Goal: Task Accomplishment & Management: Manage account settings

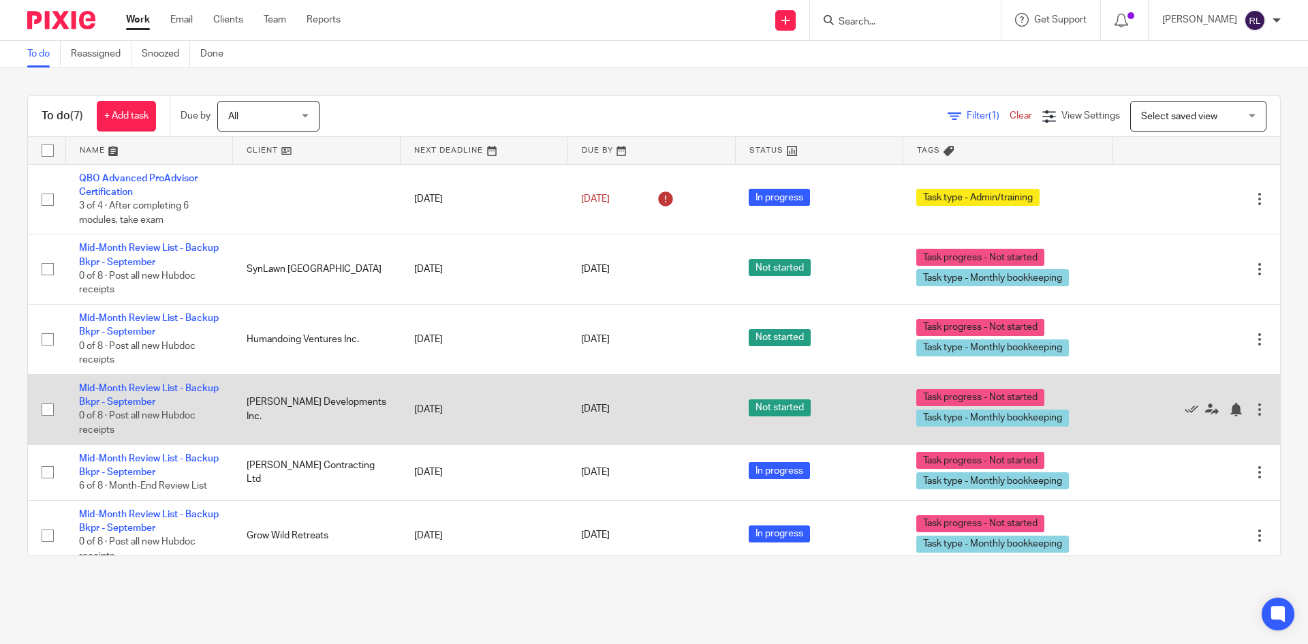
scroll to position [84, 0]
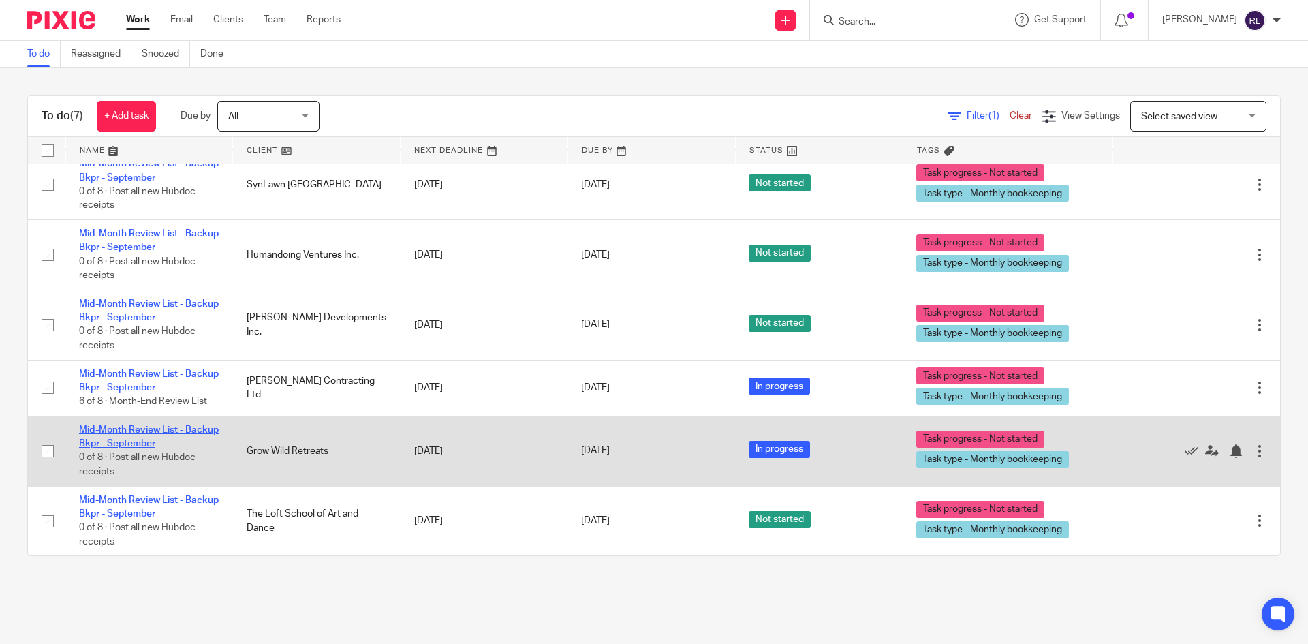
click at [121, 434] on link "Mid-Month Review List - Backup Bkpr - September" at bounding box center [149, 436] width 140 height 23
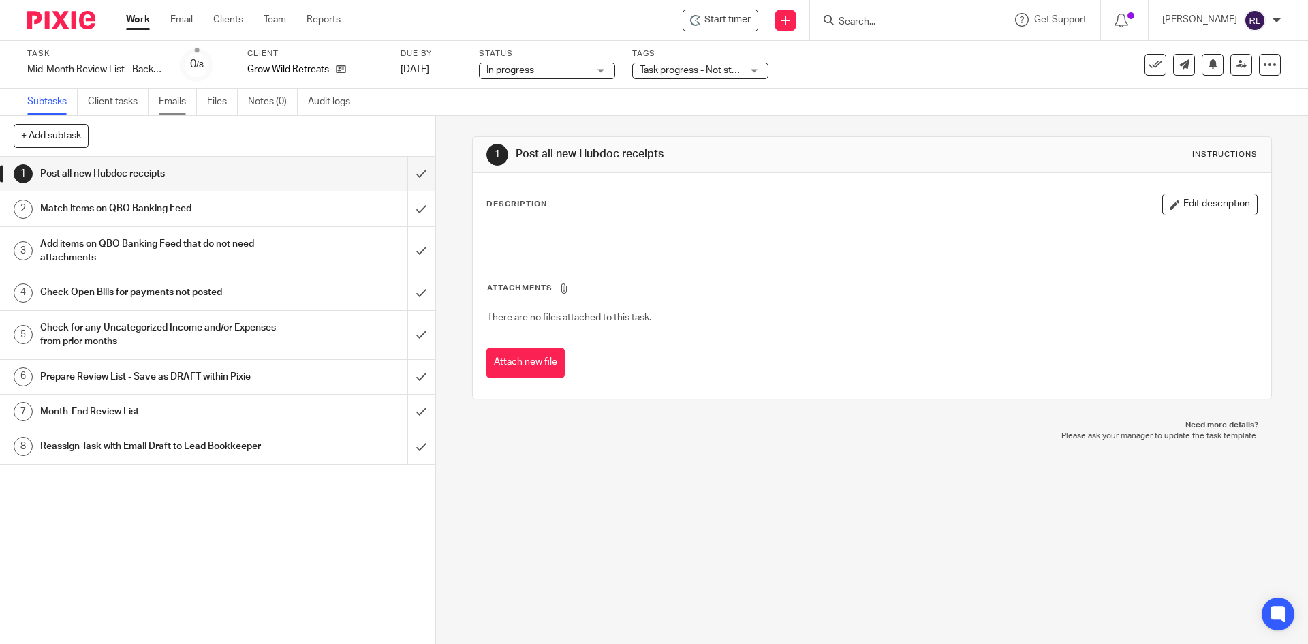
click at [185, 104] on link "Emails" at bounding box center [178, 102] width 38 height 27
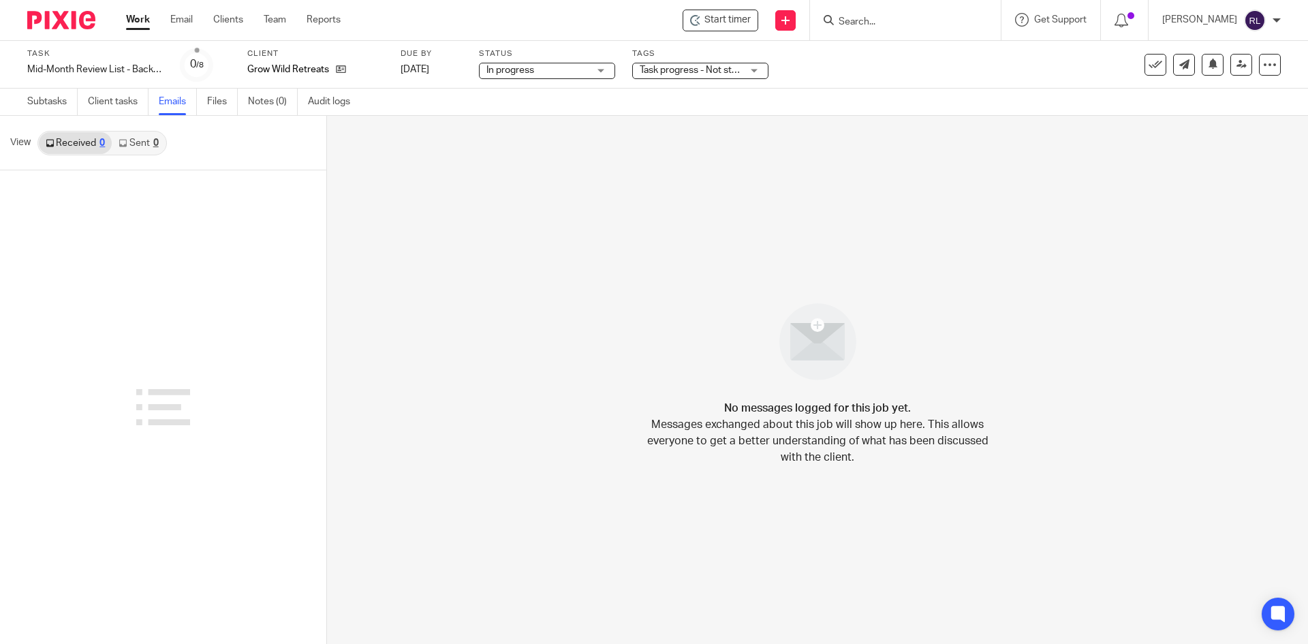
click at [143, 142] on link "Sent 0" at bounding box center [138, 143] width 53 height 22
click at [149, 143] on link "Sent 0" at bounding box center [138, 143] width 53 height 22
click at [338, 69] on icon at bounding box center [341, 69] width 10 height 10
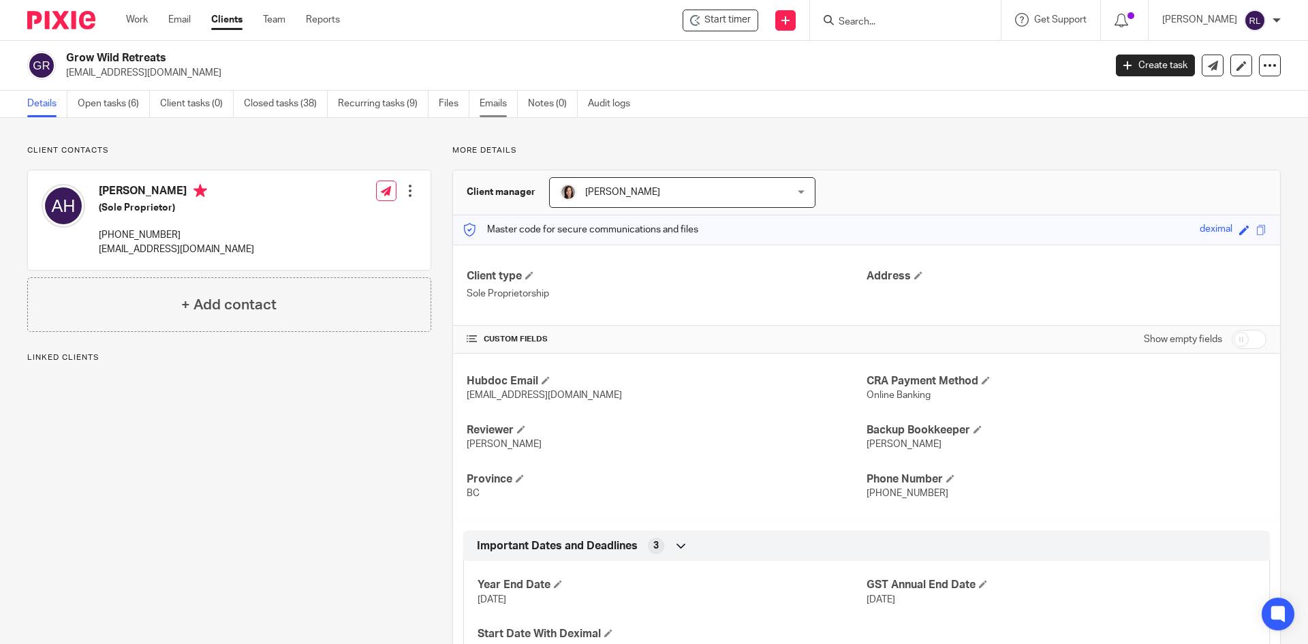
click at [508, 112] on link "Emails" at bounding box center [499, 104] width 38 height 27
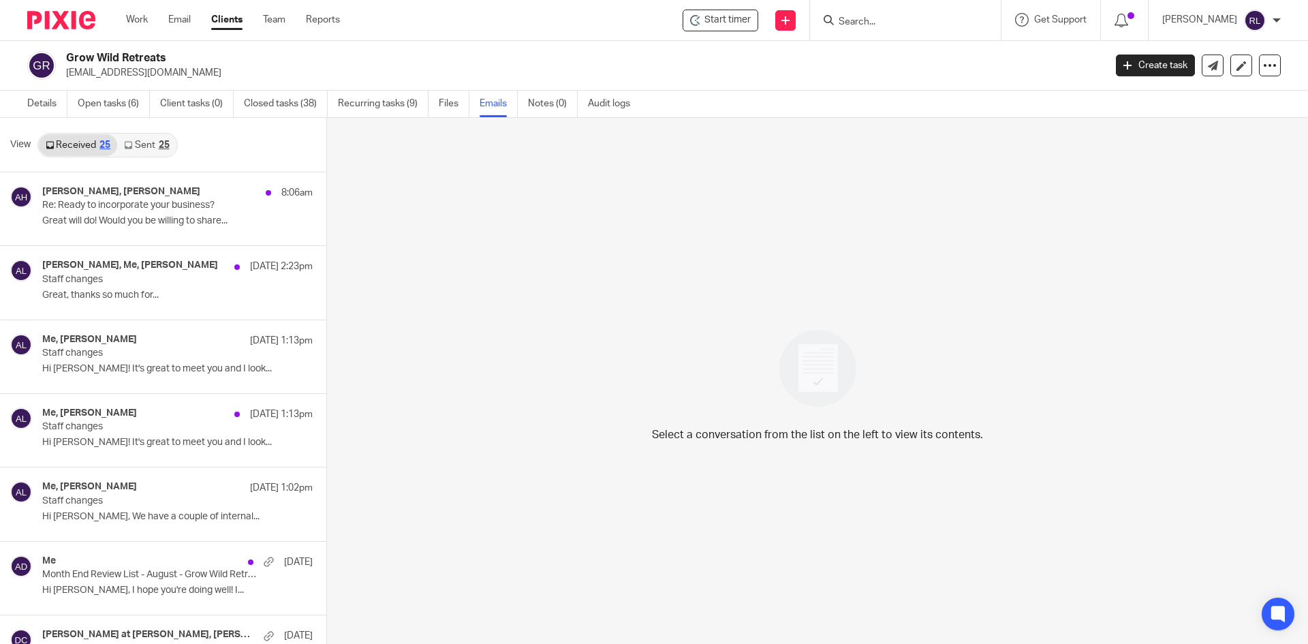
click at [135, 143] on link "Sent 25" at bounding box center [146, 145] width 59 height 22
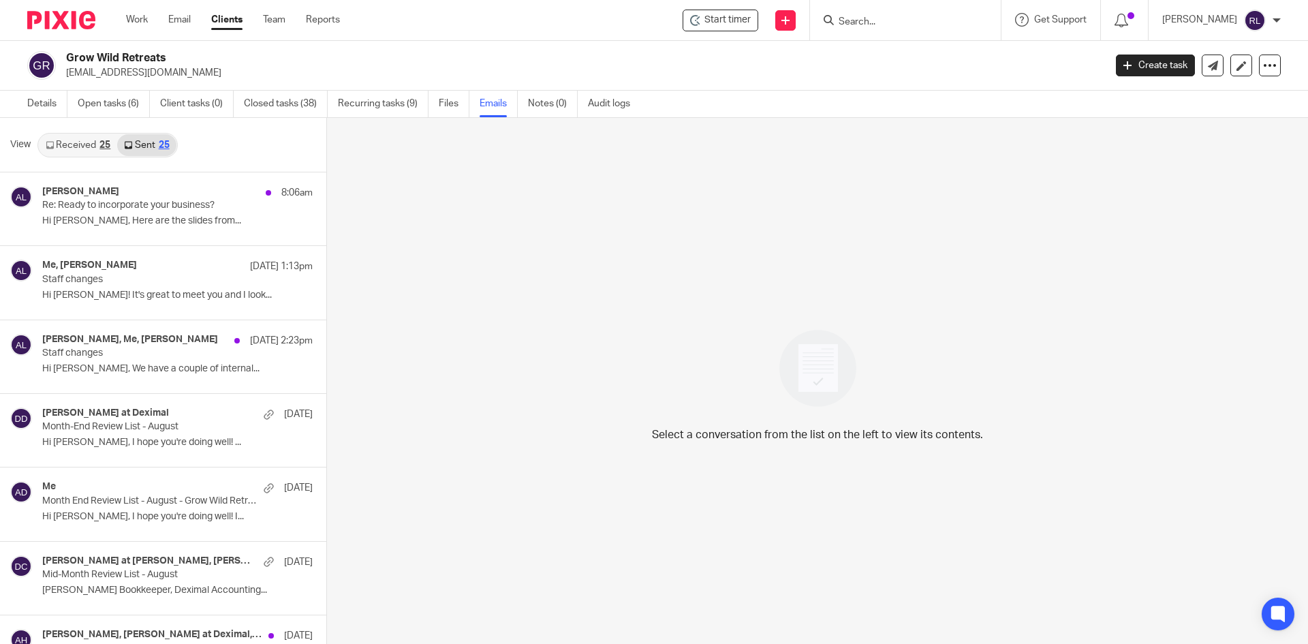
scroll to position [2, 0]
click at [464, 27] on div "Start timer Send new email Create task Add client Request signature Get Support…" at bounding box center [833, 20] width 947 height 40
click at [77, 22] on img at bounding box center [61, 20] width 68 height 18
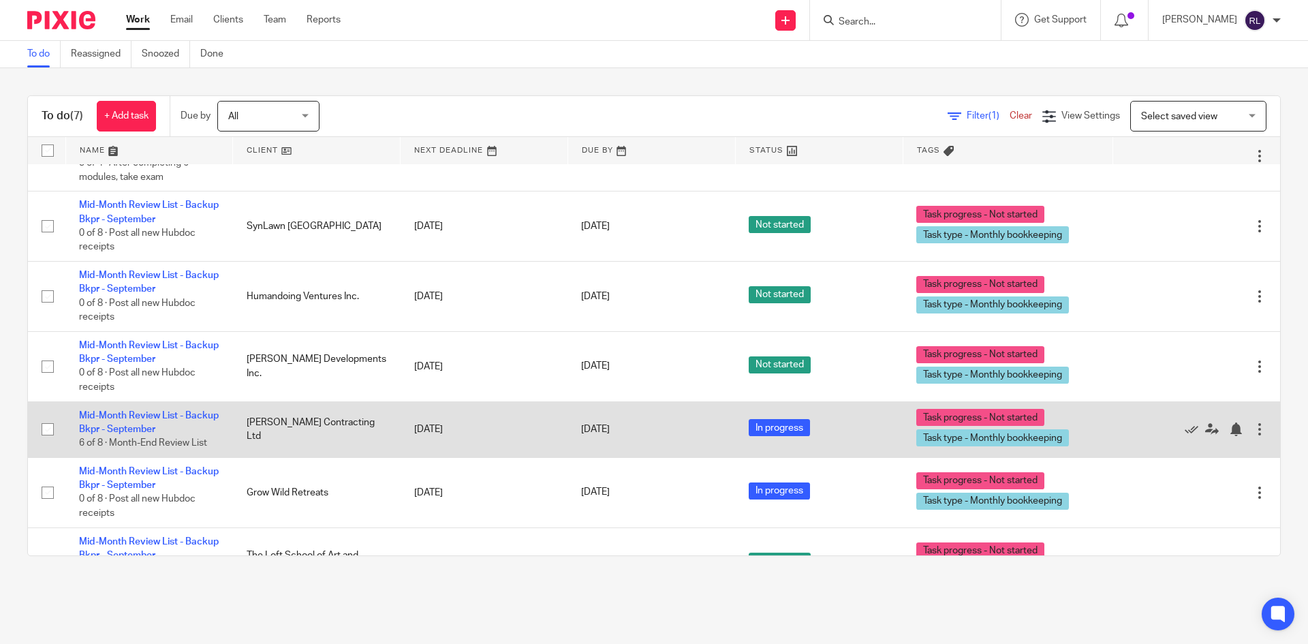
scroll to position [84, 0]
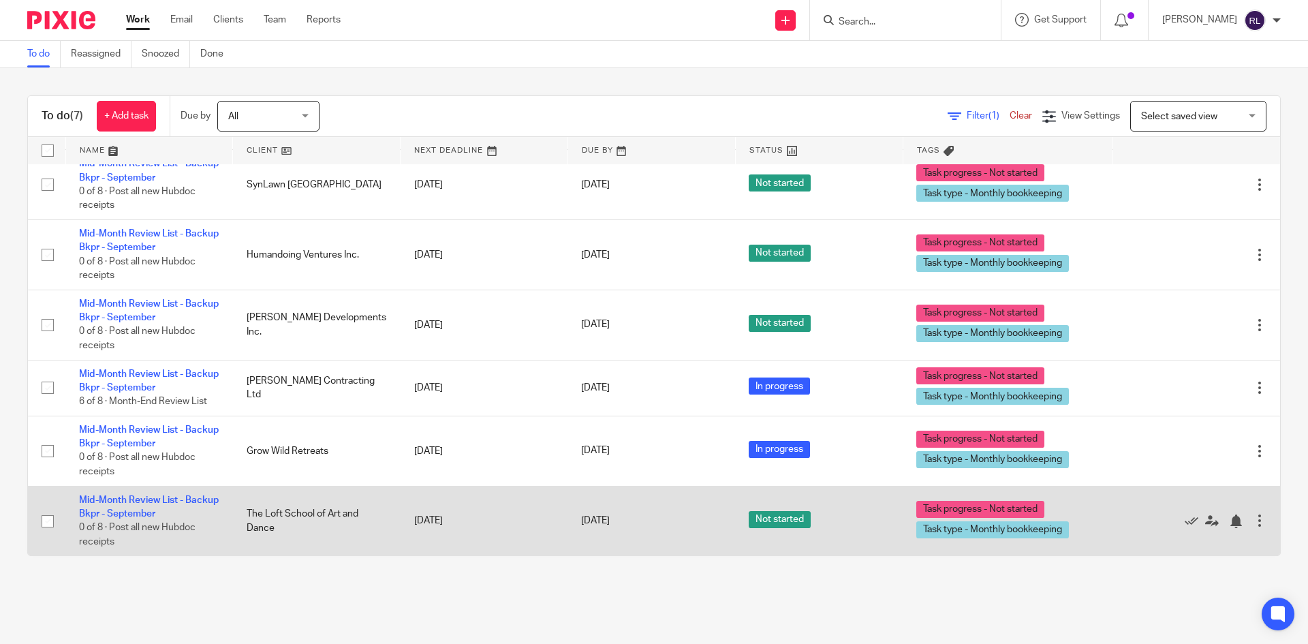
click at [138, 507] on td "Mid-Month Review List - Backup Bkpr - September 0 of 8 · Post all new Hubdoc re…" at bounding box center [149, 520] width 168 height 69
click at [125, 513] on link "Mid-Month Review List - Backup Bkpr - September" at bounding box center [149, 506] width 140 height 23
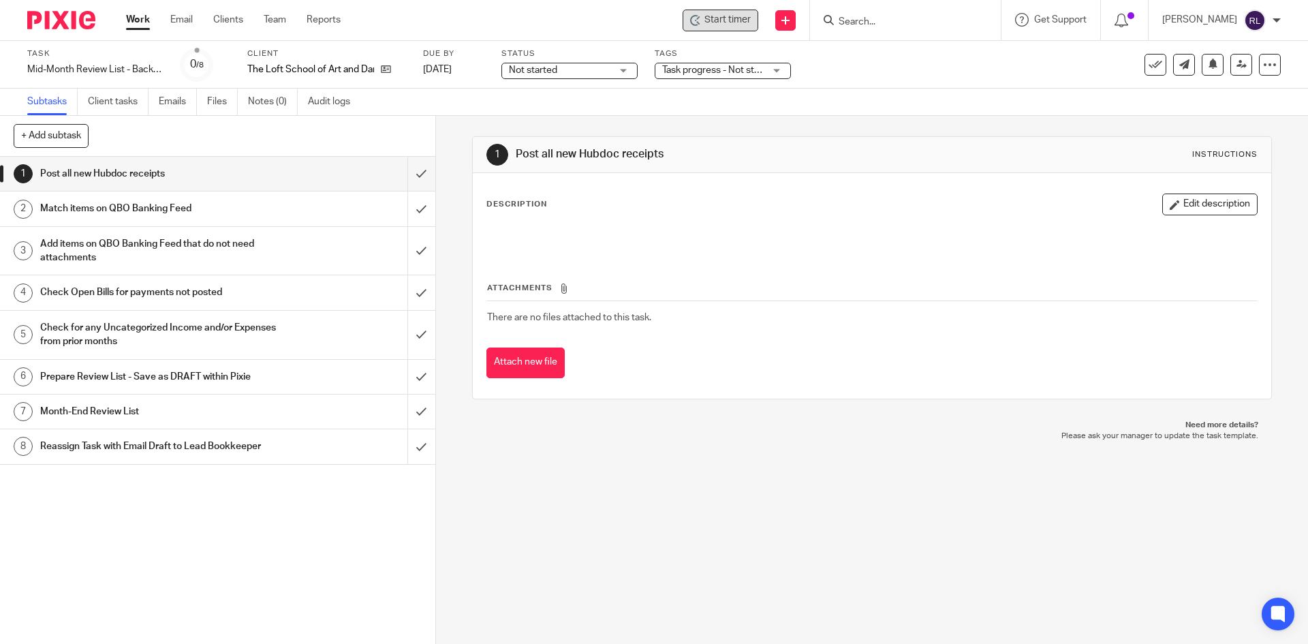
click at [730, 19] on span "Start timer" at bounding box center [727, 20] width 46 height 14
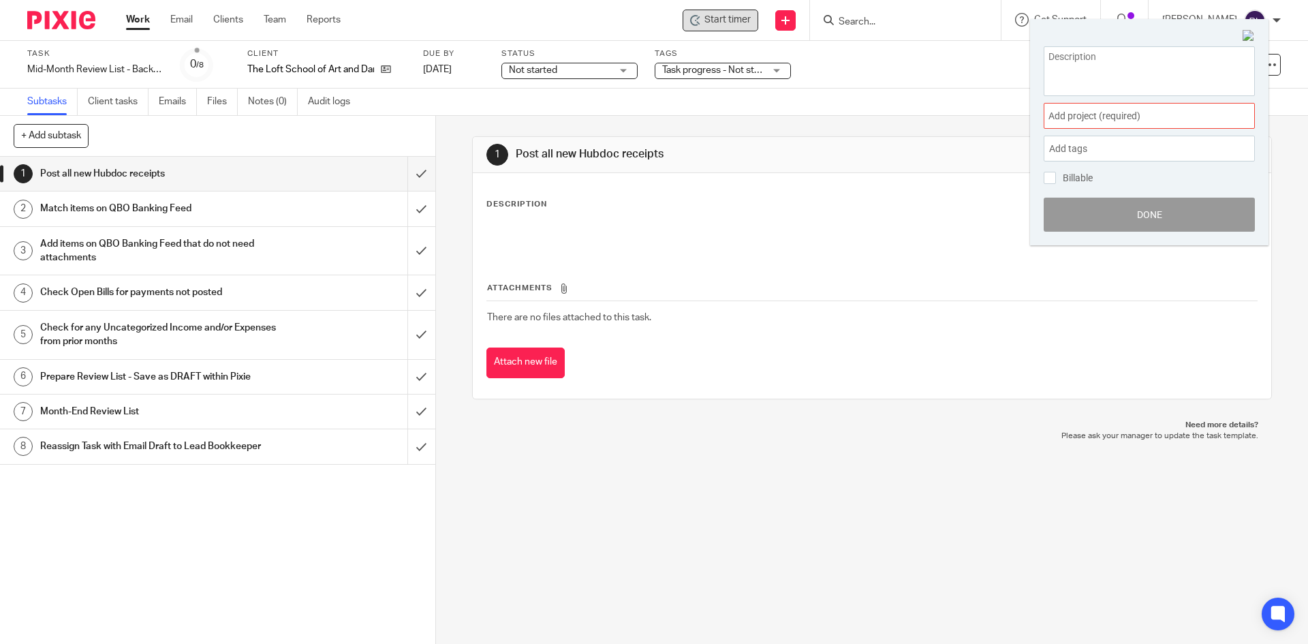
click at [915, 76] on div "Task Mid-Month Review List - Backup Bkpr - September Save Mid-Month Review List…" at bounding box center [549, 64] width 1044 height 33
drag, startPoint x: 1250, startPoint y: 34, endPoint x: 797, endPoint y: 45, distance: 453.1
click at [1249, 34] on img at bounding box center [1248, 36] width 12 height 12
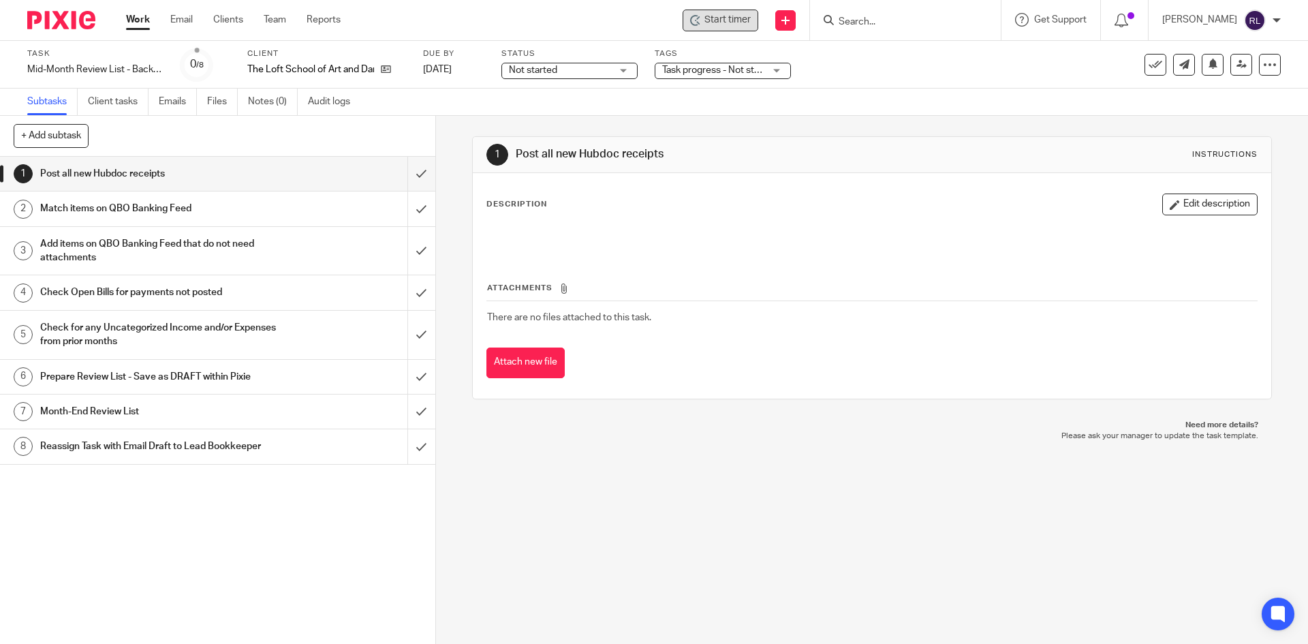
click at [747, 18] on span "Start timer" at bounding box center [727, 20] width 46 height 14
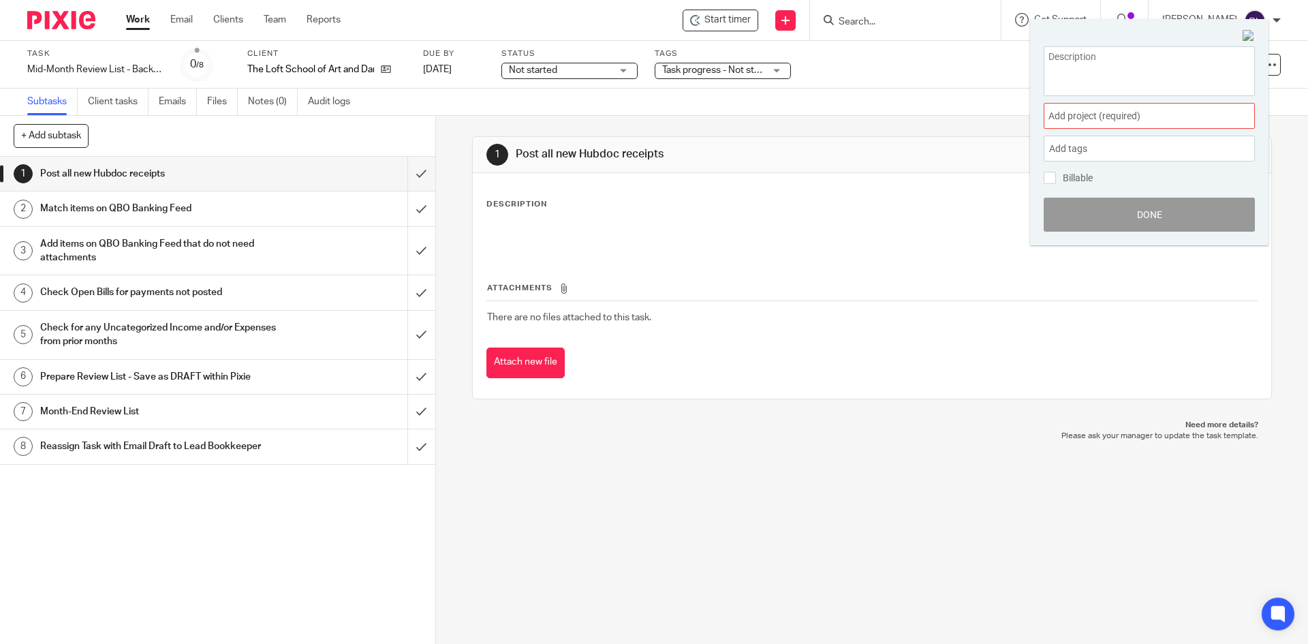
click at [1180, 112] on span "Add project (required) :" at bounding box center [1134, 116] width 172 height 14
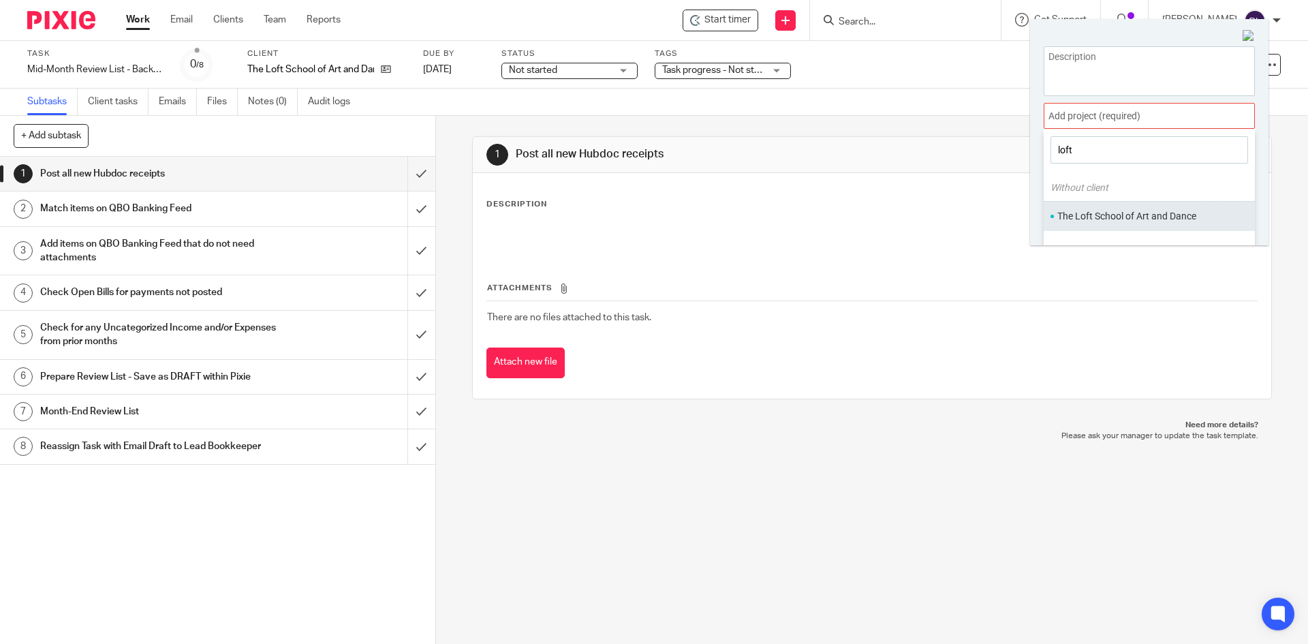
type input "loft"
click at [1115, 215] on li "The Loft School of Art and Dance" at bounding box center [1146, 216] width 178 height 14
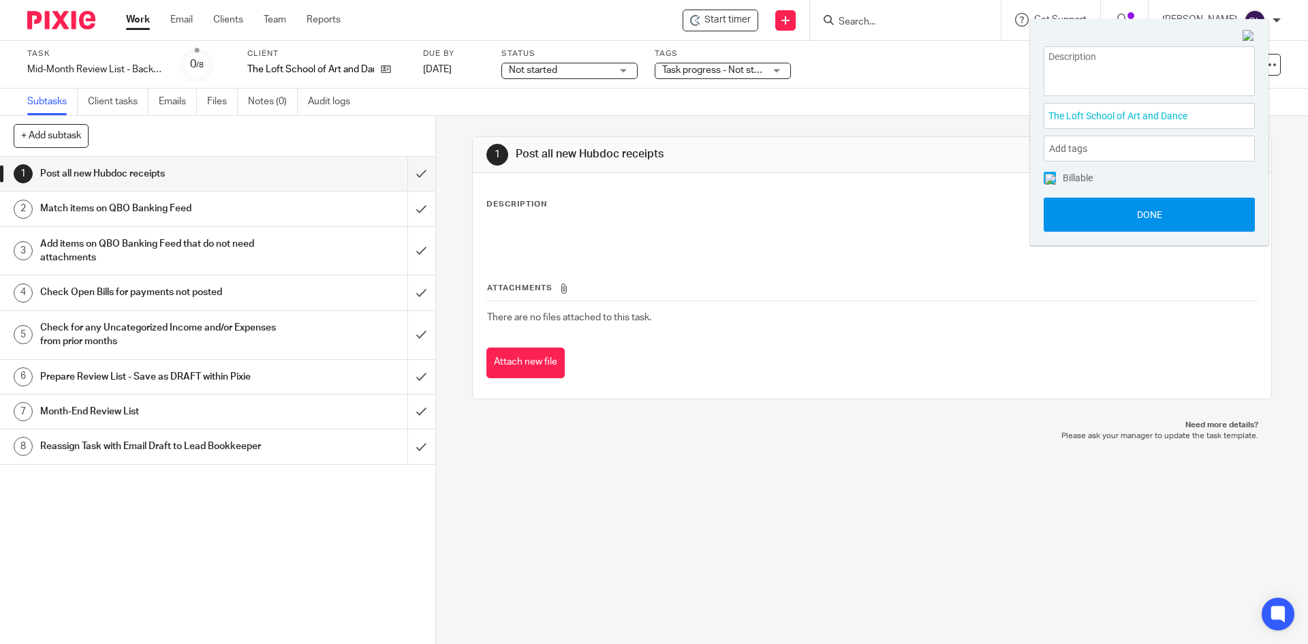
click at [1136, 218] on button "Done" at bounding box center [1149, 215] width 211 height 34
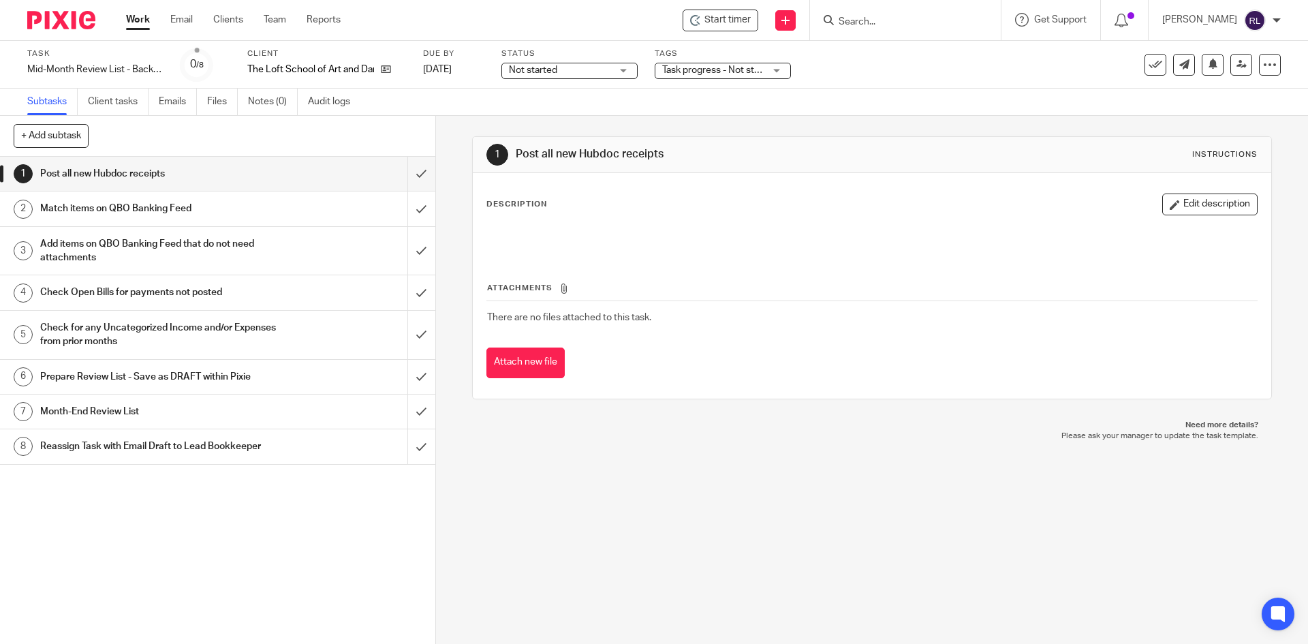
click at [529, 72] on span "Not started" at bounding box center [533, 70] width 48 height 10
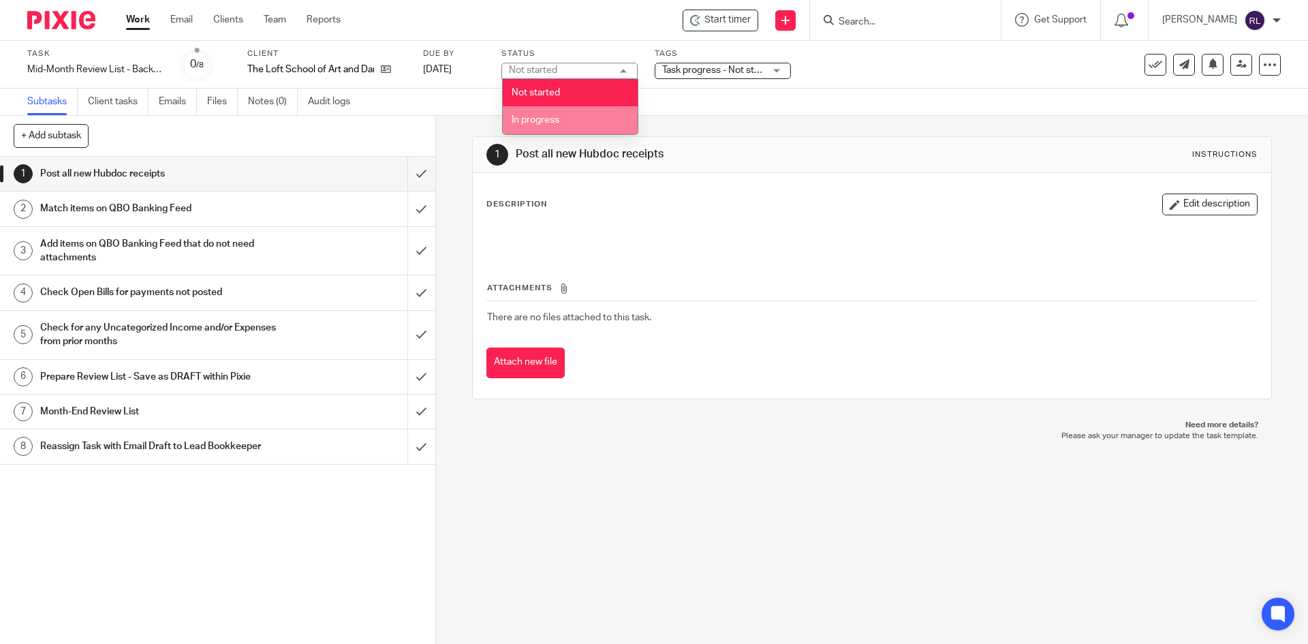
click at [535, 119] on span "In progress" at bounding box center [536, 120] width 48 height 10
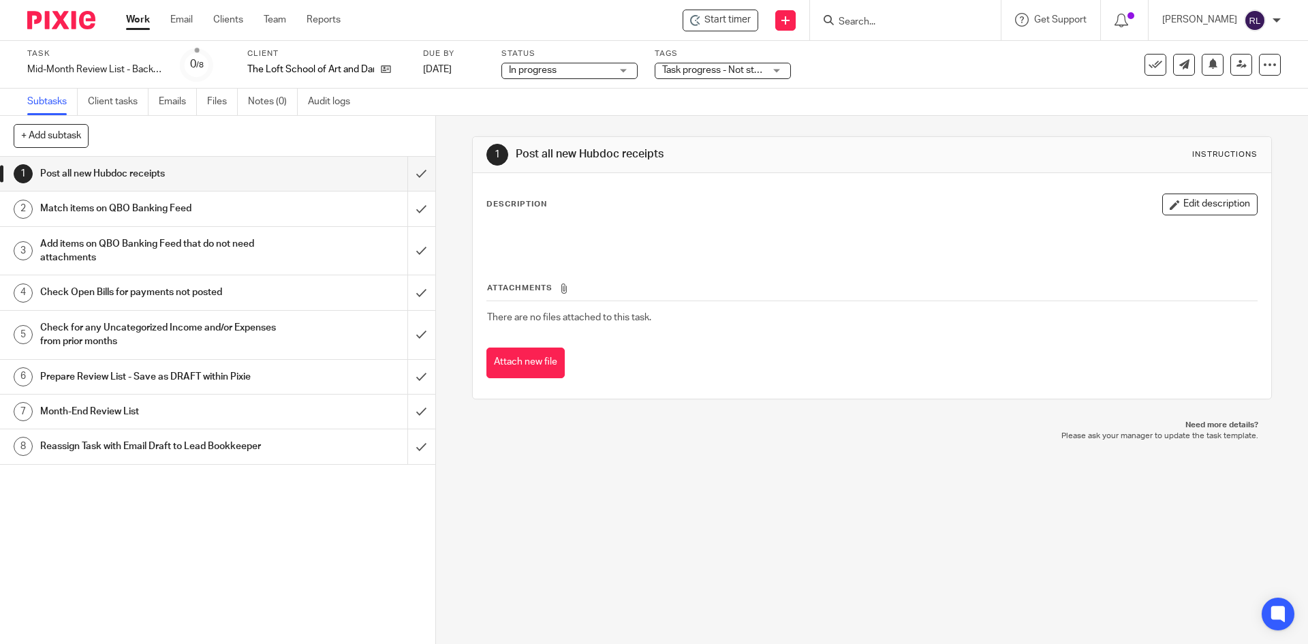
click at [138, 413] on h1 "Month-End Review List" at bounding box center [158, 411] width 236 height 20
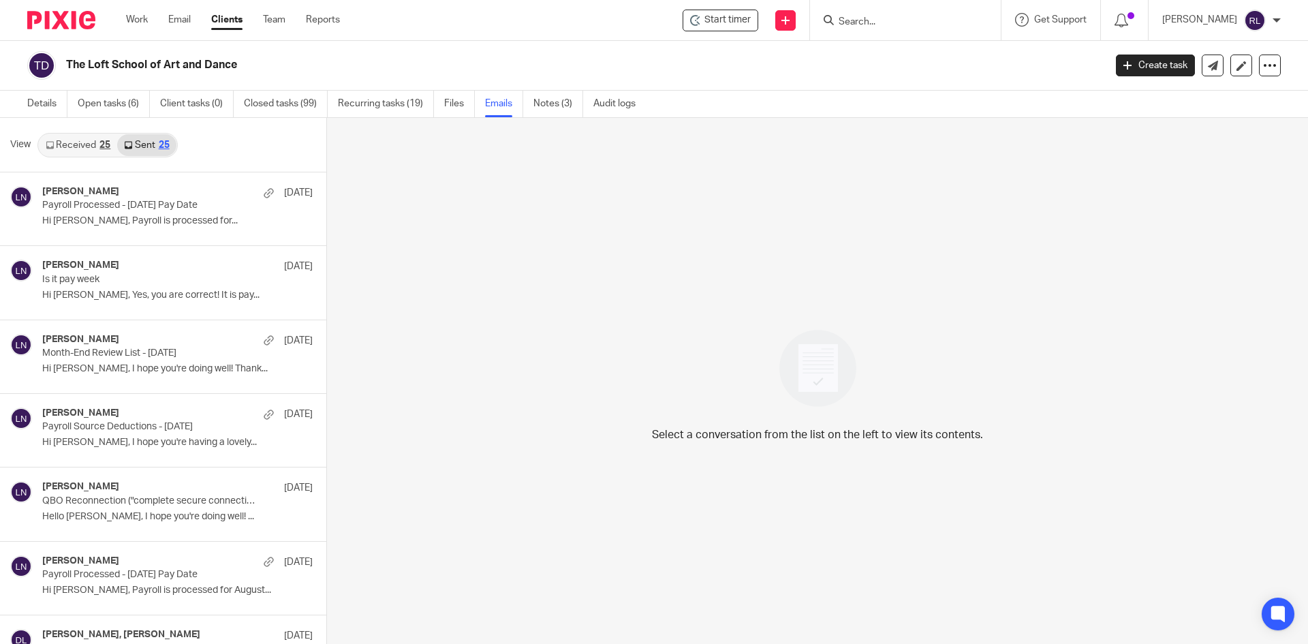
scroll to position [2, 0]
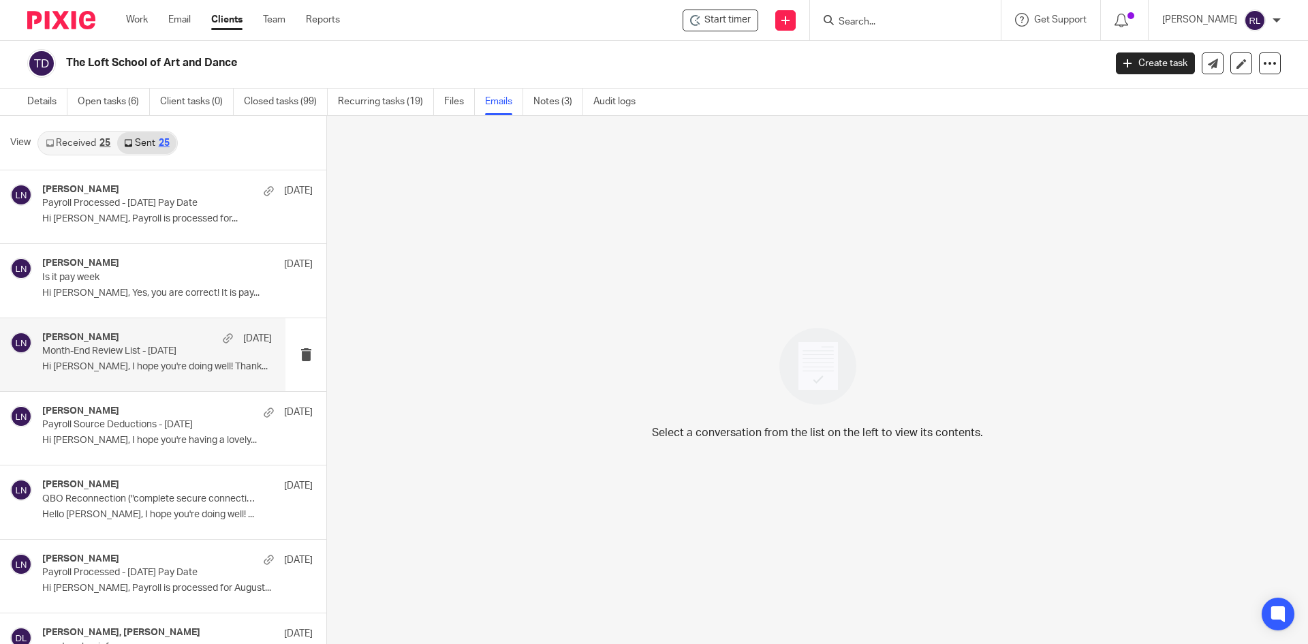
click at [142, 358] on div "Lili Nelson Sep 5 Month-End Review List - August 2025 Hi Deborah, I hope you're…" at bounding box center [157, 355] width 230 height 46
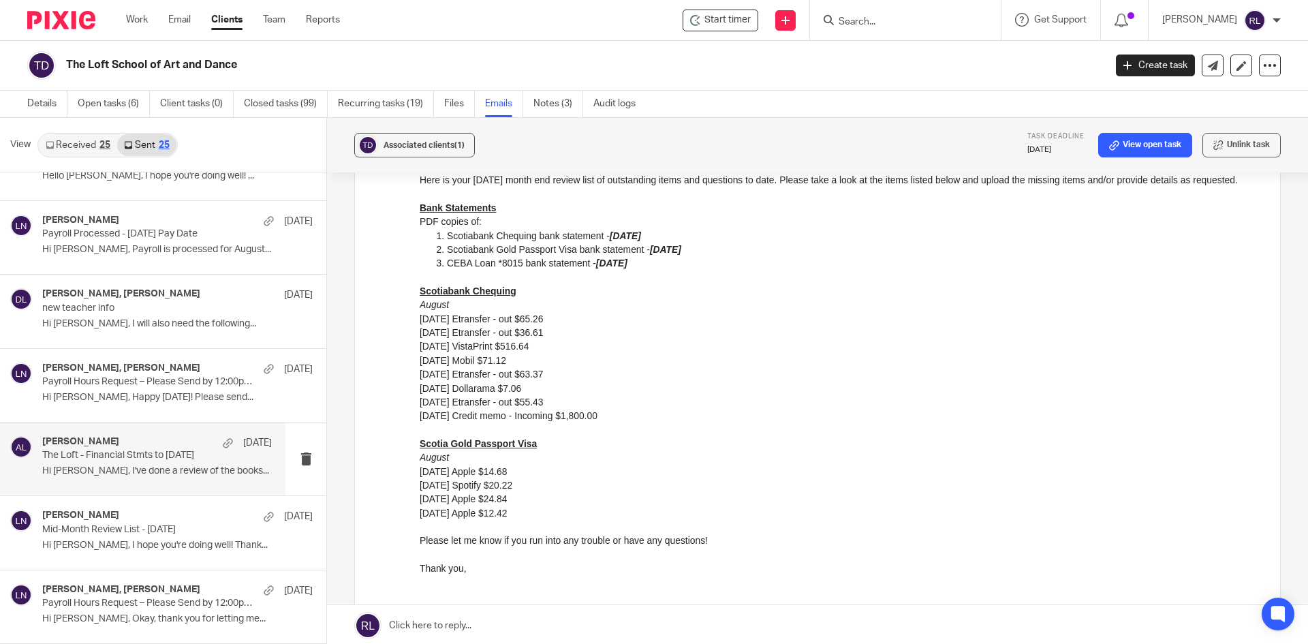
scroll to position [409, 0]
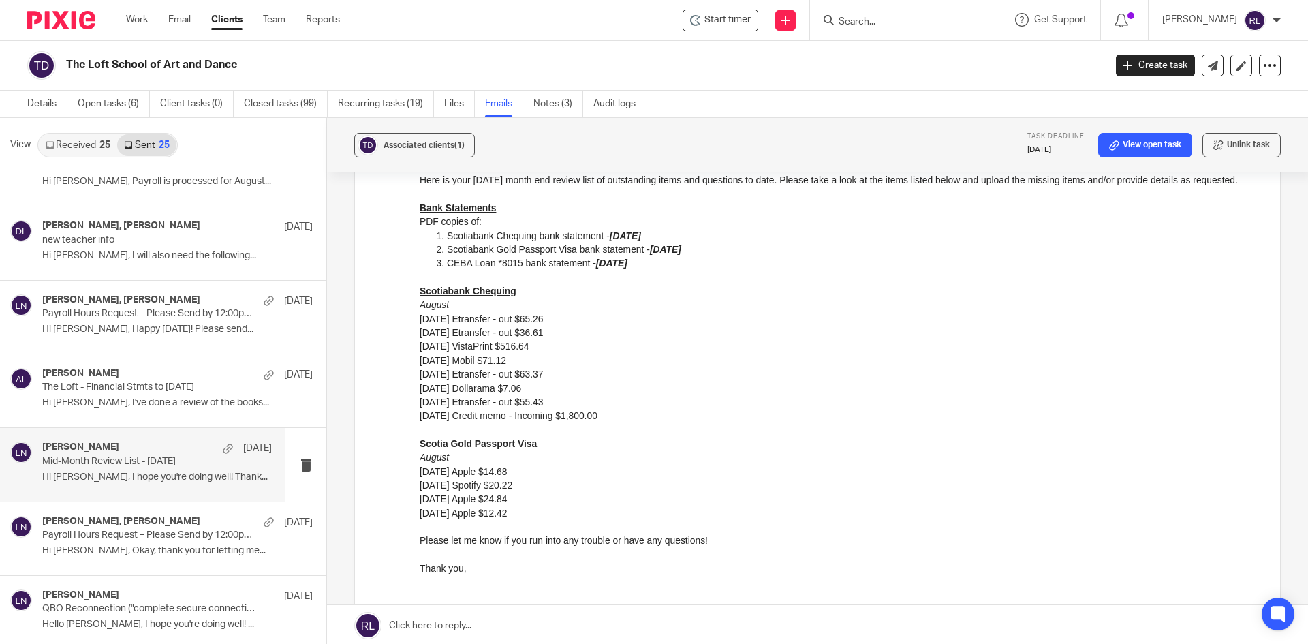
click at [138, 461] on p "Mid-Month Review List - August 2025" at bounding box center [134, 462] width 184 height 12
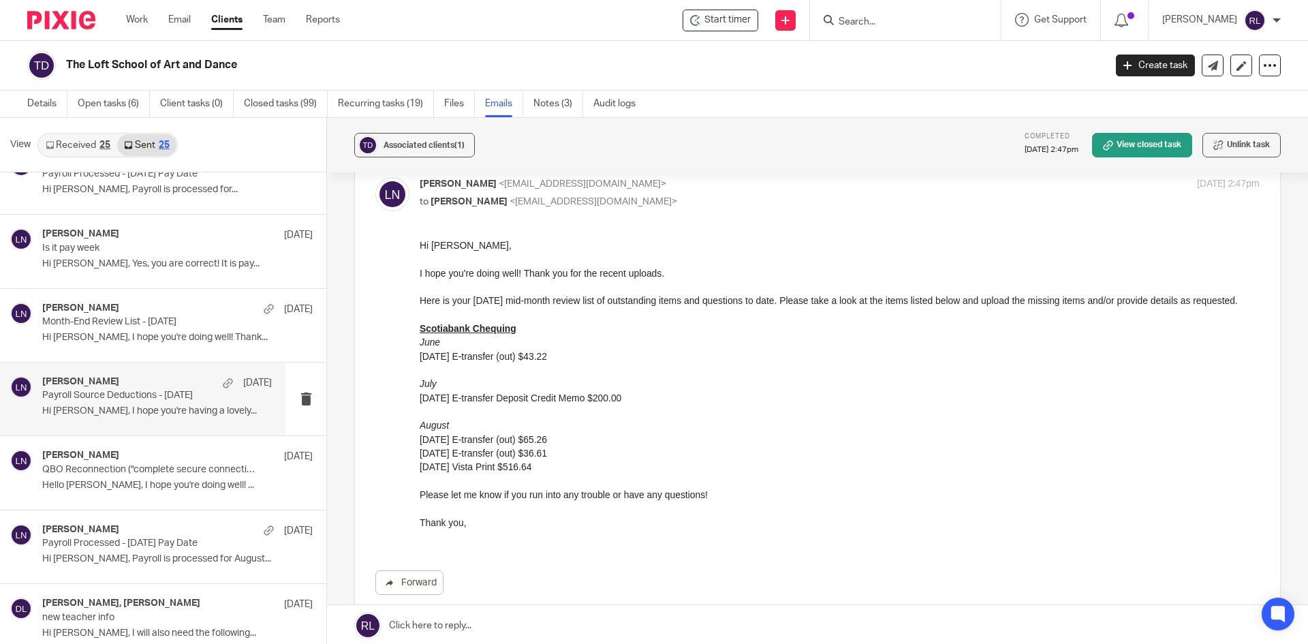
scroll to position [0, 0]
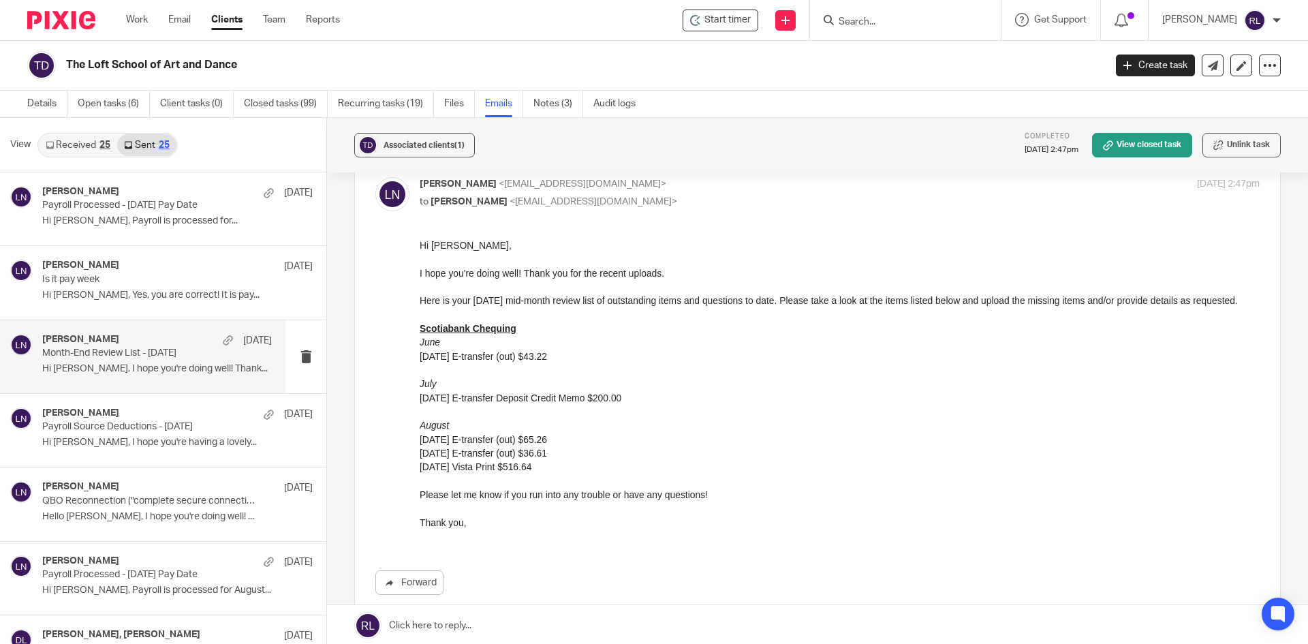
click at [130, 373] on p "Hi Deborah, I hope you're doing well! Thank..." at bounding box center [157, 369] width 230 height 12
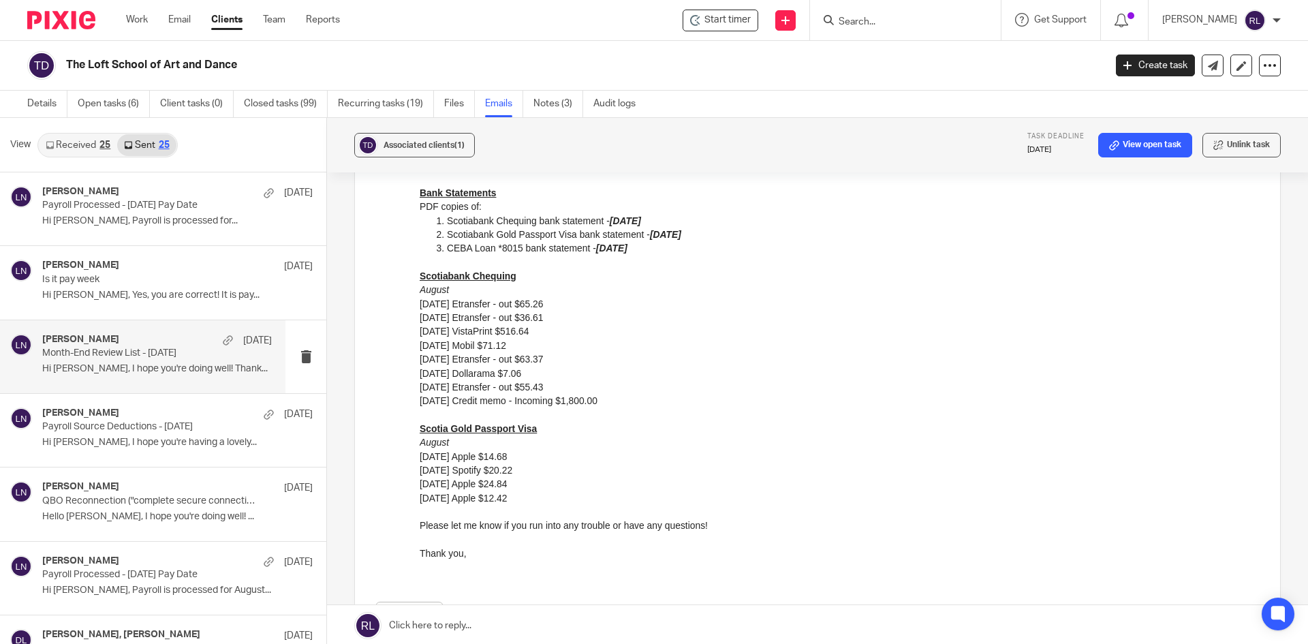
scroll to position [204, 0]
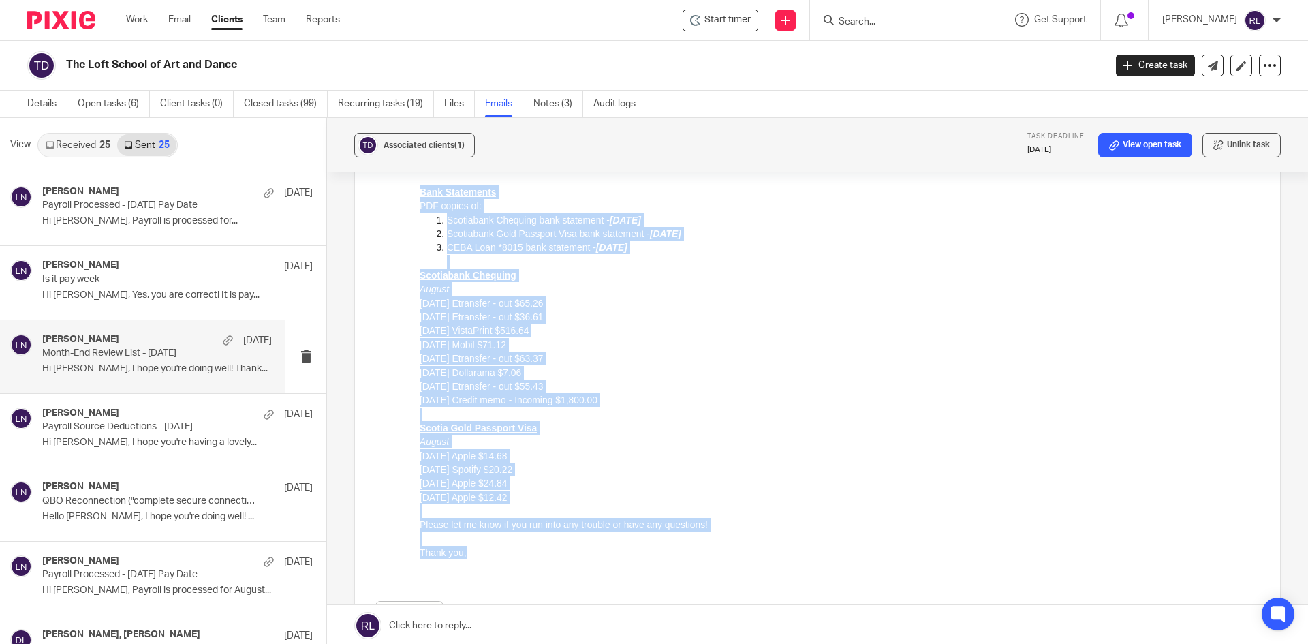
drag, startPoint x: 478, startPoint y: 572, endPoint x: 835, endPoint y: 312, distance: 441.7
click at [420, 209] on html "Hi Deborah, I hope you're doing well! Thank you for the recent uploads. Here is…" at bounding box center [840, 337] width 840 height 471
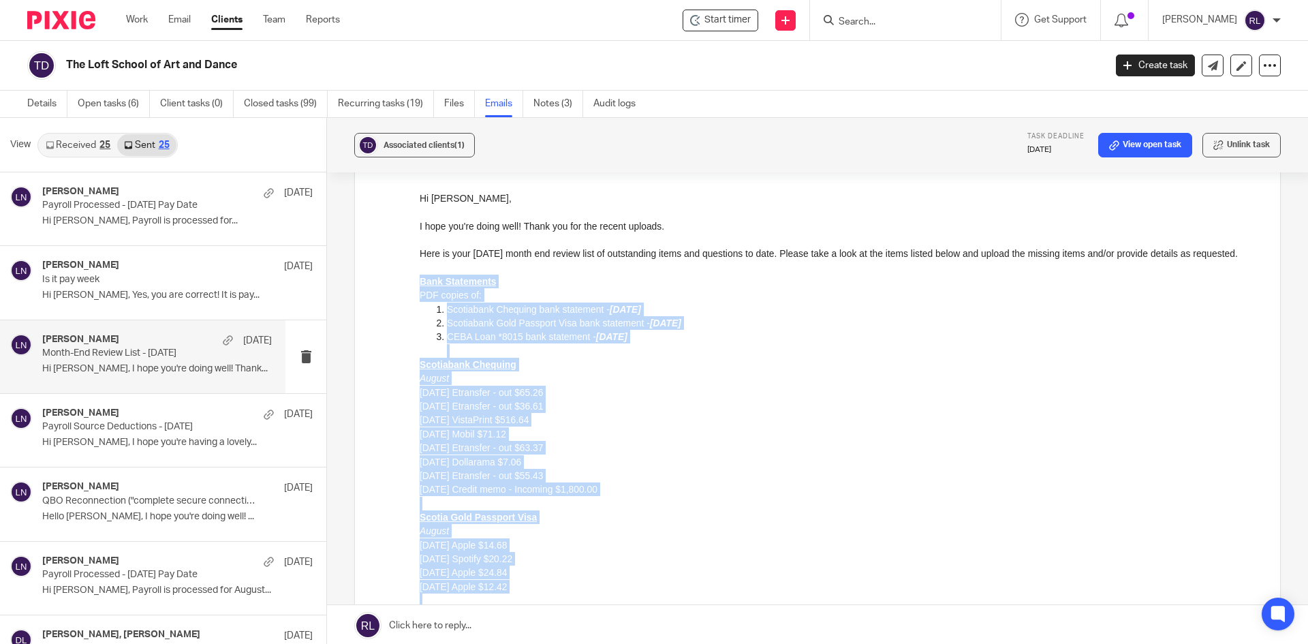
scroll to position [0, 0]
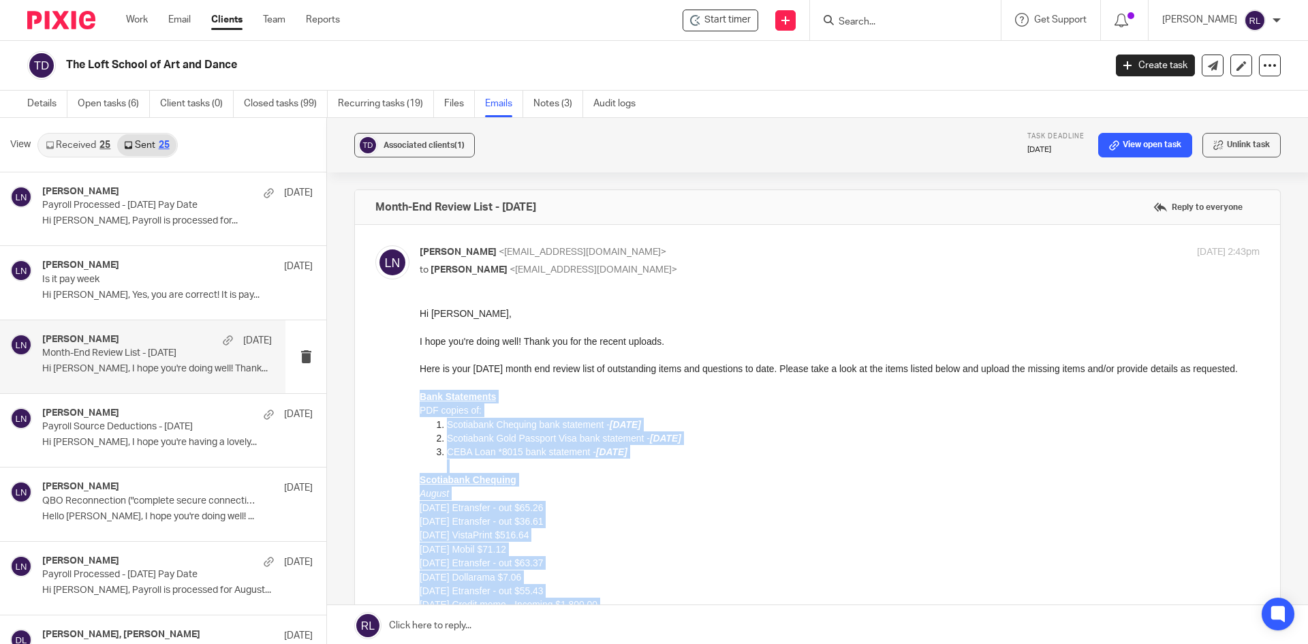
copy div "Bank Statements PDF copies of: Scotiabank Chequing bank statement - August 31, …"
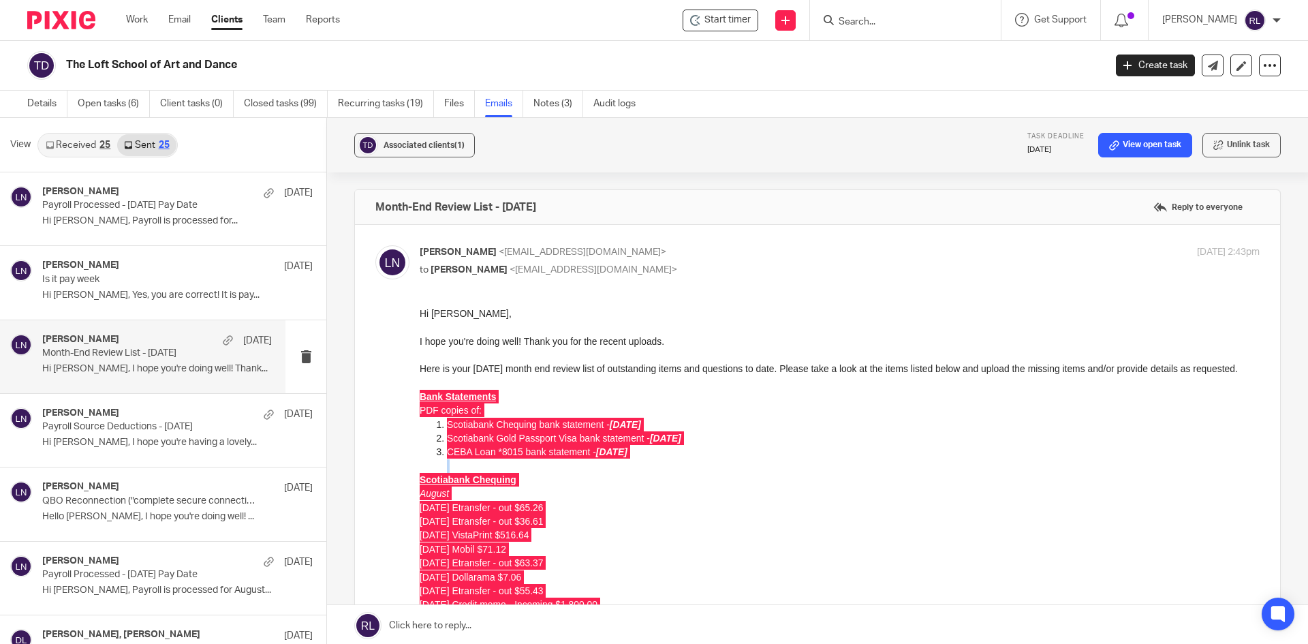
drag, startPoint x: 835, startPoint y: 648, endPoint x: 447, endPoint y: 364, distance: 481.1
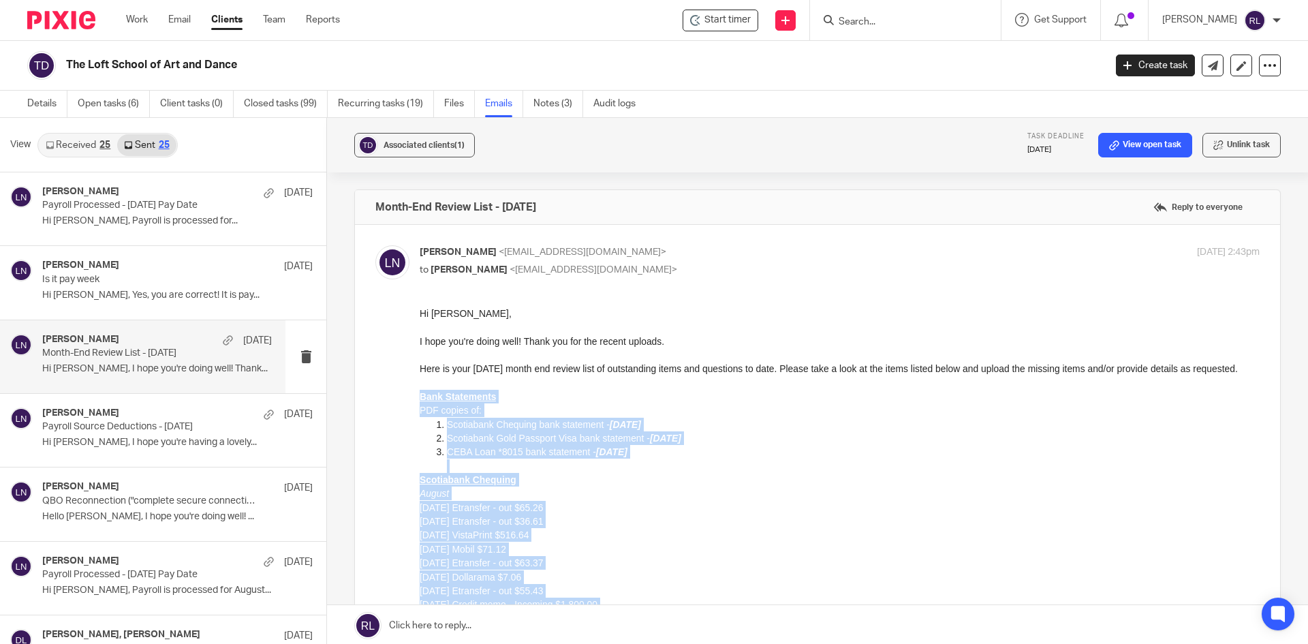
drag, startPoint x: 466, startPoint y: 382, endPoint x: 411, endPoint y: 341, distance: 68.5
click at [420, 341] on html "Hi Deborah, I hope you're doing well! Thank you for the recent uploads. Here is…" at bounding box center [840, 542] width 840 height 471
copy div "I hope you're doing well! Thank you for the recent uploads. Here is your August…"
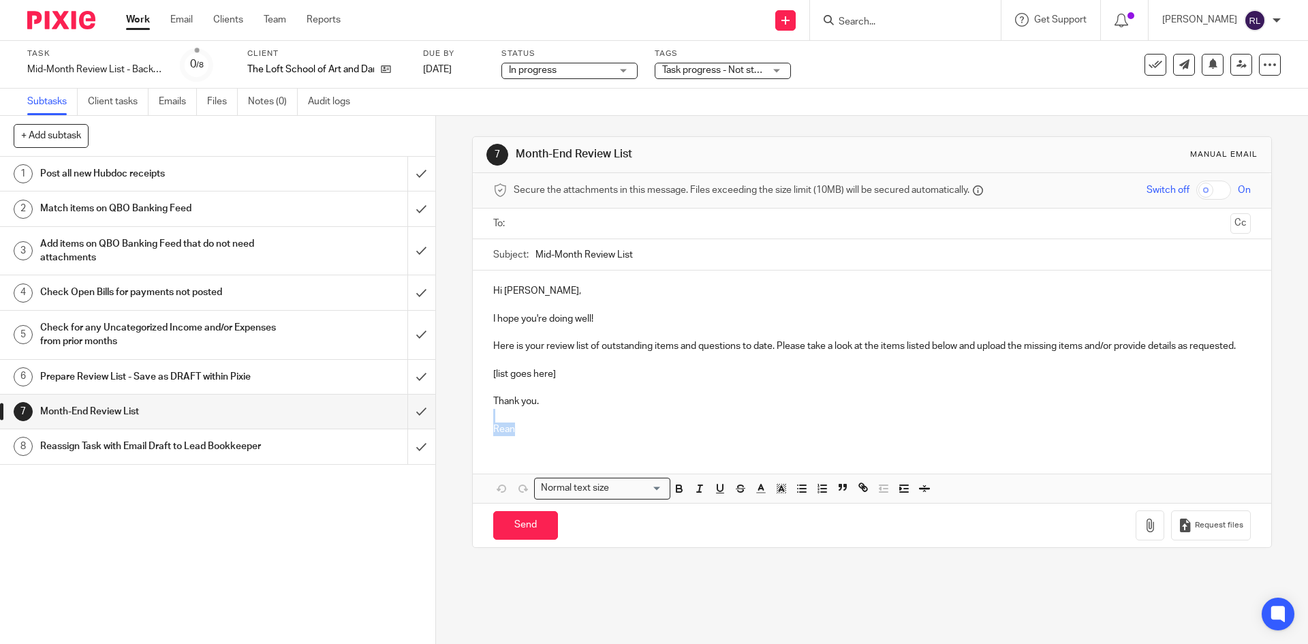
click at [515, 436] on p "Rean" at bounding box center [871, 429] width 757 height 14
drag, startPoint x: 512, startPoint y: 443, endPoint x: 489, endPoint y: 383, distance: 64.7
click at [489, 383] on div "Hi Deborah, I hope you're doing well! Here is your review list of outstanding i…" at bounding box center [872, 358] width 798 height 176
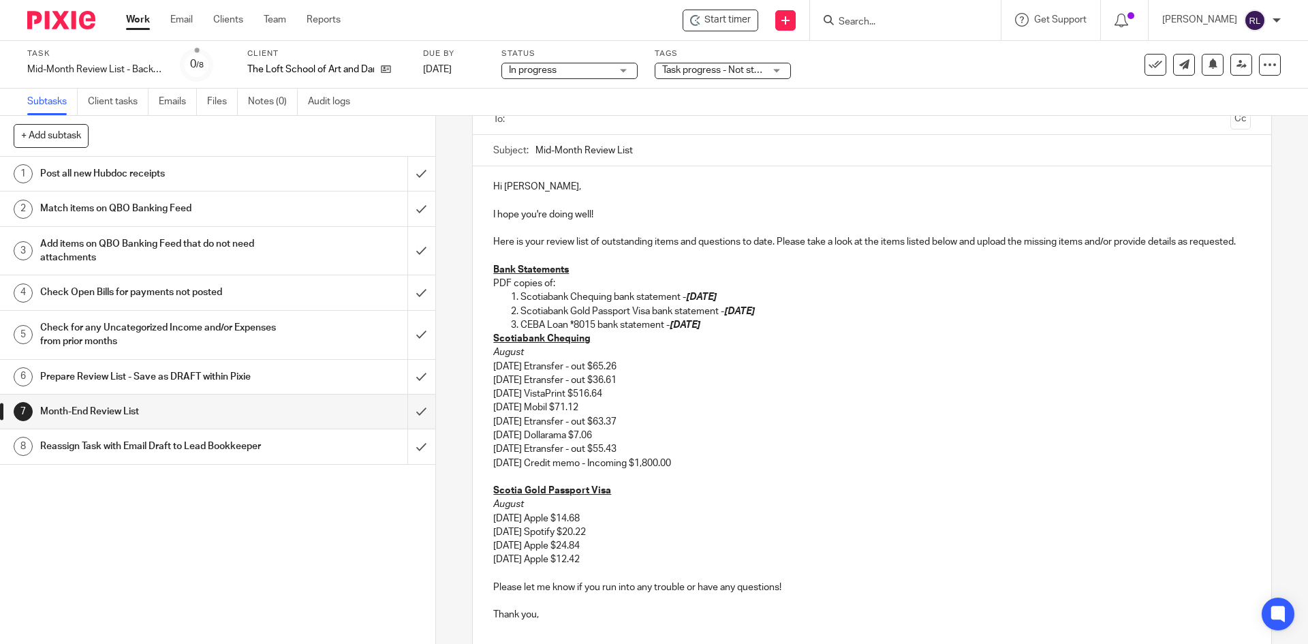
scroll to position [36, 0]
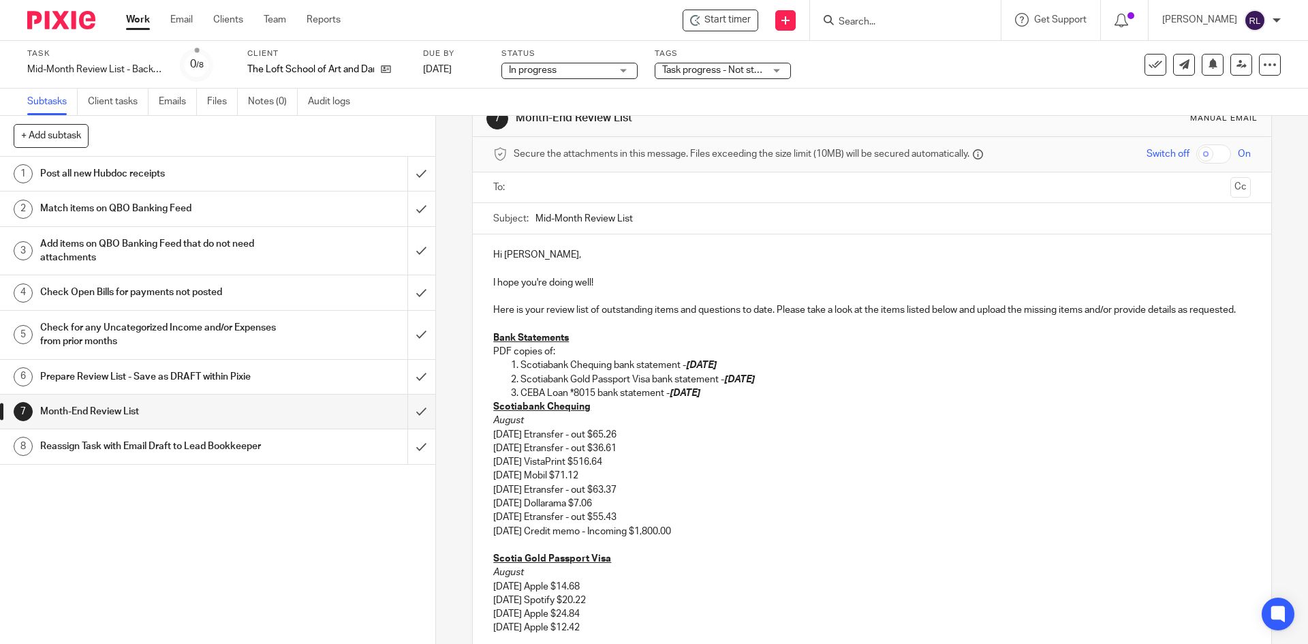
click at [717, 370] on em "August 31, 2025" at bounding box center [701, 365] width 31 height 10
click at [806, 372] on p "Scotiabank Chequing bank statement - August 31, 2025" at bounding box center [885, 365] width 730 height 14
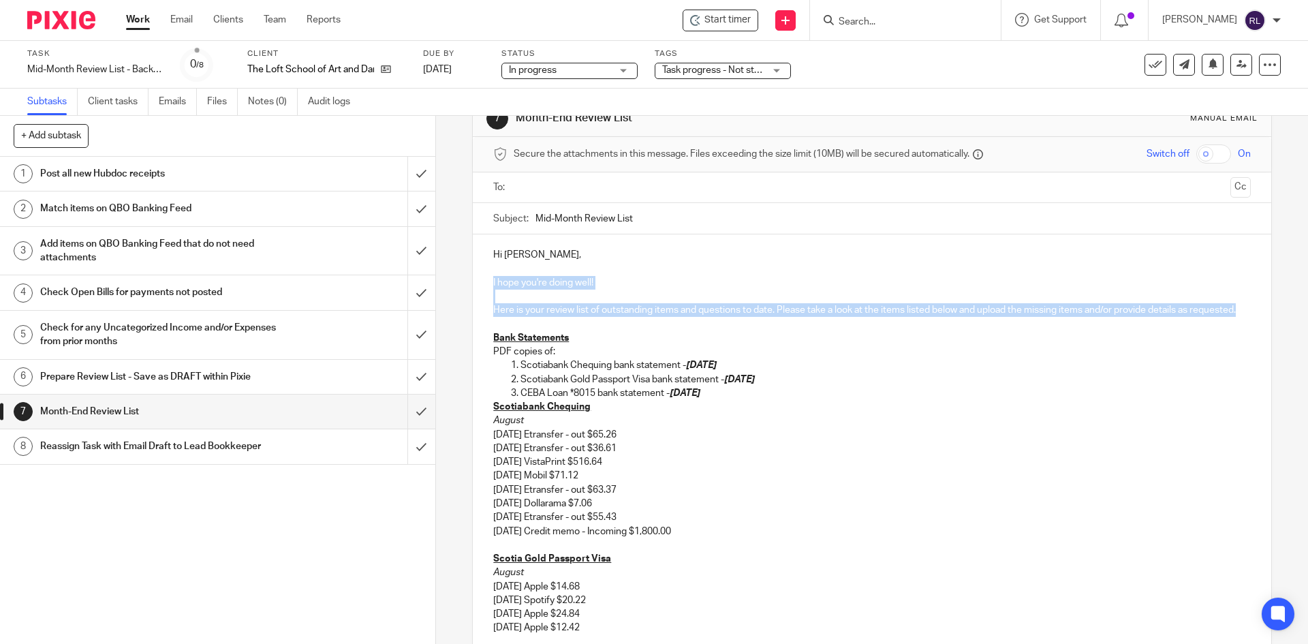
drag, startPoint x: 537, startPoint y: 328, endPoint x: 486, endPoint y: 287, distance: 65.4
click at [486, 287] on div "Hi Deborah, I hope you're doing well! Here is your review list of outstanding i…" at bounding box center [872, 467] width 798 height 466
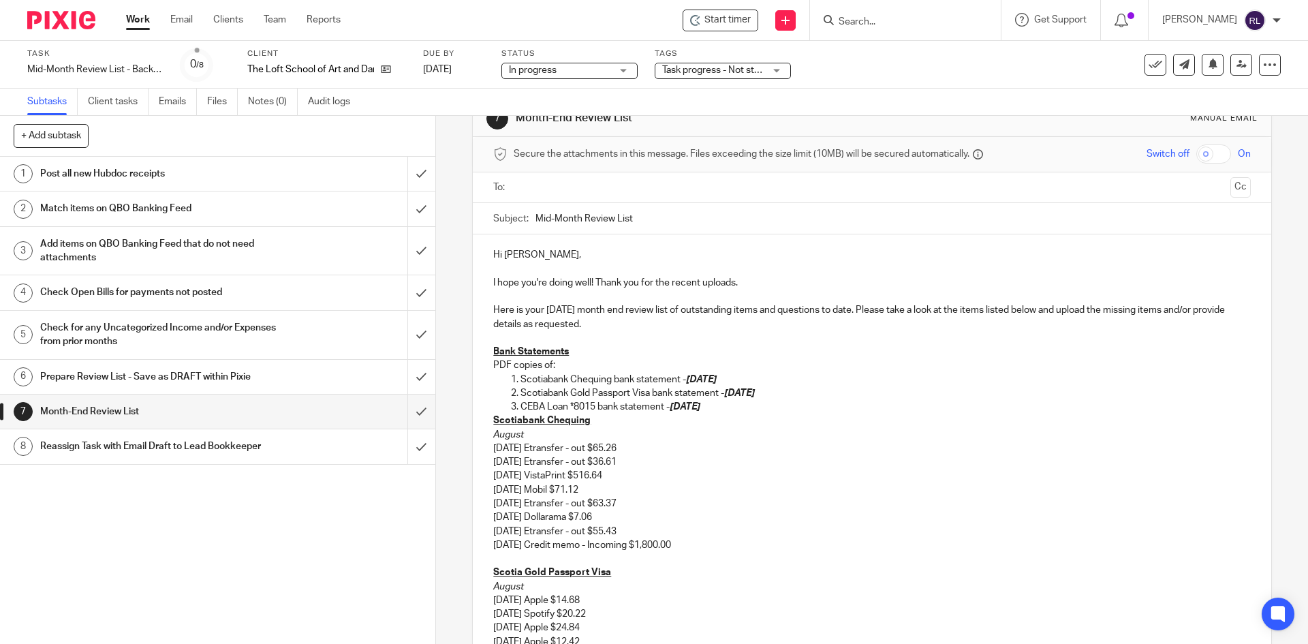
click at [564, 311] on p "Here is your August 2025 month end review list of outstanding items and questio…" at bounding box center [871, 317] width 757 height 28
click at [617, 309] on p "Here is your September 2025 month end review list of outstanding items and ques…" at bounding box center [871, 317] width 757 height 28
click at [678, 309] on p "Here is your September 2025 mid-month end review list of outstanding items and …" at bounding box center [871, 317] width 757 height 28
click at [679, 315] on p "Here is your September 2025 mid-month end review list of outstanding items and …" at bounding box center [871, 317] width 757 height 28
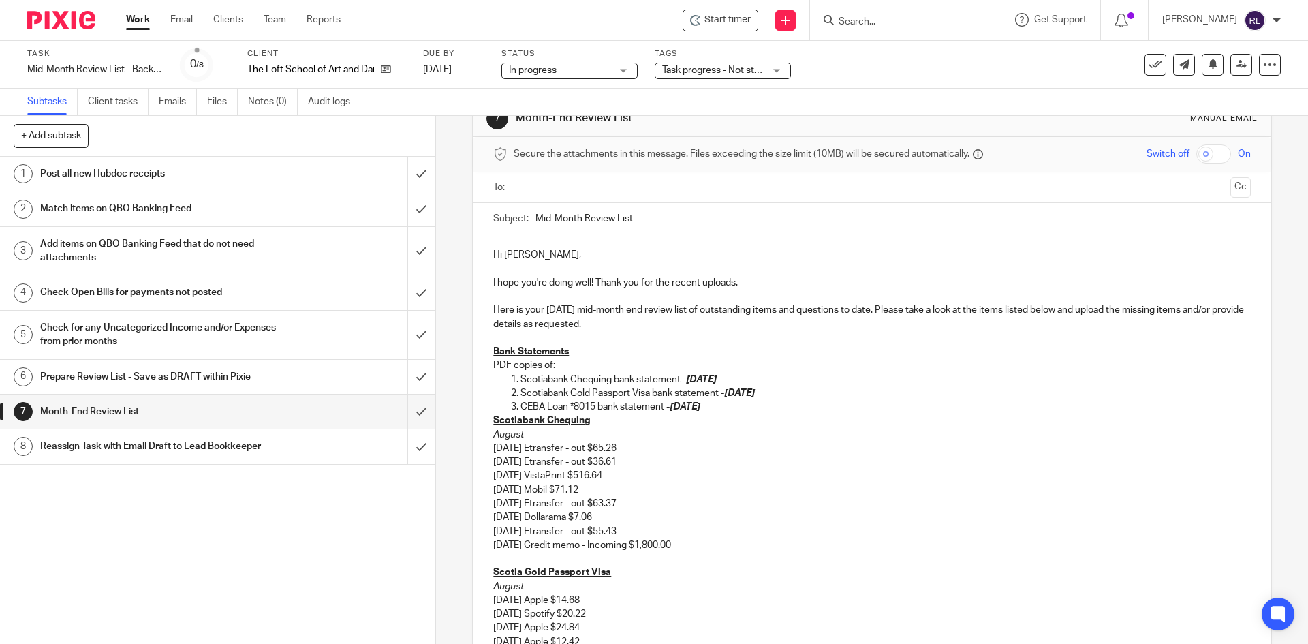
click at [678, 312] on p "Here is your September 2025 mid-month end review list of outstanding items and …" at bounding box center [871, 317] width 757 height 28
click at [678, 315] on p "Here is your September 2025 mid-month end review list of outstanding items and …" at bounding box center [871, 317] width 757 height 28
click at [676, 354] on p "Bank Statements" at bounding box center [871, 352] width 757 height 14
click at [687, 309] on p "Here is your September 2025 mid-month end review list of outstanding items and …" at bounding box center [871, 317] width 757 height 28
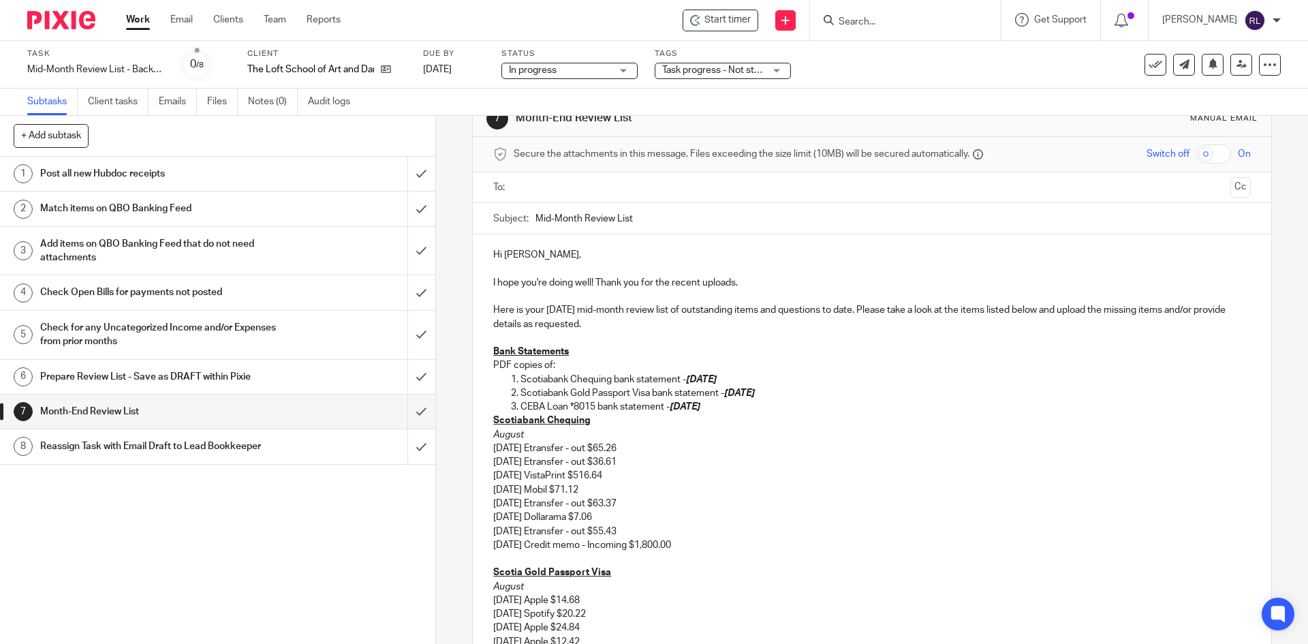
drag, startPoint x: 759, startPoint y: 379, endPoint x: 580, endPoint y: 383, distance: 179.2
click at [580, 383] on p "Scotiabank Chequing bank statement - August 31, 2025" at bounding box center [885, 380] width 730 height 14
click at [767, 420] on p "Scotiabank Chequing" at bounding box center [871, 420] width 757 height 14
click at [601, 385] on p "Scotiabank Chequing bank statement - August 31, 2025" at bounding box center [885, 380] width 730 height 14
drag, startPoint x: 569, startPoint y: 377, endPoint x: 608, endPoint y: 383, distance: 39.9
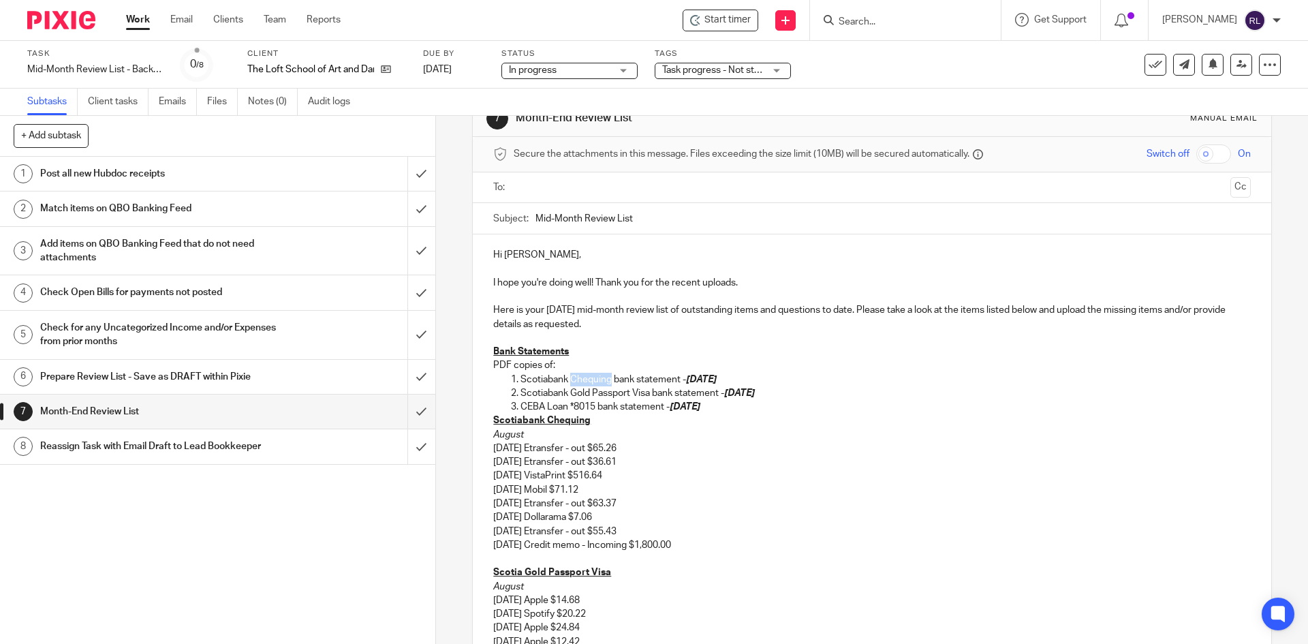
click at [608, 383] on p "Scotiabank Chequing bank statement - August 31, 2025" at bounding box center [885, 380] width 730 height 14
drag, startPoint x: 742, startPoint y: 407, endPoint x: 503, endPoint y: 392, distance: 239.6
click at [503, 392] on ol "Scotiabank Saving (36616) bank statement - August 31, 2025 Scotiabank Gold Pass…" at bounding box center [871, 394] width 757 height 42
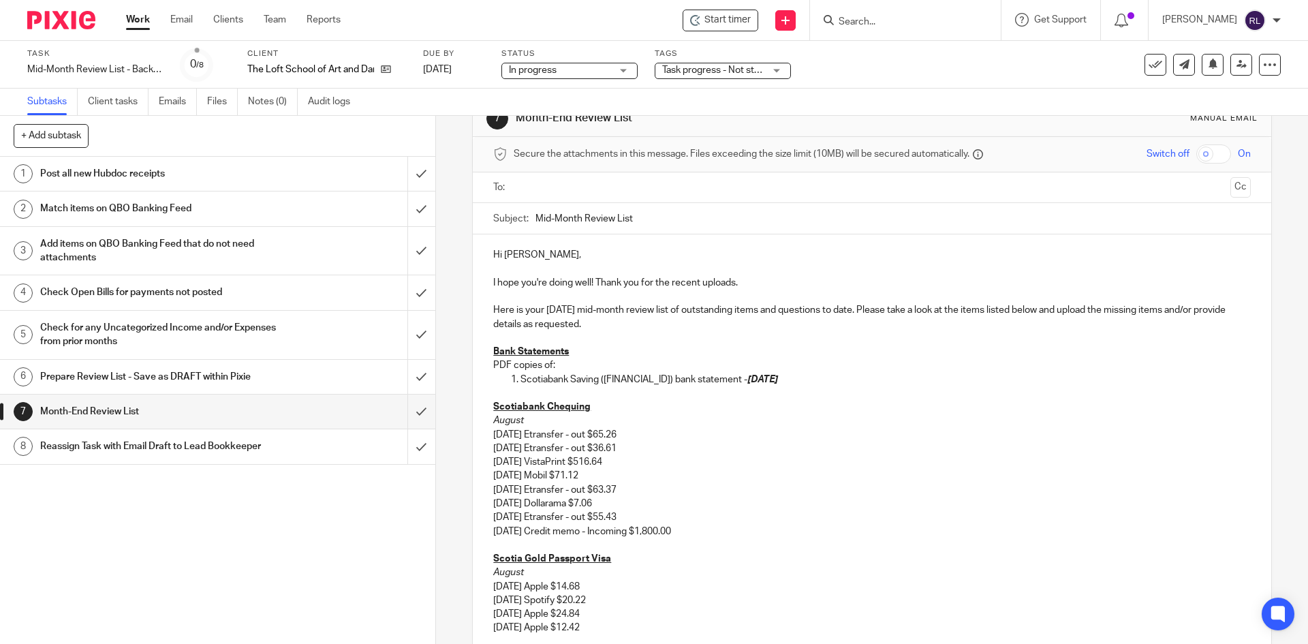
click at [520, 379] on li "Scotiabank Saving (36616) bank statement - August 31, 2025" at bounding box center [885, 387] width 730 height 28
drag, startPoint x: 555, startPoint y: 360, endPoint x: 488, endPoint y: 366, distance: 67.7
click at [488, 366] on div "Hi Deborah, I hope you're doing well! Thank you for the recent uploads. Here is…" at bounding box center [872, 467] width 798 height 466
click at [539, 392] on p at bounding box center [885, 393] width 730 height 14
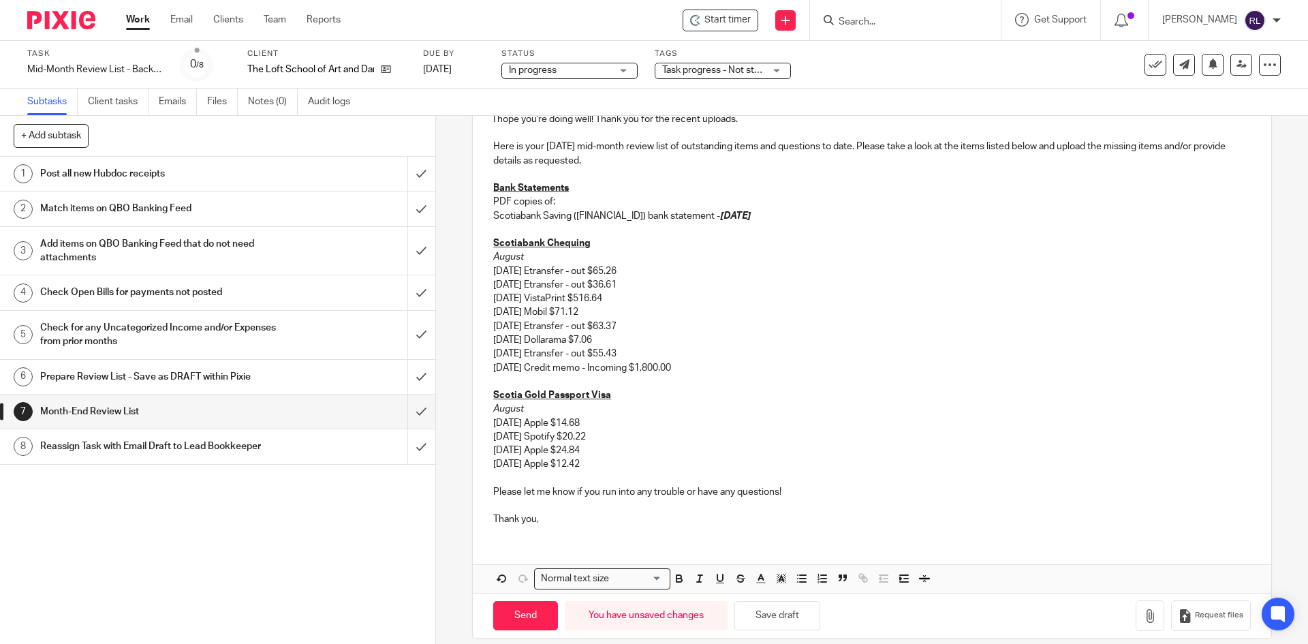
scroll to position [215, 0]
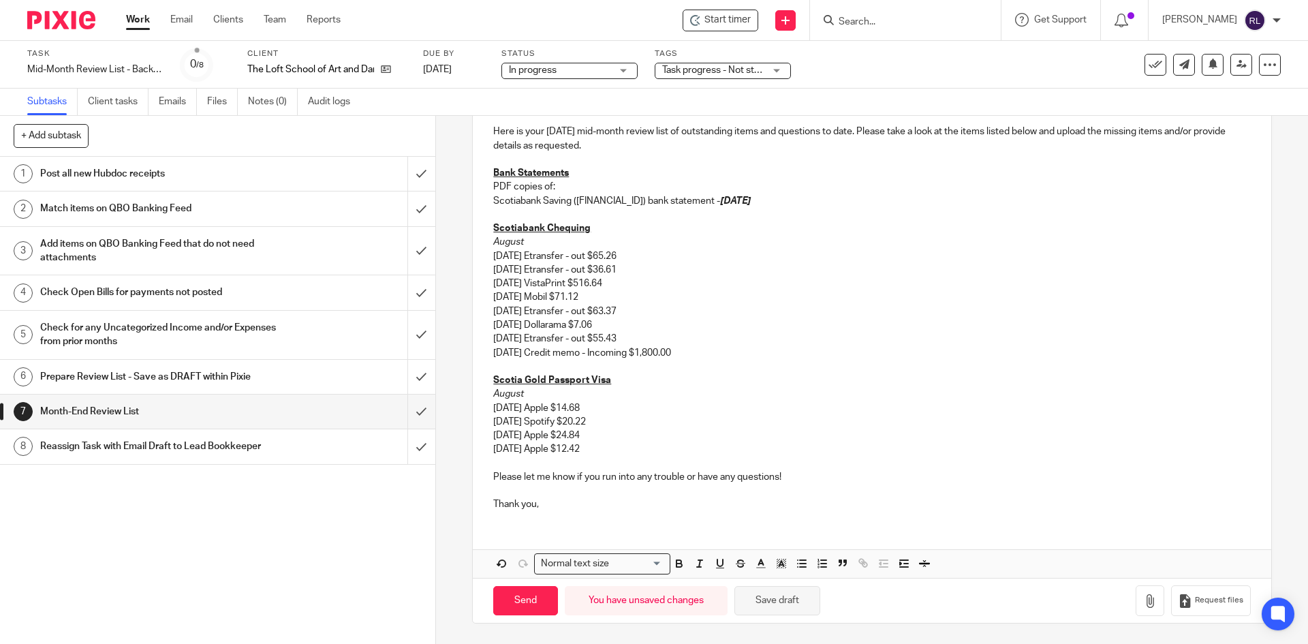
click at [738, 601] on button "Save draft" at bounding box center [777, 600] width 86 height 29
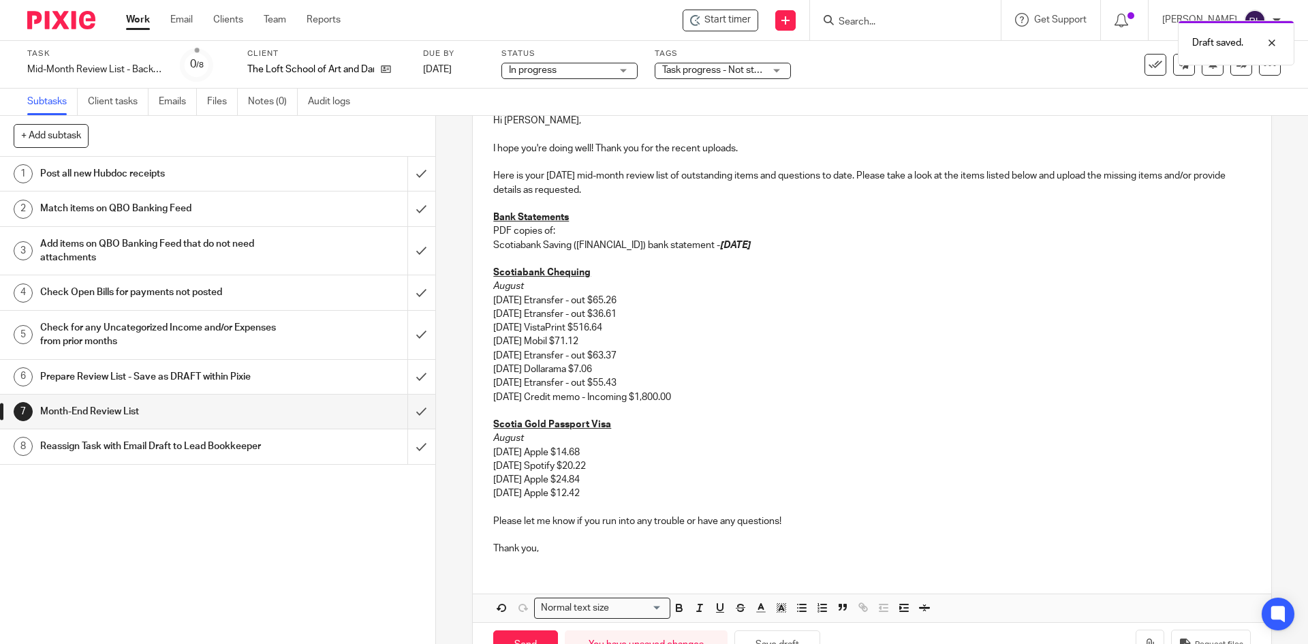
scroll to position [146, 0]
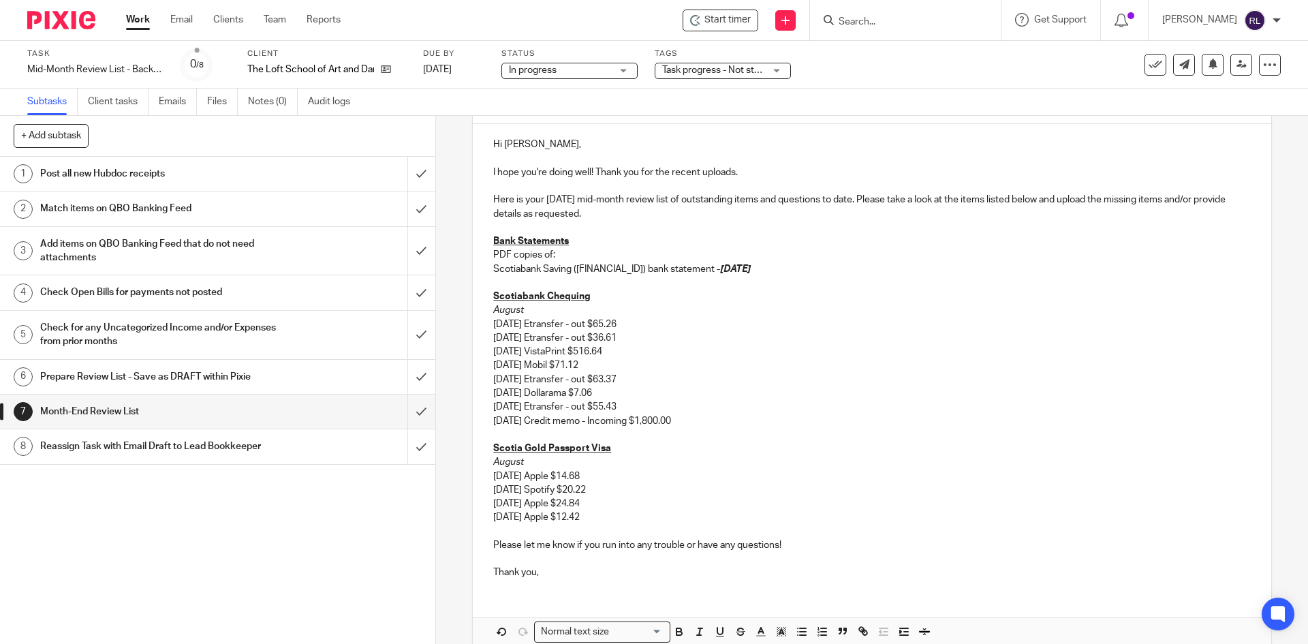
drag, startPoint x: 621, startPoint y: 354, endPoint x: 490, endPoint y: 350, distance: 131.5
click at [493, 350] on p "8/11/2025 VistaPrint $516.64" at bounding box center [871, 352] width 757 height 14
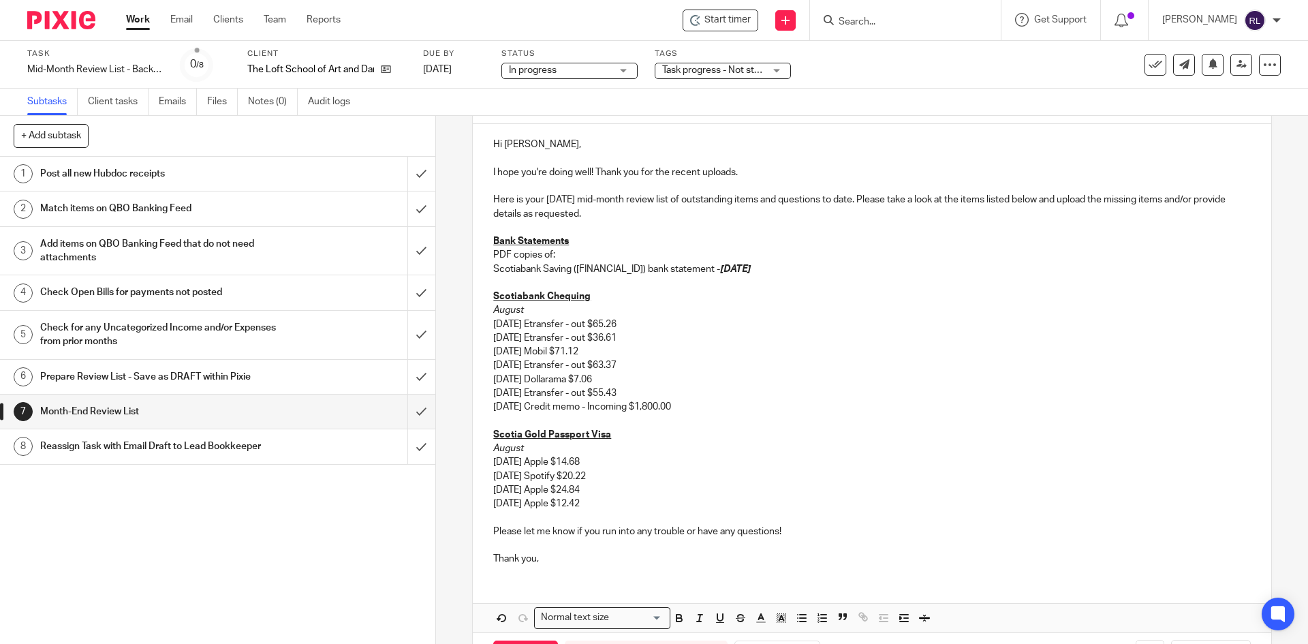
click at [563, 354] on p "[DATE] Mobil $71.12" at bounding box center [871, 352] width 757 height 14
click at [569, 351] on p "[DATE] Mobil $71.12" at bounding box center [871, 352] width 757 height 14
click at [570, 351] on p "8/14/2025 Mobil - $71.12" at bounding box center [871, 352] width 757 height 14
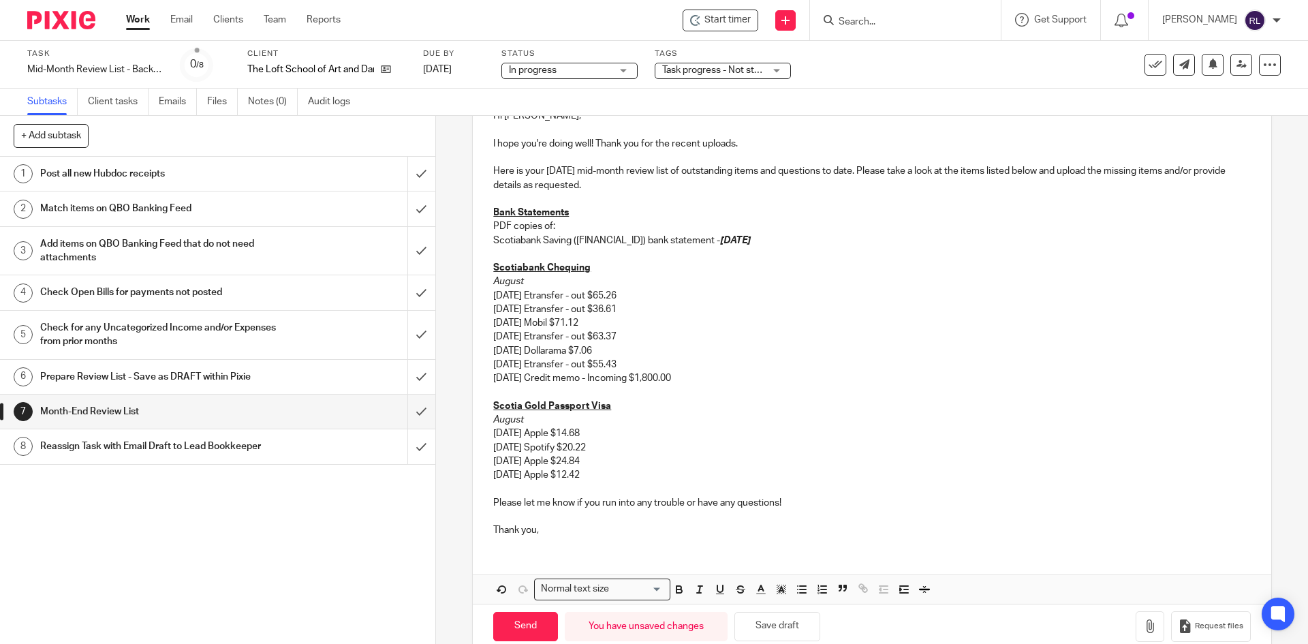
scroll to position [201, 0]
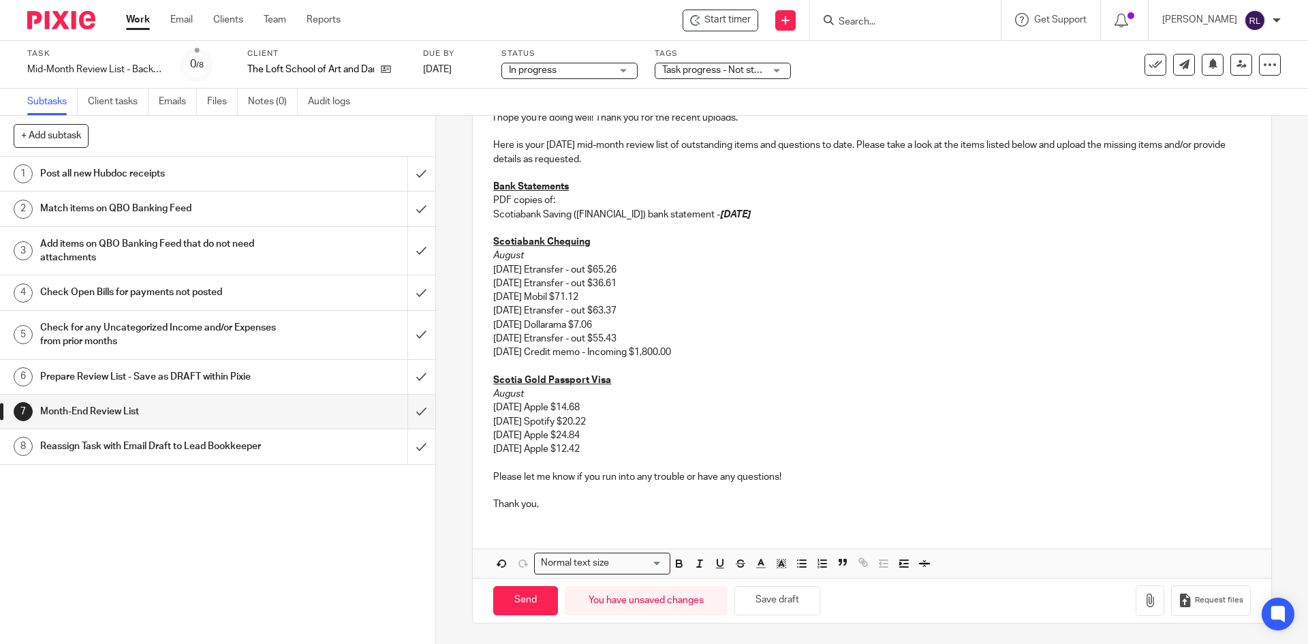
click at [643, 338] on p "[DATE] Etransfer - out $55.43" at bounding box center [871, 339] width 757 height 14
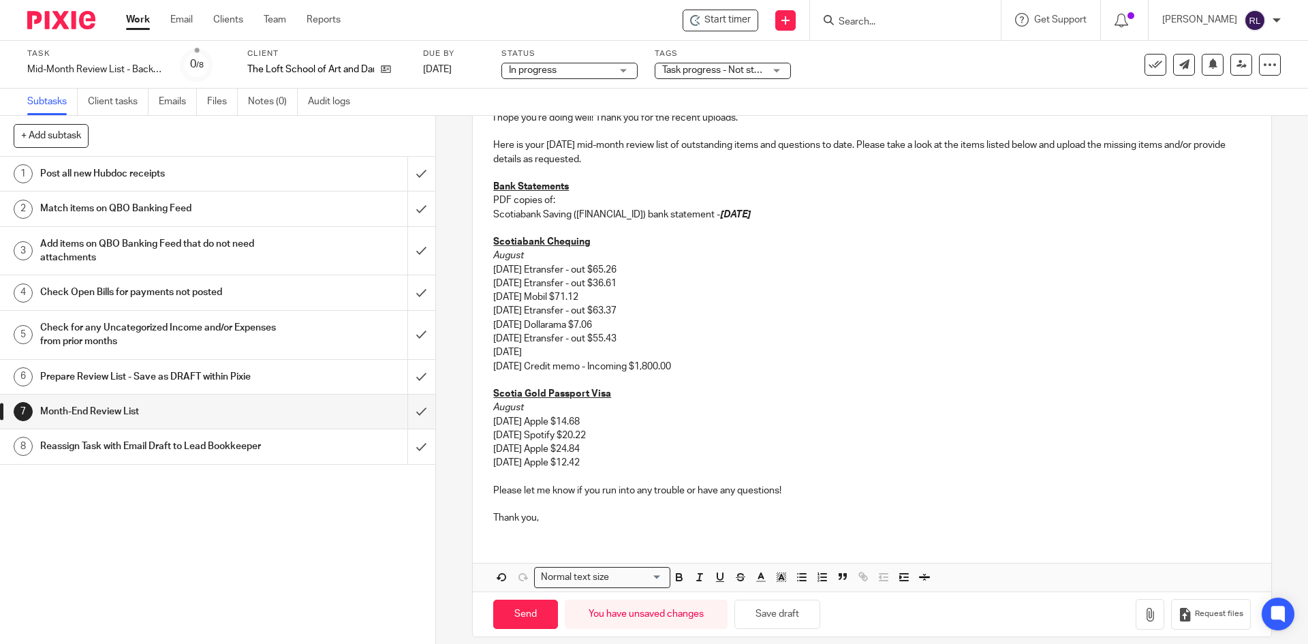
click at [494, 351] on p "08/26/2025" at bounding box center [871, 352] width 757 height 14
click at [544, 347] on p "[DATE]" at bounding box center [871, 352] width 757 height 14
click at [535, 255] on p "August" at bounding box center [871, 256] width 757 height 14
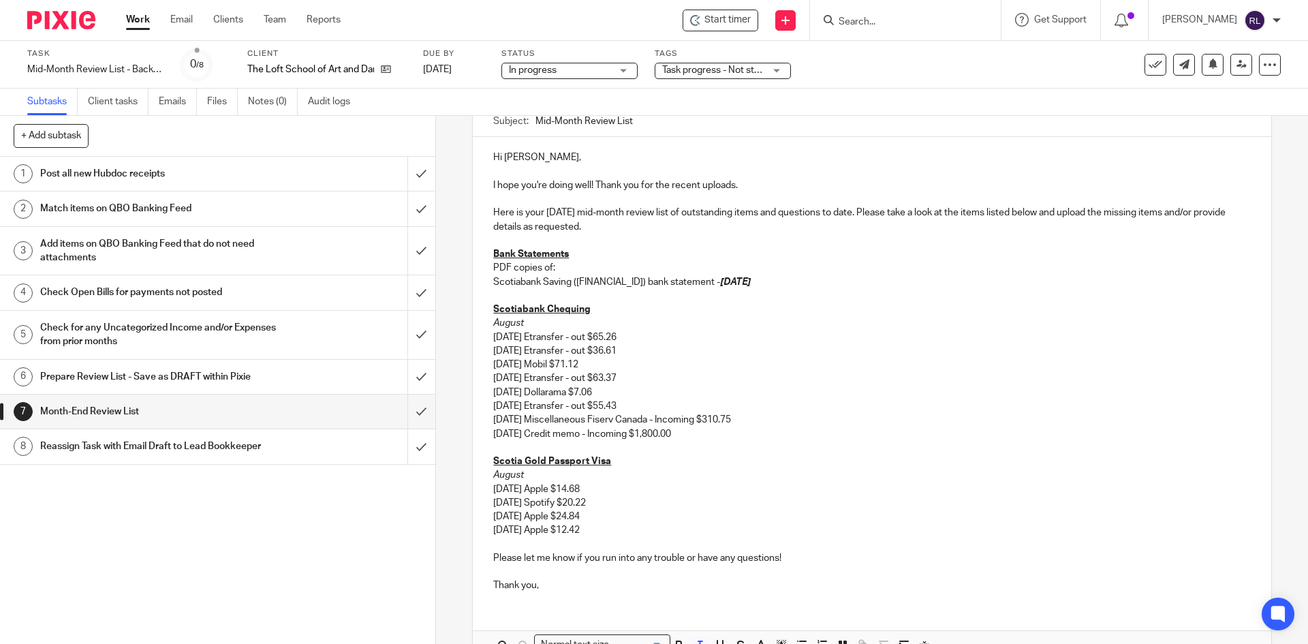
scroll to position [215, 0]
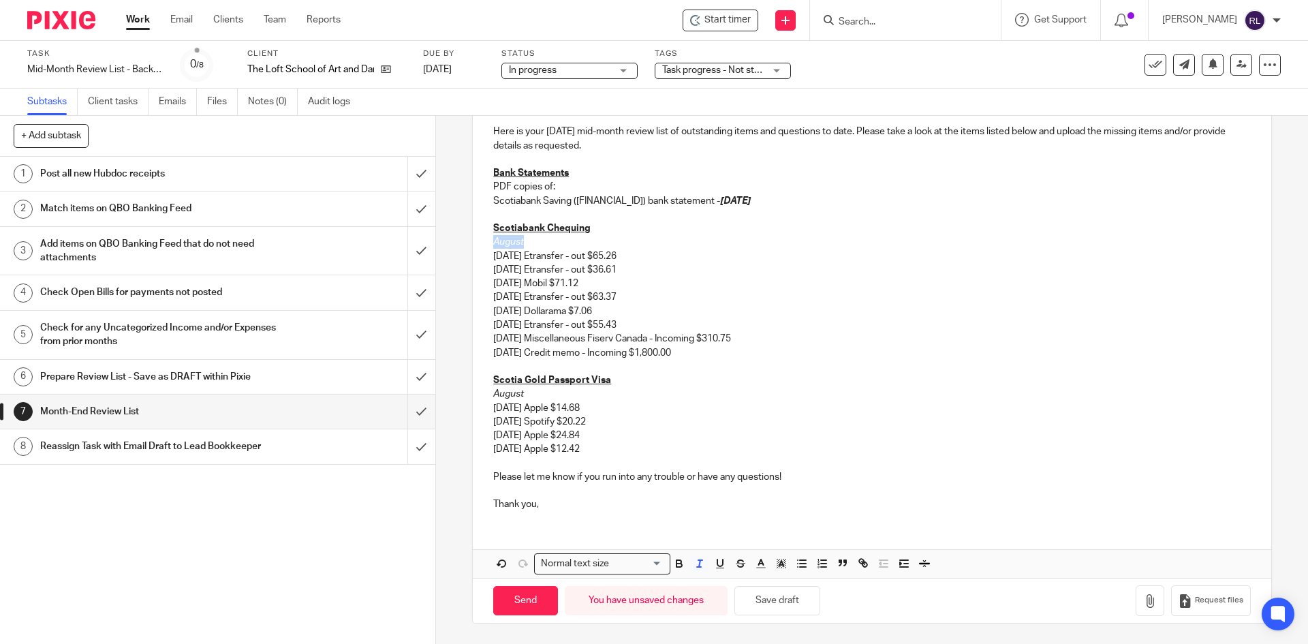
drag, startPoint x: 527, startPoint y: 242, endPoint x: 492, endPoint y: 242, distance: 34.7
click at [493, 242] on p "August" at bounding box center [871, 242] width 757 height 14
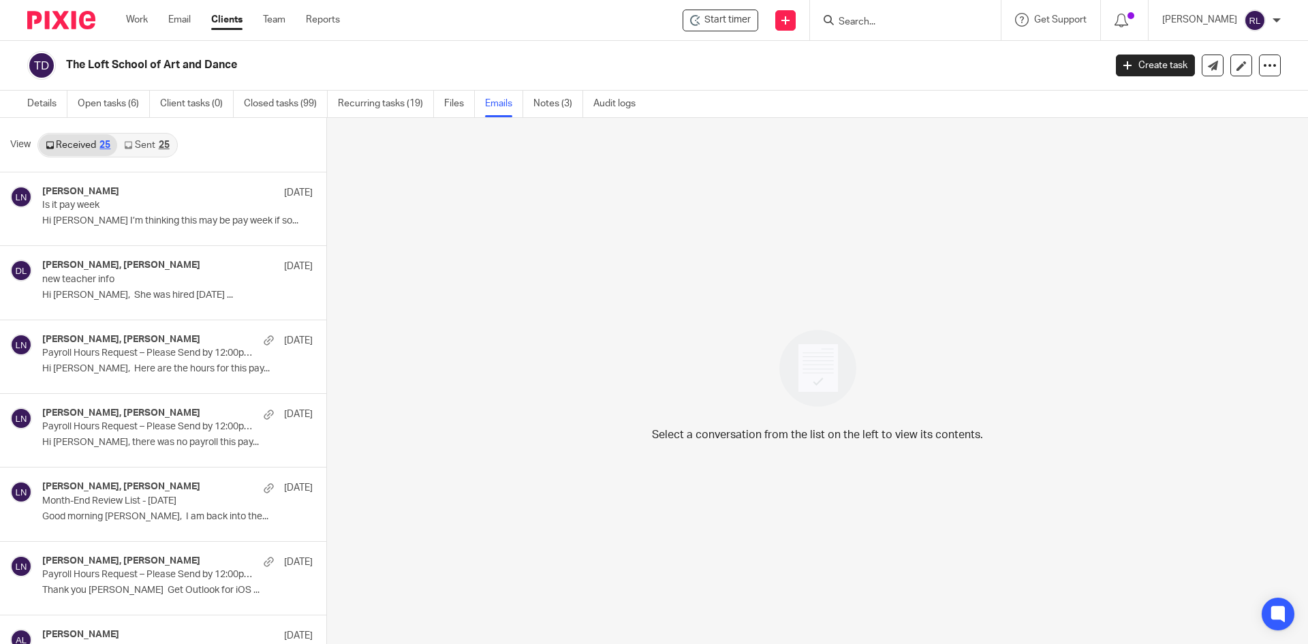
click at [77, 20] on img at bounding box center [61, 20] width 68 height 18
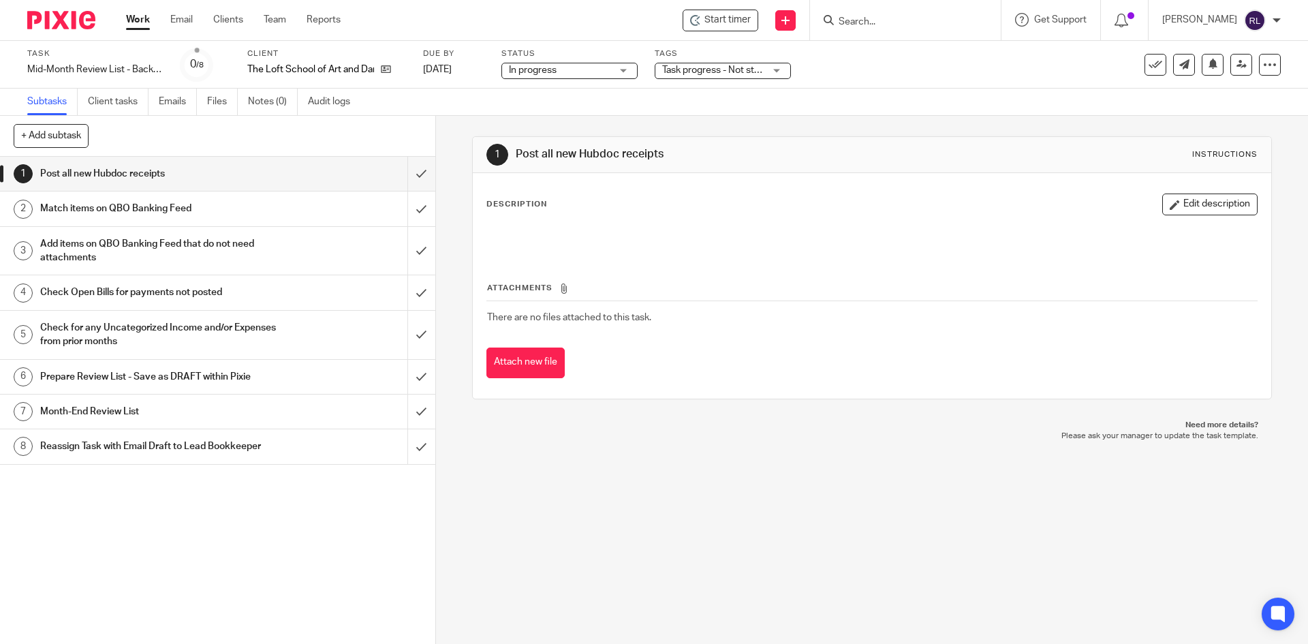
click at [159, 404] on h1 "Month-End Review List" at bounding box center [158, 411] width 236 height 20
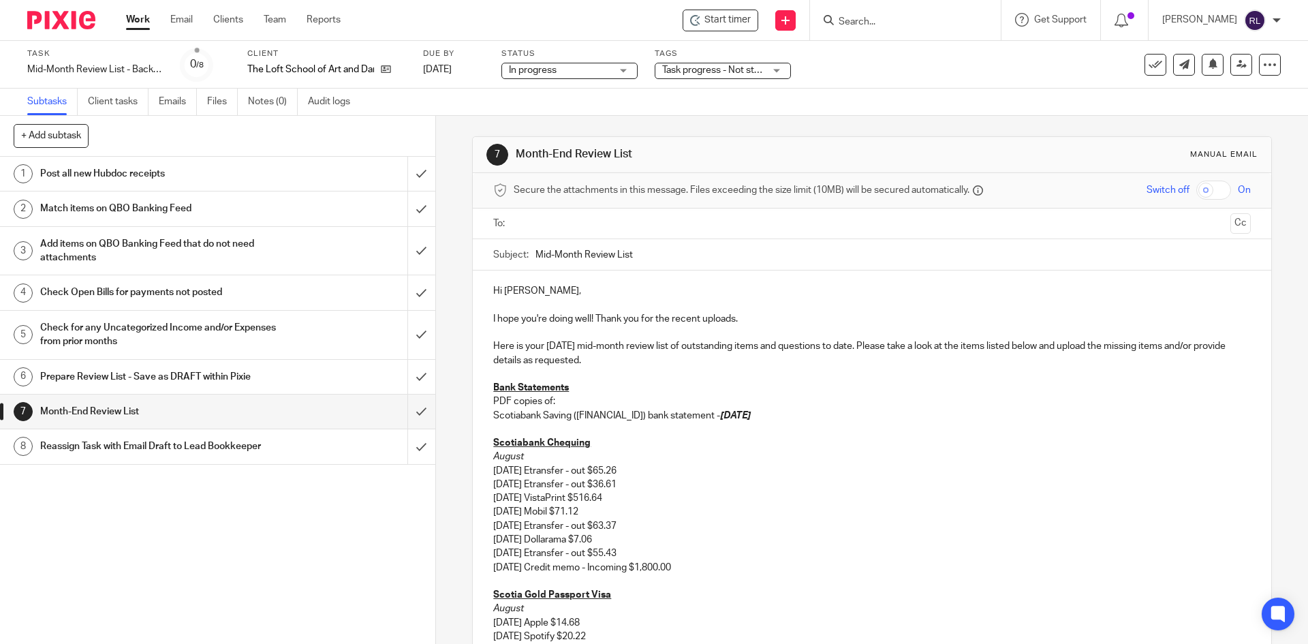
click at [527, 450] on p "August" at bounding box center [871, 457] width 757 height 14
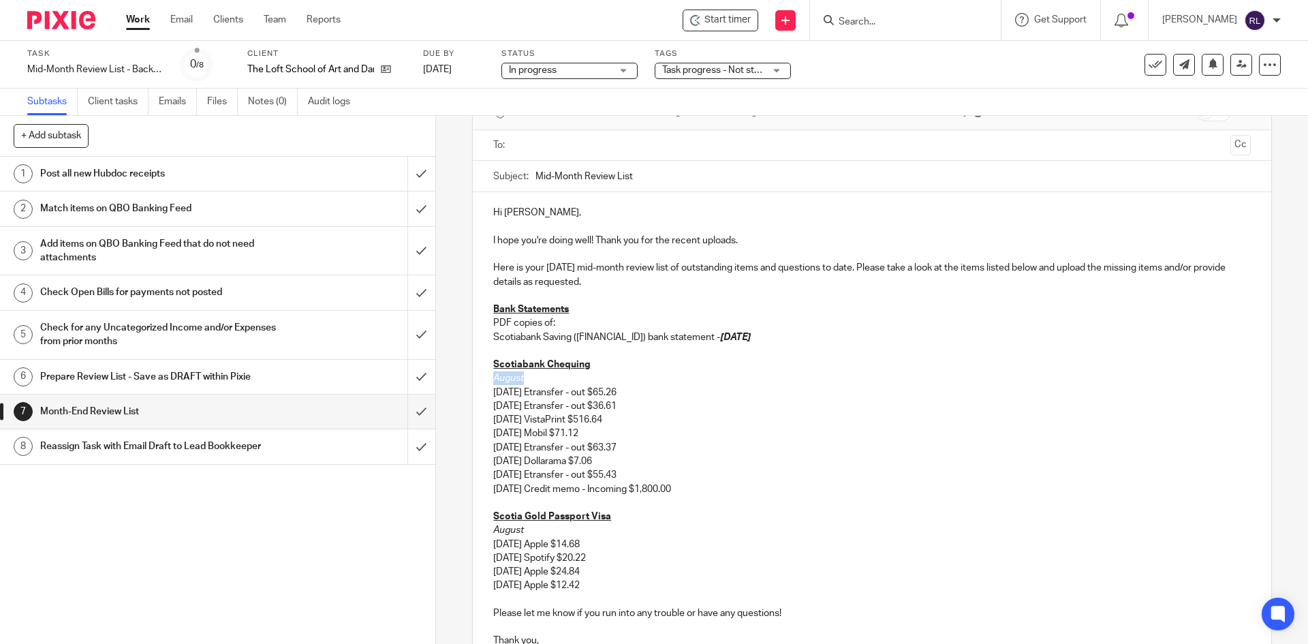
drag, startPoint x: 520, startPoint y: 377, endPoint x: 481, endPoint y: 385, distance: 40.2
click at [481, 385] on div "Hi [PERSON_NAME], I hope you're doing well! Thank you for the recent uploads. H…" at bounding box center [872, 425] width 798 height 466
drag, startPoint x: 544, startPoint y: 376, endPoint x: 492, endPoint y: 381, distance: 51.3
click at [493, 381] on p "Withdrawals" at bounding box center [871, 378] width 757 height 14
click at [537, 381] on em "Withdrawals" at bounding box center [519, 378] width 52 height 10
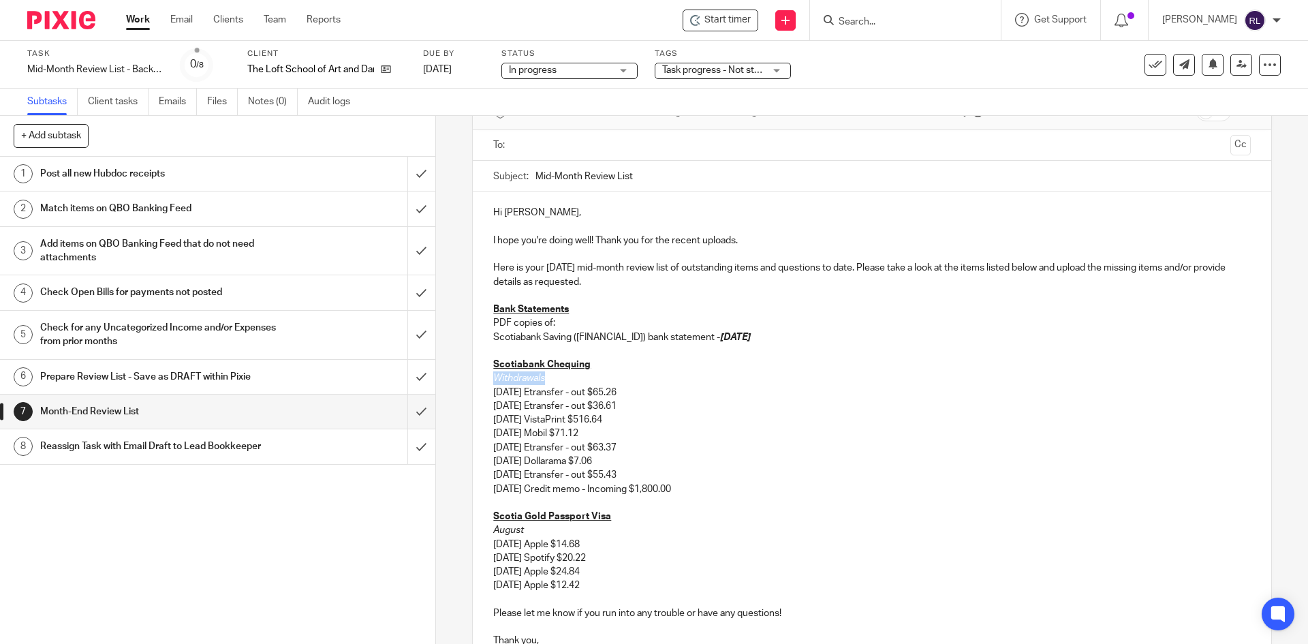
click at [552, 379] on p "Withdrawals" at bounding box center [871, 378] width 757 height 14
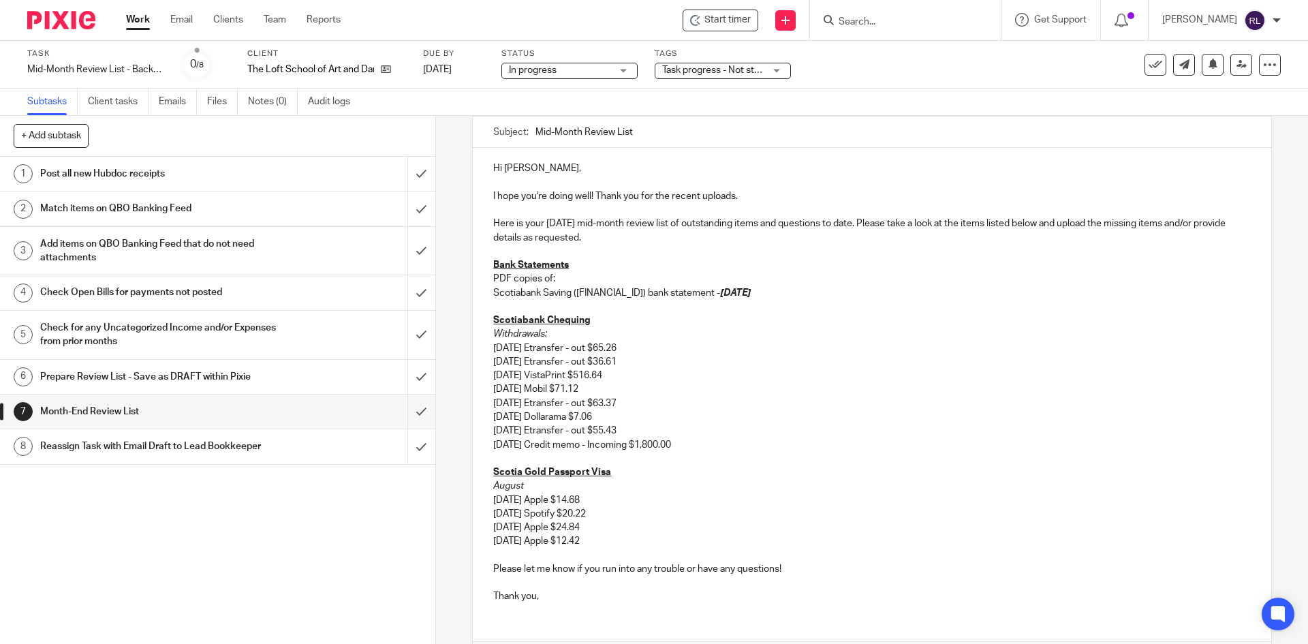
scroll to position [146, 0]
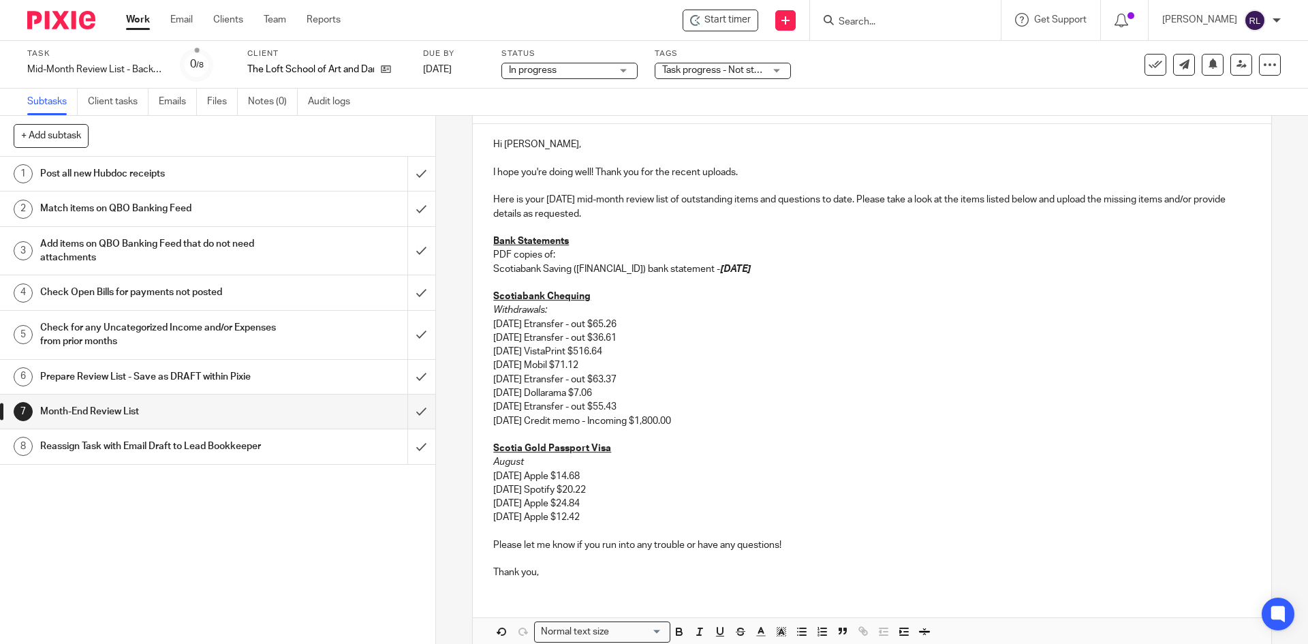
click at [700, 420] on p "[DATE] Credit memo - Incoming $1,800.00" at bounding box center [871, 421] width 757 height 14
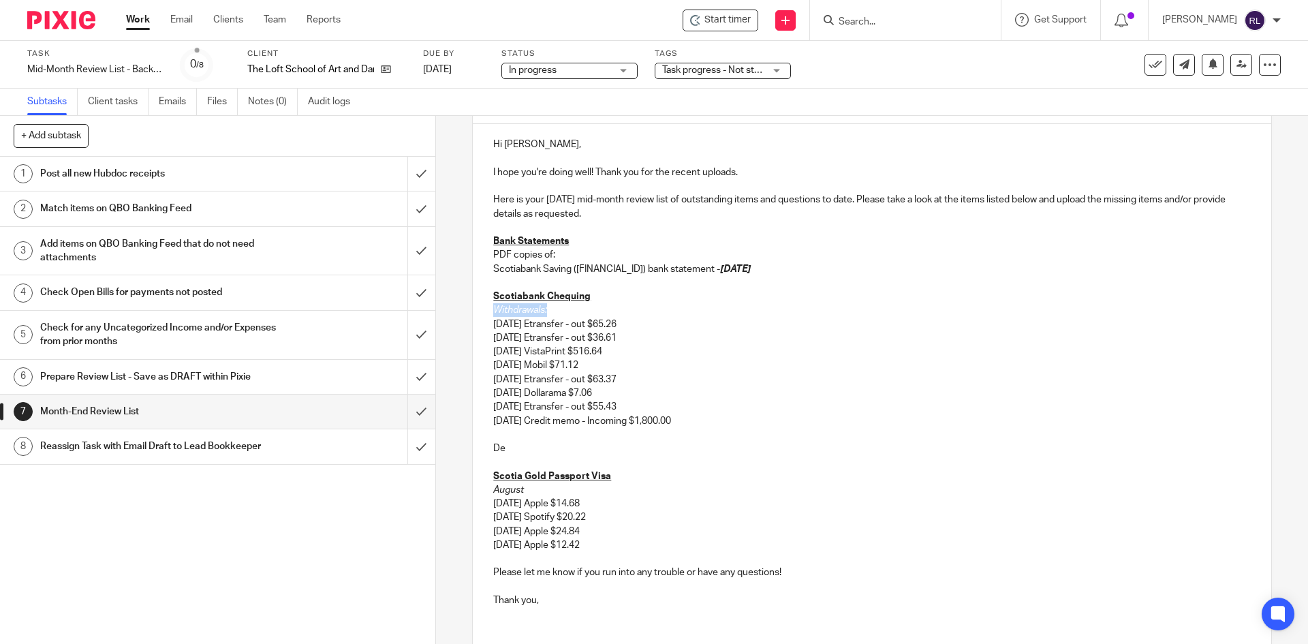
drag, startPoint x: 490, startPoint y: 313, endPoint x: 547, endPoint y: 313, distance: 56.5
click at [547, 313] on p "Withdrawals:" at bounding box center [871, 310] width 757 height 14
copy em "Withdrawals:"
click at [499, 452] on p "De" at bounding box center [871, 448] width 757 height 14
drag, startPoint x: 492, startPoint y: 447, endPoint x: 501, endPoint y: 447, distance: 9.5
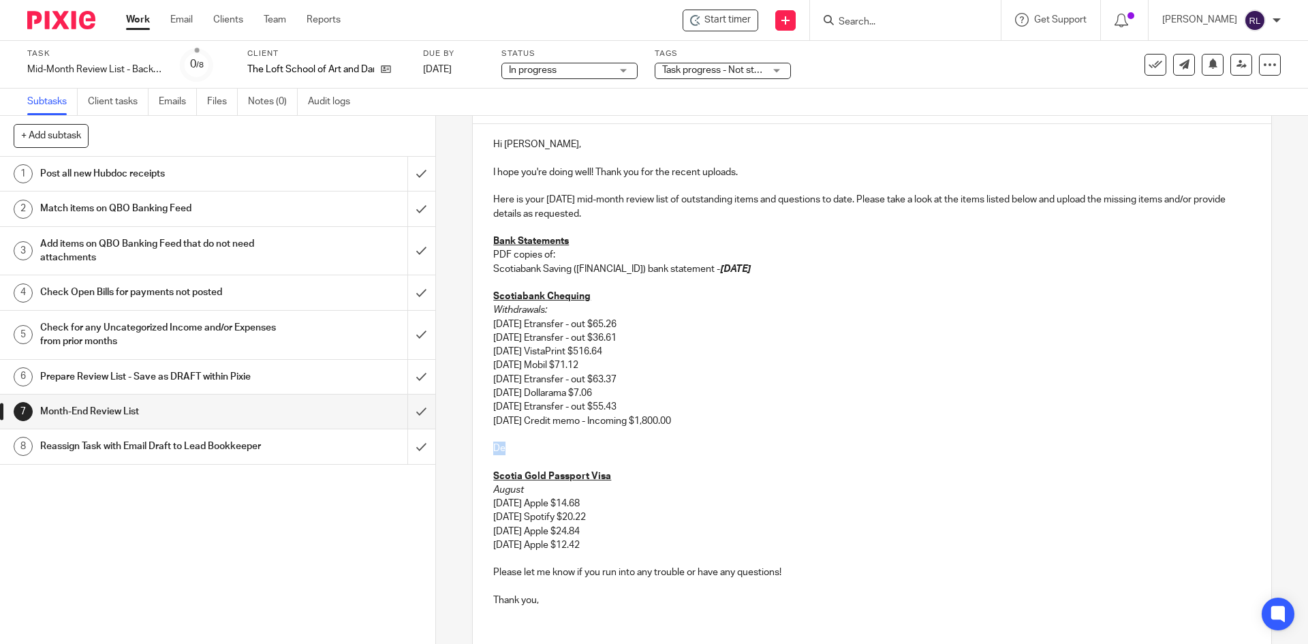
click at [501, 447] on p "De" at bounding box center [871, 448] width 757 height 14
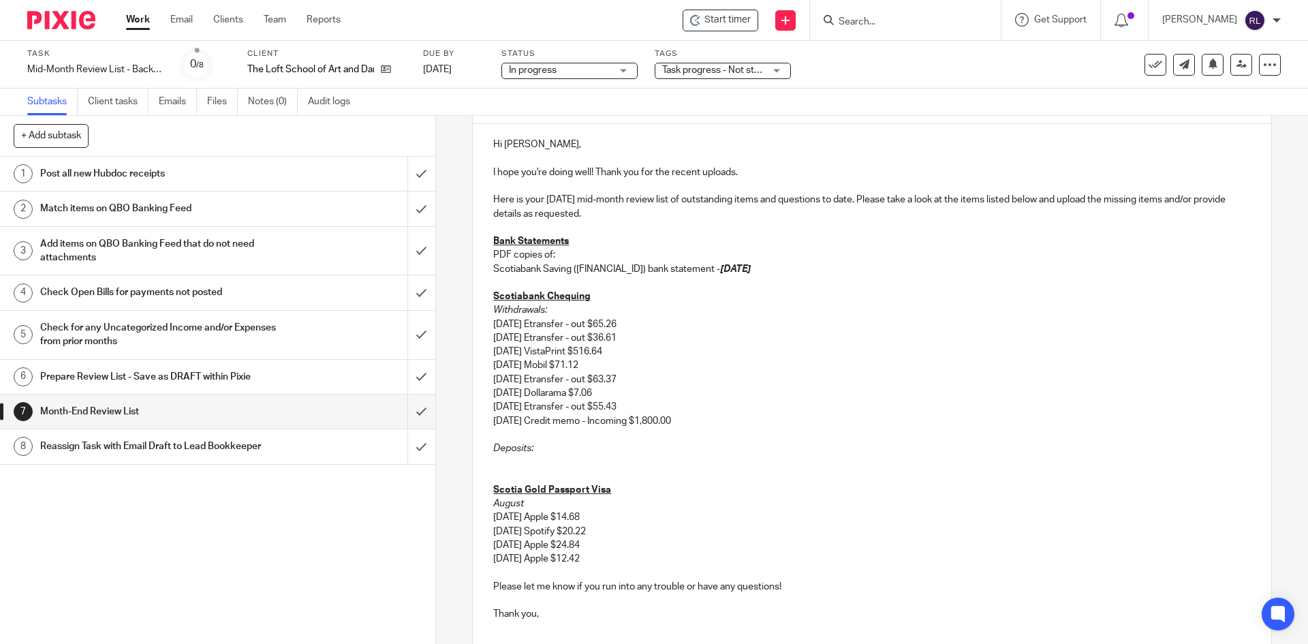
drag, startPoint x: 490, startPoint y: 418, endPoint x: 687, endPoint y: 424, distance: 197.6
click at [687, 424] on p "[DATE] Credit memo - Incoming $1,800.00" at bounding box center [871, 421] width 757 height 14
click at [493, 460] on p at bounding box center [871, 462] width 757 height 14
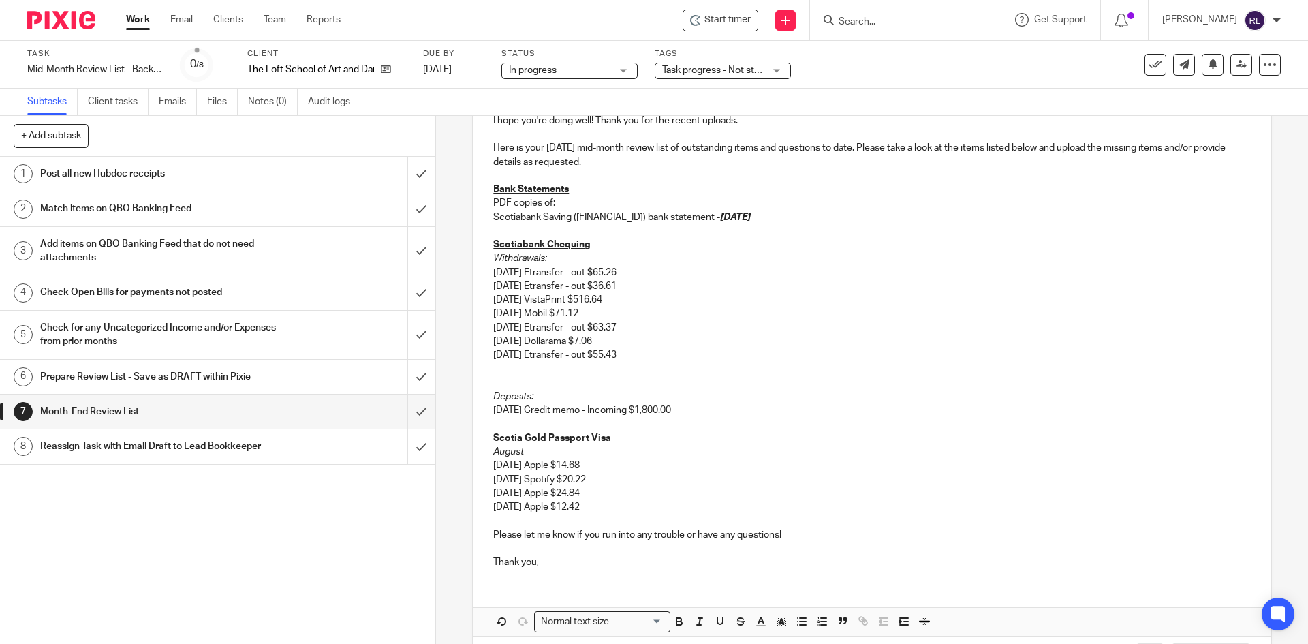
scroll to position [256, 0]
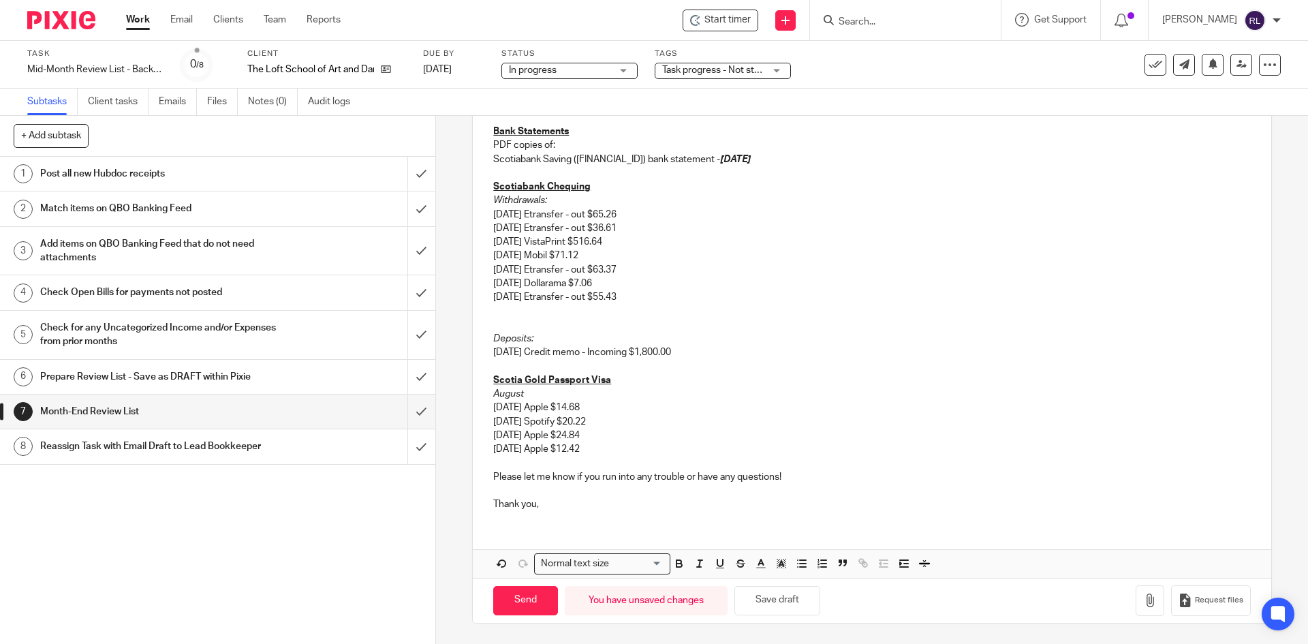
click at [617, 353] on p "[DATE] Credit memo - Incoming $1,800.00" at bounding box center [871, 352] width 757 height 14
drag, startPoint x: 617, startPoint y: 240, endPoint x: 491, endPoint y: 240, distance: 126.0
click at [493, 240] on p "[DATE] VistaPrint $516.64" at bounding box center [871, 242] width 757 height 14
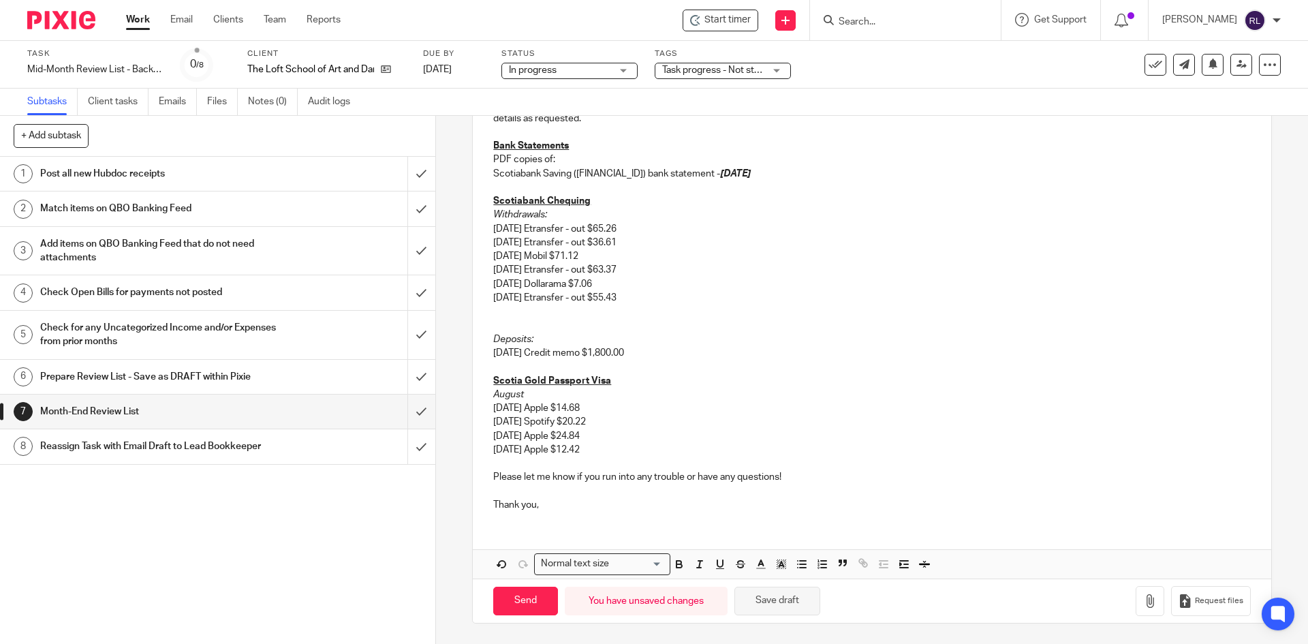
click at [740, 594] on button "Save draft" at bounding box center [777, 600] width 86 height 29
click at [530, 339] on em "Deposits:" at bounding box center [513, 339] width 40 height 10
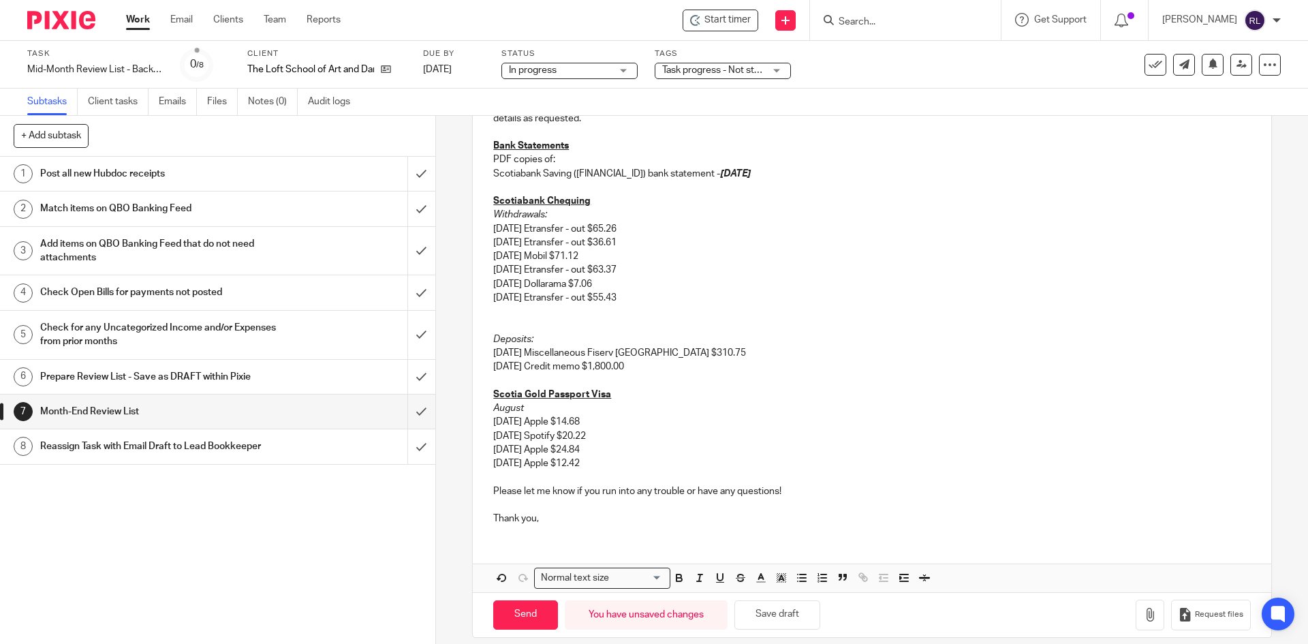
click at [507, 330] on p at bounding box center [871, 326] width 757 height 14
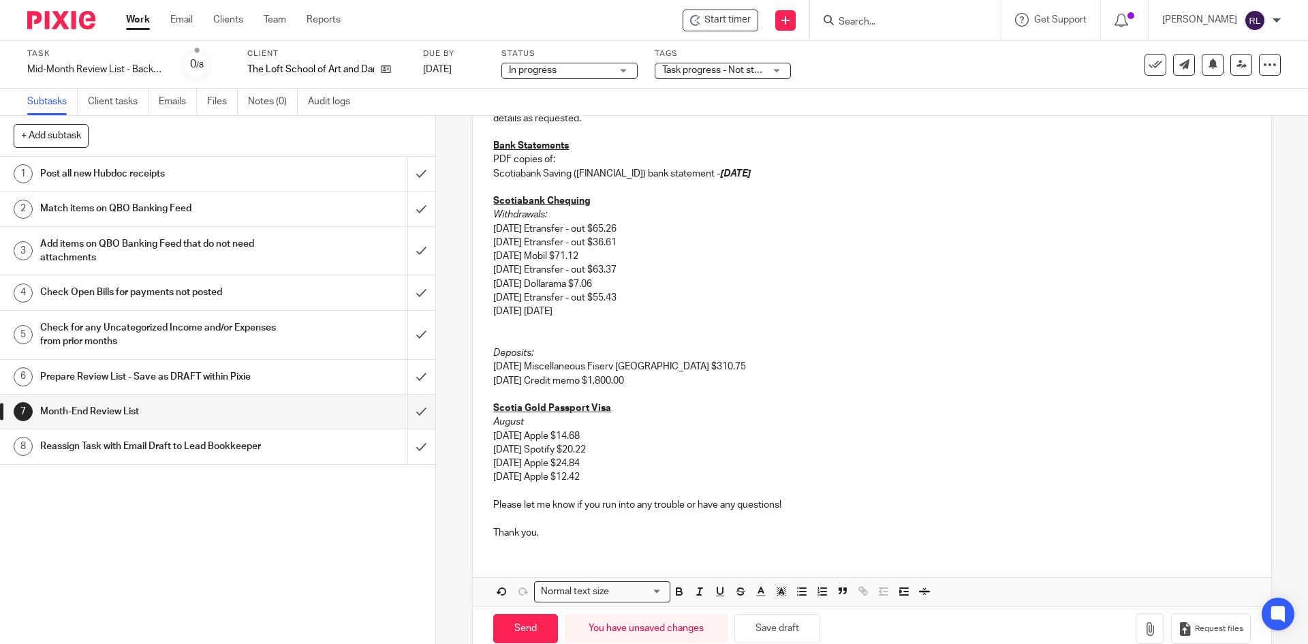
click at [535, 311] on p "8/27/2025 8/28/2025" at bounding box center [871, 311] width 757 height 14
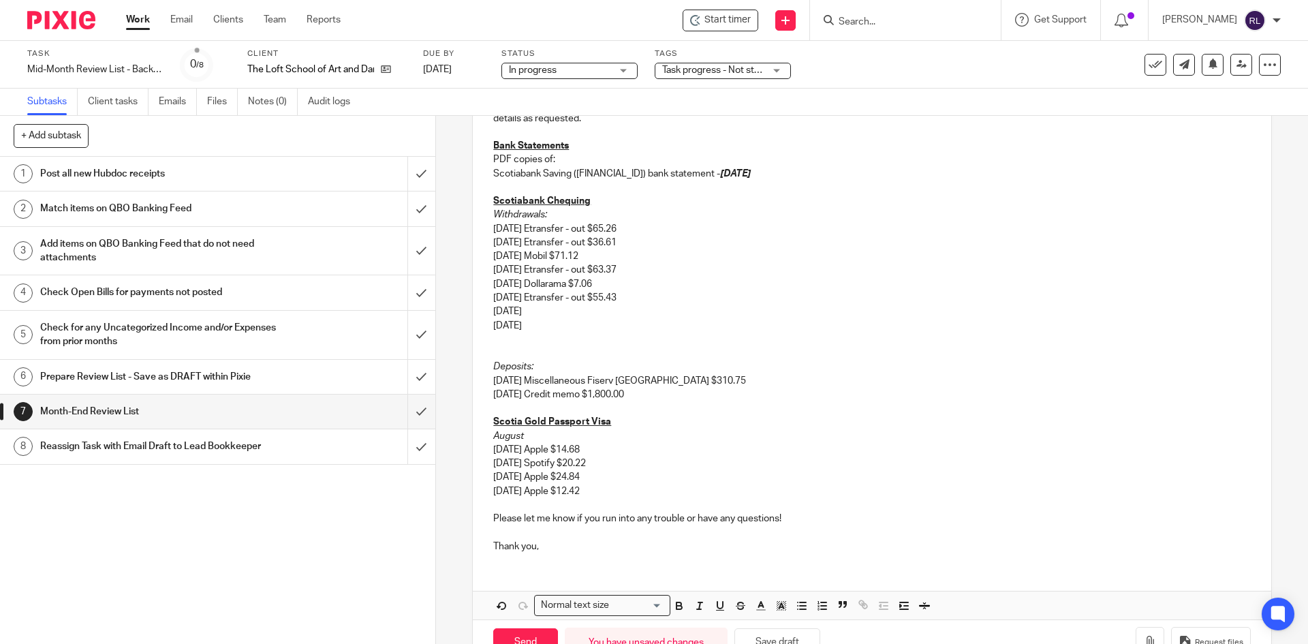
click at [563, 314] on p "8/27/2025" at bounding box center [871, 311] width 757 height 14
click at [542, 326] on p "8/28/2025" at bounding box center [871, 326] width 757 height 14
click at [656, 310] on p "8/27/2025 Miscellaneous Fiserv Can" at bounding box center [871, 311] width 757 height 14
click at [665, 324] on p "8/28/2025 Miscellaneous Fiserv Can" at bounding box center [871, 326] width 757 height 14
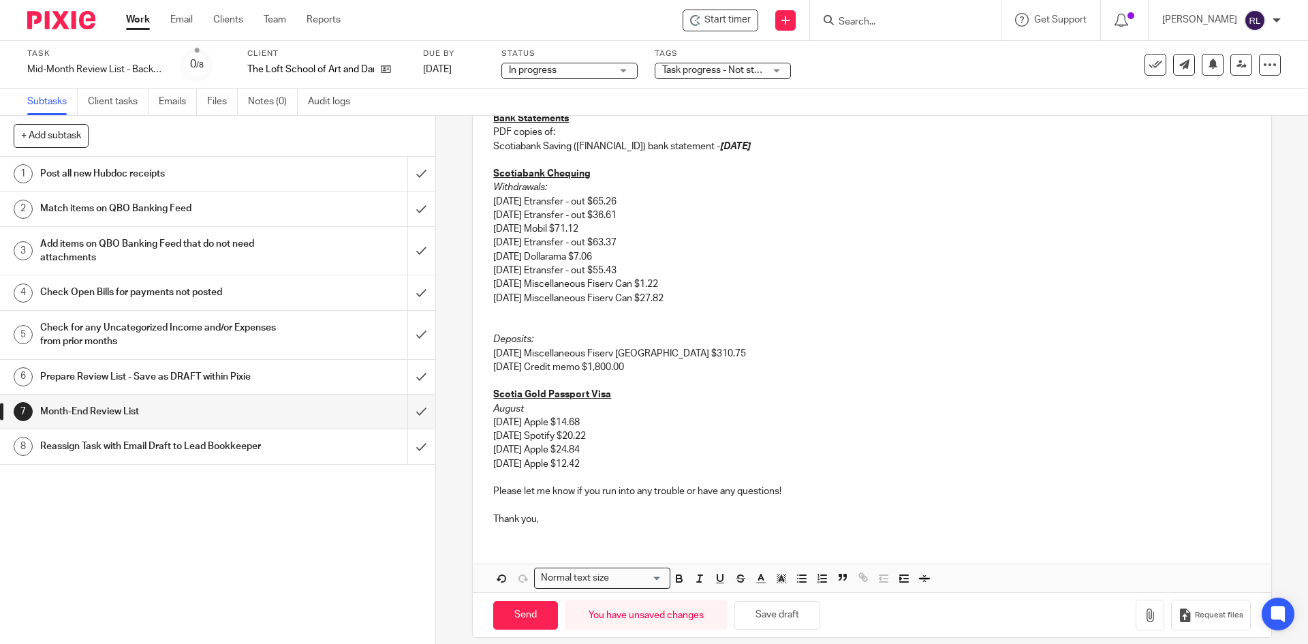
scroll to position [283, 0]
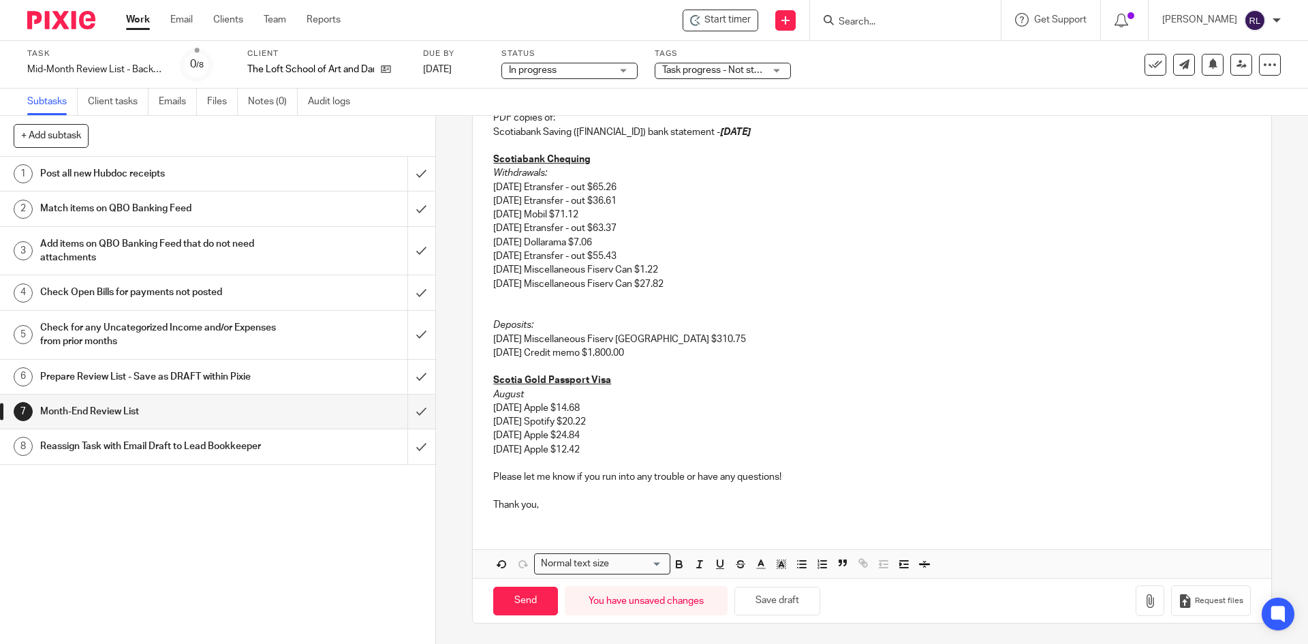
click at [644, 354] on p "8/27/2025 Credit memo $1,800.00" at bounding box center [871, 353] width 757 height 14
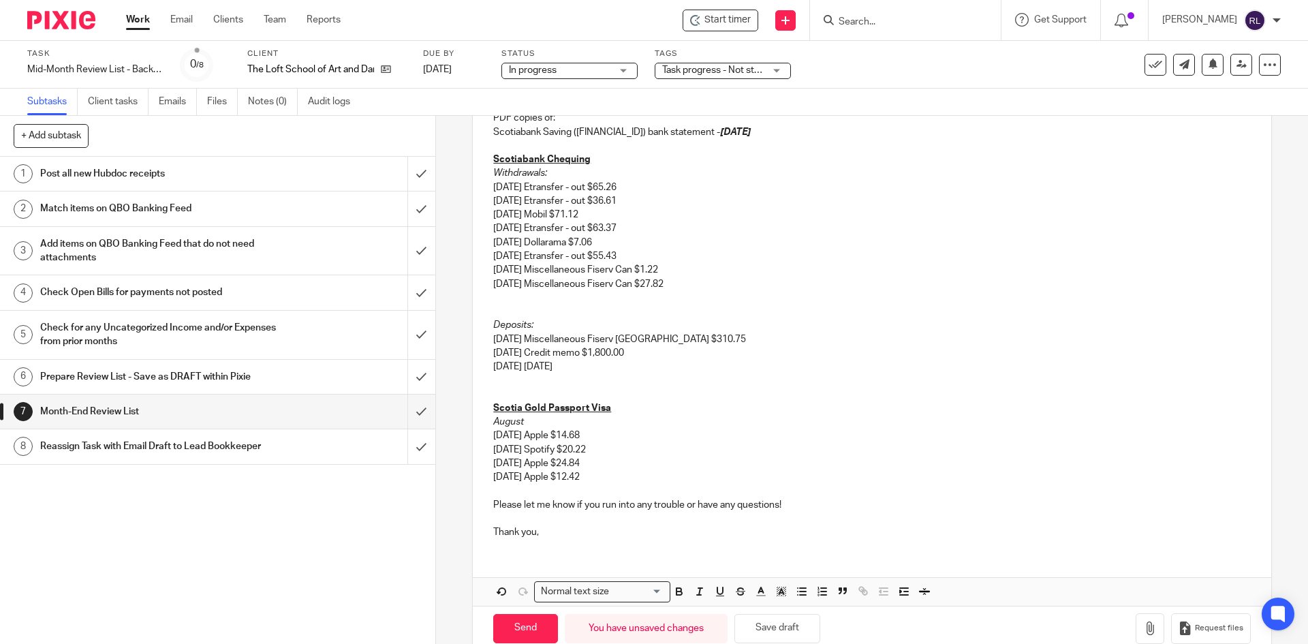
click at [539, 366] on p "8/28/2025 8/29/2025" at bounding box center [871, 367] width 757 height 14
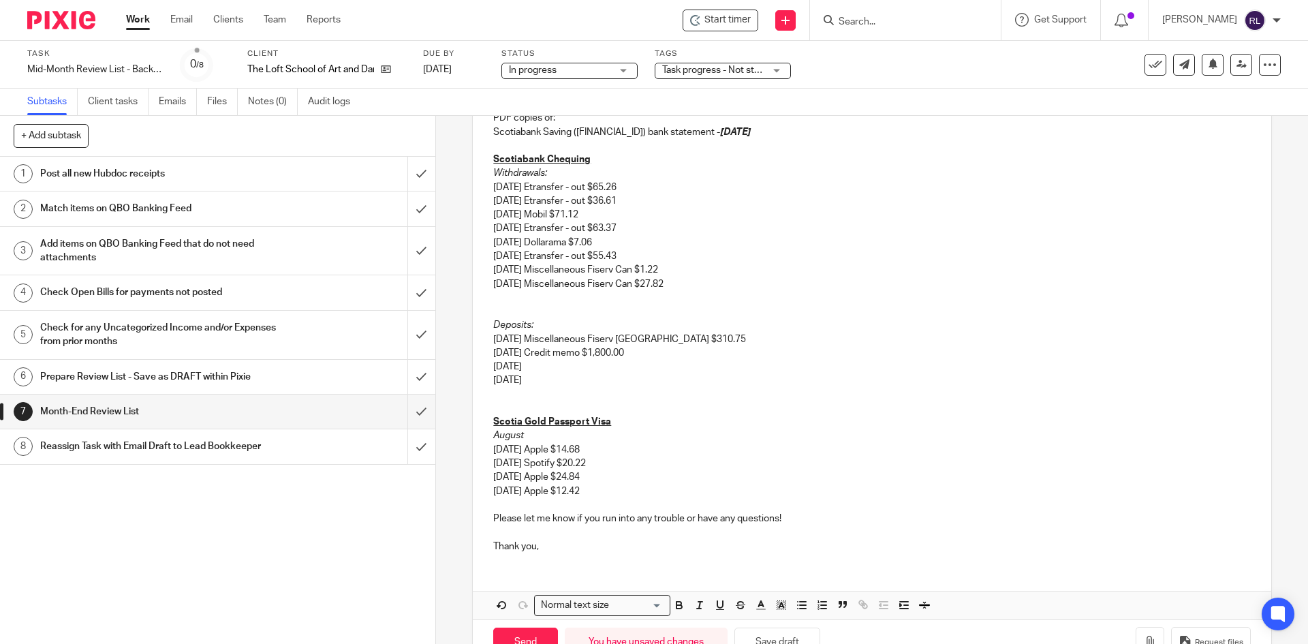
click at [573, 360] on p "8/28/2025" at bounding box center [871, 367] width 757 height 14
click at [552, 375] on p "8/29/2025" at bounding box center [871, 380] width 757 height 14
click at [535, 382] on p "8/29/2025Miscellaneous Fiserv Canada" at bounding box center [871, 380] width 757 height 14
click at [678, 369] on p "8/28/2025 Miscellaneous Fiserv Canada" at bounding box center [871, 367] width 757 height 14
click at [657, 382] on p "8/29/2025 Miscellaneous Fiserv Canada" at bounding box center [871, 380] width 757 height 14
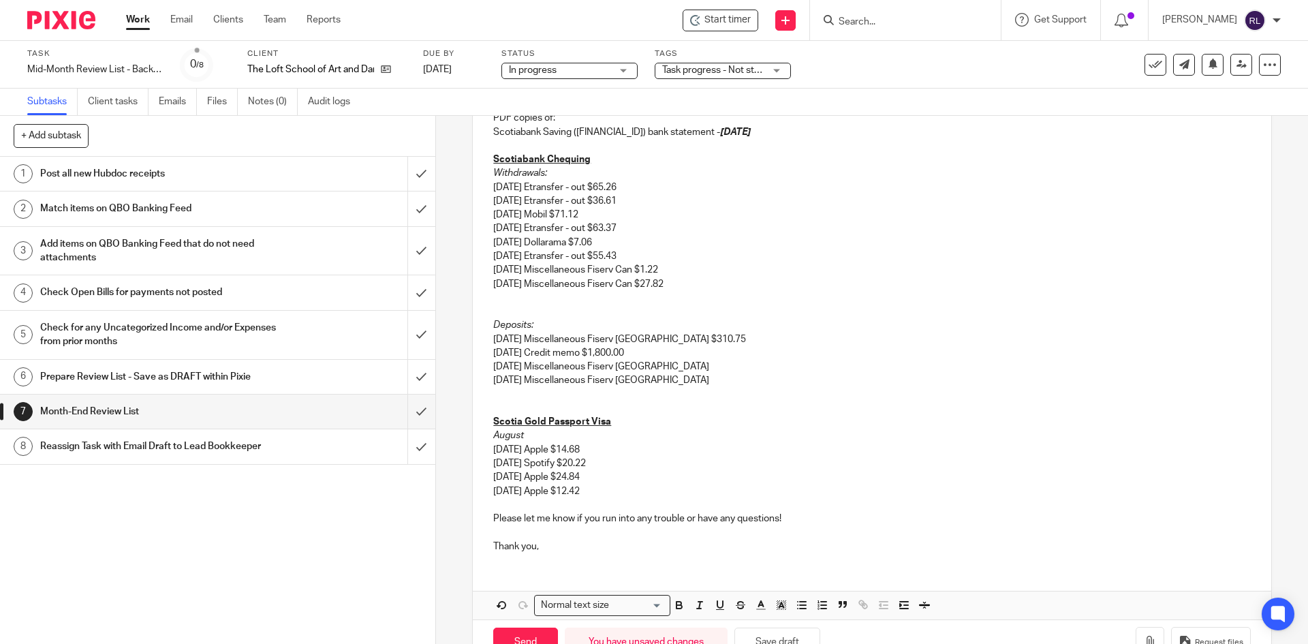
click at [670, 383] on p "8/29/2025 Miscellaneous Fiserv Canada" at bounding box center [871, 380] width 757 height 14
click at [689, 363] on p "8/28/2025 Miscellaneous Fiserv Canada" at bounding box center [871, 367] width 757 height 14
click at [676, 376] on p "8/29/2025 Miscellaneous Fiserv Canada" at bounding box center [871, 380] width 757 height 14
click at [498, 292] on p at bounding box center [871, 298] width 757 height 14
click at [531, 297] on p "9/2/2025 9/2/2025" at bounding box center [871, 298] width 757 height 14
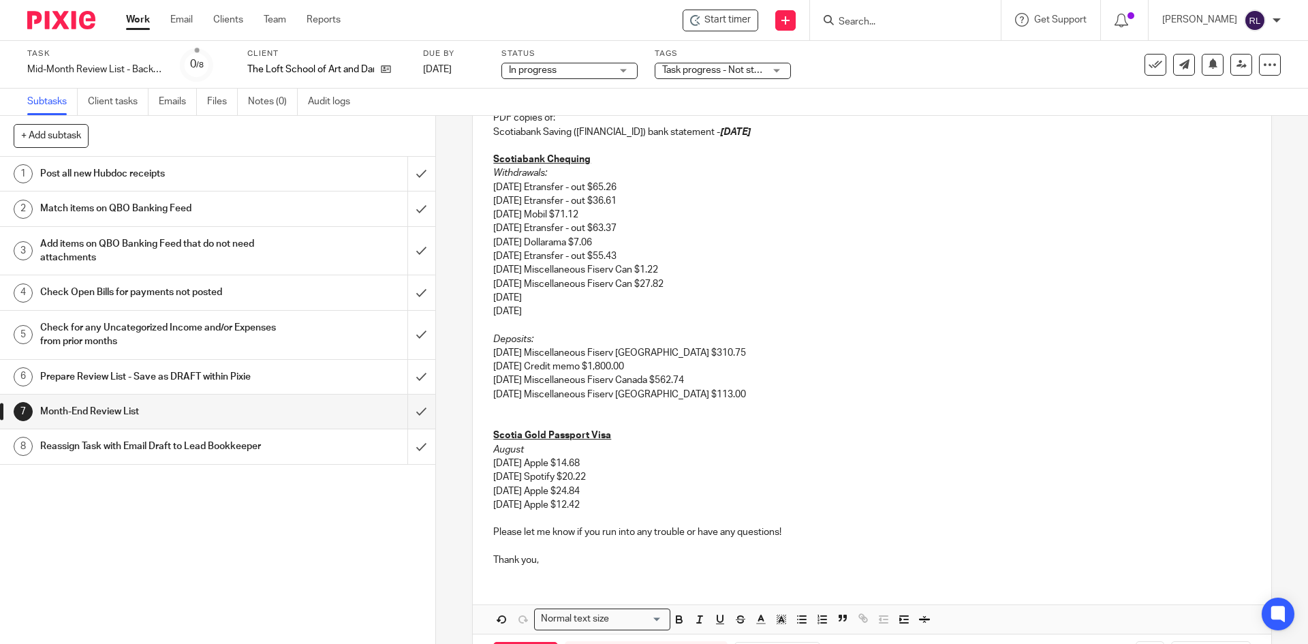
click at [552, 295] on p "9/2/2025" at bounding box center [871, 298] width 757 height 14
click at [544, 300] on p "9/2/2025 Bill Canada" at bounding box center [871, 298] width 757 height 14
click at [539, 296] on p "9/2/2025 Bill Canada" at bounding box center [871, 298] width 757 height 14
click at [603, 293] on p "9/2/2025 Bell Canada" at bounding box center [871, 298] width 757 height 14
click at [544, 311] on p "9/2/2025" at bounding box center [871, 311] width 757 height 14
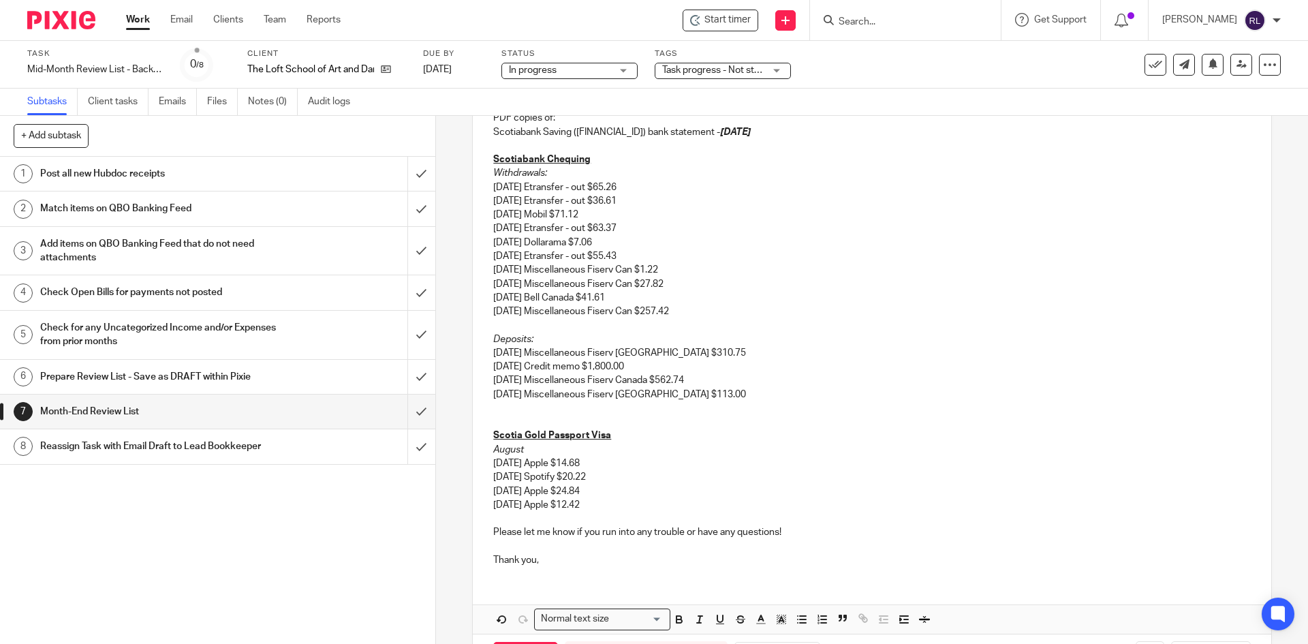
scroll to position [339, 0]
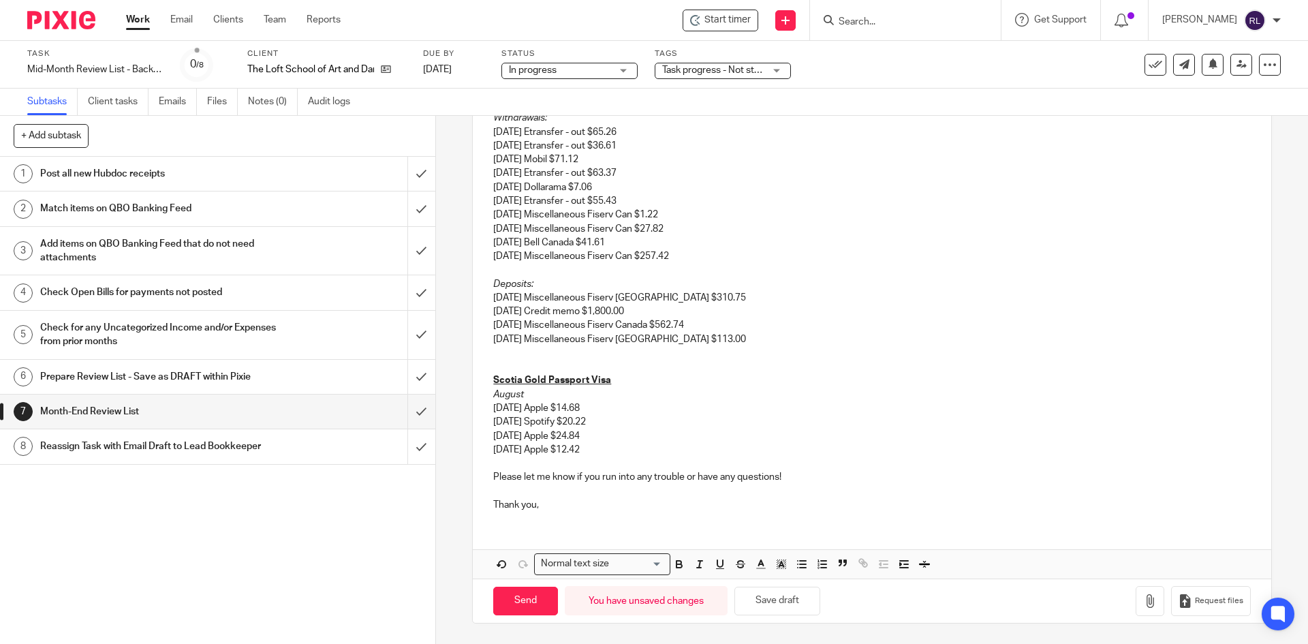
click at [616, 448] on p "08/23/2025 Apple $12.42" at bounding box center [871, 450] width 757 height 14
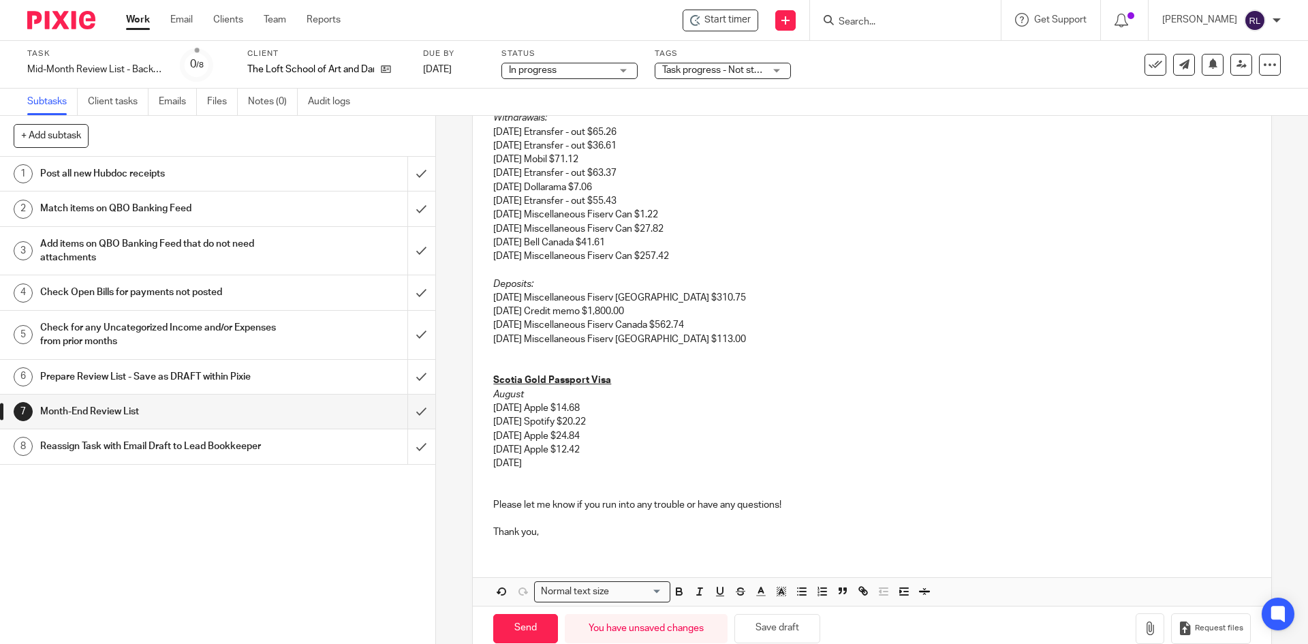
drag, startPoint x: 516, startPoint y: 465, endPoint x: 484, endPoint y: 465, distance: 32.7
click at [484, 465] on div "Hi Deborah, I hope you're doing well! Thank you for the recent uploads. Here is…" at bounding box center [872, 240] width 798 height 617
click at [497, 349] on p at bounding box center [871, 353] width 757 height 14
click at [710, 417] on p "08/22/2025 Spotify $20.22" at bounding box center [871, 422] width 757 height 14
drag, startPoint x: 744, startPoint y: 372, endPoint x: 512, endPoint y: 134, distance: 331.9
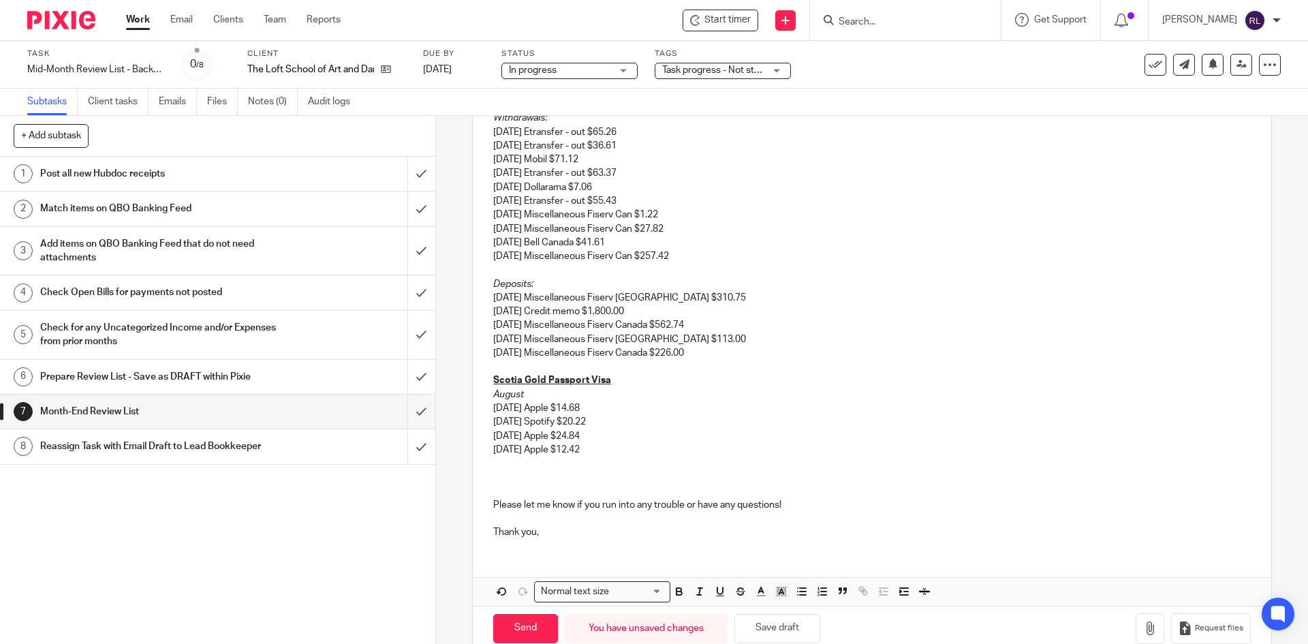
click at [744, 364] on p at bounding box center [871, 367] width 757 height 14
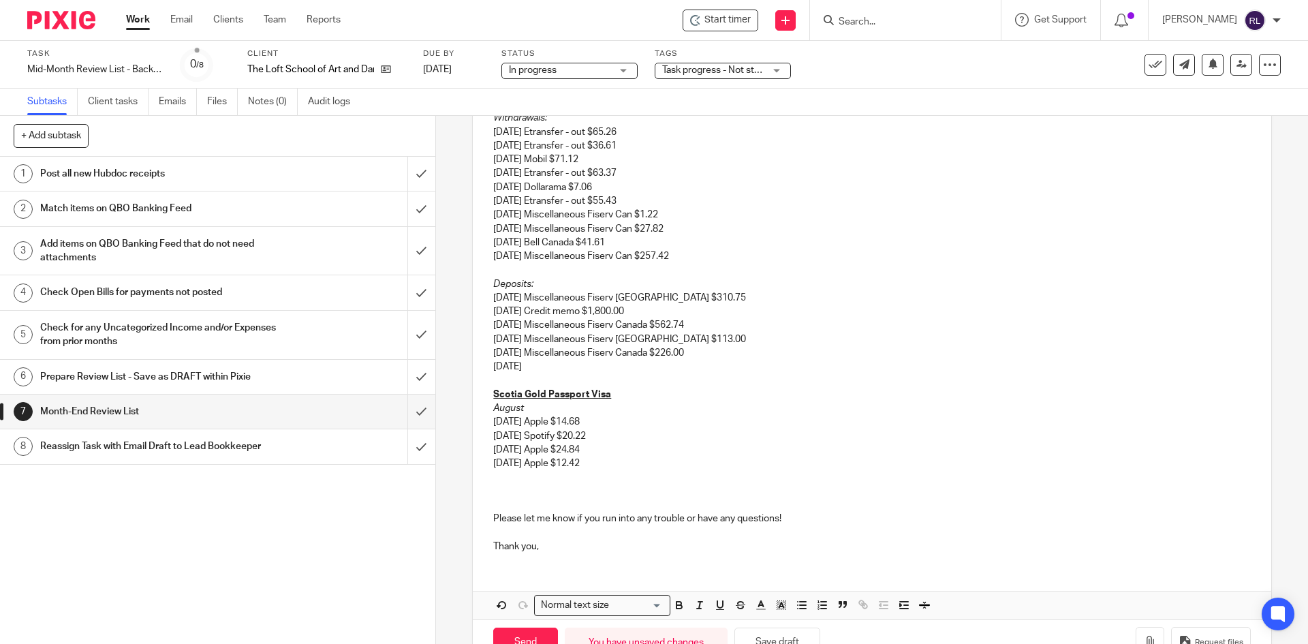
click at [561, 364] on p "9/3/2025" at bounding box center [871, 367] width 757 height 14
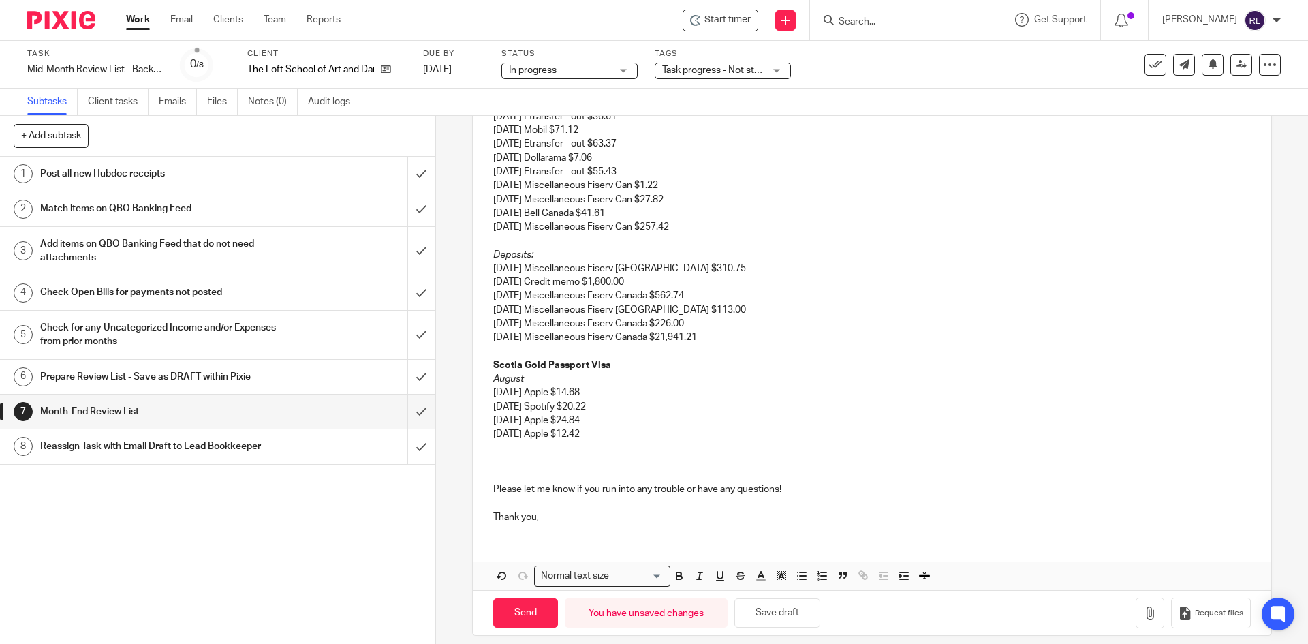
scroll to position [380, 0]
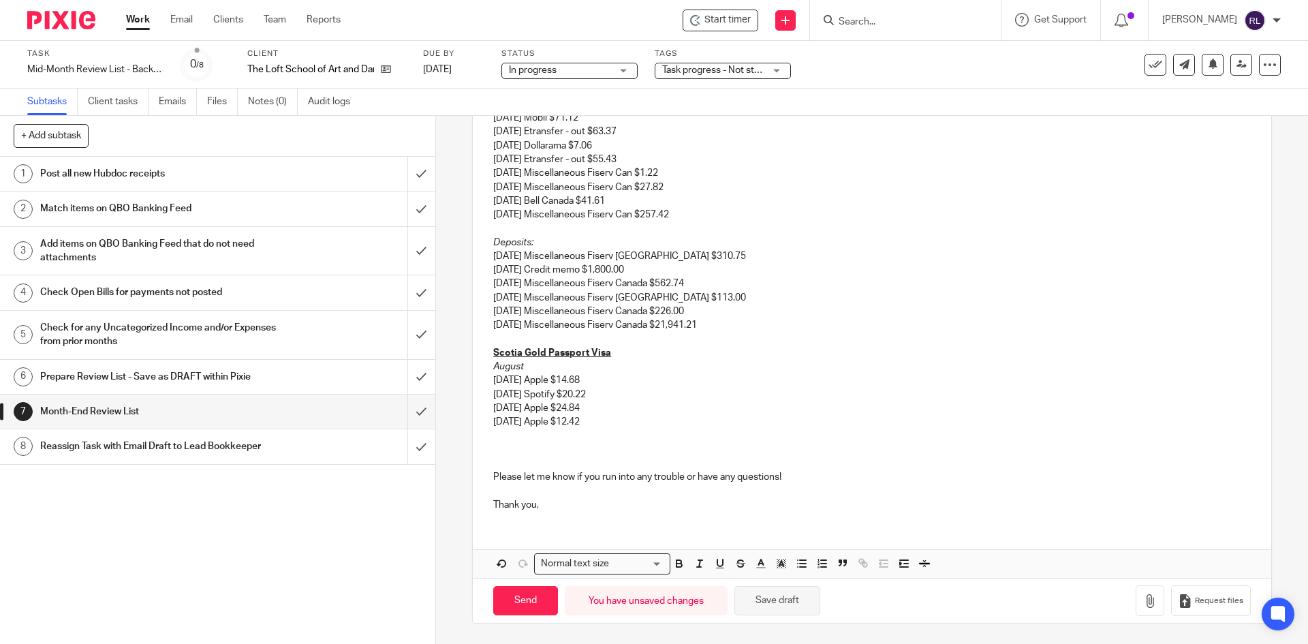
click at [740, 606] on button "Save draft" at bounding box center [777, 600] width 86 height 29
click at [601, 422] on p "[DATE] Apple $12.42" at bounding box center [871, 422] width 757 height 14
click at [488, 429] on div "Hi Deborah, I hope you're doing well! Thank you for the recent uploads. Here is…" at bounding box center [872, 205] width 798 height 631
click at [493, 431] on p at bounding box center [871, 435] width 757 height 14
click at [488, 436] on div "Hi Deborah, I hope you're doing well! Thank you for the recent uploads. Here is…" at bounding box center [872, 205] width 798 height 631
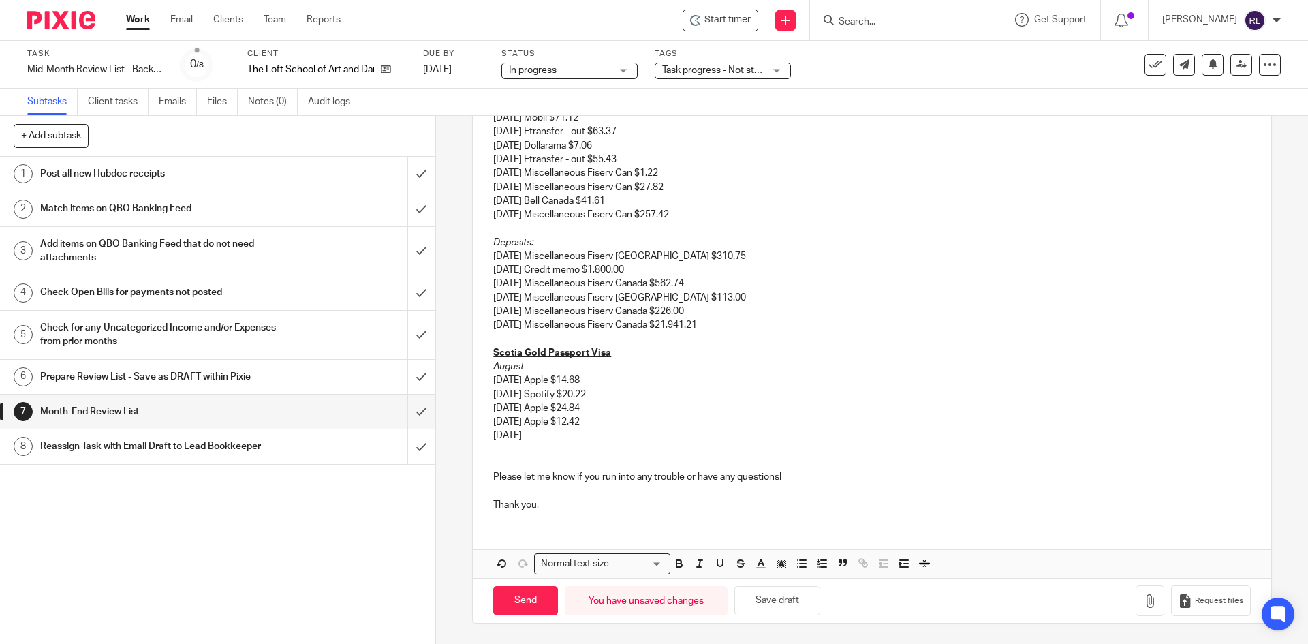
click at [542, 434] on p "08/29/2025" at bounding box center [871, 435] width 757 height 14
click at [502, 446] on p at bounding box center [871, 450] width 757 height 14
click at [488, 449] on div "Hi Deborah, I hope you're doing well! Thank you for the recent uploads. Here is…" at bounding box center [872, 205] width 798 height 631
click at [563, 449] on p "09/6/2025" at bounding box center [871, 450] width 757 height 14
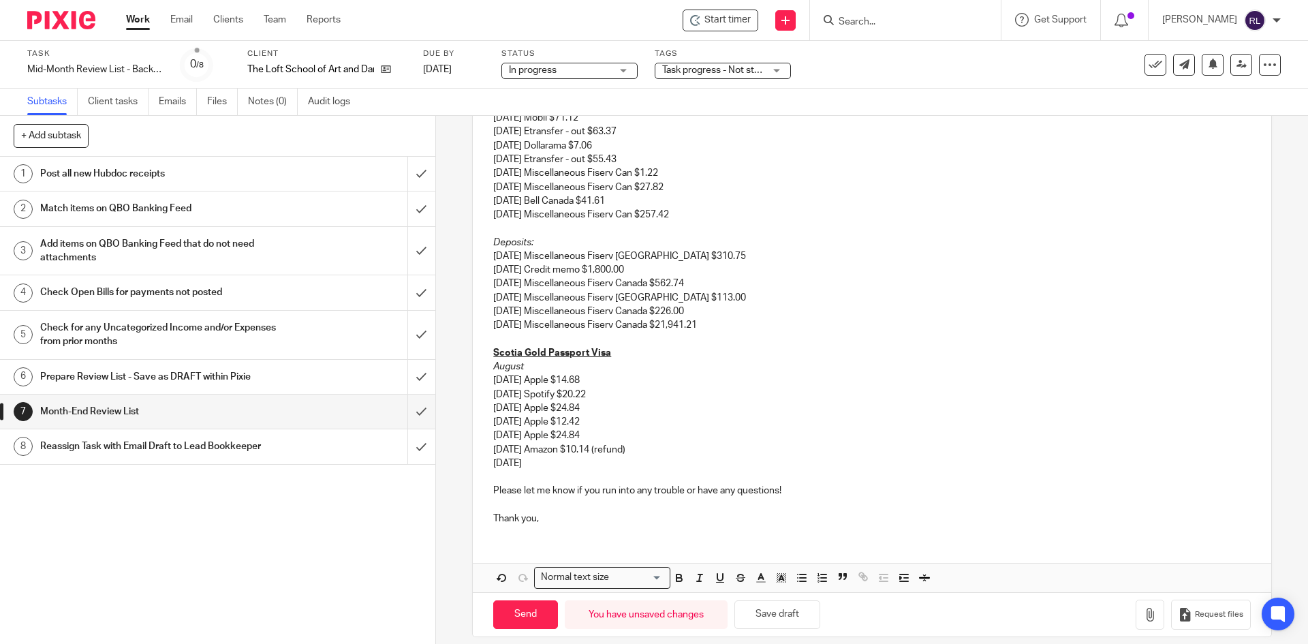
click at [493, 466] on p "9/8/2025" at bounding box center [871, 463] width 757 height 14
click at [550, 464] on p "09/8/2025" at bounding box center [871, 463] width 757 height 14
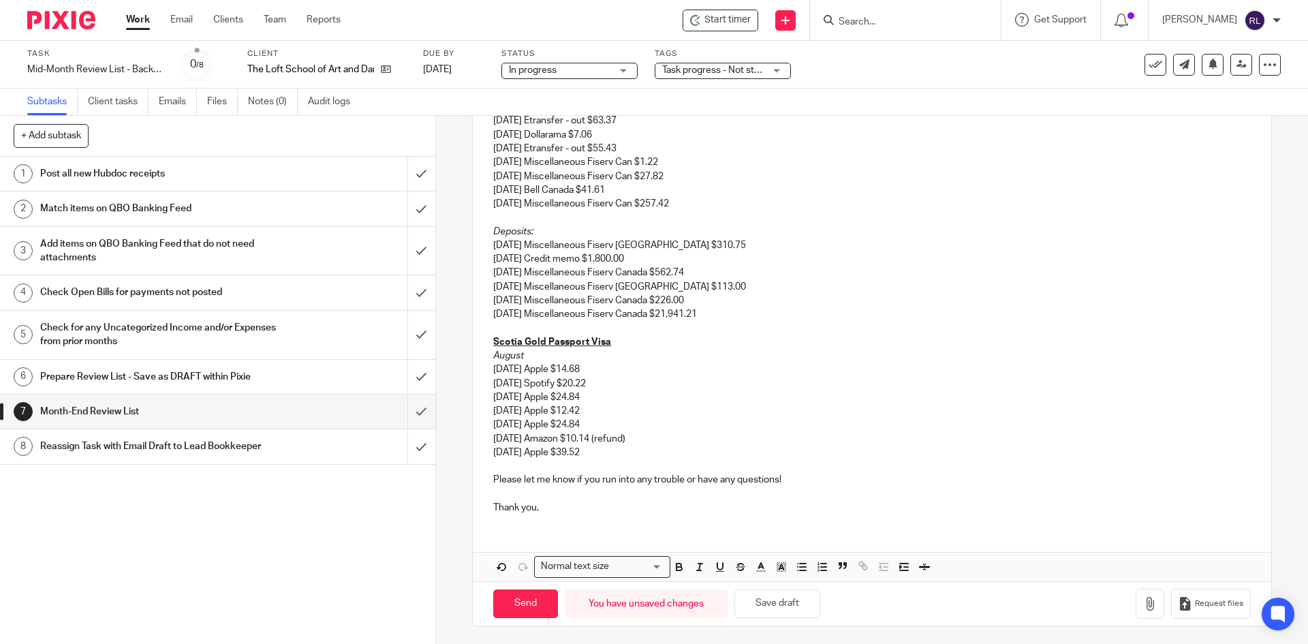
scroll to position [394, 0]
click at [505, 437] on p "09/6/2025 Amazon $10.14 (refund)" at bounding box center [871, 436] width 757 height 14
click at [505, 451] on p "09/8/2025 Apple $39.52" at bounding box center [871, 450] width 757 height 14
click at [745, 593] on button "Save draft" at bounding box center [777, 600] width 86 height 29
click at [745, 608] on button "Save draft" at bounding box center [777, 600] width 86 height 29
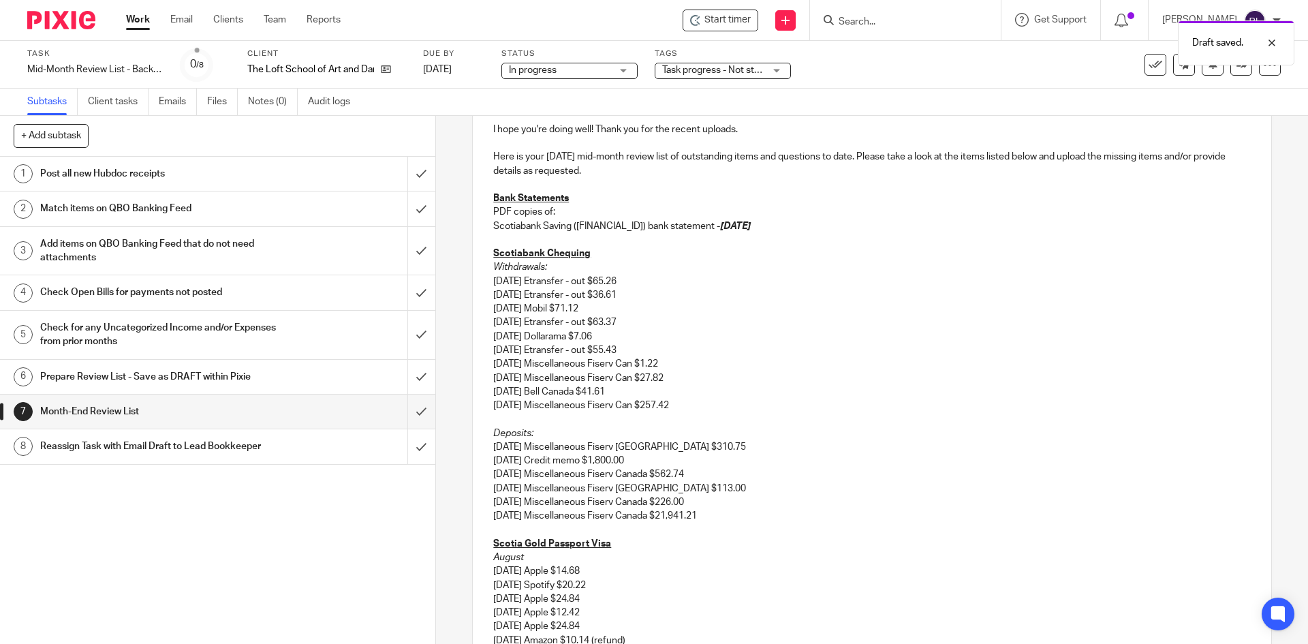
scroll to position [121, 0]
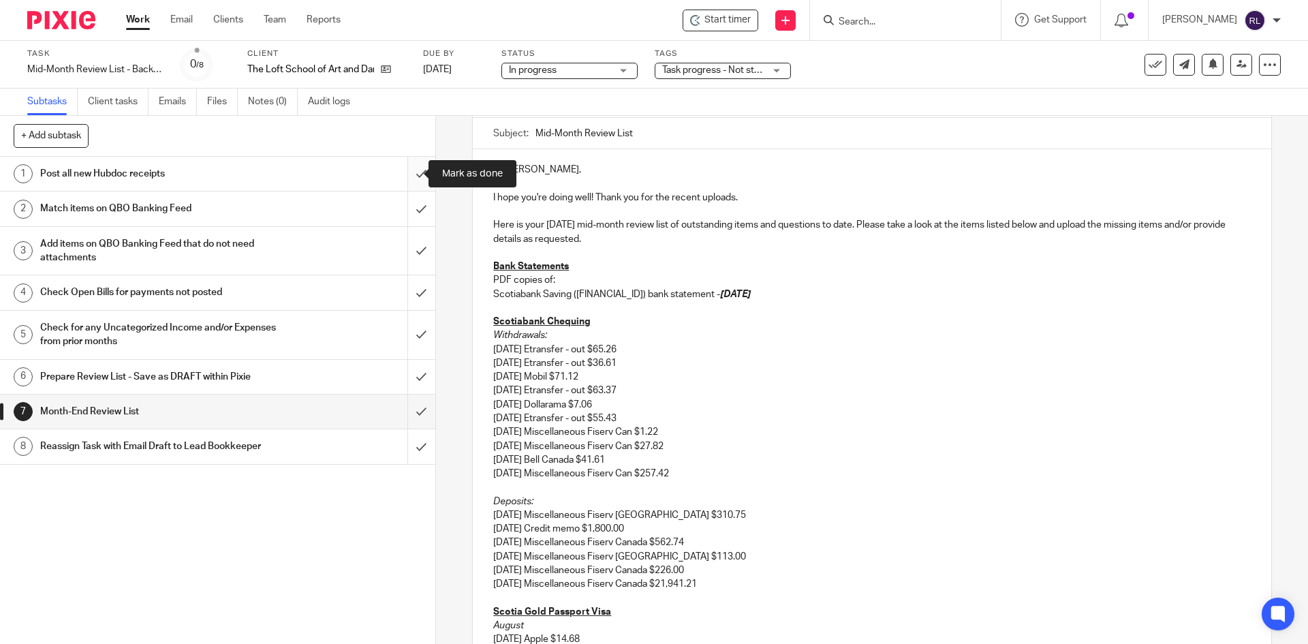
click at [403, 174] on input "submit" at bounding box center [217, 174] width 435 height 34
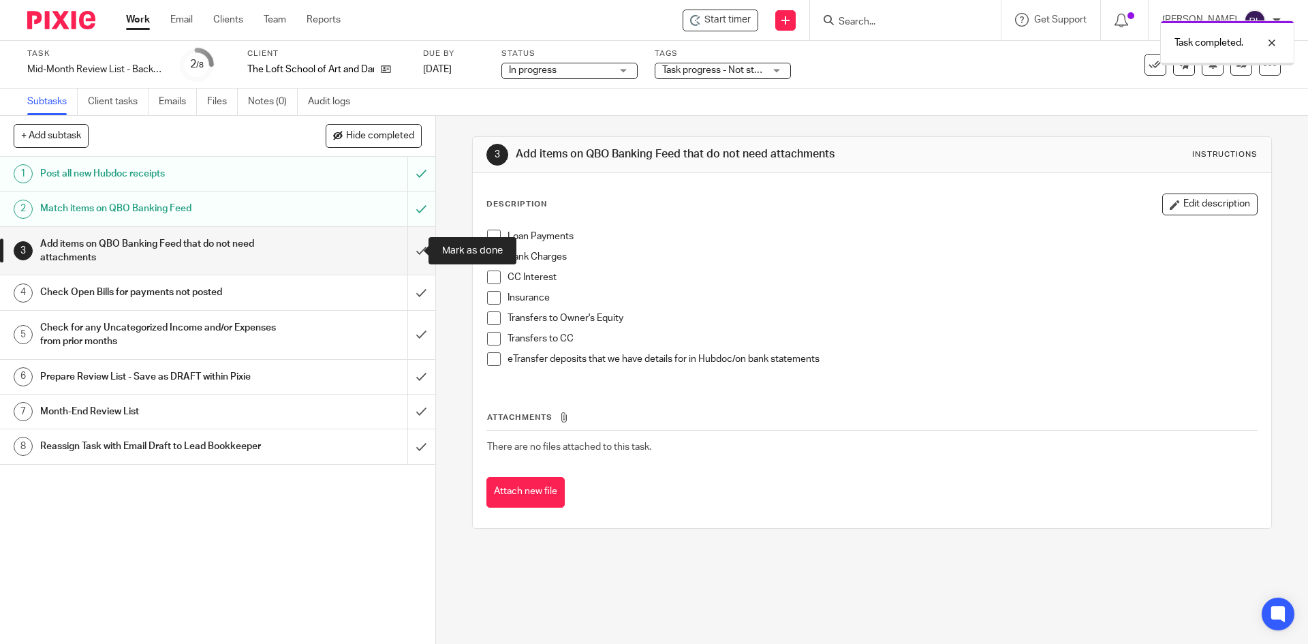
click at [407, 249] on input "submit" at bounding box center [217, 251] width 435 height 48
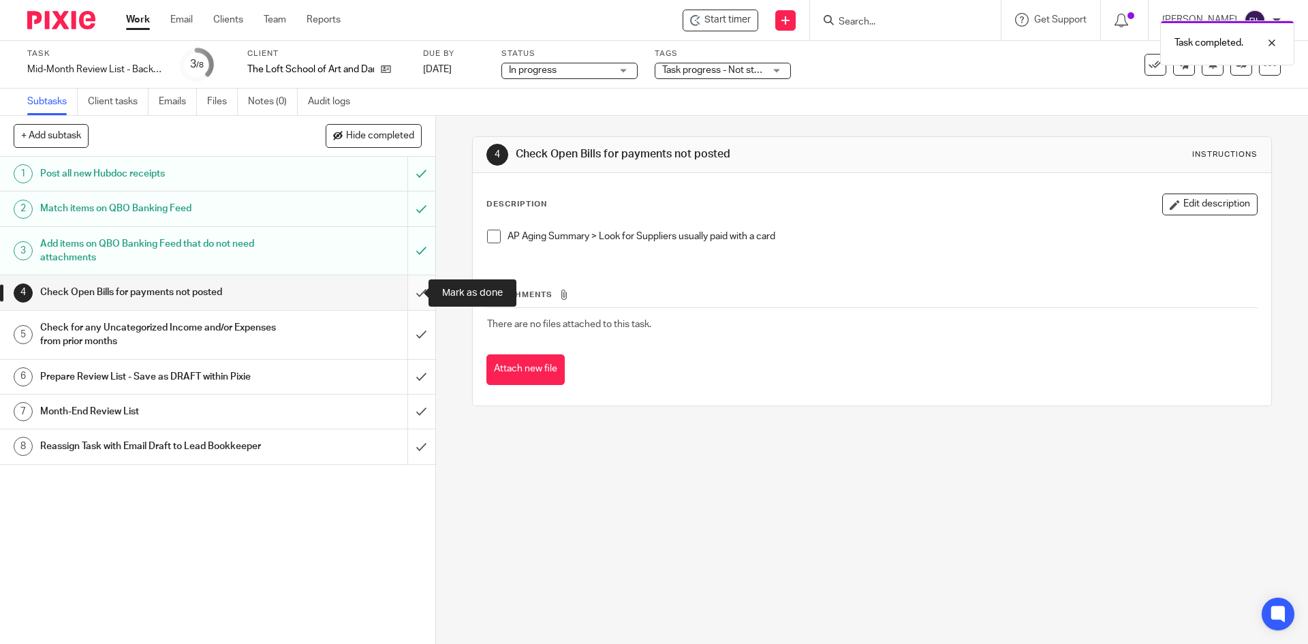
click at [409, 290] on input "submit" at bounding box center [217, 292] width 435 height 34
click at [408, 296] on input "submit" at bounding box center [217, 292] width 435 height 34
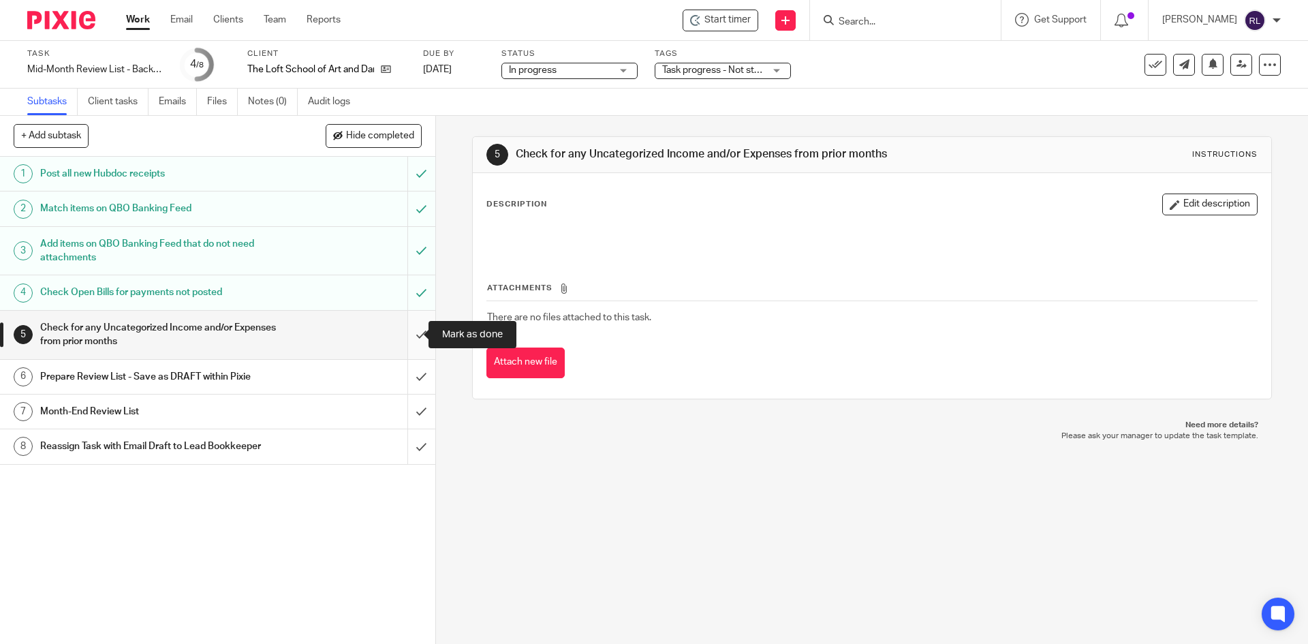
click at [405, 332] on input "submit" at bounding box center [217, 335] width 435 height 48
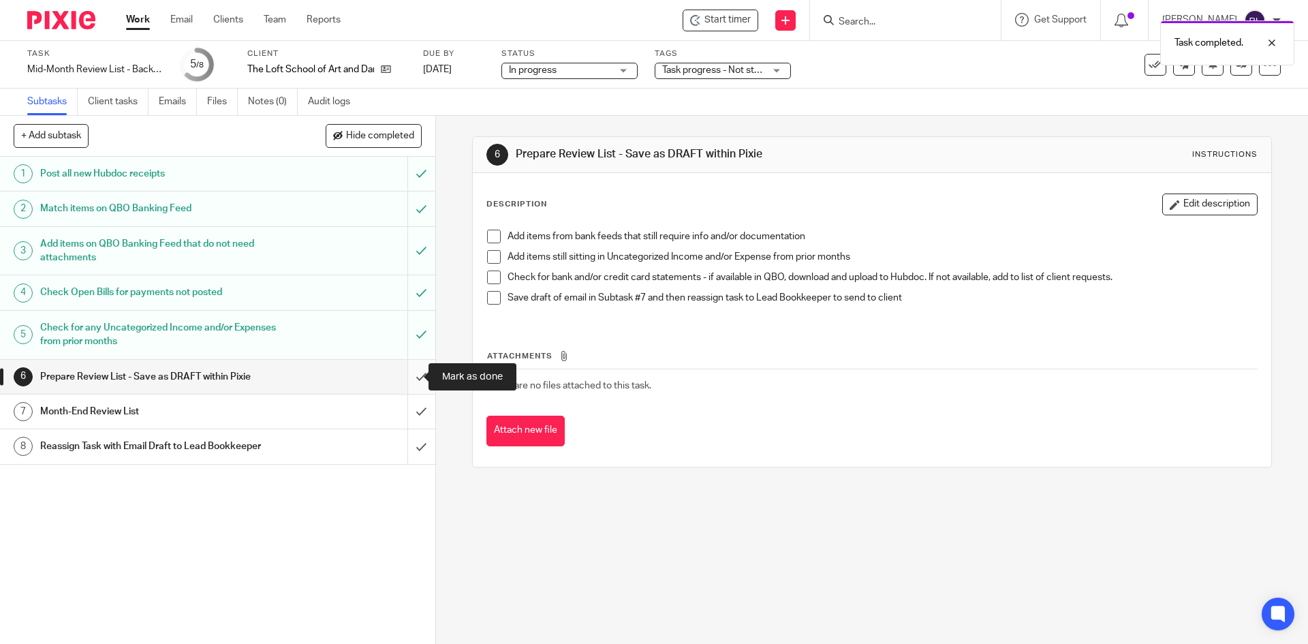
click at [405, 377] on input "submit" at bounding box center [217, 377] width 435 height 34
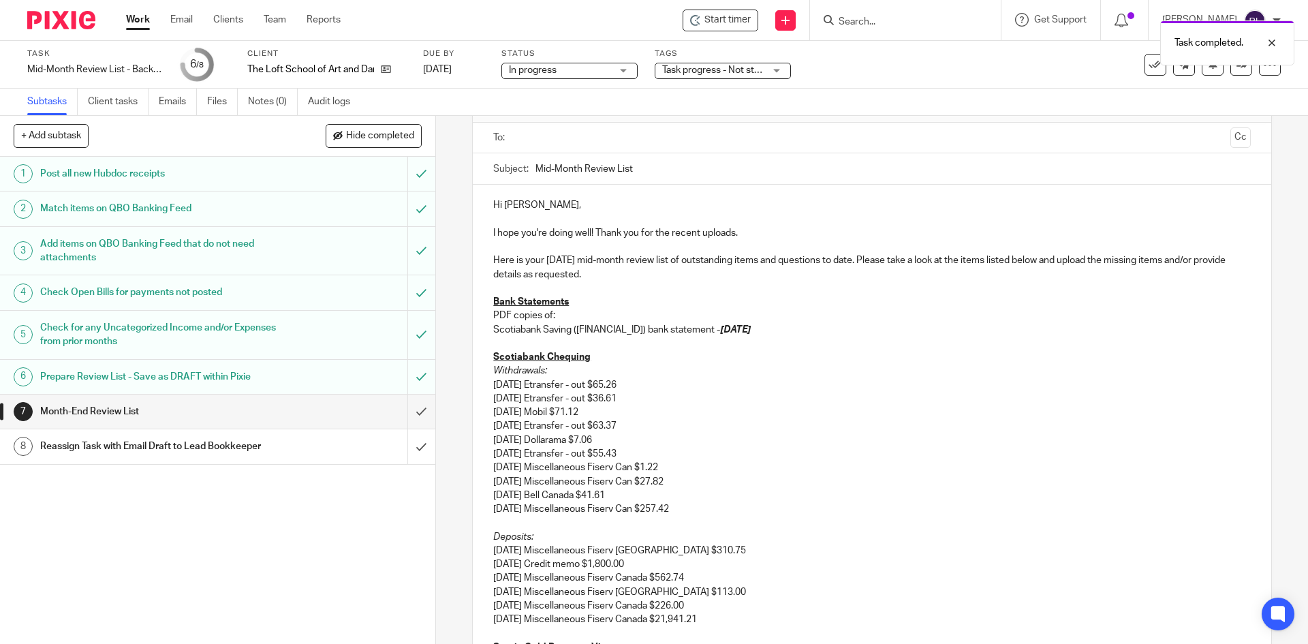
scroll to position [53, 0]
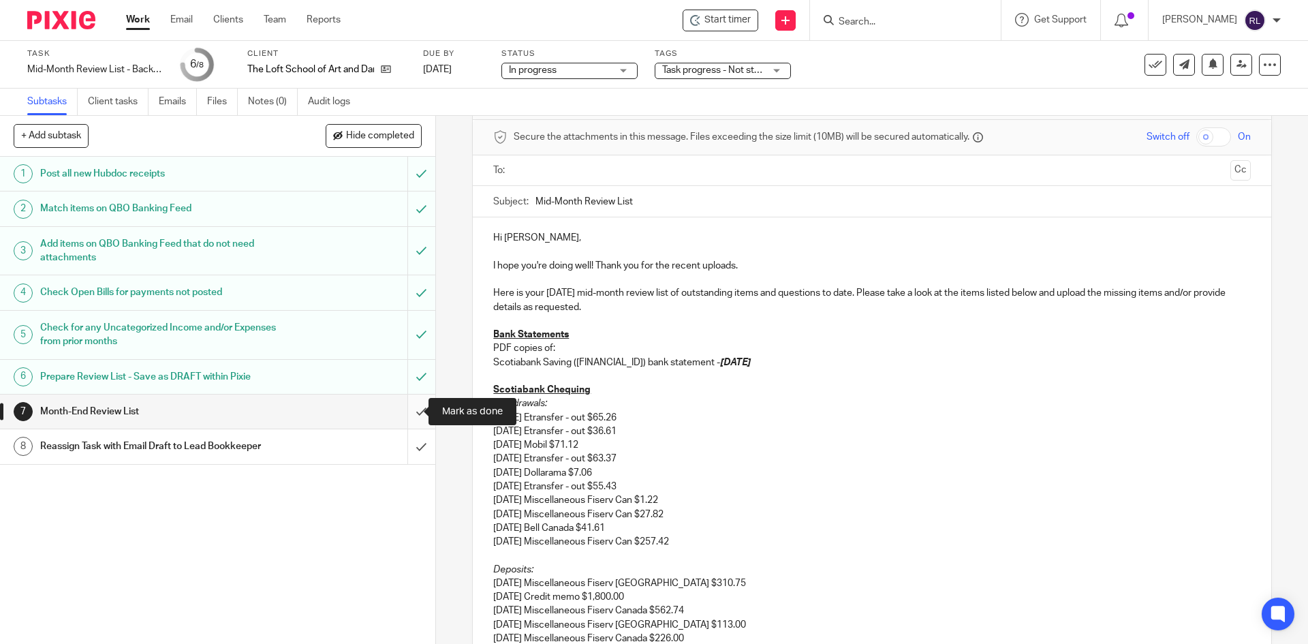
click at [405, 413] on input "submit" at bounding box center [217, 411] width 435 height 34
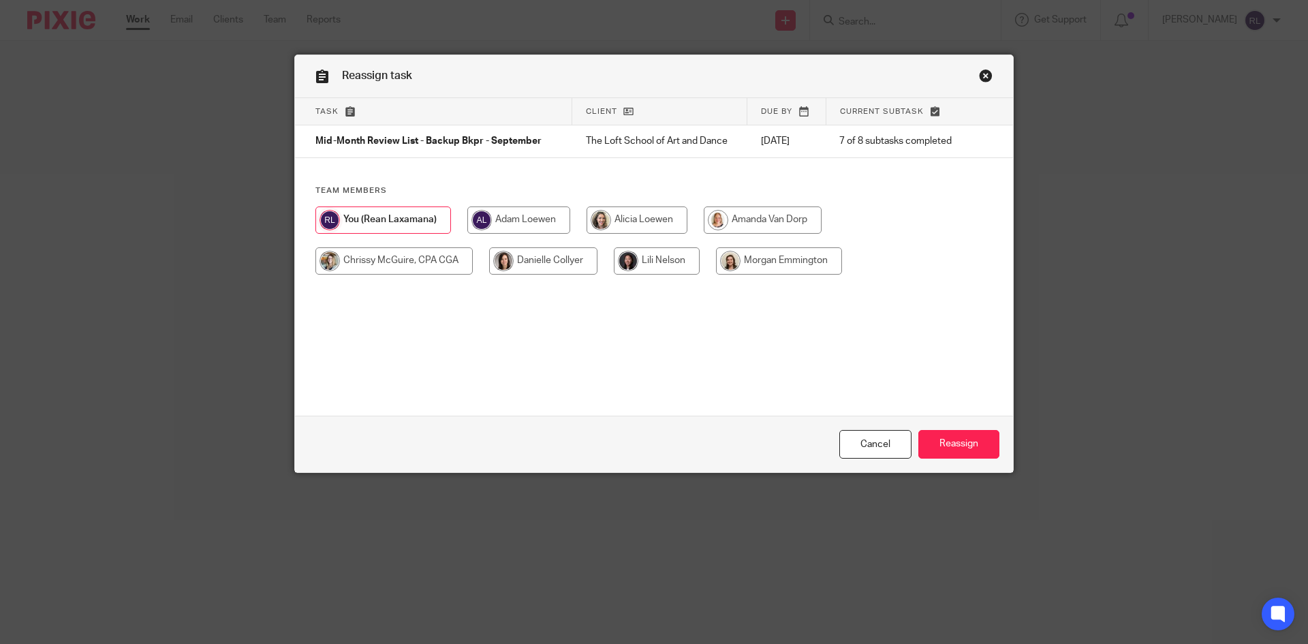
click at [641, 264] on input "radio" at bounding box center [657, 260] width 86 height 27
radio input "true"
click at [971, 445] on input "Reassign" at bounding box center [958, 444] width 81 height 29
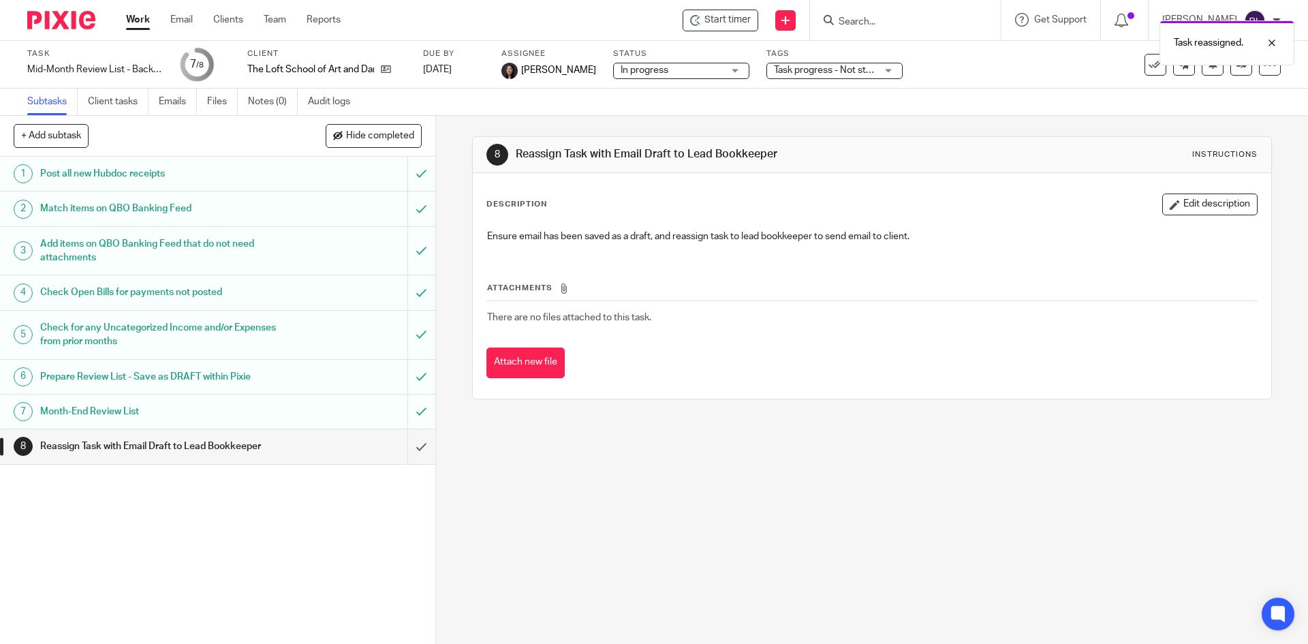
click at [134, 23] on link "Work" at bounding box center [138, 20] width 24 height 14
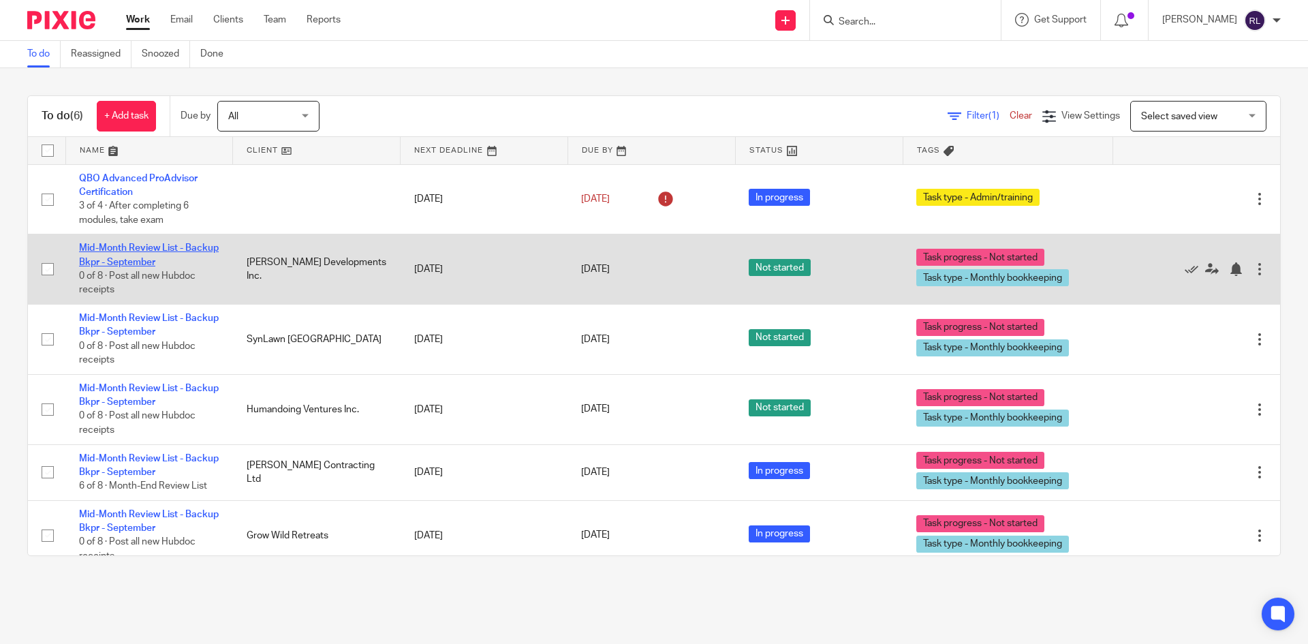
click at [132, 259] on link "Mid-Month Review List - Backup Bkpr - September" at bounding box center [149, 254] width 140 height 23
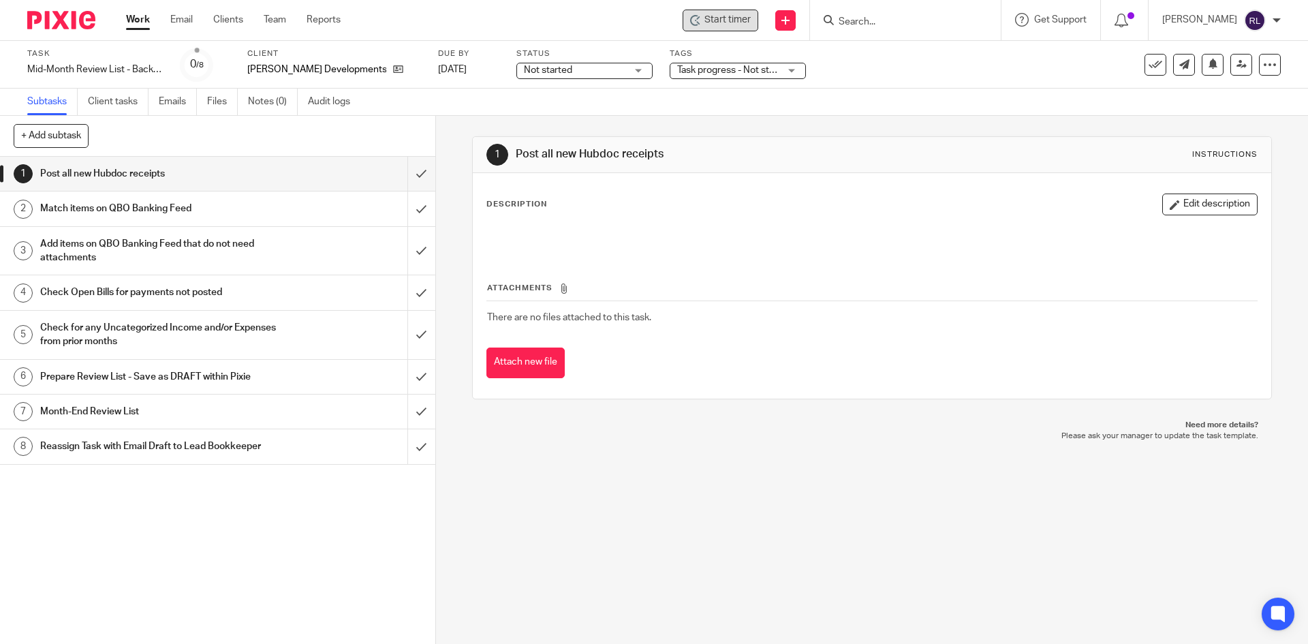
click at [727, 23] on span "Start timer" at bounding box center [727, 20] width 46 height 14
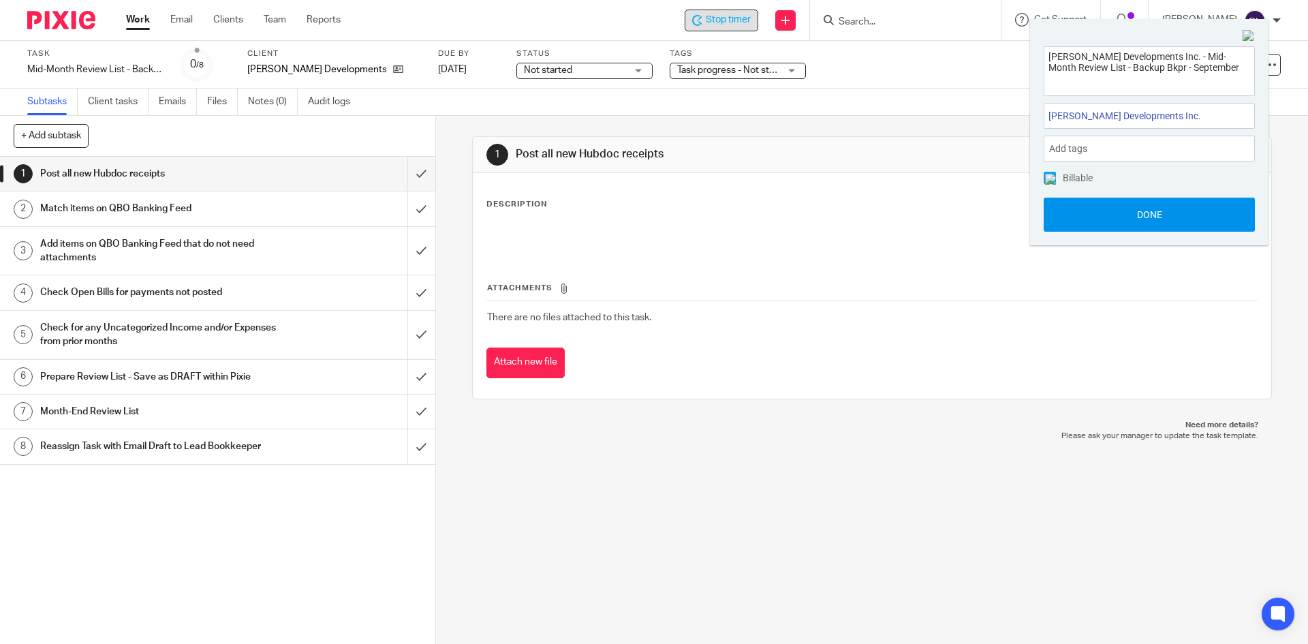
click at [1104, 221] on button "Done" at bounding box center [1149, 215] width 211 height 34
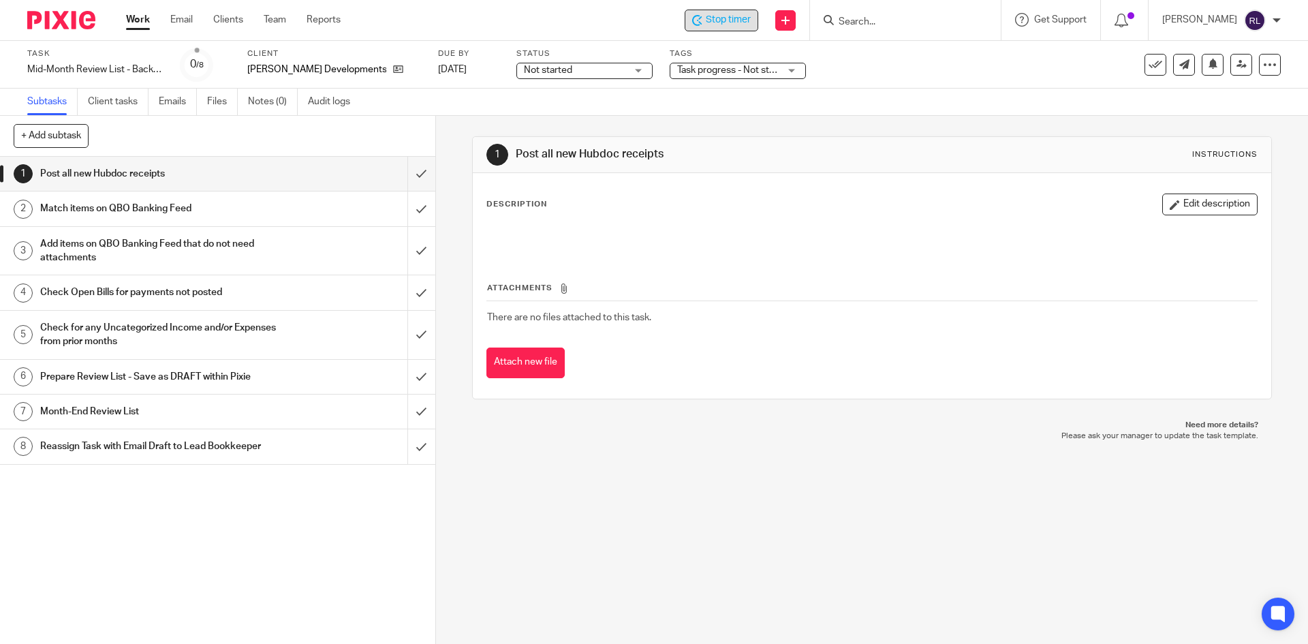
click at [559, 66] on span "Not started" at bounding box center [575, 70] width 102 height 14
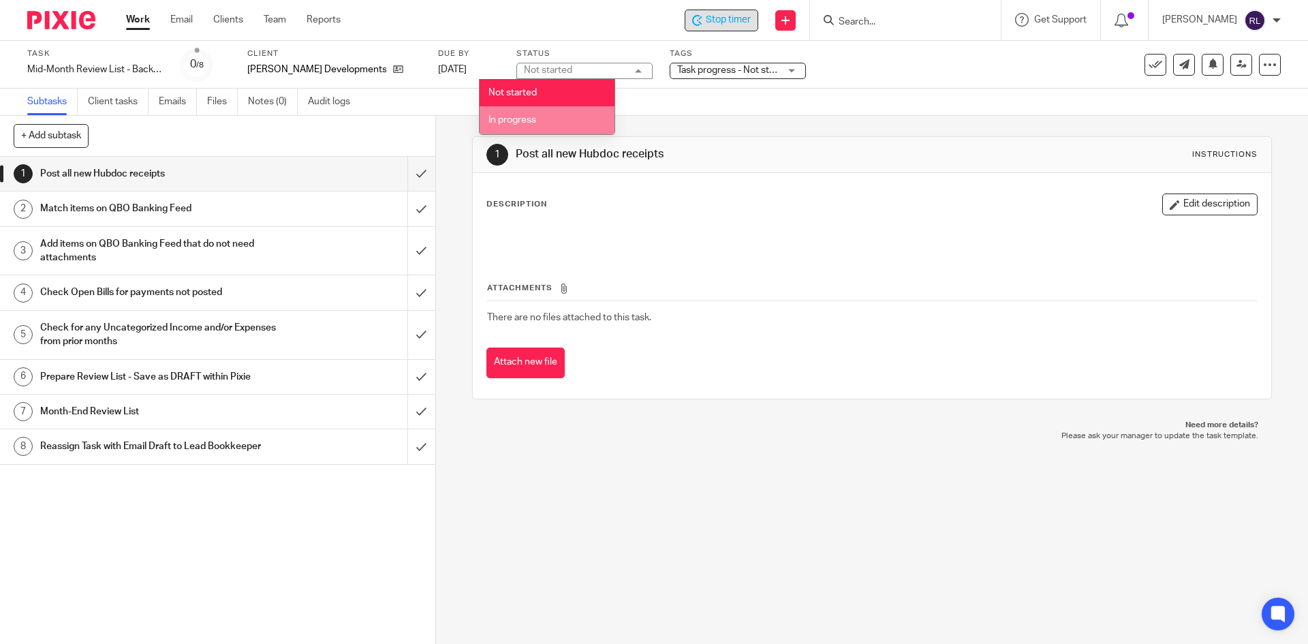
click at [552, 119] on li "In progress" at bounding box center [547, 120] width 135 height 28
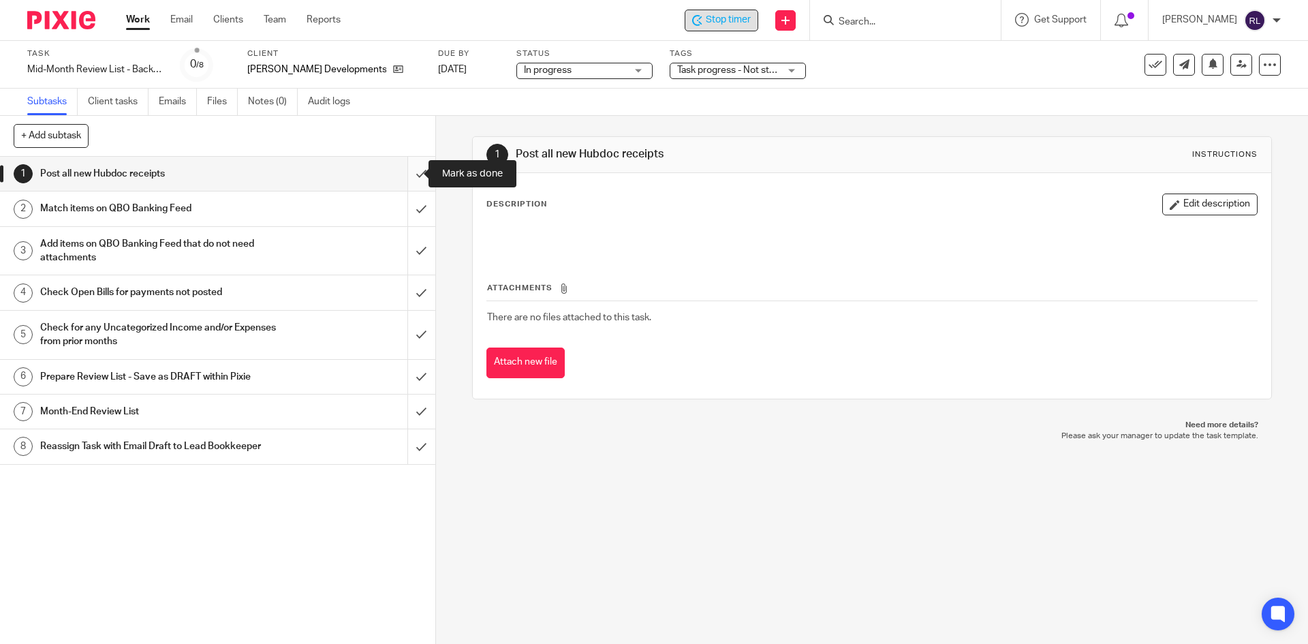
click at [411, 170] on input "submit" at bounding box center [217, 174] width 435 height 34
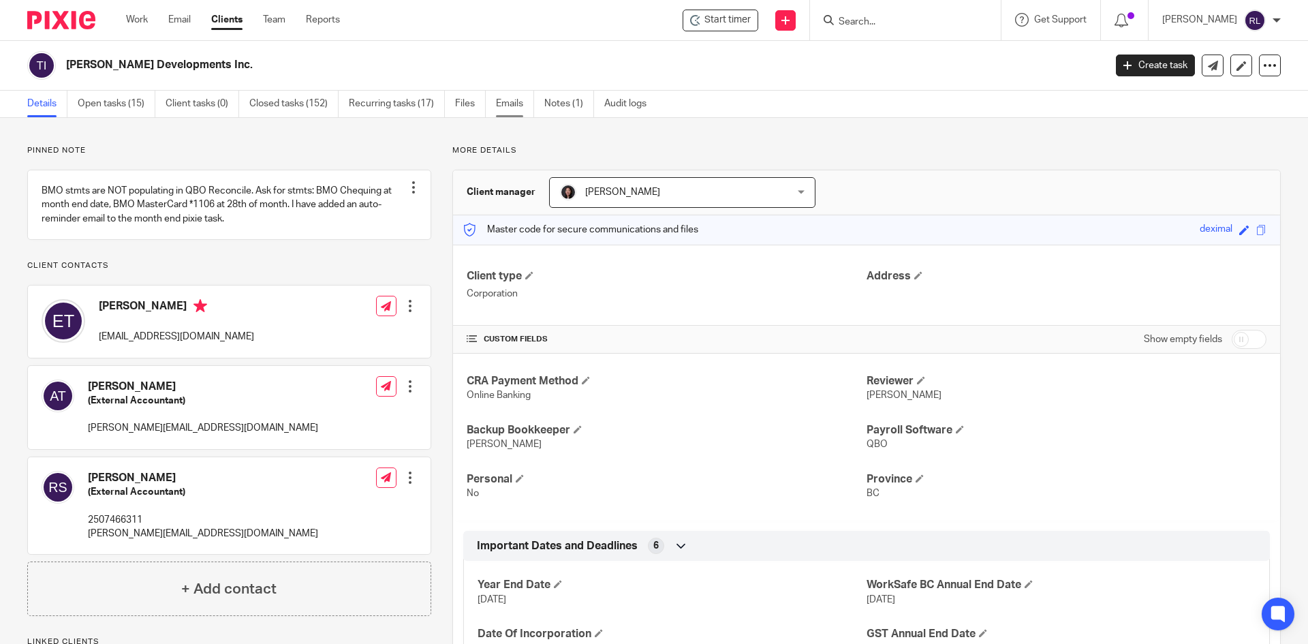
click at [519, 108] on link "Emails" at bounding box center [515, 104] width 38 height 27
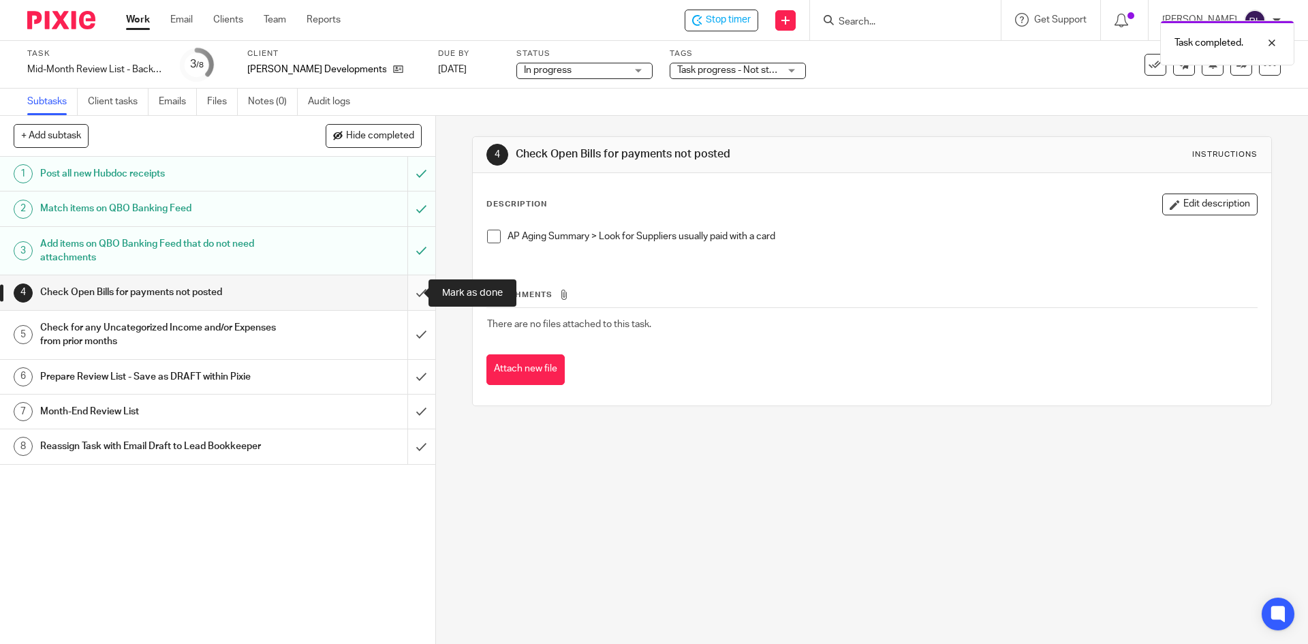
click at [404, 290] on input "submit" at bounding box center [217, 292] width 435 height 34
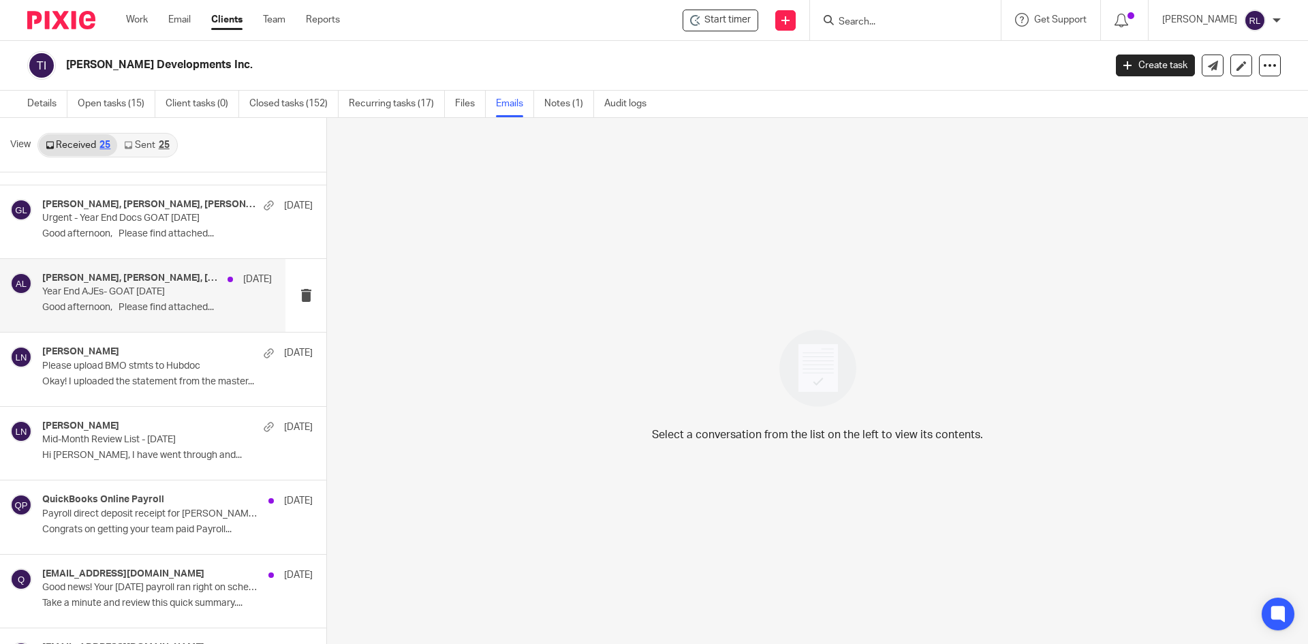
scroll to position [136, 0]
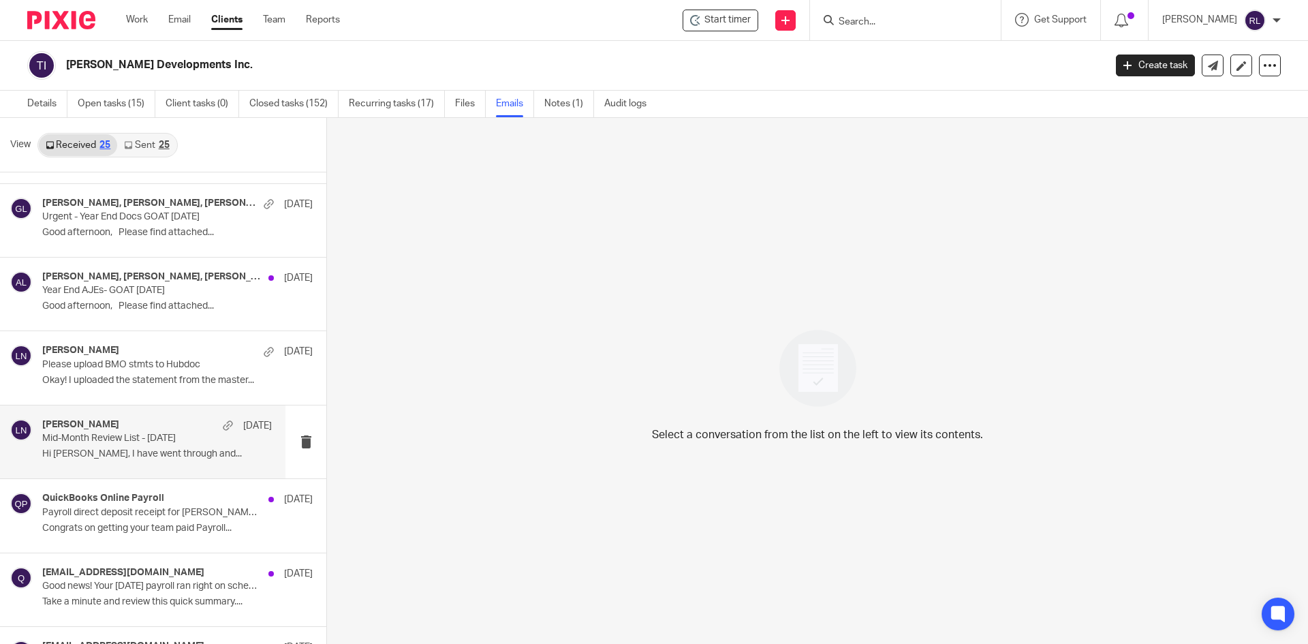
click at [114, 452] on p "Hi Lili, I have went through and..." at bounding box center [157, 454] width 230 height 12
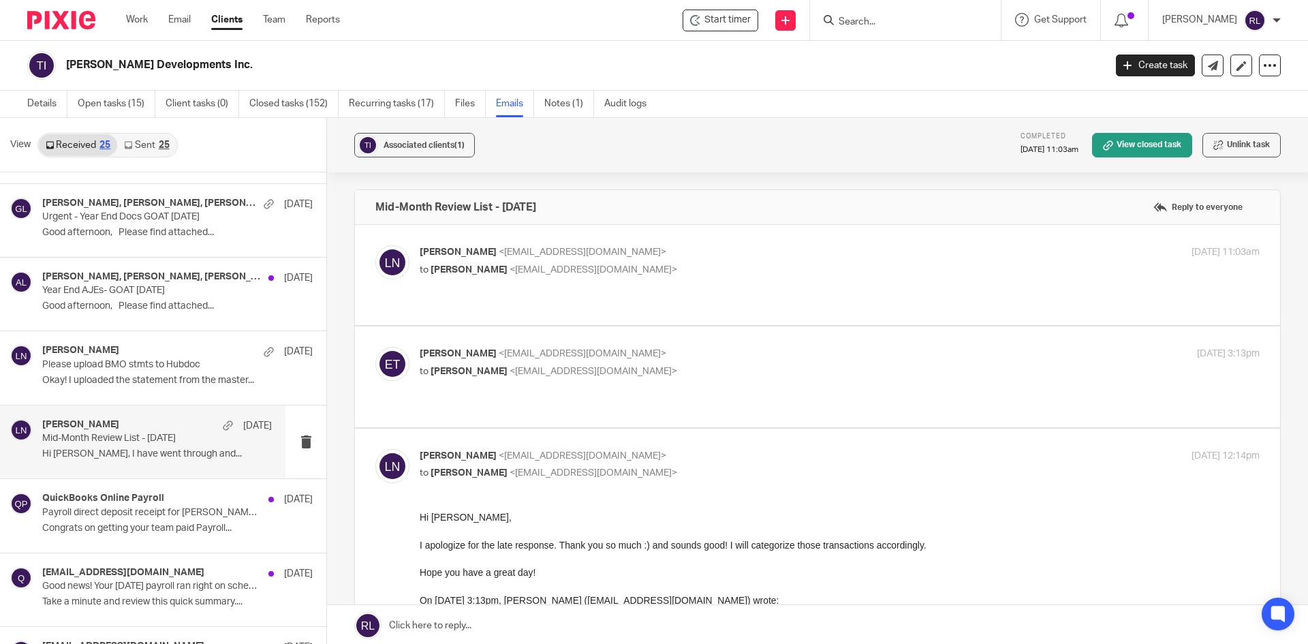
scroll to position [0, 0]
click at [590, 253] on p "Lili Nelson <lili@deximal.ca>" at bounding box center [700, 252] width 560 height 14
checkbox input "true"
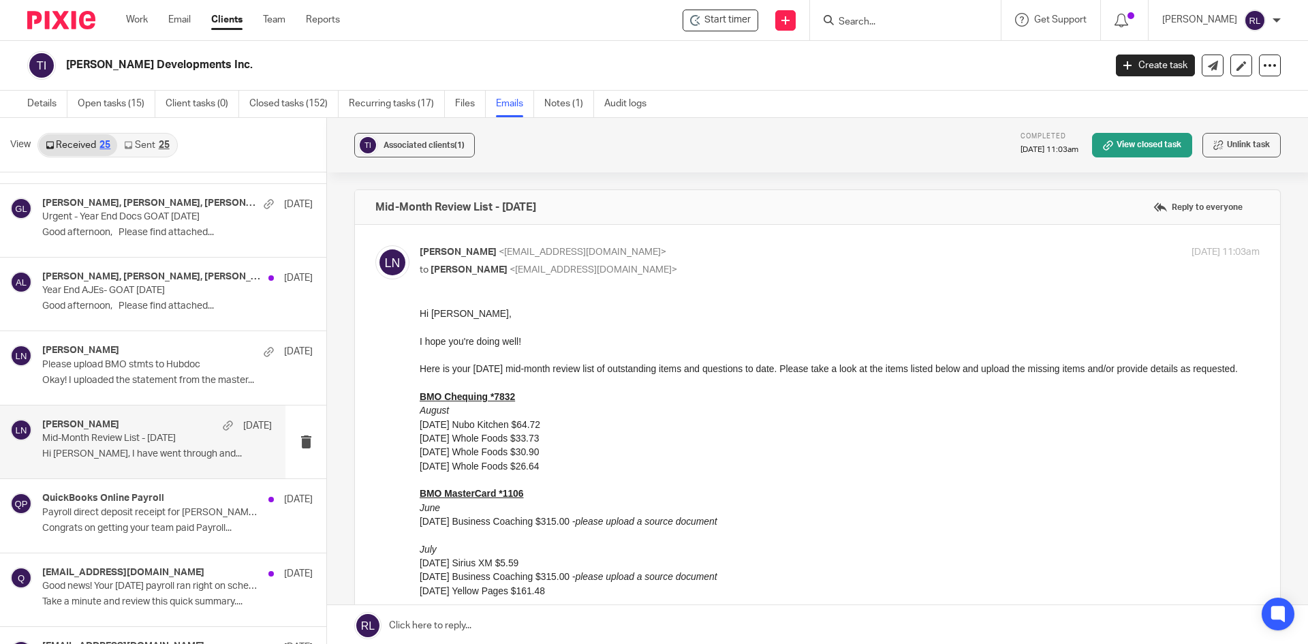
click at [153, 143] on link "Sent 25" at bounding box center [146, 145] width 59 height 22
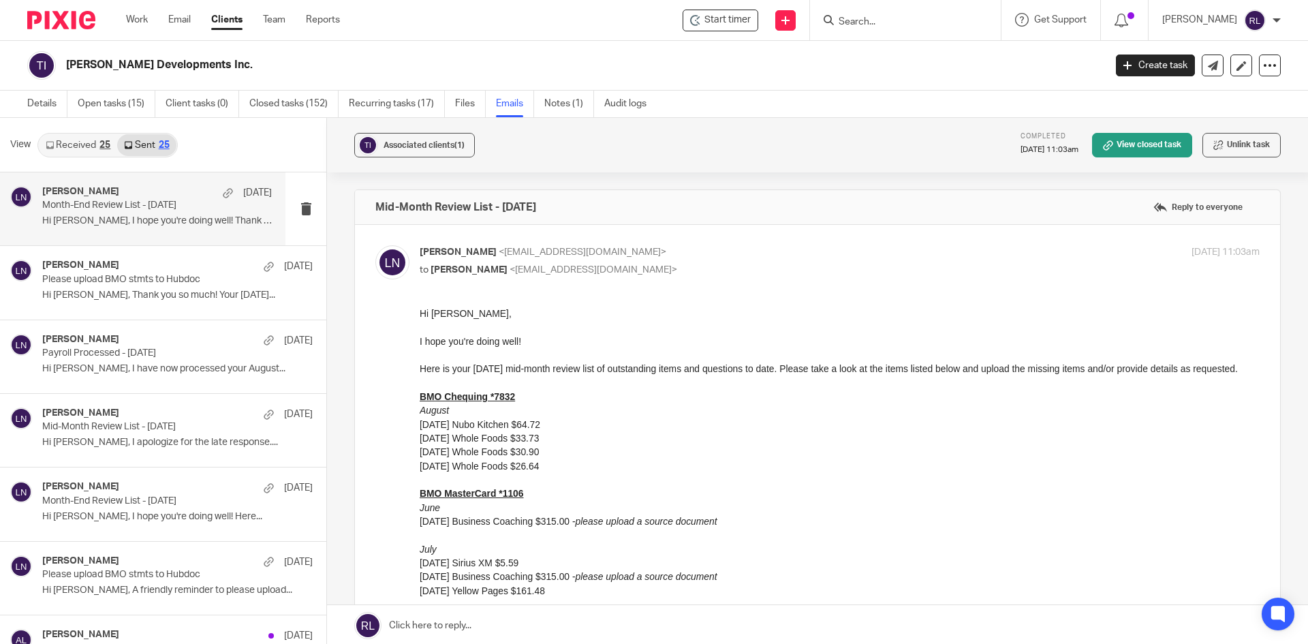
click at [144, 230] on div "Lili Nelson Sep 5 Month-End Review List - August 2025 Hi Eli, I hope you're doi…" at bounding box center [157, 209] width 230 height 46
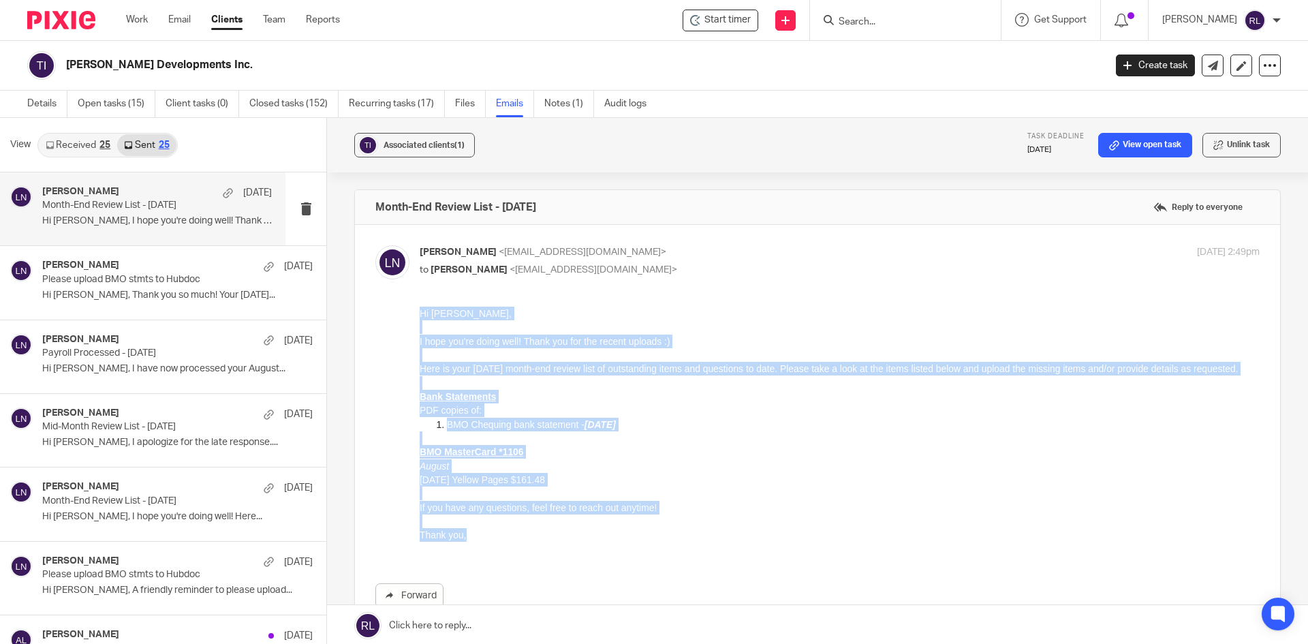
drag, startPoint x: 482, startPoint y: 552, endPoint x: 826, endPoint y: 625, distance: 351.6
click at [420, 318] on html "Hi Eli, I hope you're doing well! Thank you for the recent uploads :) Here is y…" at bounding box center [840, 431] width 840 height 249
copy div "Hi Eli, I hope you're doing well! Thank you for the recent uploads :) Here is y…"
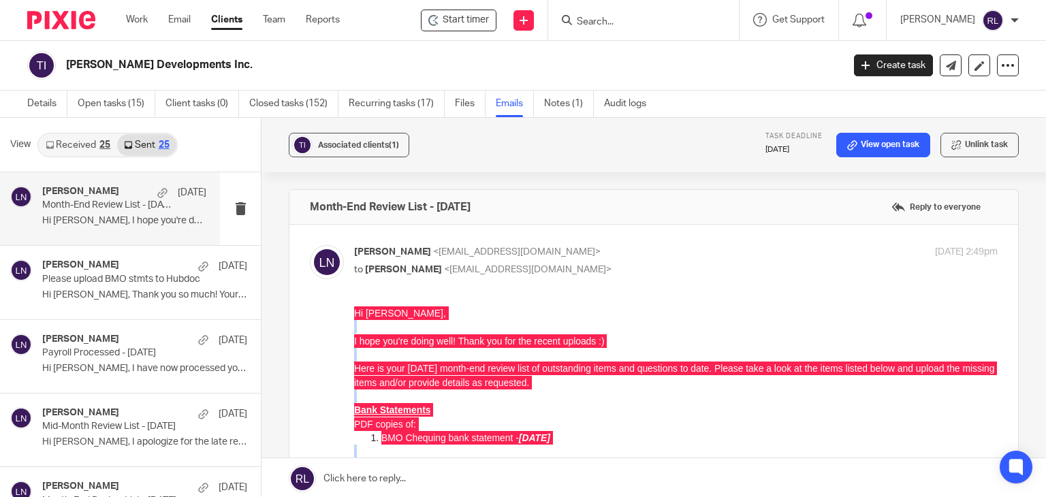
click at [62, 20] on img at bounding box center [61, 20] width 68 height 18
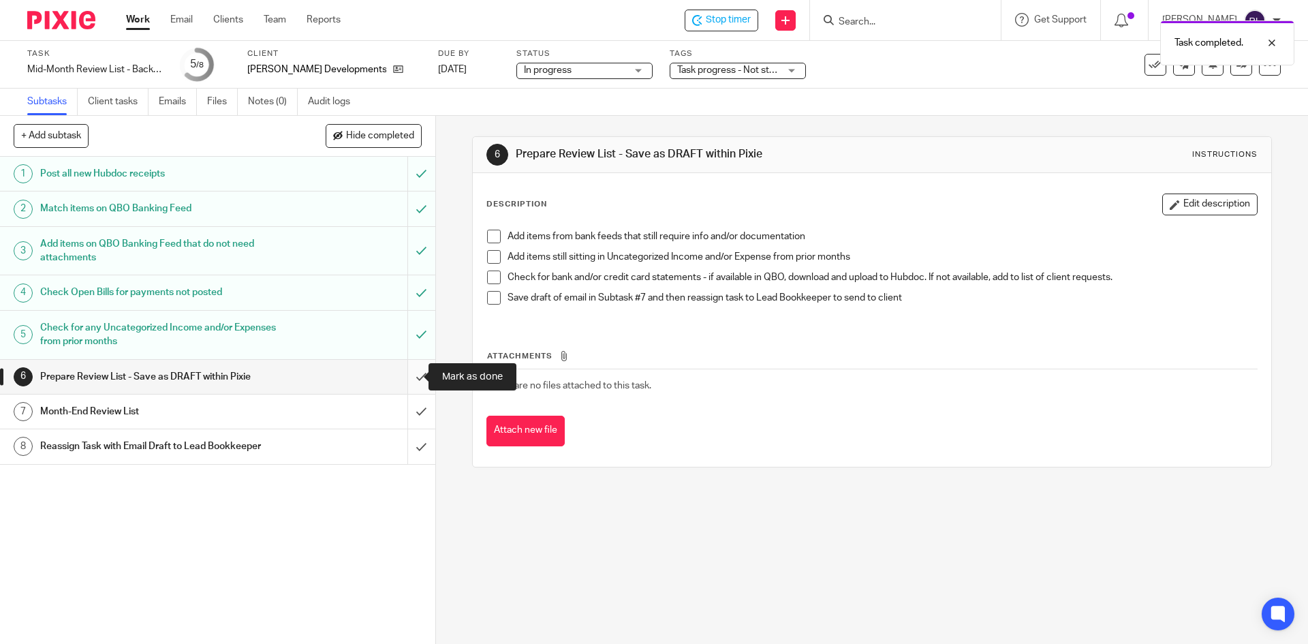
click at [407, 375] on input "submit" at bounding box center [217, 377] width 435 height 34
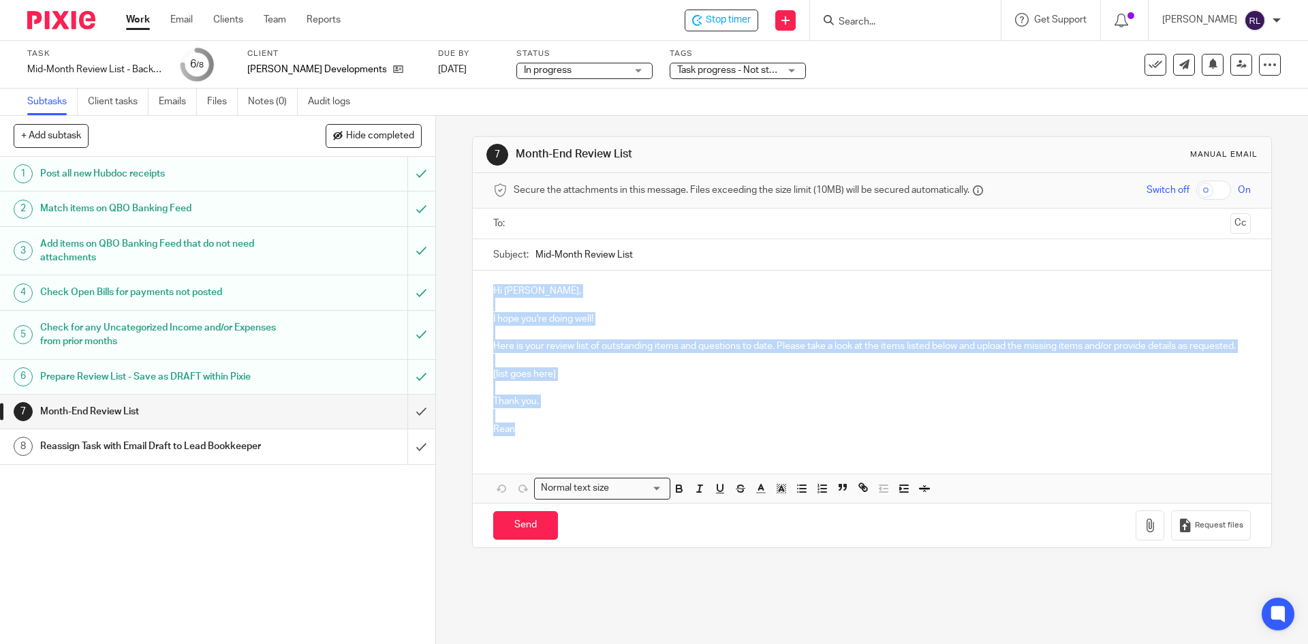
drag, startPoint x: 506, startPoint y: 441, endPoint x: 469, endPoint y: 268, distance: 177.7
click at [473, 268] on form "Secure the attachments in this message. Files exceeding the size limit (10MB) w…" at bounding box center [872, 360] width 798 height 374
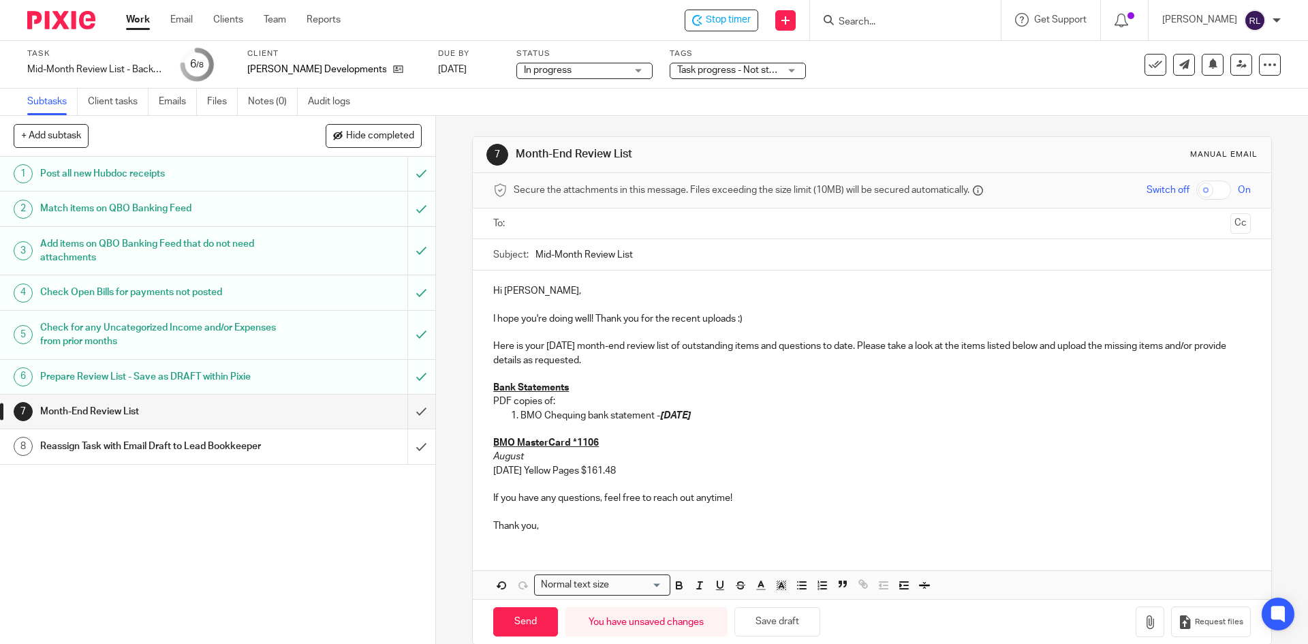
click at [554, 343] on p "Here is your August 2025 month-end review list of outstanding items and questio…" at bounding box center [871, 353] width 757 height 28
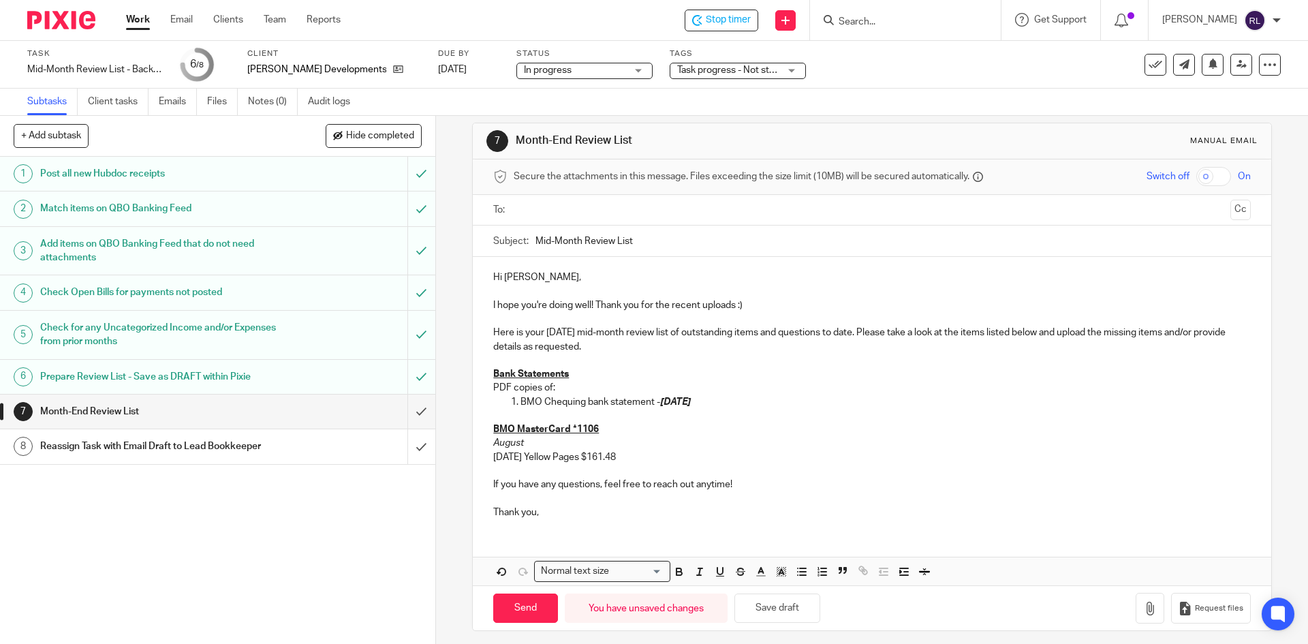
scroll to position [21, 0]
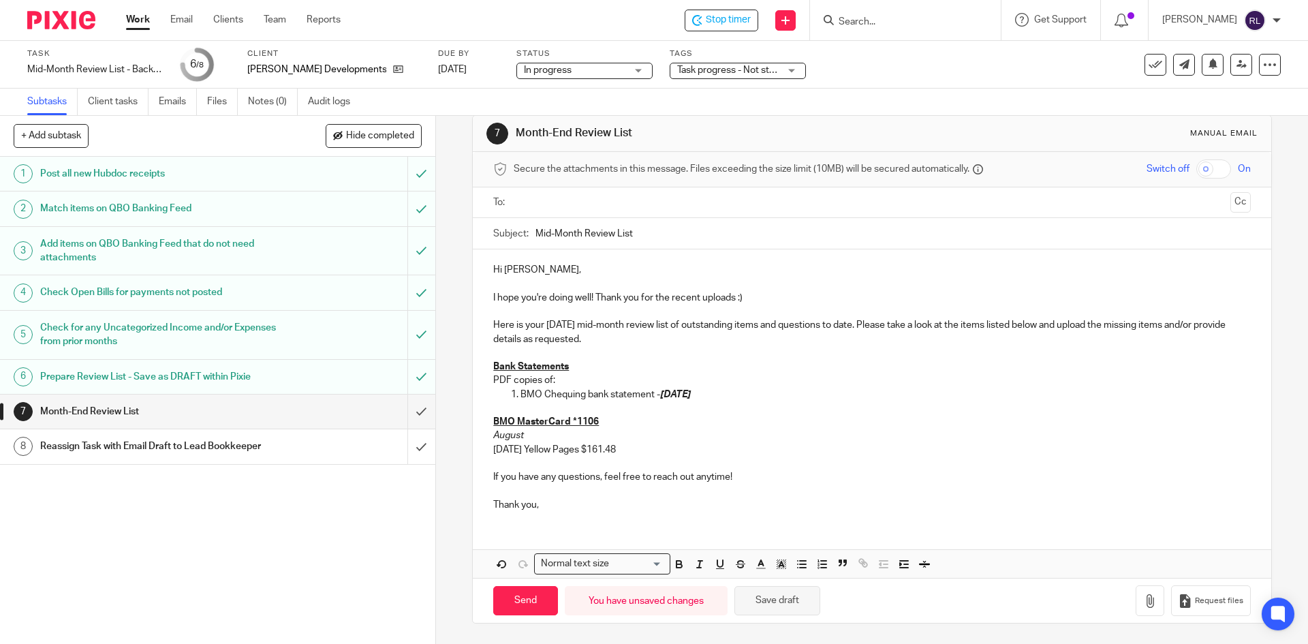
click at [739, 599] on button "Save draft" at bounding box center [777, 600] width 86 height 29
click at [584, 393] on p "BMO Chequing bank statement - August 31, 2025" at bounding box center [885, 395] width 730 height 14
click at [739, 392] on p "BMO Chequing bank statement - August 31, 2025" at bounding box center [885, 395] width 730 height 14
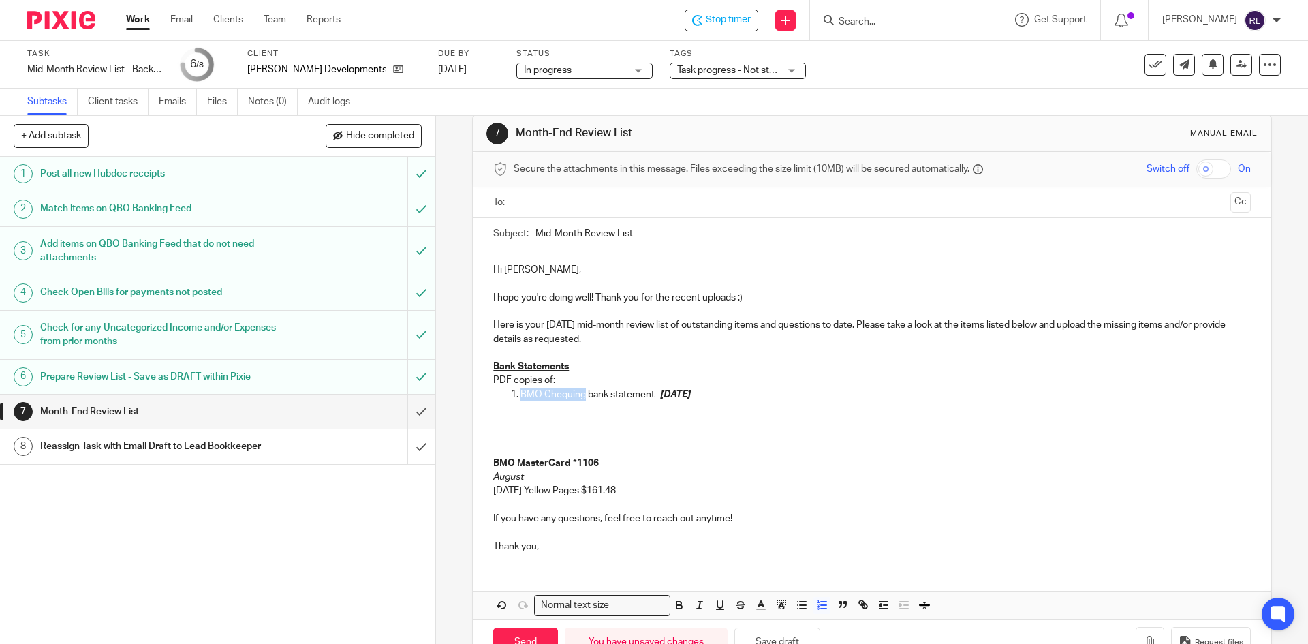
drag, startPoint x: 518, startPoint y: 392, endPoint x: 580, endPoint y: 400, distance: 61.8
click at [580, 400] on p "BMO Chequing bank statement - August 31, 2025" at bounding box center [885, 395] width 730 height 14
copy p "BMO Chequing"
click at [497, 433] on p at bounding box center [871, 435] width 757 height 14
click at [497, 424] on p at bounding box center [871, 422] width 757 height 14
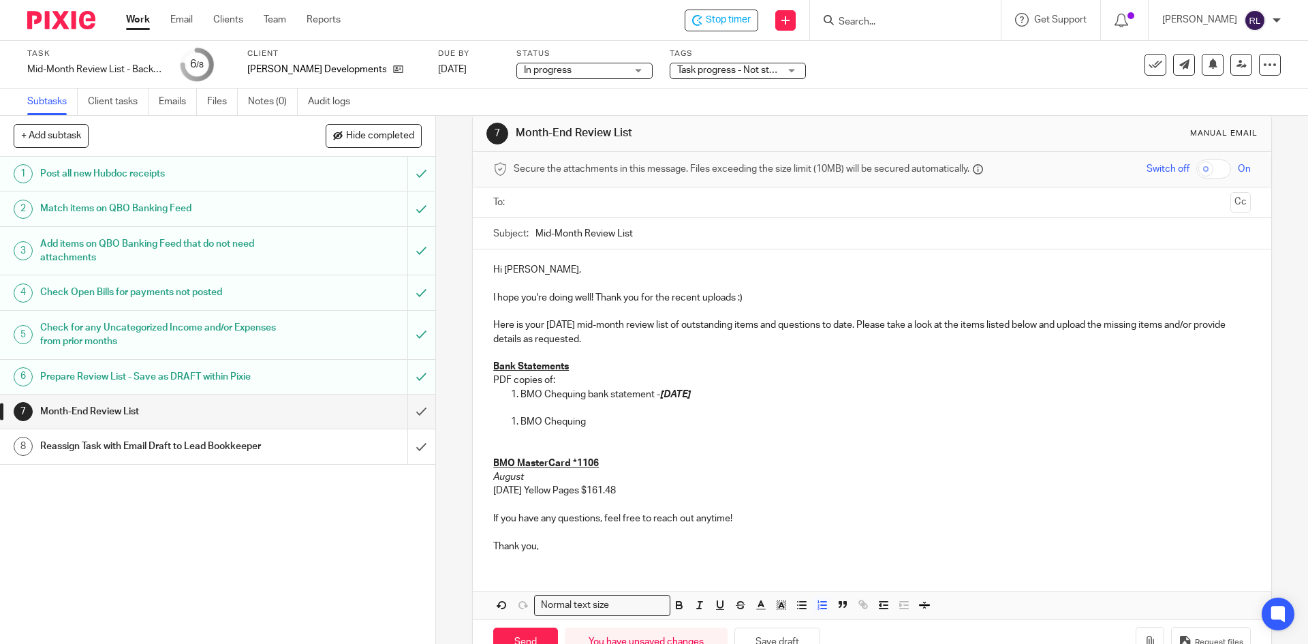
click at [520, 419] on p "BMO Chequing" at bounding box center [885, 422] width 730 height 14
drag, startPoint x: 561, startPoint y: 422, endPoint x: 488, endPoint y: 422, distance: 73.6
click at [488, 422] on div "Hi Eli, I hope you're doing well! Thank you for the recent uploads :) Here is y…" at bounding box center [872, 406] width 798 height 314
click at [561, 427] on p "BMO Chequing" at bounding box center [871, 422] width 757 height 14
click at [486, 439] on div "Hi Eli, I hope you're doing well! Thank you for the recent uploads :) Here is y…" at bounding box center [872, 406] width 798 height 314
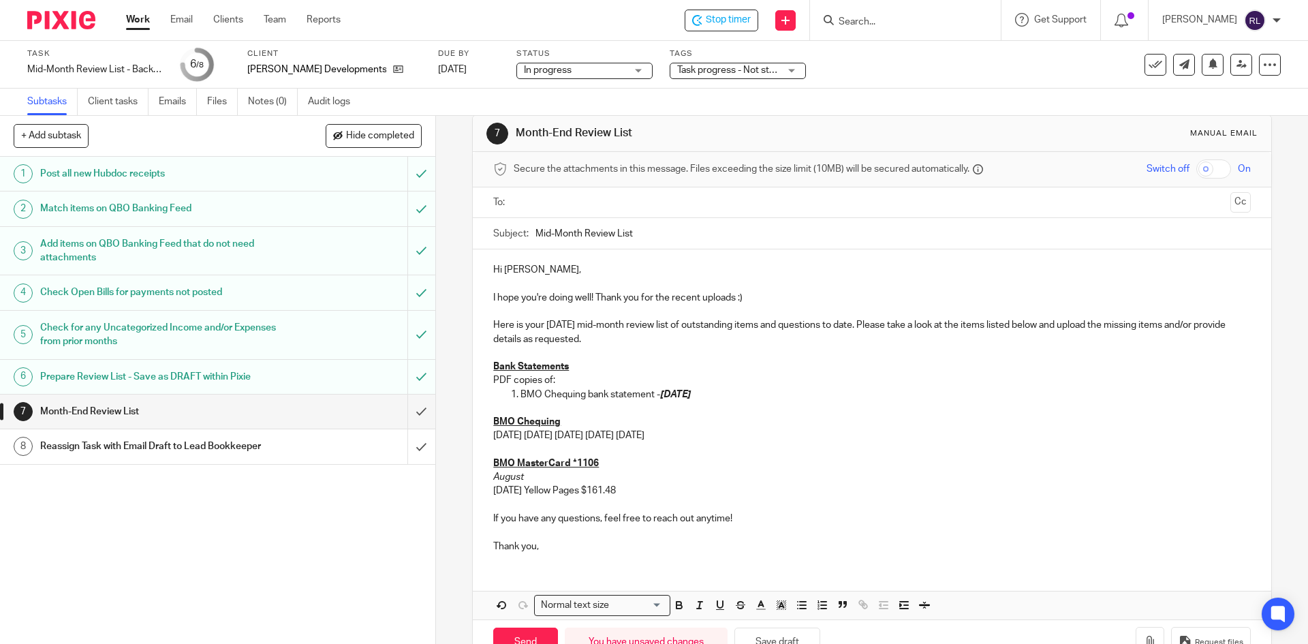
click at [539, 436] on p "9/16/2025 9/15/2025 9/12/2025 9/9/2025 9/8/2025" at bounding box center [871, 435] width 757 height 14
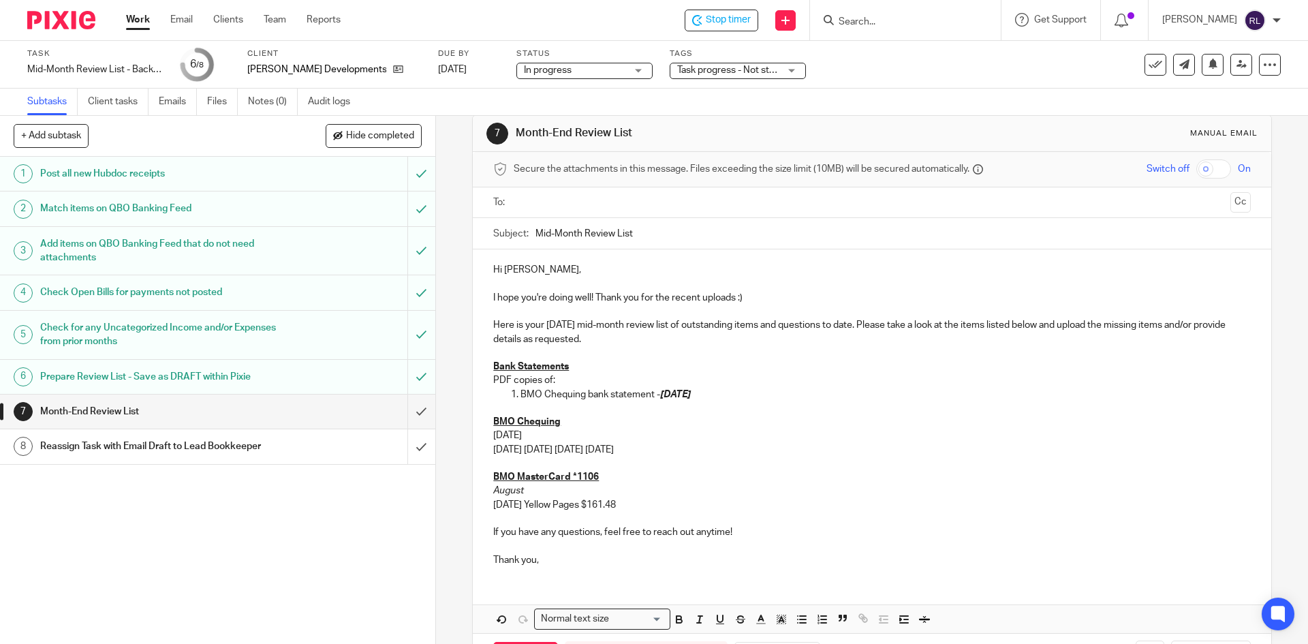
click at [539, 449] on p "9/15/2025 9/12/2025 9/9/2025 9/8/2025" at bounding box center [871, 450] width 757 height 14
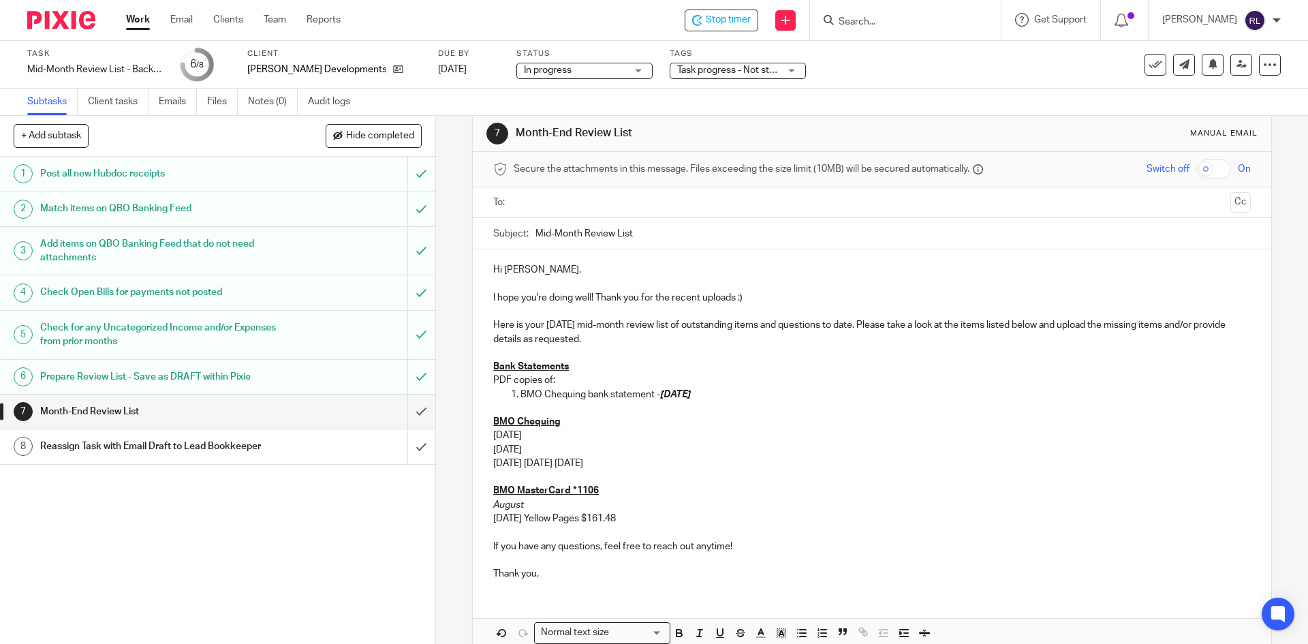
click at [537, 462] on p "9/12/2025 9/9/2025 9/8/2025" at bounding box center [871, 463] width 757 height 14
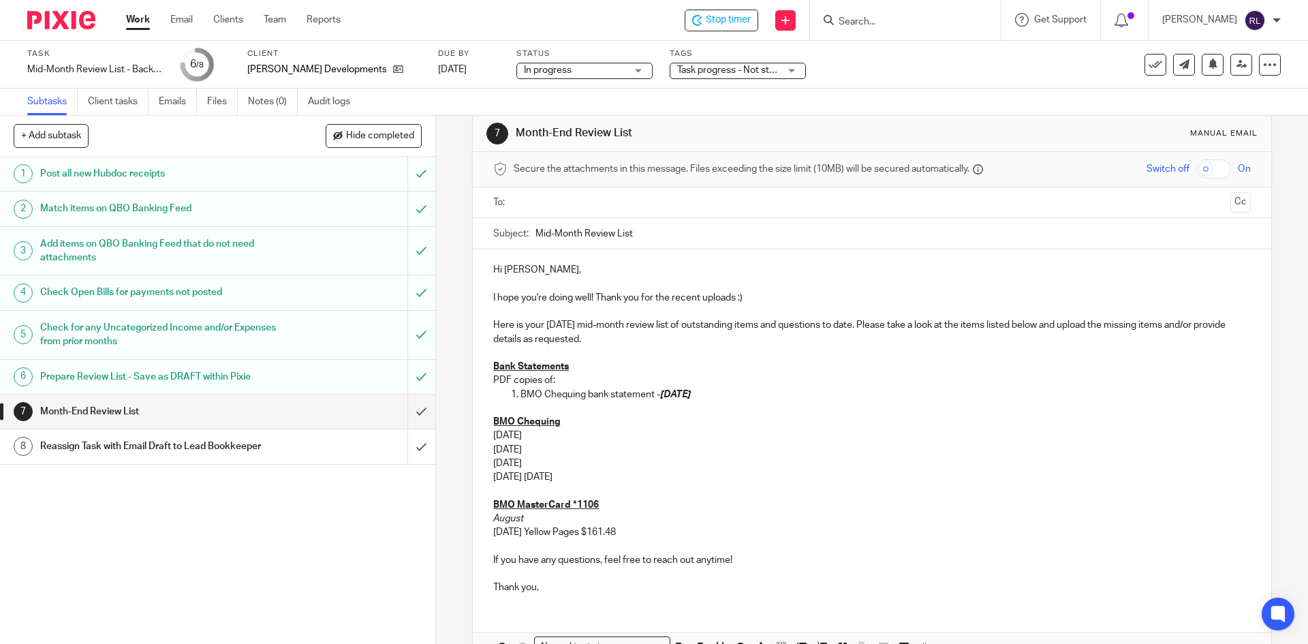
click at [533, 475] on p "9/9/2025 9/8/2025" at bounding box center [871, 477] width 757 height 14
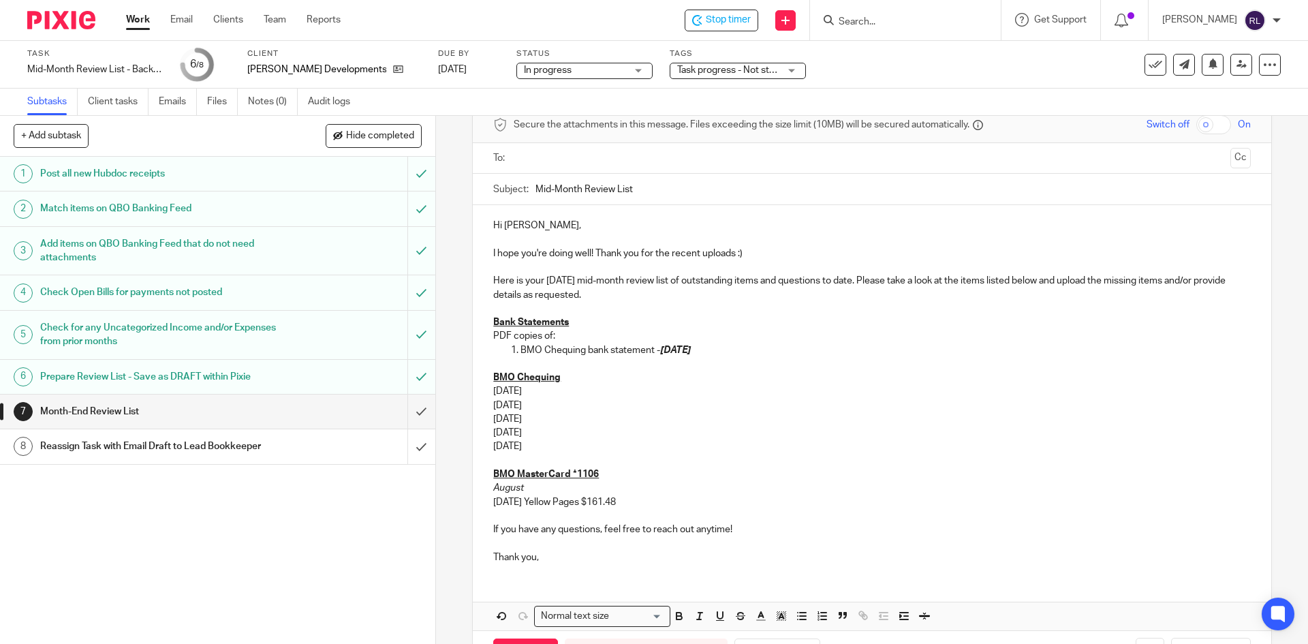
scroll to position [89, 0]
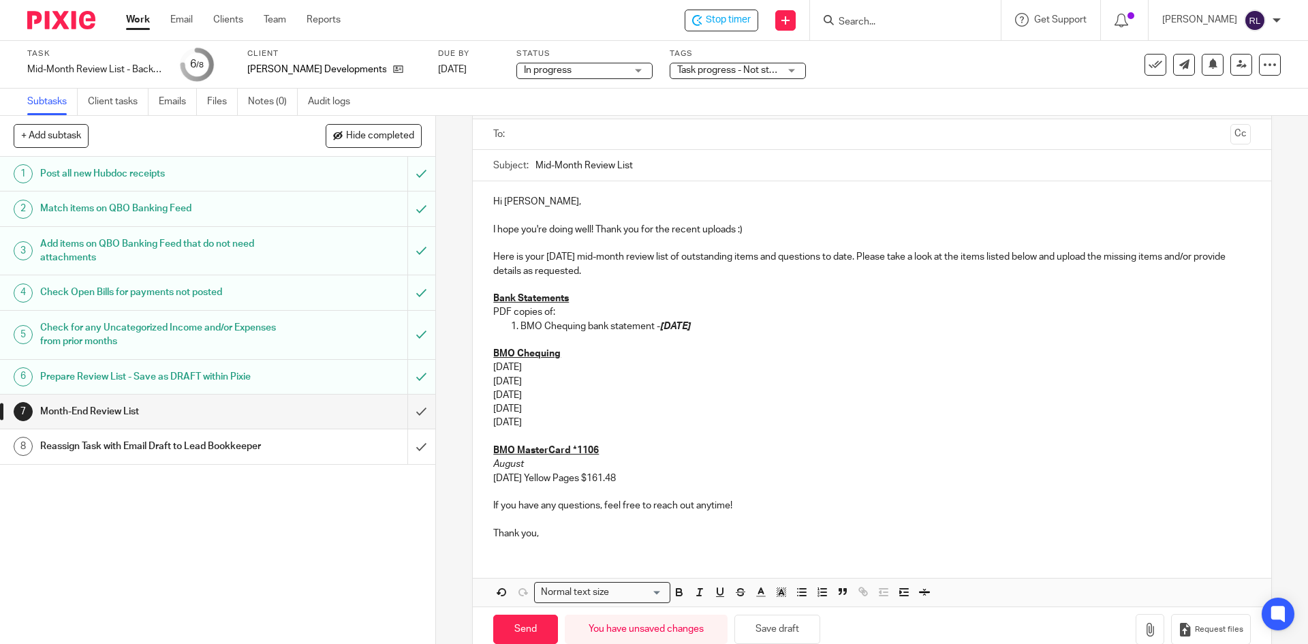
click at [577, 354] on p "BMO Chequing" at bounding box center [871, 354] width 757 height 14
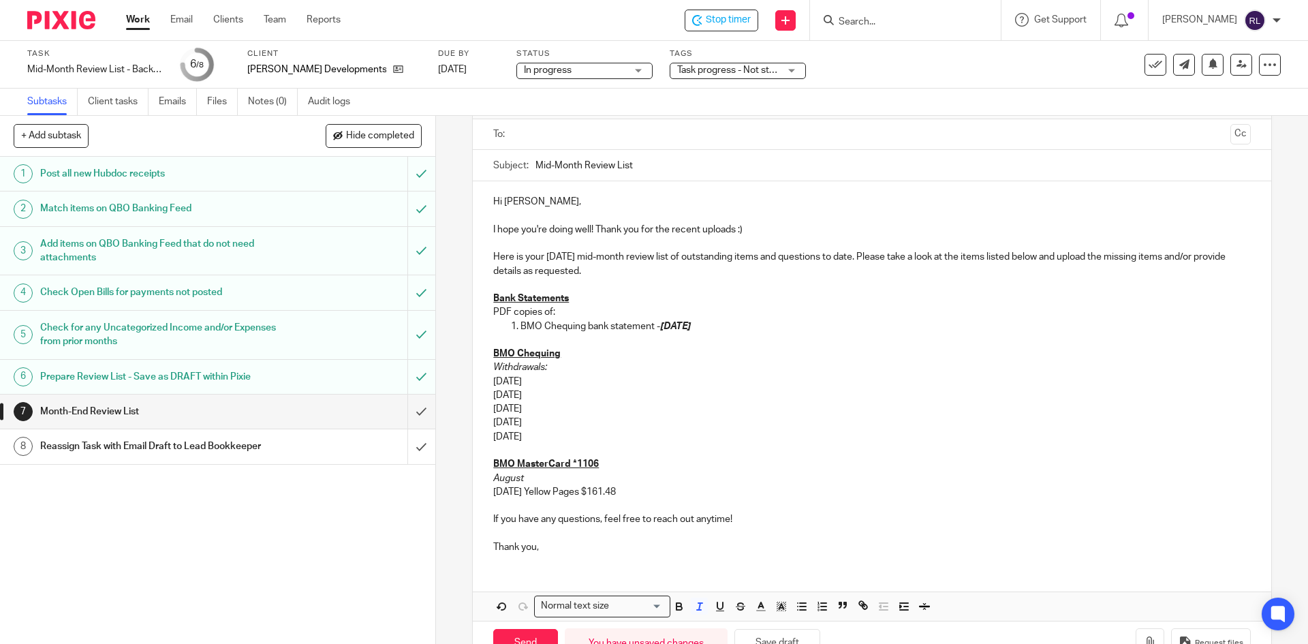
click at [565, 392] on p "9/15/2025" at bounding box center [871, 395] width 757 height 14
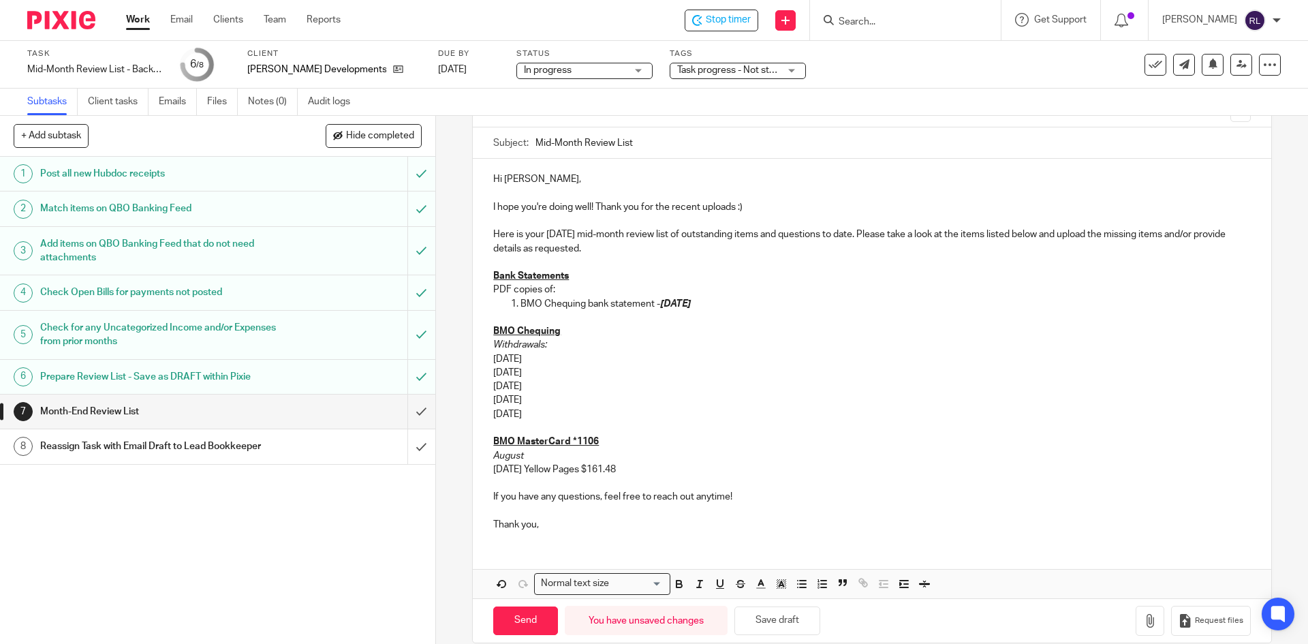
scroll to position [131, 0]
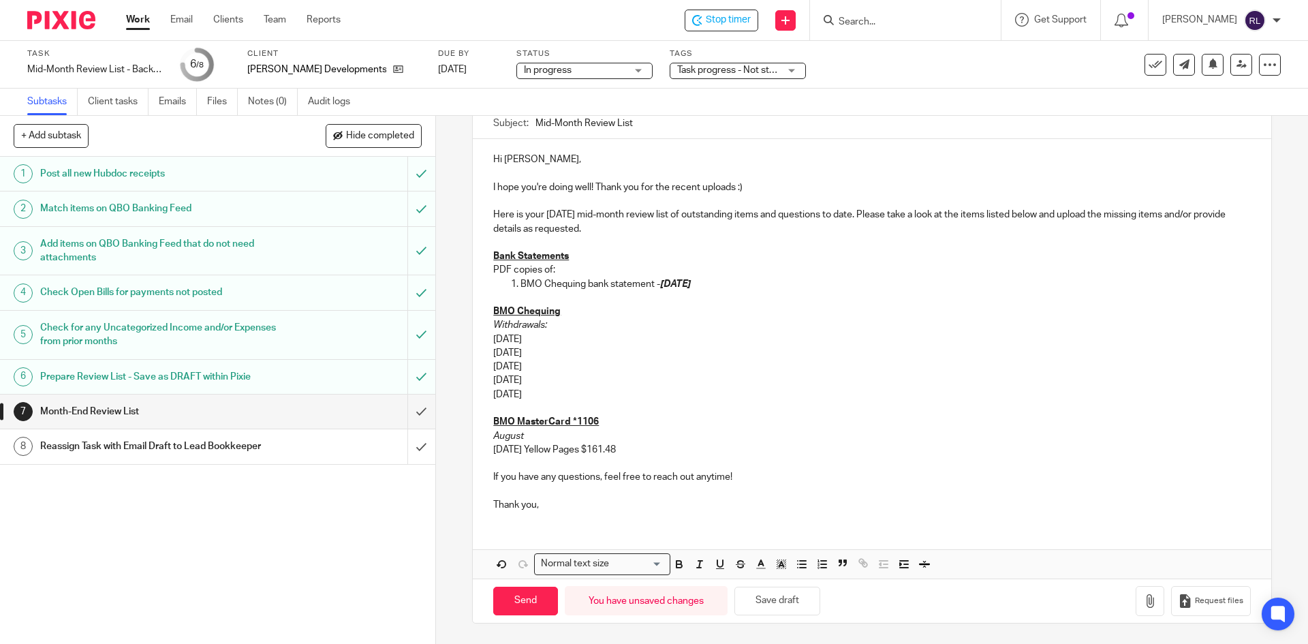
click at [542, 333] on p "9/16/2025" at bounding box center [871, 339] width 757 height 14
click at [552, 331] on p "Withdrawals:" at bounding box center [871, 325] width 757 height 14
click at [547, 341] on p "9/16/2025" at bounding box center [871, 339] width 757 height 14
click at [546, 351] on p "9/15/2025" at bounding box center [871, 353] width 757 height 14
click at [613, 338] on p "9/16/2025 Whole Foods" at bounding box center [871, 339] width 757 height 14
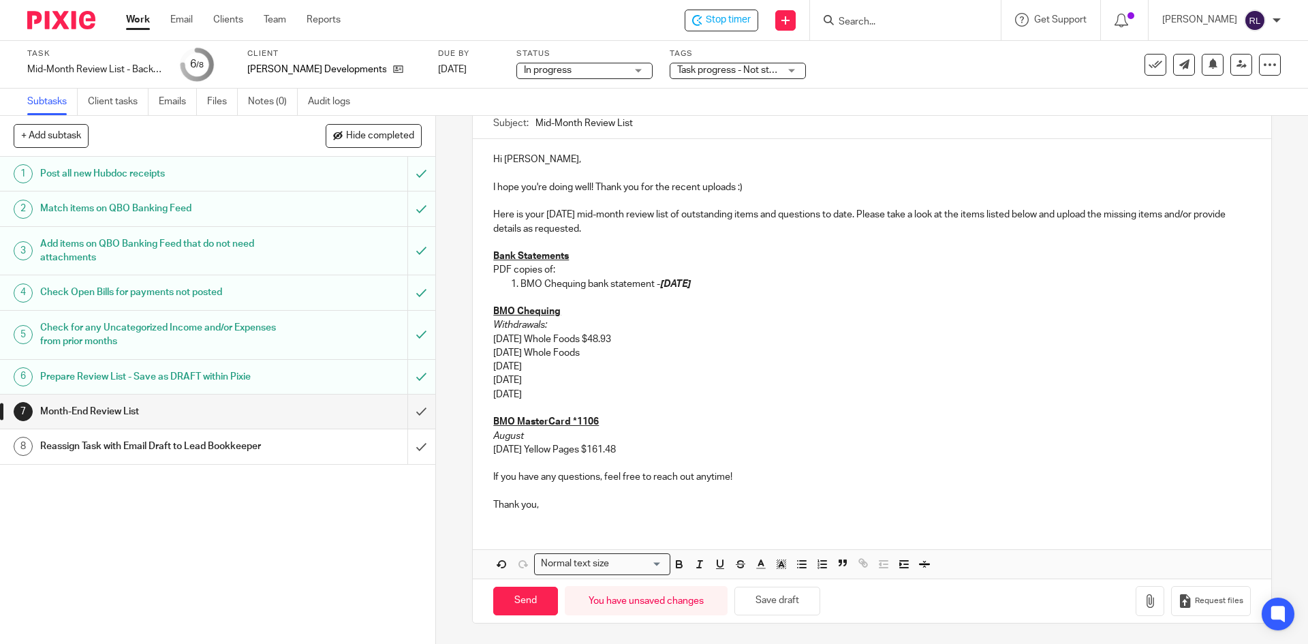
click at [610, 347] on p "9/15/2025 Whole Foods" at bounding box center [871, 353] width 757 height 14
click at [548, 362] on p "9/12/2025" at bounding box center [871, 367] width 757 height 14
click at [542, 366] on p "9/12/2025" at bounding box center [871, 367] width 757 height 14
click at [538, 381] on p "9/9/2025" at bounding box center [871, 380] width 757 height 14
click at [609, 369] on p "9/12/2025 Peninsula Op" at bounding box center [871, 367] width 757 height 14
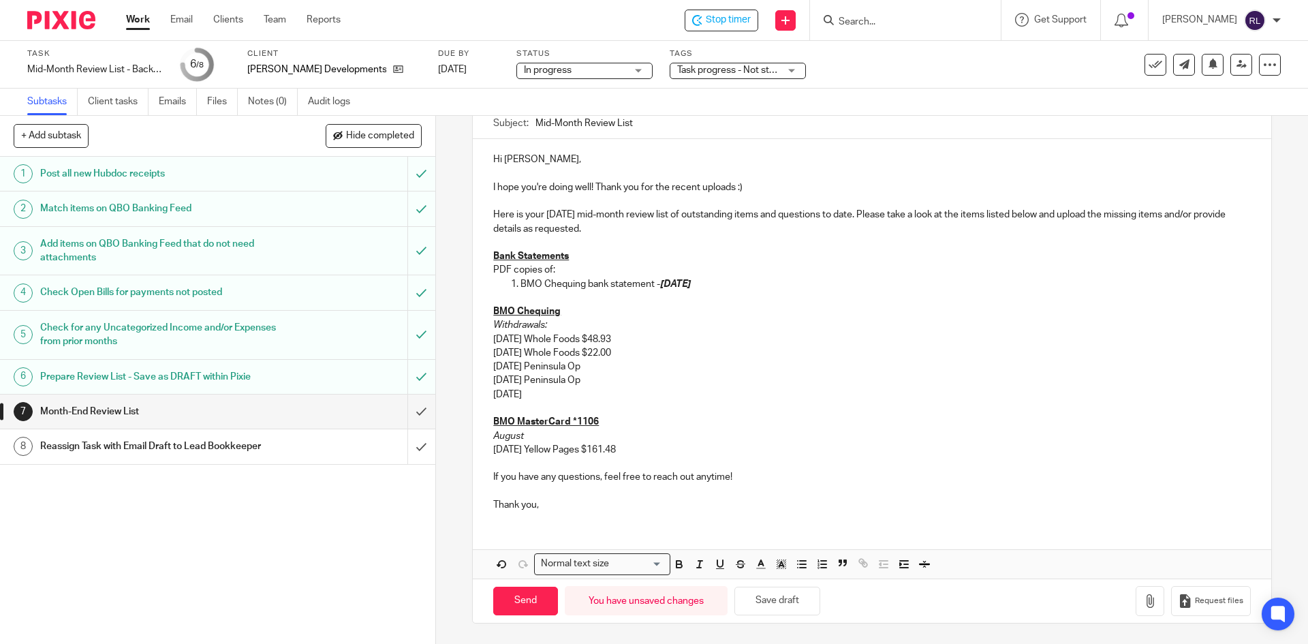
click at [583, 365] on p "9/12/2025 Peninsula Op" at bounding box center [871, 367] width 757 height 14
drag, startPoint x: 582, startPoint y: 365, endPoint x: 610, endPoint y: 368, distance: 28.7
click at [610, 368] on p "9/12/2025 Peninsula CO-Op" at bounding box center [871, 367] width 757 height 14
copy p "CO-Op"
drag, startPoint x: 576, startPoint y: 379, endPoint x: 585, endPoint y: 384, distance: 10.7
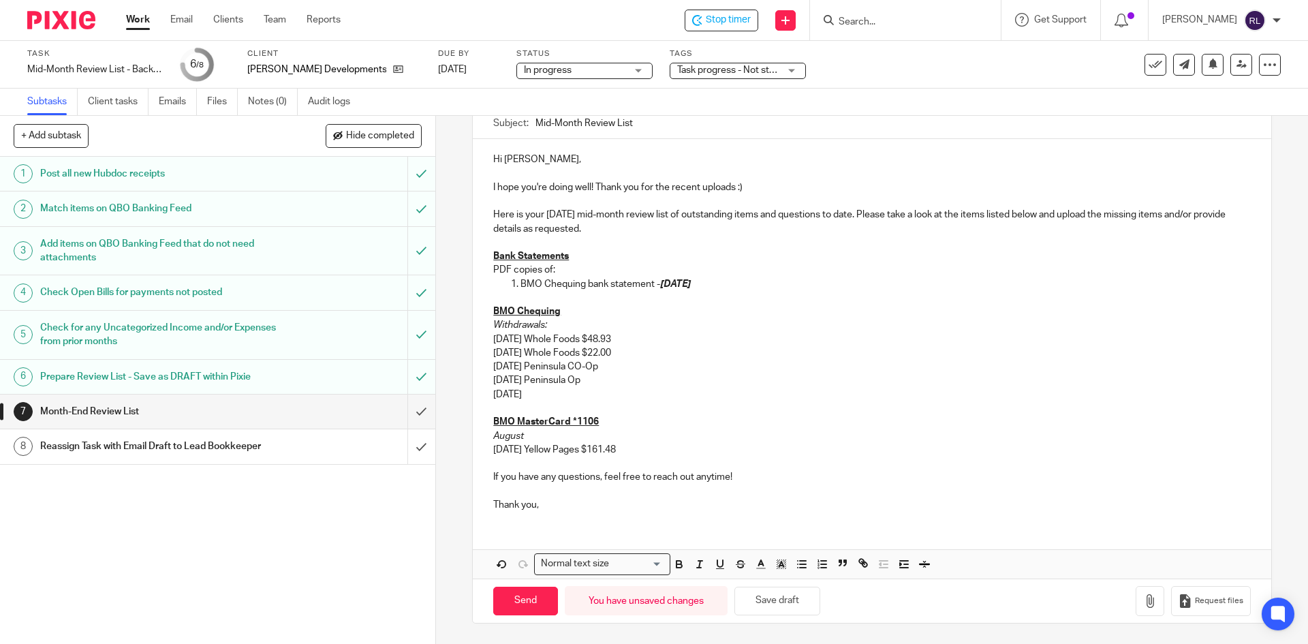
click at [585, 384] on p "9/9/2025 Peninsula Op" at bounding box center [871, 380] width 757 height 14
click at [629, 368] on p "9/12/2025 Peninsula CO-Op" at bounding box center [871, 367] width 757 height 14
click at [620, 383] on p "9/9/2025 Peninsula CO-Op" at bounding box center [871, 380] width 757 height 14
click at [557, 394] on p "9/8/2025" at bounding box center [871, 395] width 757 height 14
click at [499, 379] on p "9/9/2025 Peninsula CO-Op $10.71" at bounding box center [871, 380] width 757 height 14
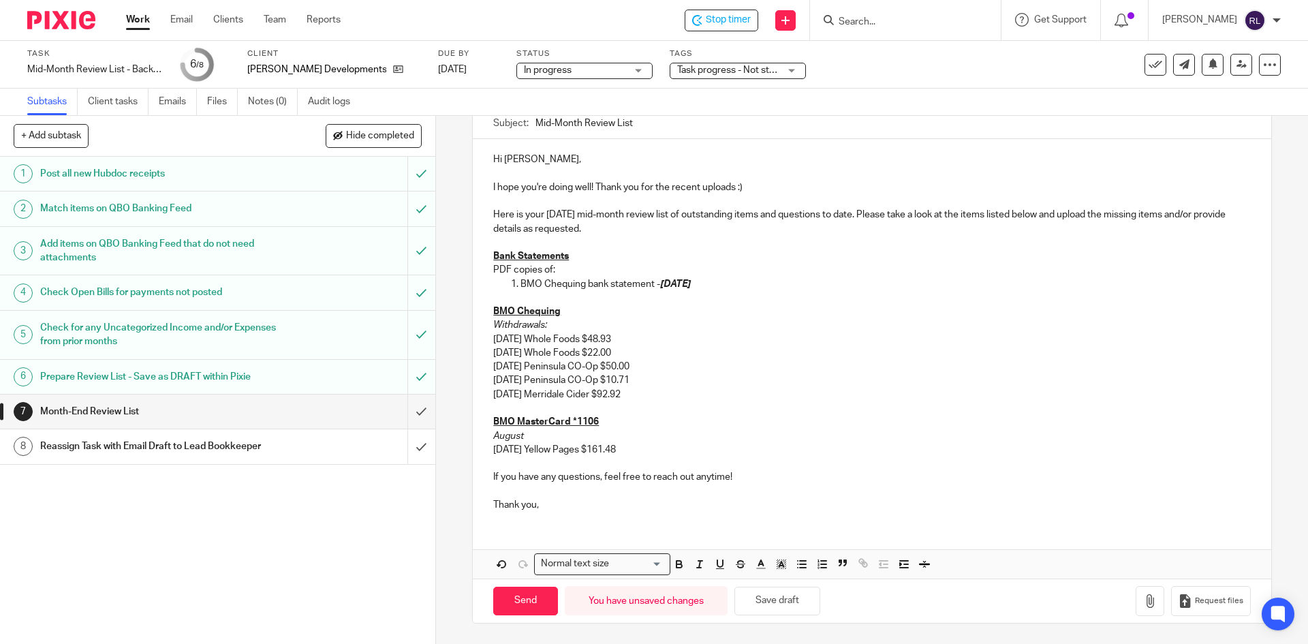
click at [497, 394] on p "9/8/2025 Merridale Cider $92.92" at bounding box center [871, 395] width 757 height 14
click at [488, 339] on div "Hi Eli, I hope you're doing well! Thank you for the recent uploads :) Here is y…" at bounding box center [872, 330] width 798 height 383
click at [488, 351] on div "Hi Eli, I hope you're doing well! Thank you for the recent uploads :) Here is y…" at bounding box center [872, 330] width 798 height 383
click at [493, 368] on p "9/12/2025 Peninsula CO-Op $50.00" at bounding box center [871, 367] width 757 height 14
click at [493, 381] on p "9/09/2025 Peninsula CO-Op $10.71" at bounding box center [871, 380] width 757 height 14
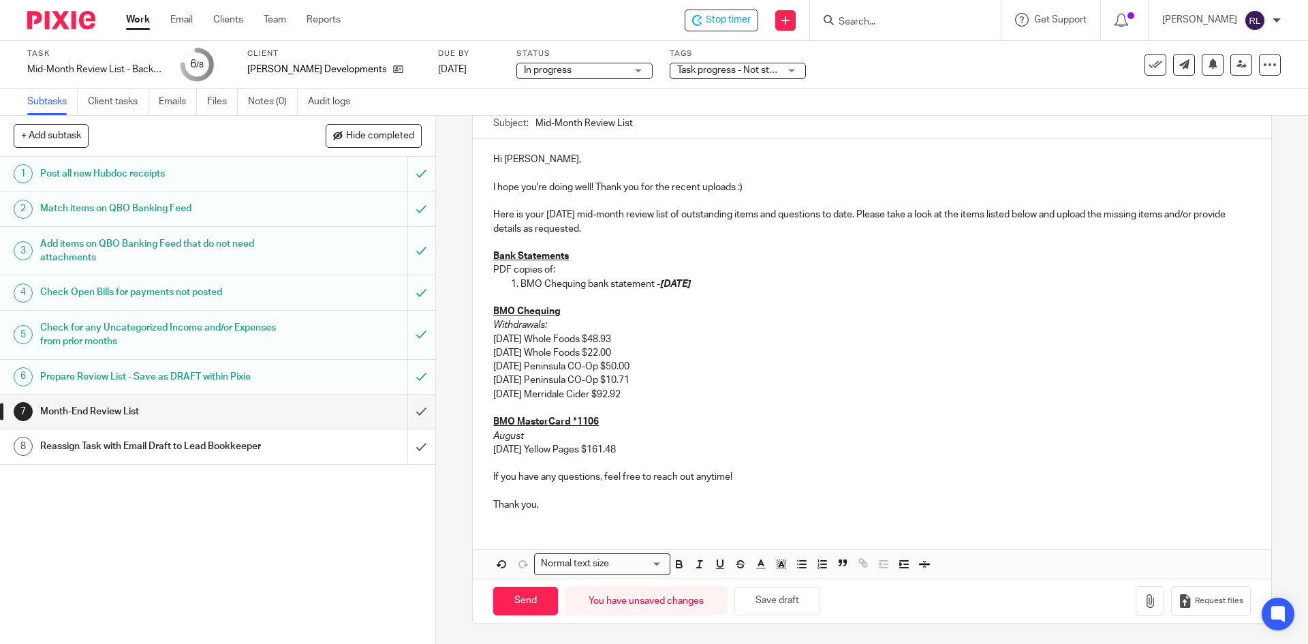
click at [493, 395] on p "9/08/2025 Merridale Cider $92.92" at bounding box center [871, 395] width 757 height 14
click at [741, 610] on button "Save draft" at bounding box center [777, 600] width 86 height 29
click at [498, 459] on p at bounding box center [871, 463] width 757 height 14
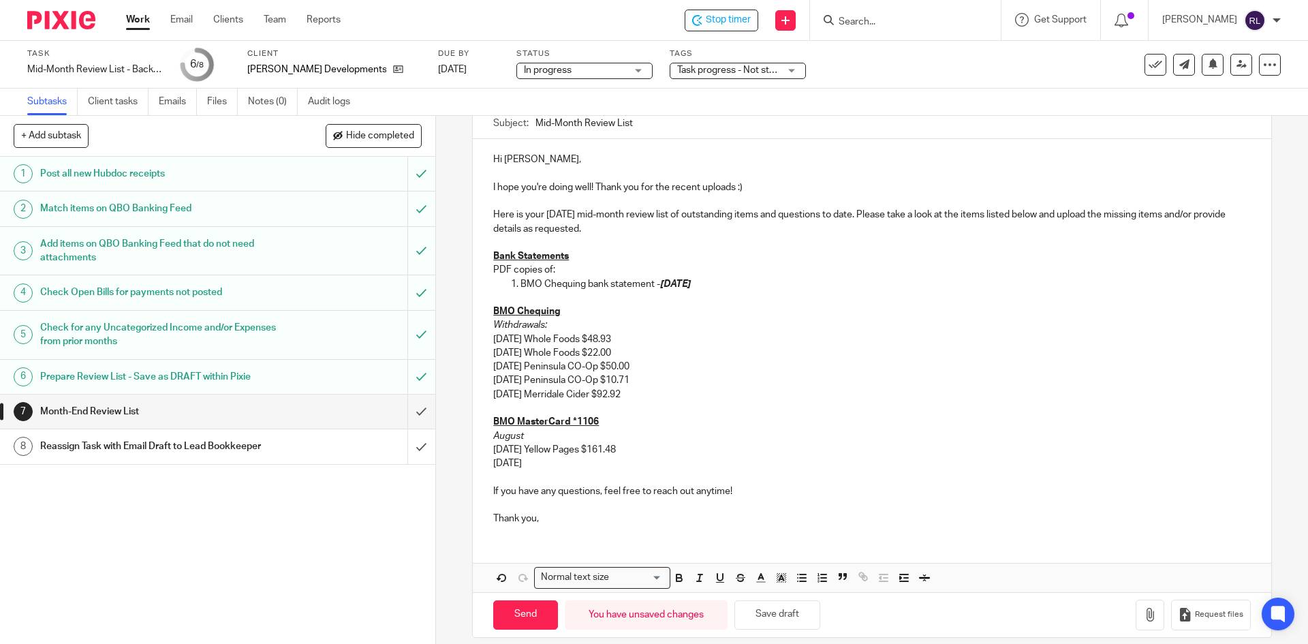
click at [539, 463] on p "9/6/2025" at bounding box center [871, 463] width 757 height 14
click at [486, 462] on div "Hi Eli, I hope you're doing well! Thank you for the recent uploads :) Here is y…" at bounding box center [872, 337] width 798 height 396
click at [503, 460] on p "09/6/2025 Sirius XM $5.59" at bounding box center [871, 463] width 757 height 14
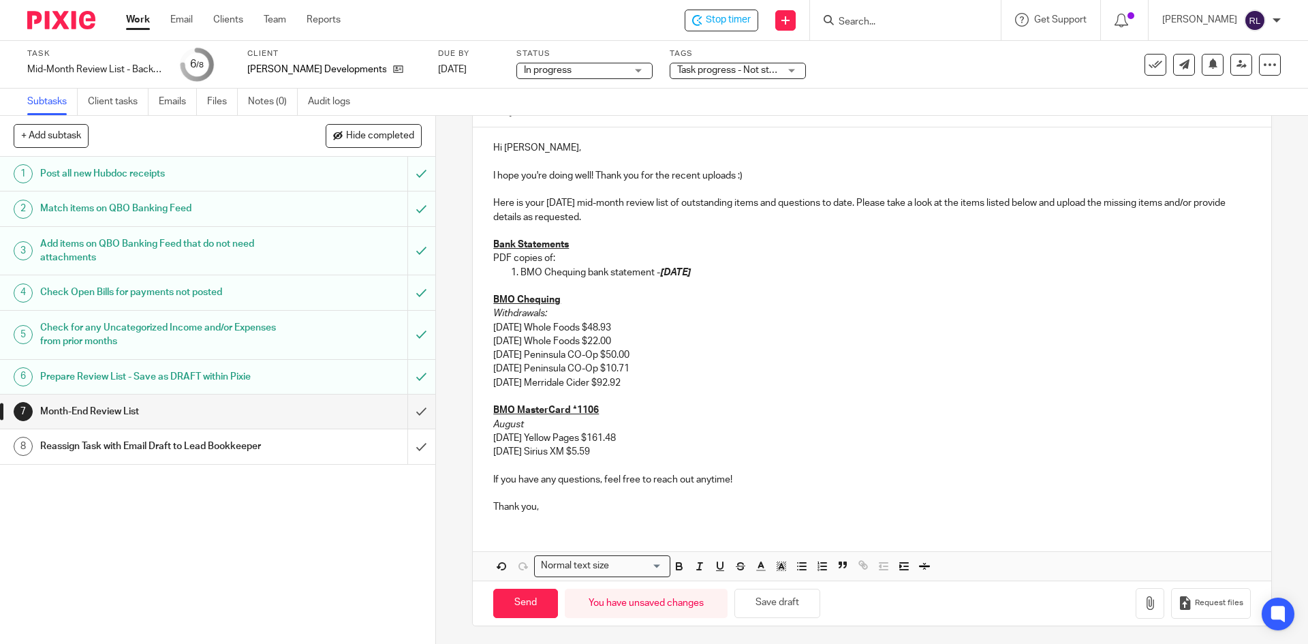
scroll to position [146, 0]
click at [772, 603] on button "Save draft" at bounding box center [777, 600] width 86 height 29
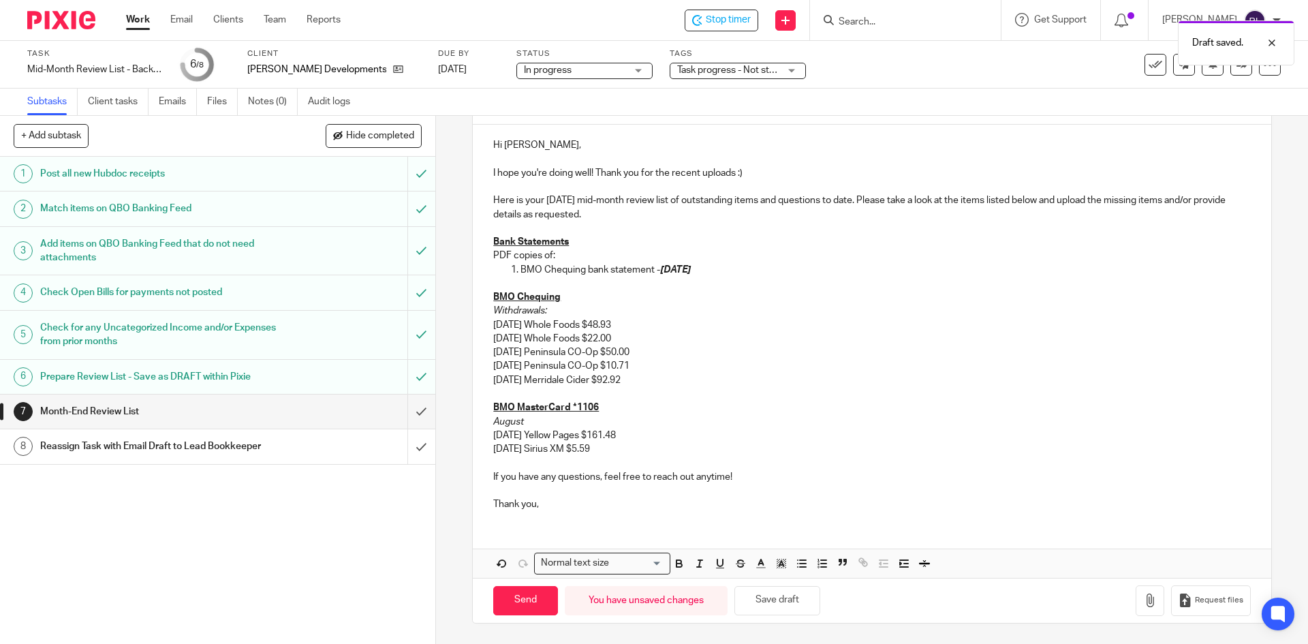
click at [634, 435] on p "08/27/2025 Yellow Pages $161.48" at bounding box center [871, 435] width 757 height 14
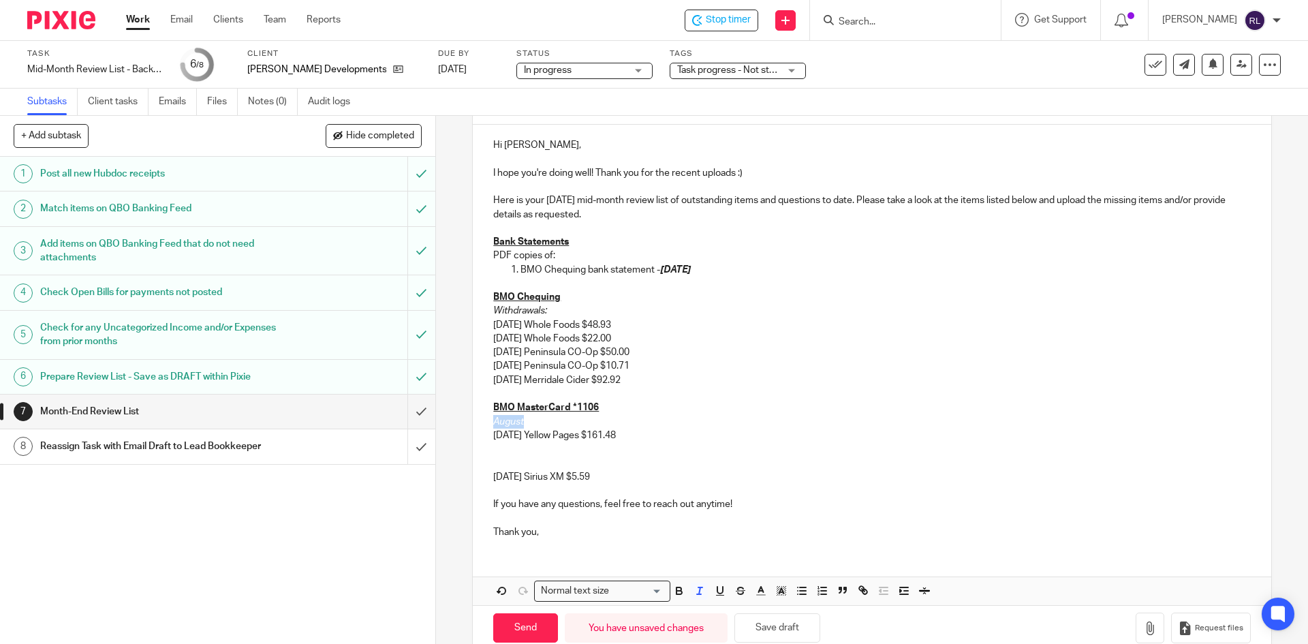
drag, startPoint x: 491, startPoint y: 422, endPoint x: 519, endPoint y: 421, distance: 27.9
click at [519, 421] on em "August" at bounding box center [508, 422] width 31 height 10
copy em "August"
click at [493, 458] on p at bounding box center [871, 463] width 757 height 14
click at [779, 625] on button "Save draft" at bounding box center [777, 627] width 86 height 29
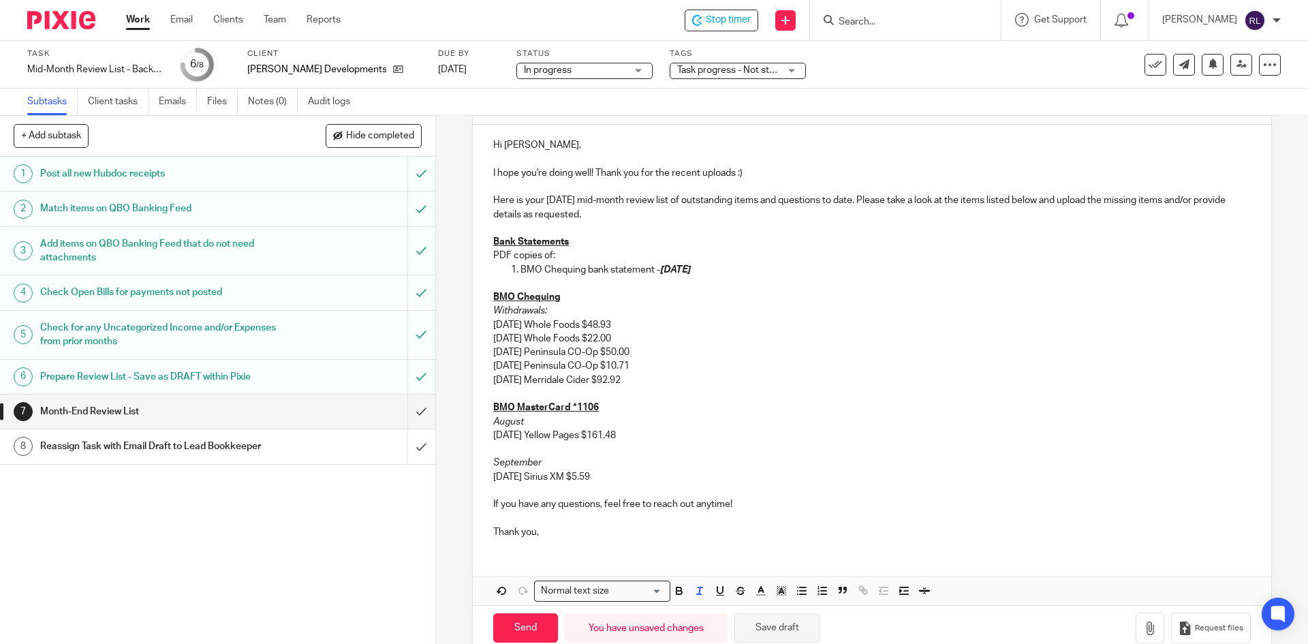
click at [758, 629] on button "Save draft" at bounding box center [777, 627] width 86 height 29
click at [411, 411] on input "submit" at bounding box center [217, 411] width 435 height 34
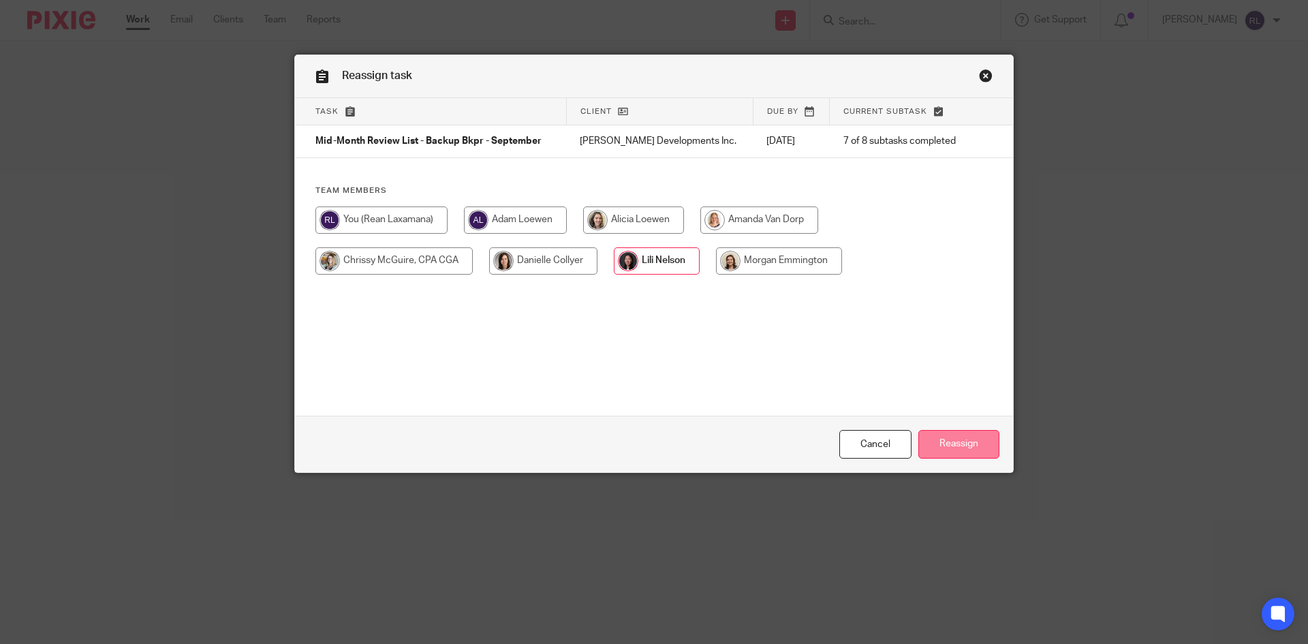
click at [969, 443] on input "Reassign" at bounding box center [958, 444] width 81 height 29
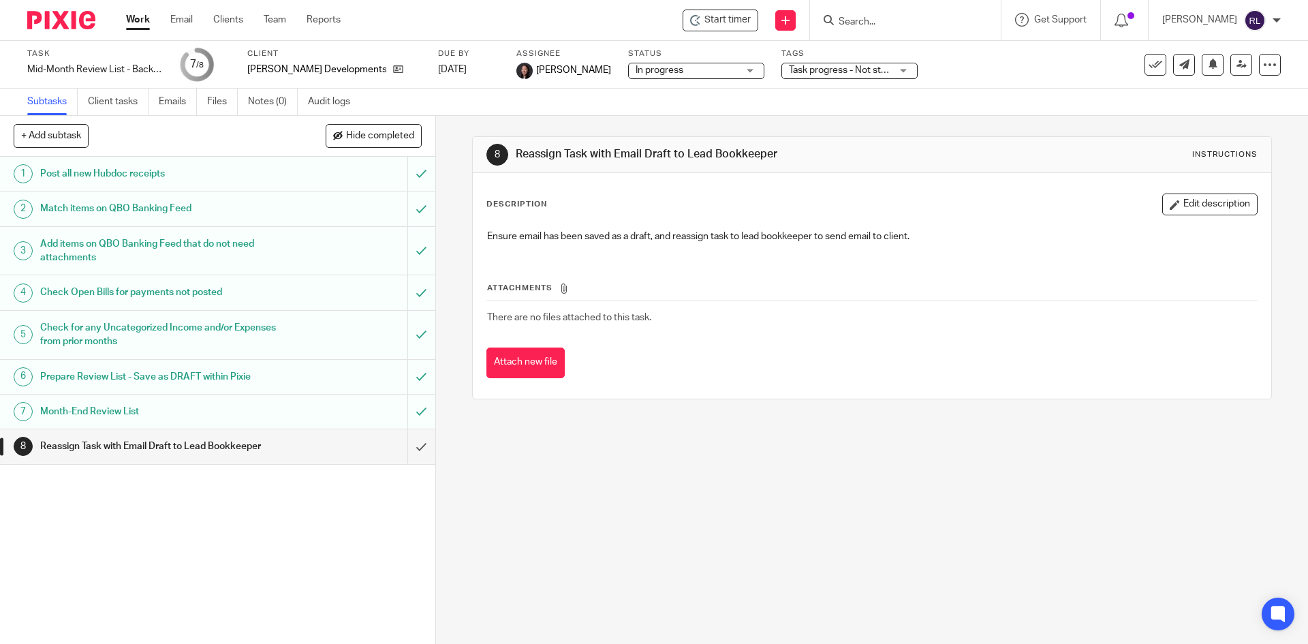
click at [957, 489] on div "8 Reassign Task with Email Draft to Lead Bookkeeper Instructions Description Ed…" at bounding box center [872, 380] width 872 height 528
click at [53, 18] on img at bounding box center [61, 20] width 68 height 18
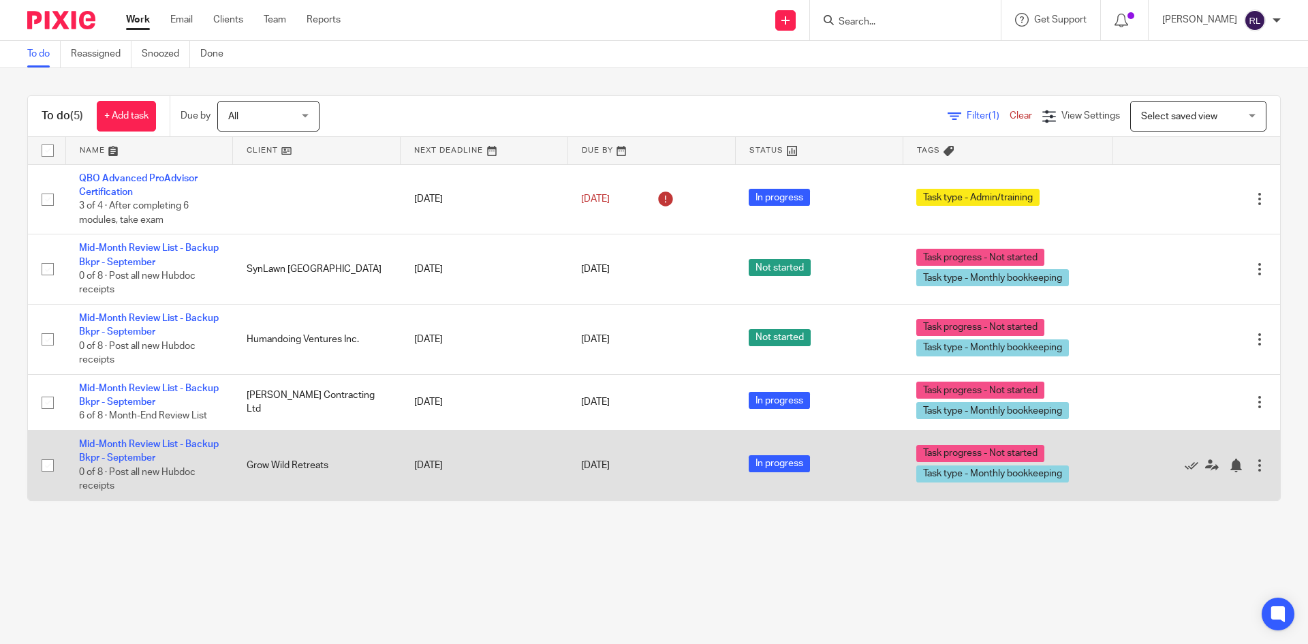
click at [94, 452] on td "Mid-Month Review List - Backup Bkpr - September 0 of 8 · Post all new Hubdoc re…" at bounding box center [149, 464] width 168 height 69
click at [119, 454] on link "Mid-Month Review List - Backup Bkpr - September" at bounding box center [149, 450] width 140 height 23
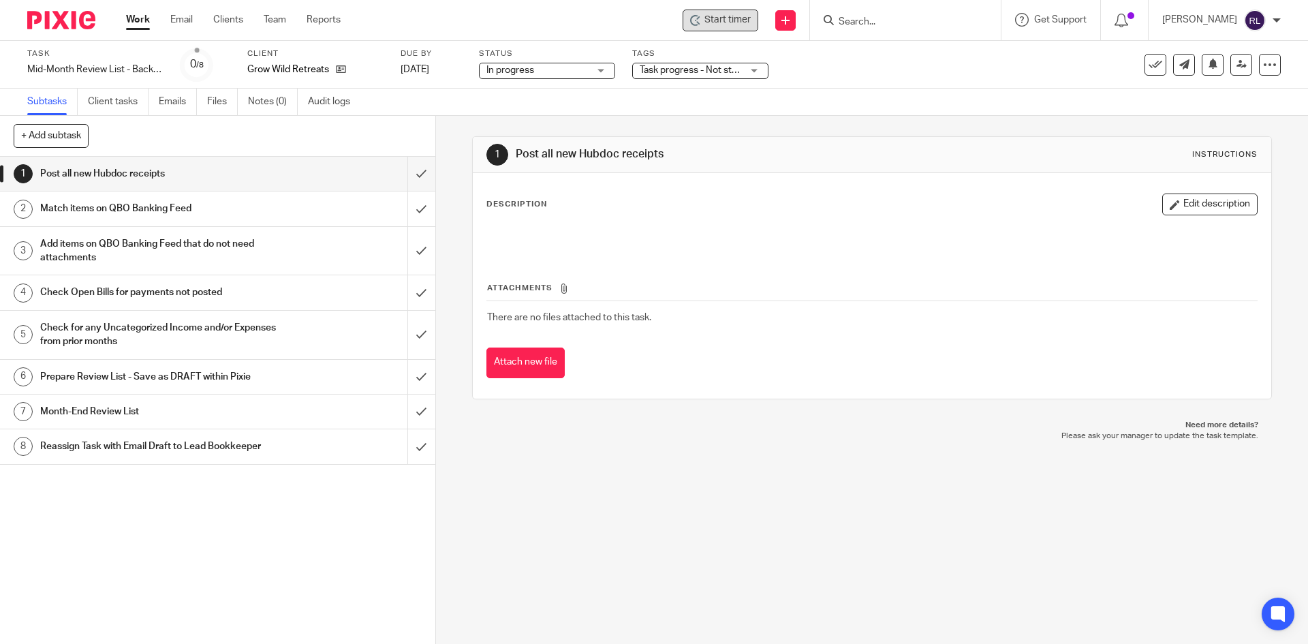
click at [734, 21] on span "Start timer" at bounding box center [727, 20] width 46 height 14
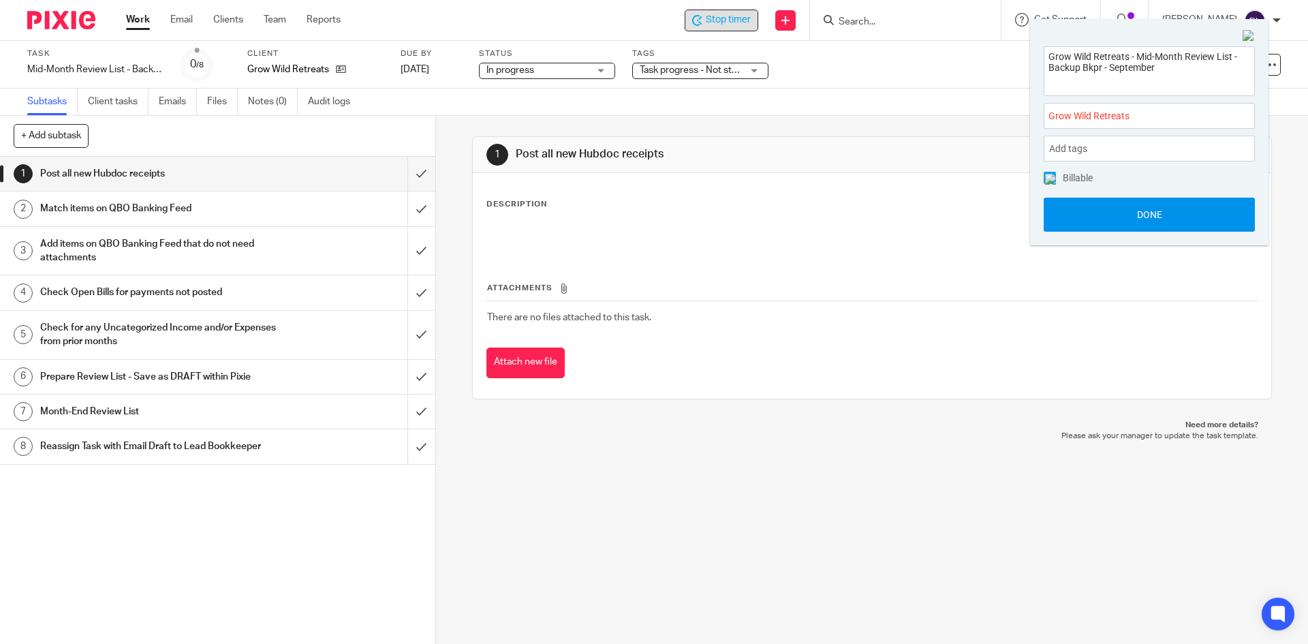
click at [1161, 216] on button "Done" at bounding box center [1149, 215] width 211 height 34
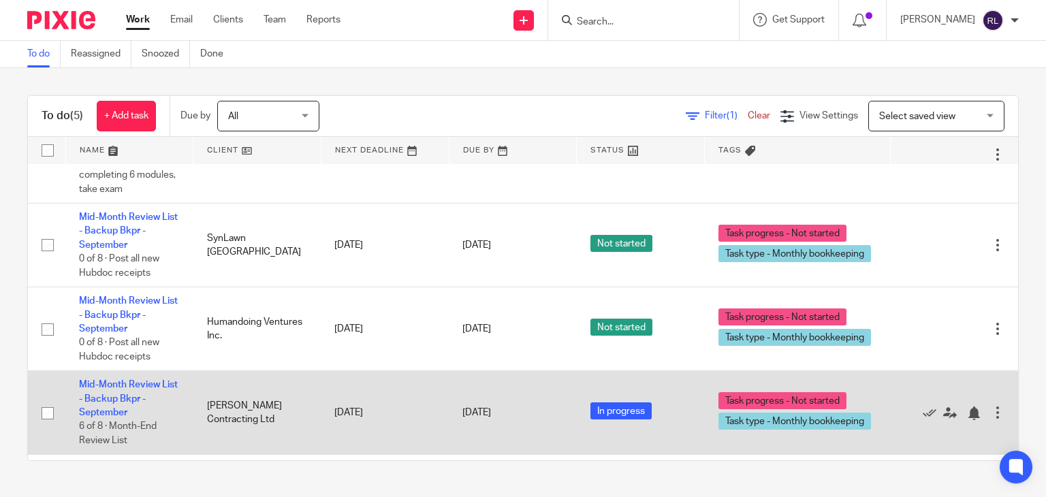
scroll to position [139, 0]
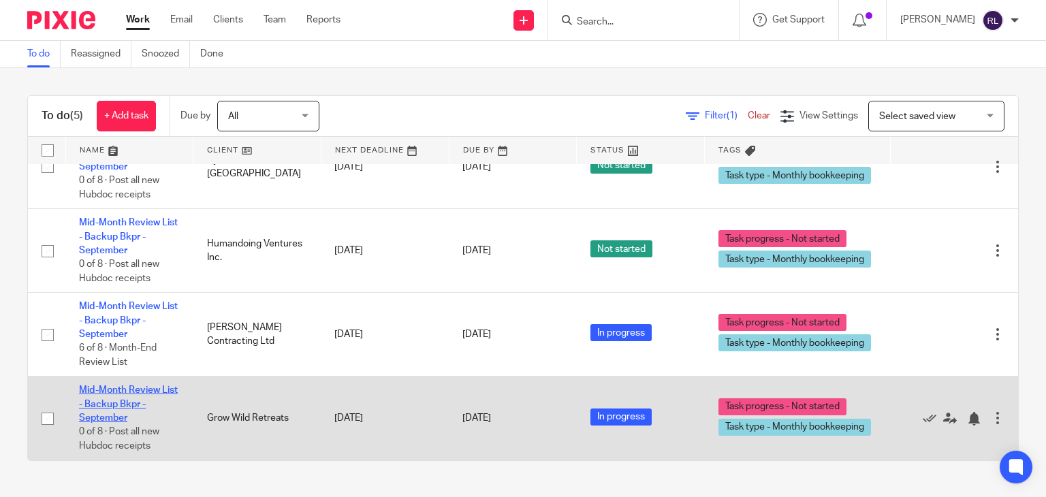
click at [93, 403] on link "Mid-Month Review List - Backup Bkpr - September" at bounding box center [128, 404] width 99 height 37
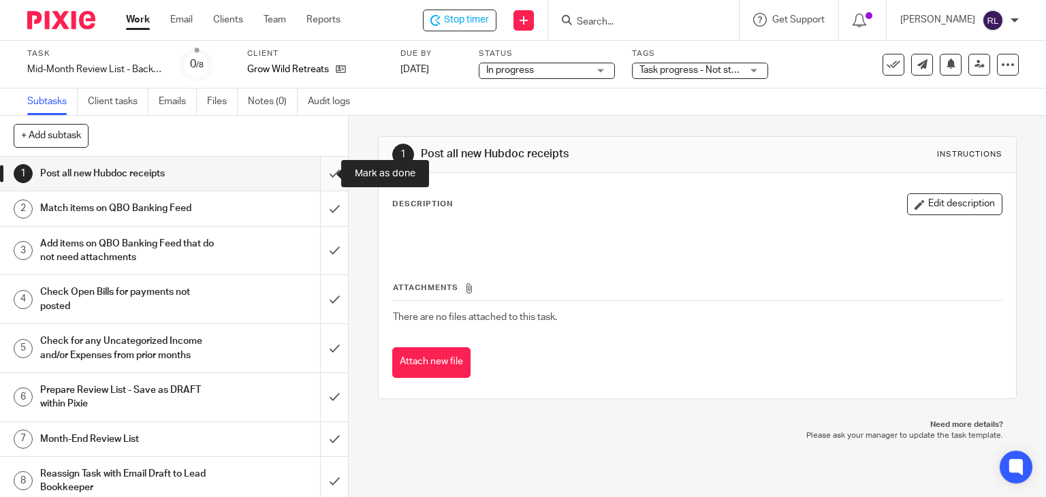
click at [316, 173] on input "submit" at bounding box center [174, 174] width 348 height 34
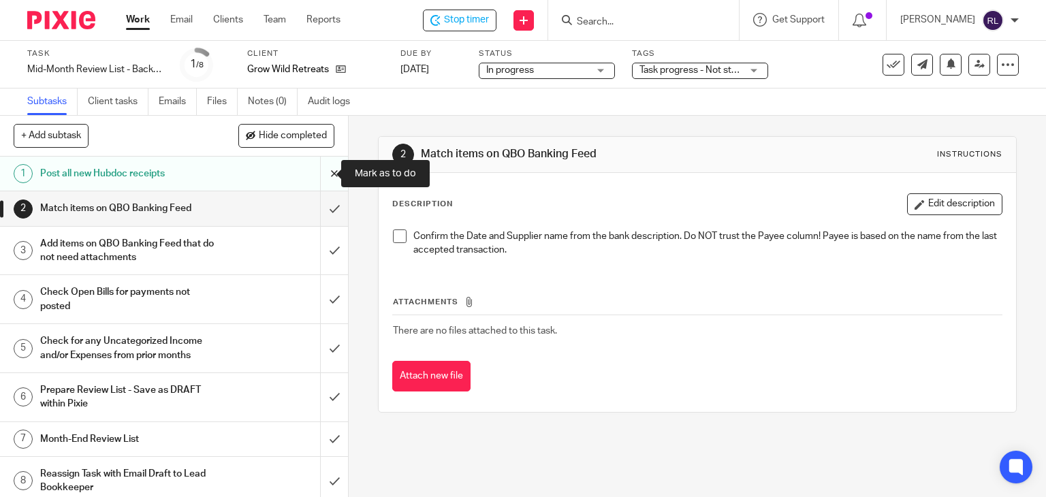
click at [322, 176] on input "submit" at bounding box center [174, 174] width 348 height 34
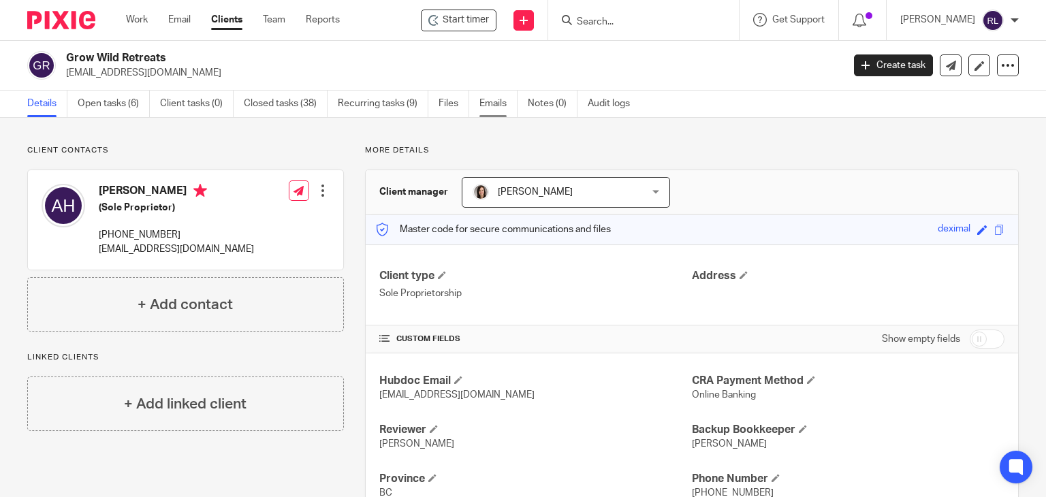
click at [504, 101] on link "Emails" at bounding box center [499, 104] width 38 height 27
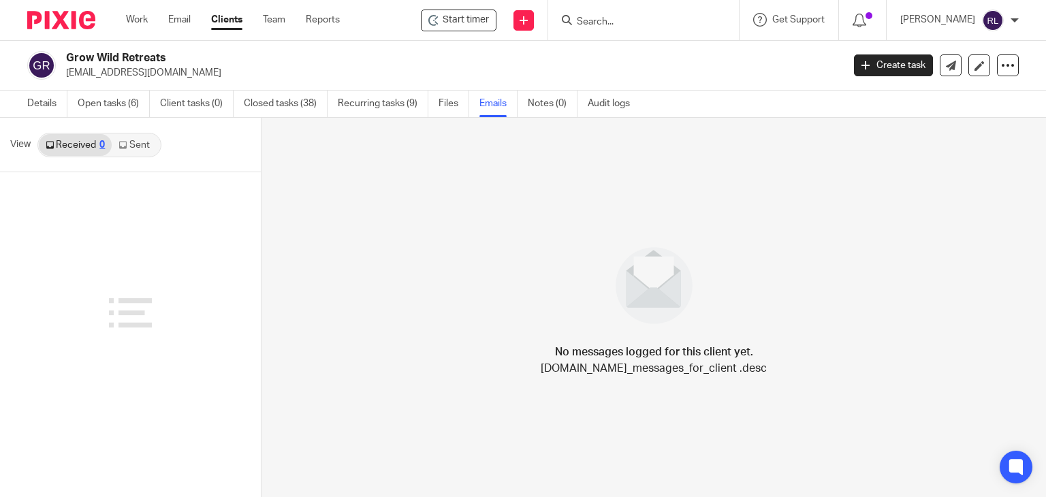
click at [142, 153] on link "Sent" at bounding box center [136, 145] width 48 height 22
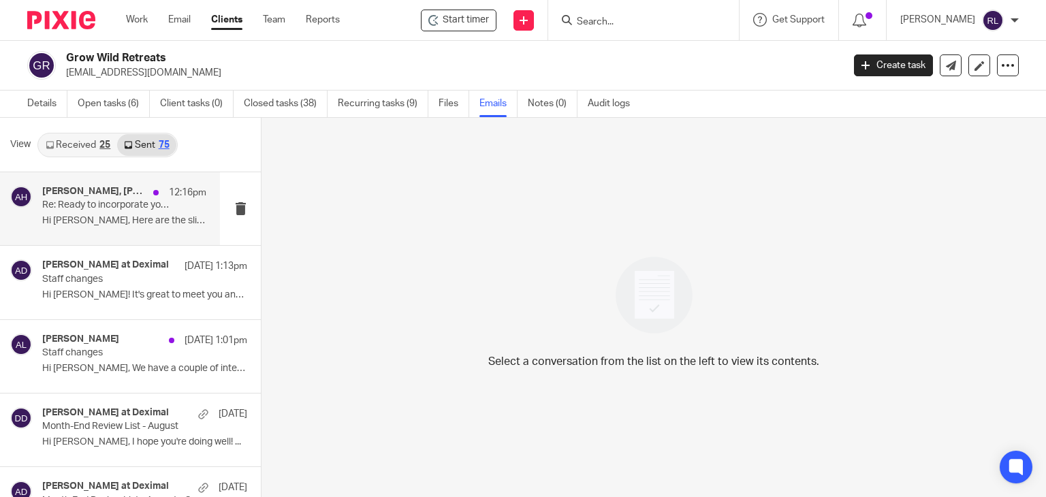
click at [104, 221] on p "Hi Adrienne, Here are the slides from..." at bounding box center [124, 221] width 164 height 12
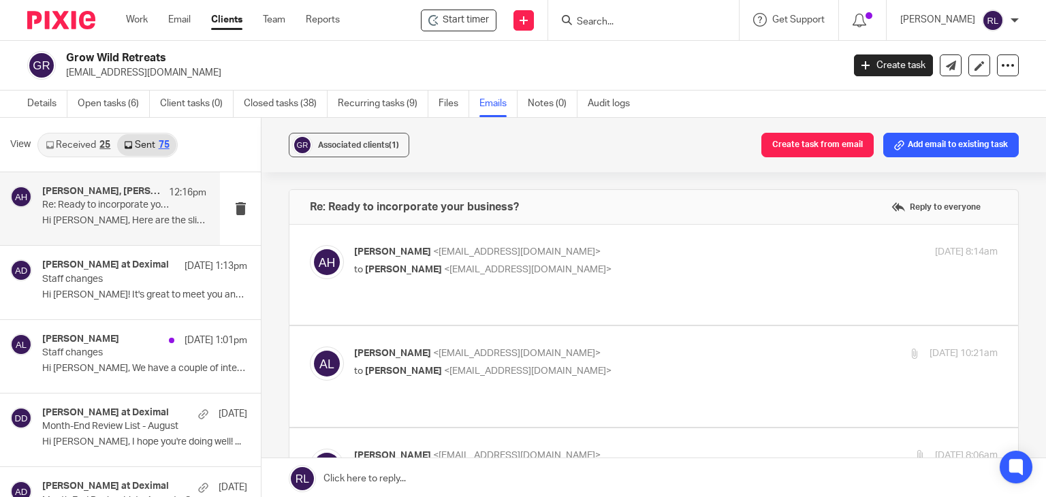
click at [439, 261] on div "Adrienne hollings <growwildretreats@gmail.com> to Alicia Loewen <info@deximal.c…" at bounding box center [568, 260] width 429 height 31
checkbox input "true"
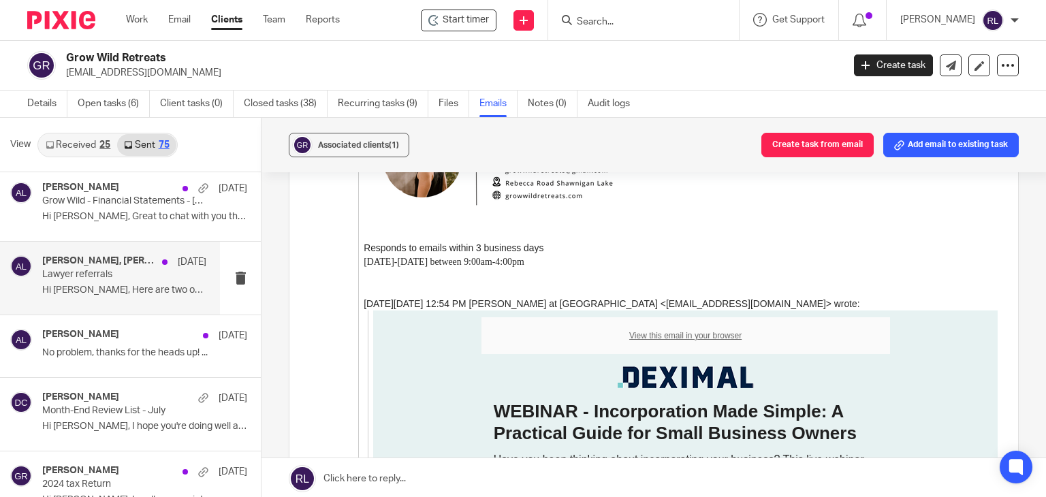
scroll to position [545, 0]
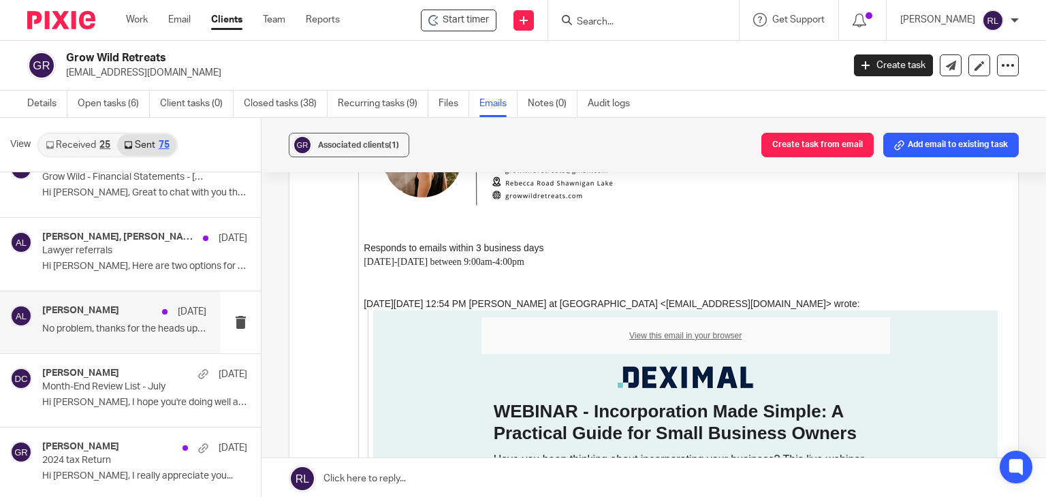
click at [97, 320] on div "Alicia Loewen Aug 19 No problem, thanks for the heads up! ..." at bounding box center [124, 322] width 164 height 34
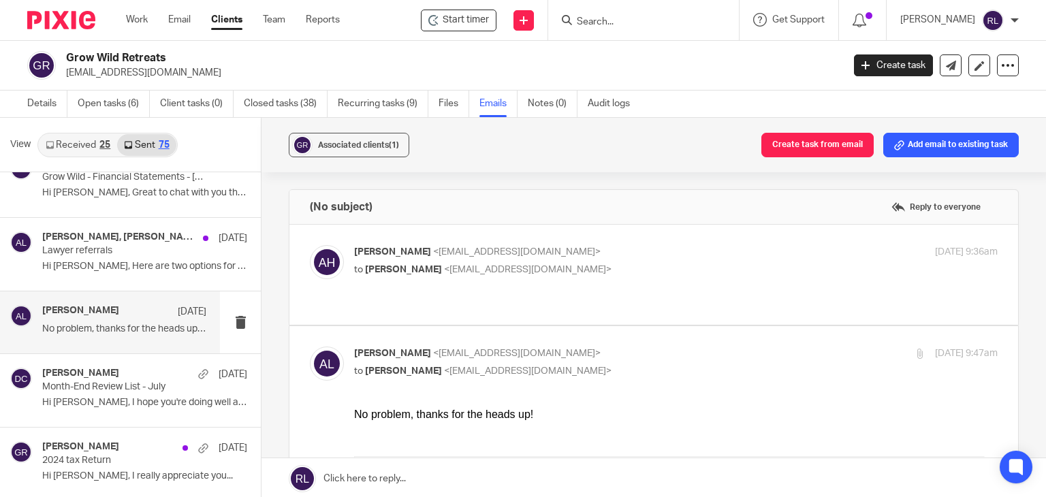
scroll to position [0, 0]
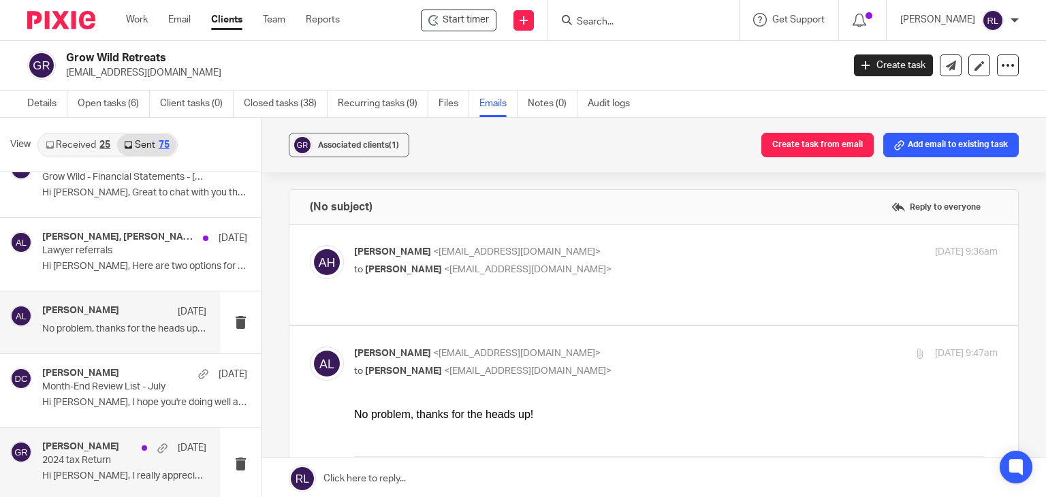
click at [94, 468] on div "Alicia Loewen Jul 29 2024 tax Return Hi Adrienne, I really appreciate you..." at bounding box center [124, 464] width 164 height 46
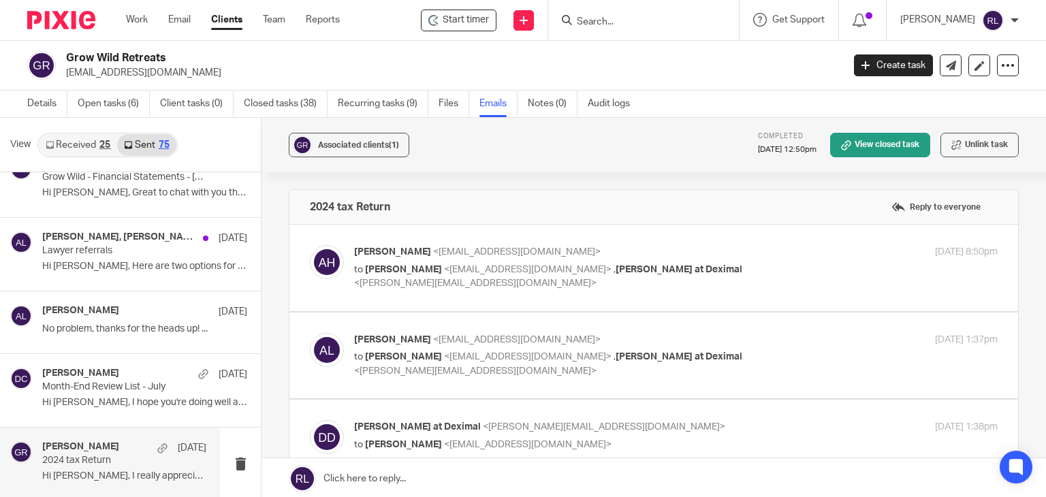
click at [488, 273] on span "<info@deximal.ca>" at bounding box center [528, 270] width 168 height 10
checkbox input "true"
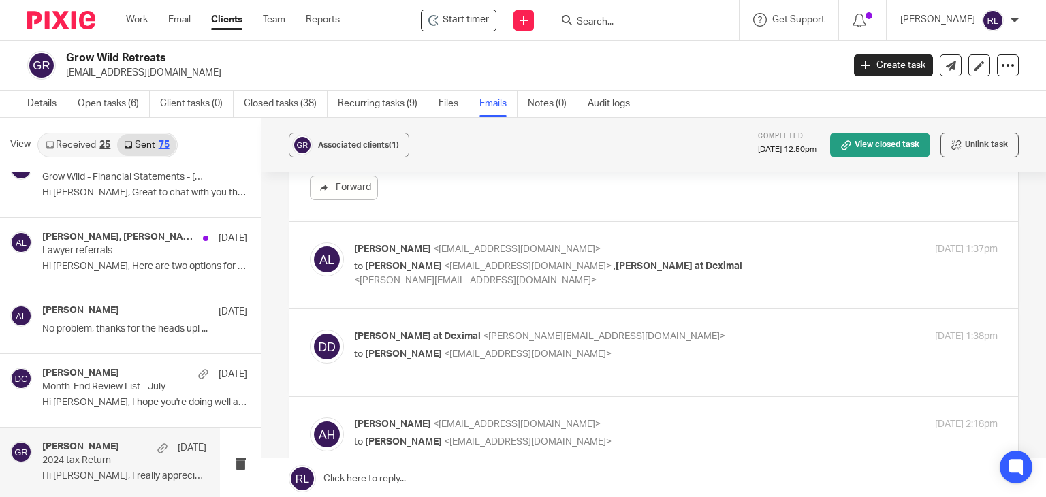
scroll to position [477, 0]
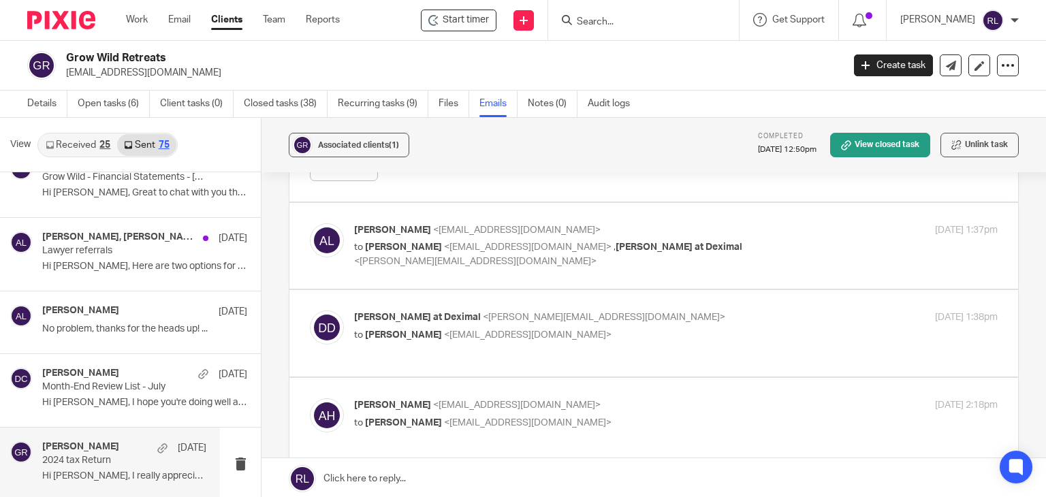
click at [520, 272] on label at bounding box center [653, 246] width 729 height 87
click at [310, 223] on input "checkbox" at bounding box center [309, 223] width 1 height 1
checkbox input "true"
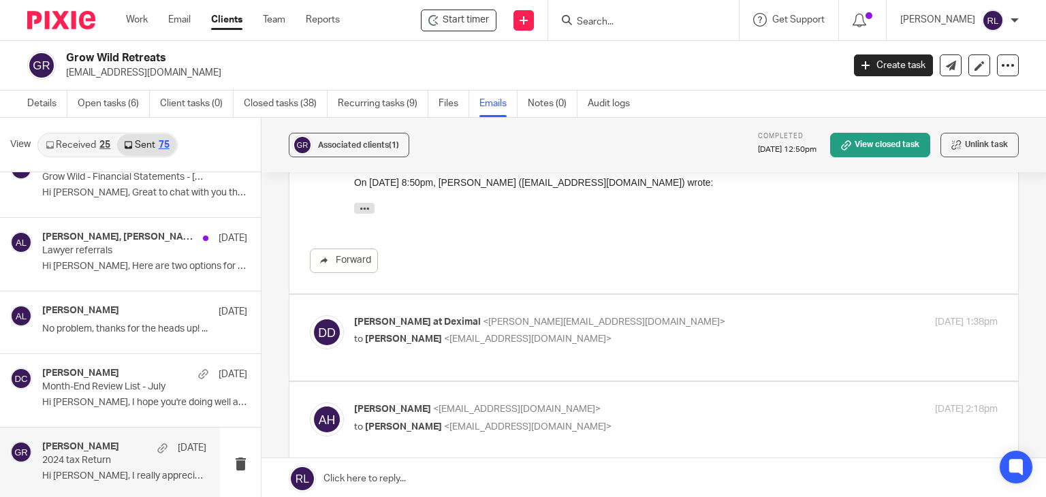
scroll to position [681, 0]
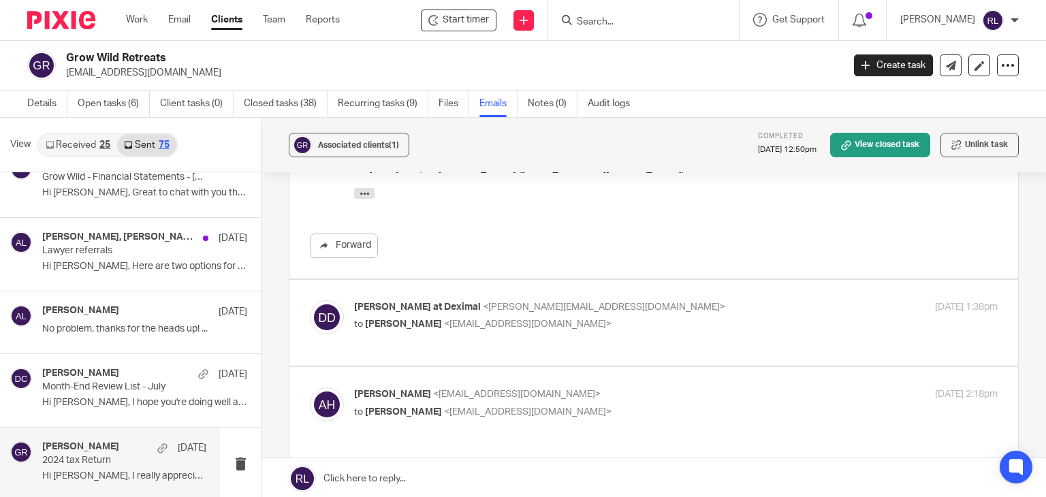
click at [509, 324] on span "<info@deximal.ca>" at bounding box center [528, 324] width 168 height 10
checkbox input "true"
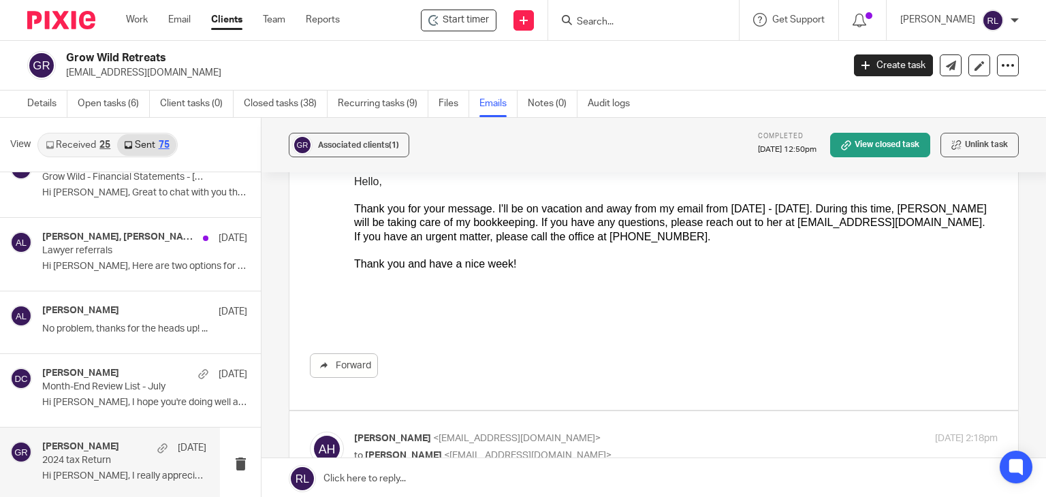
scroll to position [1022, 0]
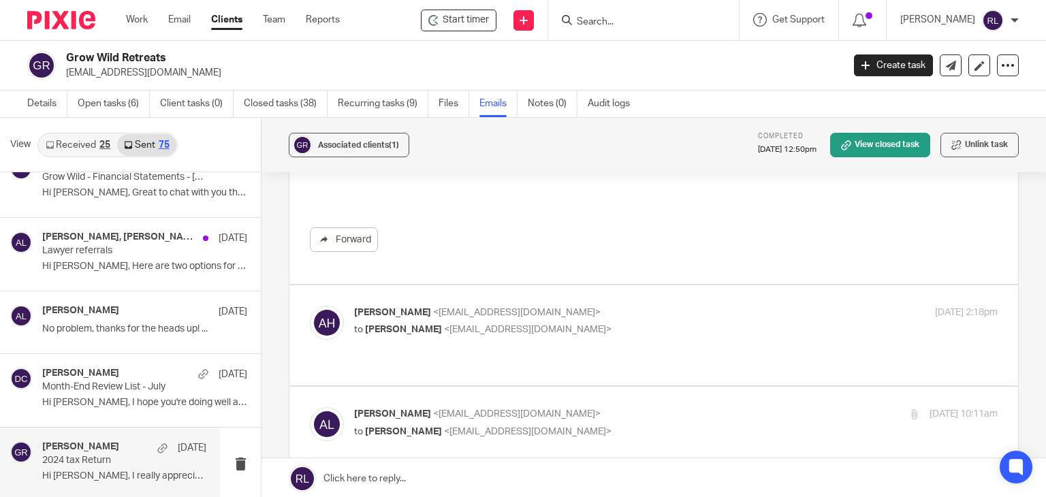
click at [565, 323] on p "to Alicia Loewen <info@deximal.ca>" at bounding box center [568, 330] width 429 height 14
checkbox input "true"
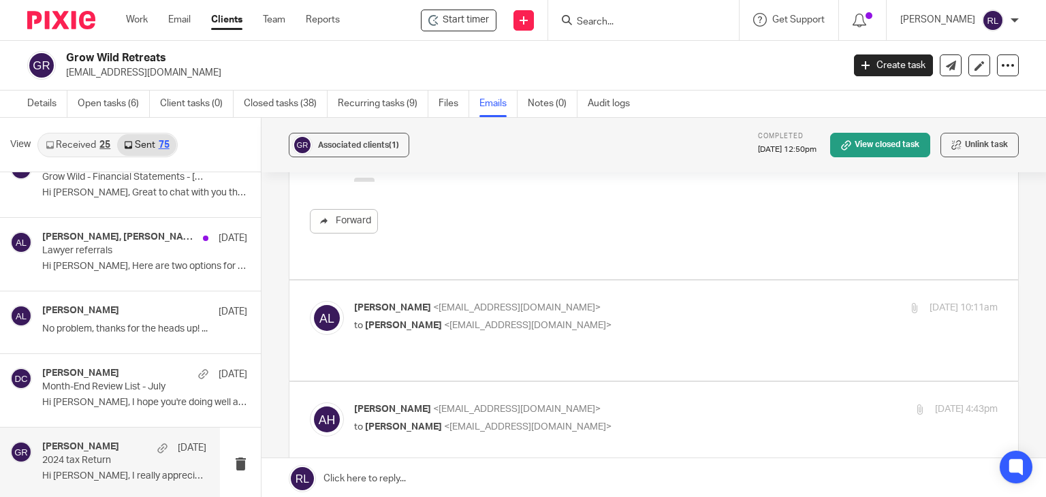
scroll to position [1703, 0]
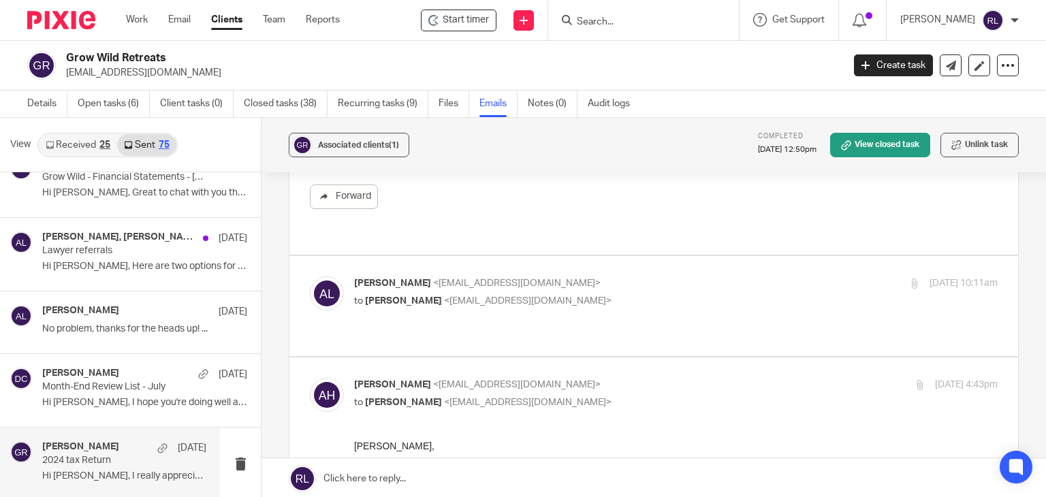
click at [626, 300] on div "Alicia Loewen <info@deximal.ca> to Adrienne hollings <growwildretreats@gmail.co…" at bounding box center [654, 306] width 688 height 59
click at [627, 294] on p "to Adrienne hollings <growwildretreats@gmail.com>" at bounding box center [568, 301] width 429 height 14
checkbox input "true"
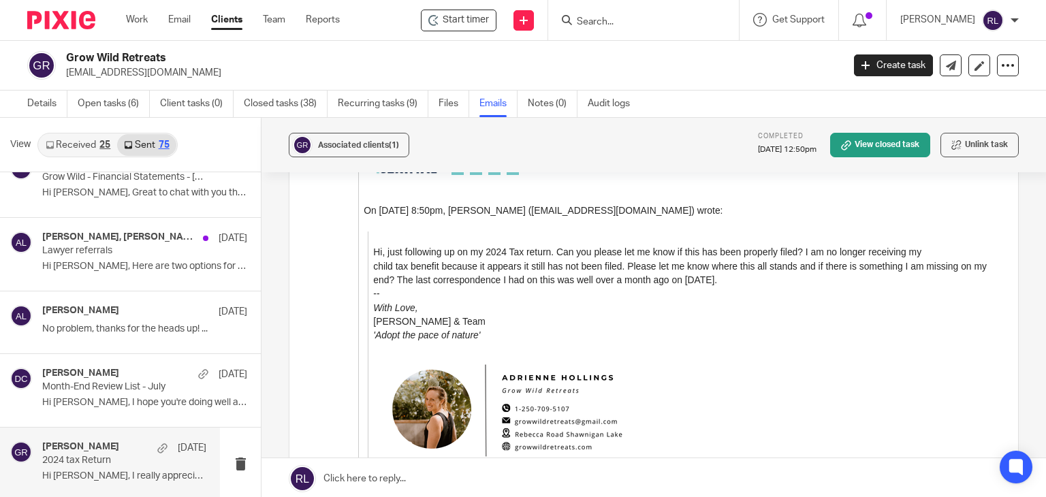
scroll to position [3201, 0]
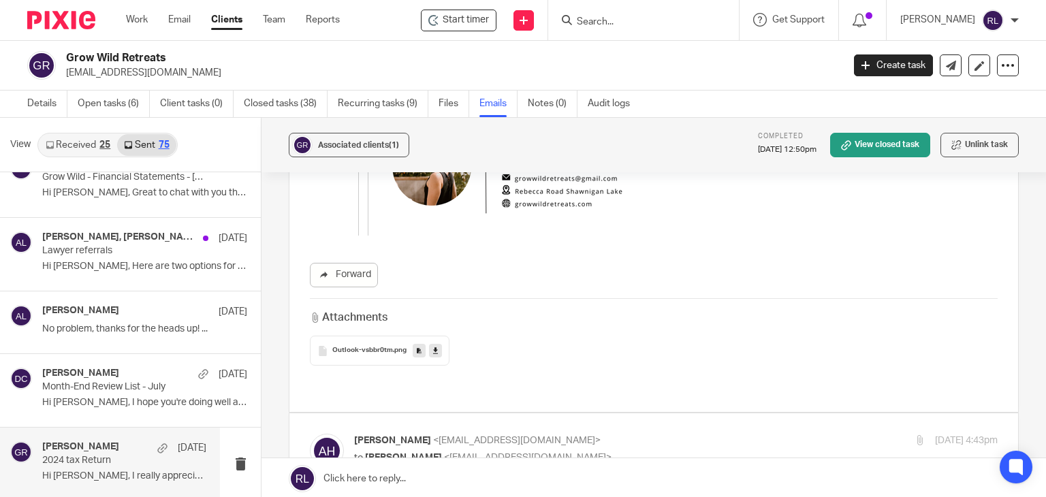
click at [435, 344] on link at bounding box center [435, 351] width 13 height 14
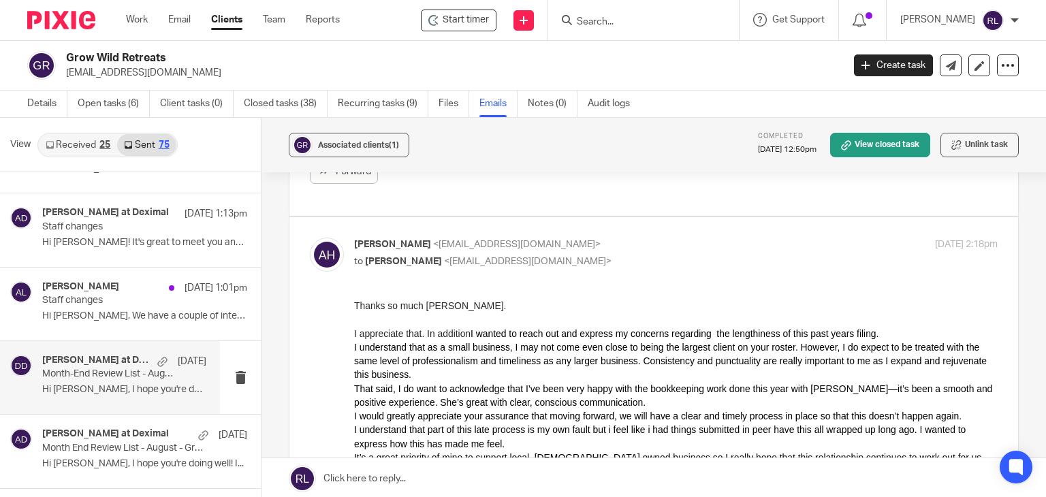
scroll to position [68, 0]
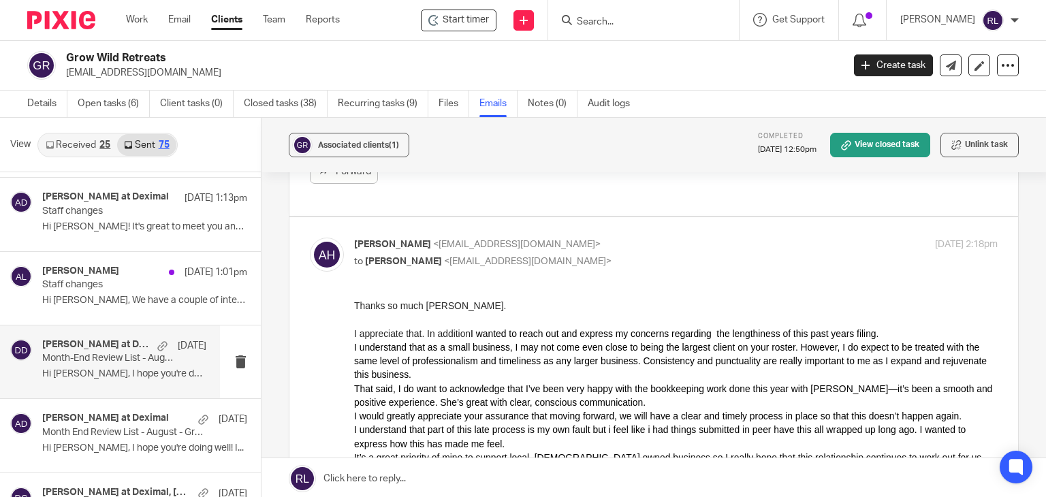
click at [119, 353] on p "Month-End Review List - August" at bounding box center [107, 359] width 131 height 12
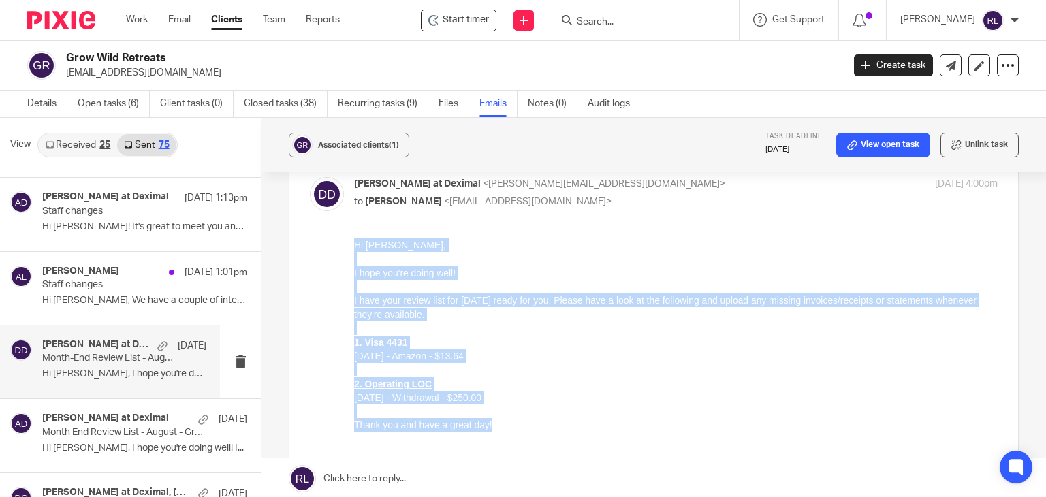
drag, startPoint x: 354, startPoint y: 245, endPoint x: 529, endPoint y: 420, distance: 246.6
click at [529, 420] on div "Hi Adrienne, I hope you're doing well! I have your review list for August 2025 …" at bounding box center [676, 335] width 644 height 194
copy div "Hi Adrienne, I hope you're doing well! I have your review list for August 2025 …"
click at [488, 330] on p at bounding box center [676, 329] width 644 height 14
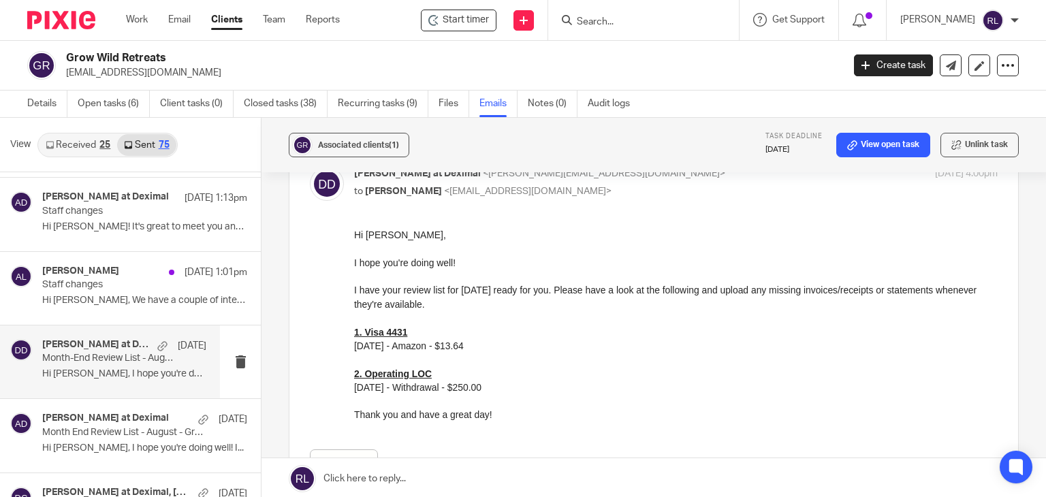
scroll to position [136, 0]
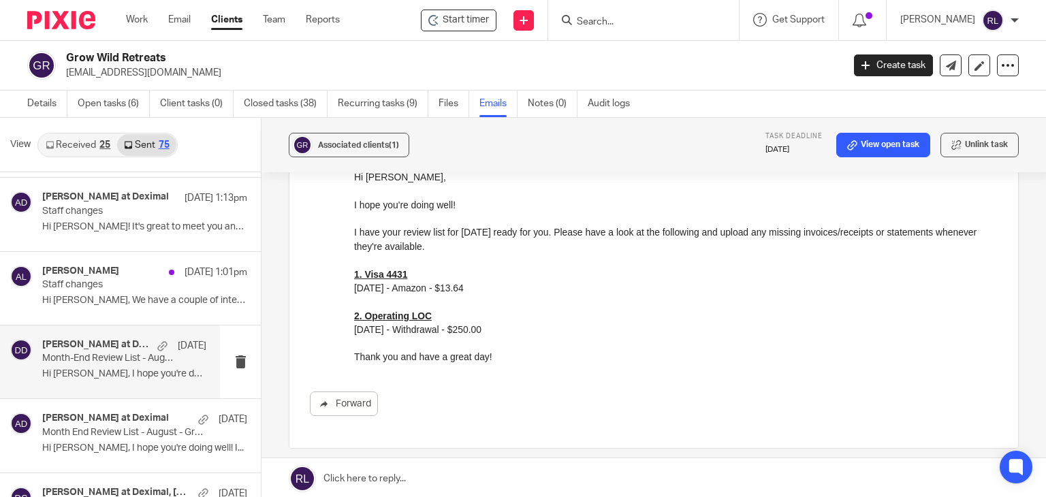
drag, startPoint x: 703, startPoint y: 439, endPoint x: 483, endPoint y: 330, distance: 245.5
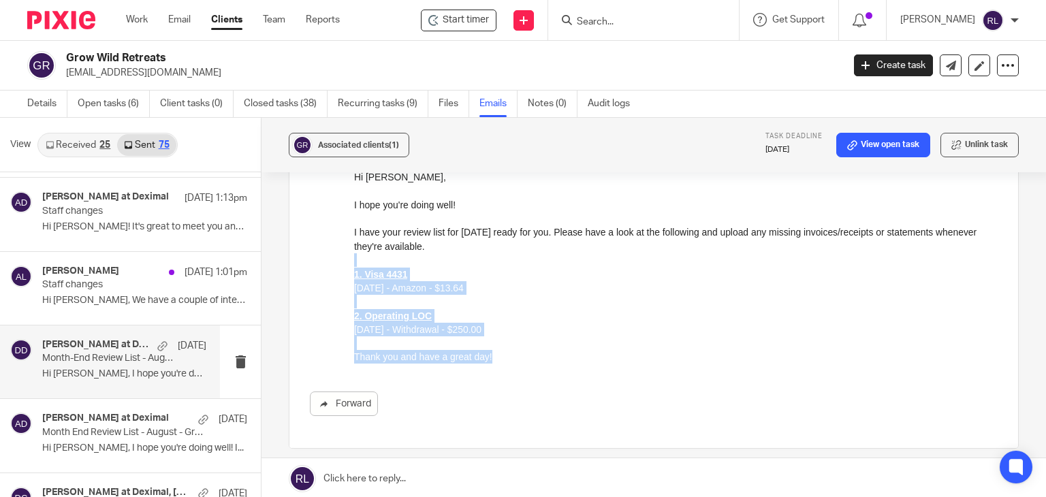
drag, startPoint x: 495, startPoint y: 362, endPoint x: 358, endPoint y: 265, distance: 168.0
click at [358, 265] on div "Hi Adrienne, I hope you're doing well! I have your review list for August 2025 …" at bounding box center [676, 267] width 644 height 194
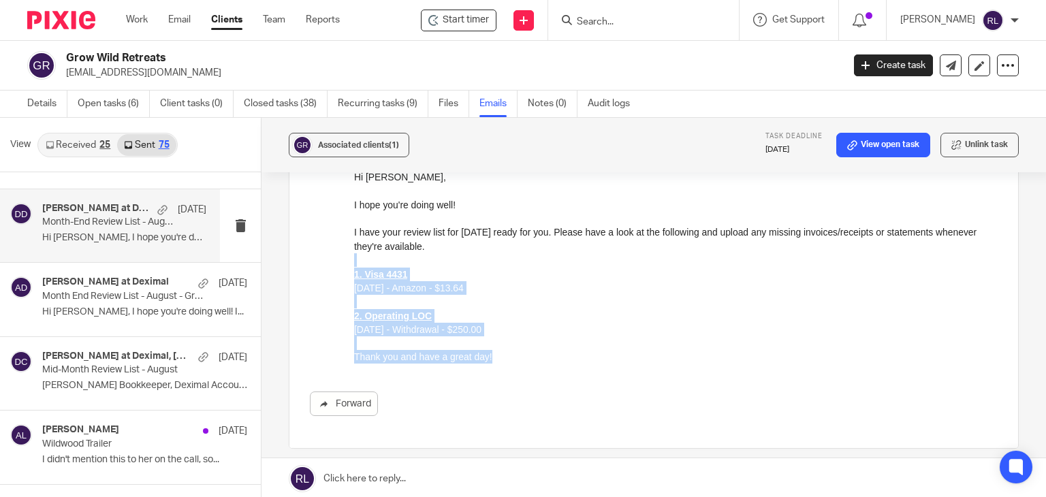
copy div "1. Visa 4431 08/22/2025 - Amazon - $13.64 2. Operating LOC 09/02/2025 - Withdra…"
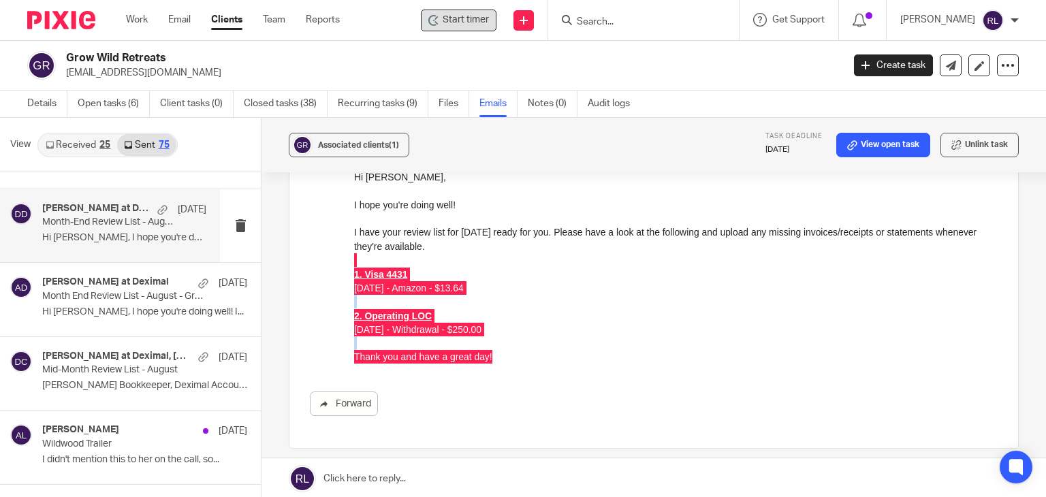
click at [483, 23] on span "Start timer" at bounding box center [466, 20] width 46 height 14
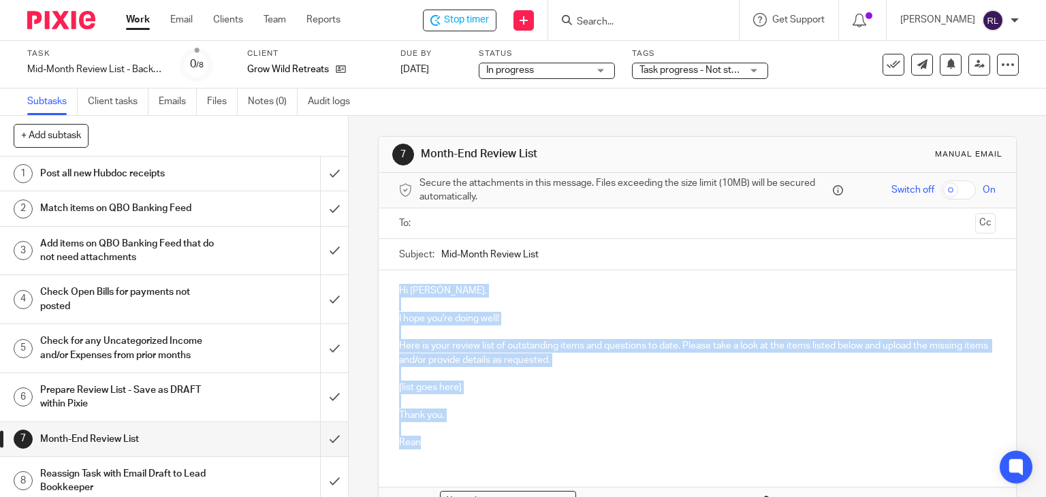
drag, startPoint x: 426, startPoint y: 450, endPoint x: 390, endPoint y: 293, distance: 160.6
click at [390, 293] on div "Hi Adrienne, I hope you're doing well! Here is your review list of outstanding …" at bounding box center [698, 364] width 638 height 189
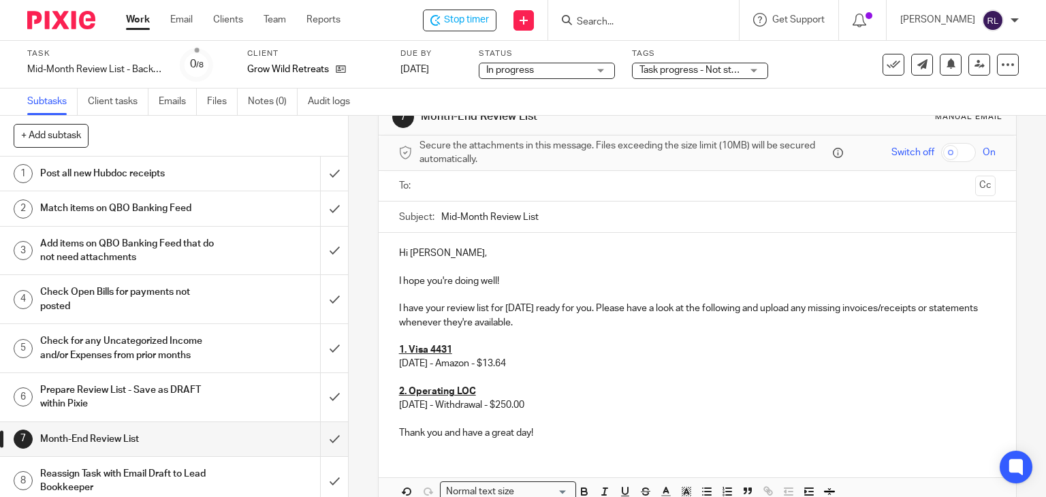
scroll to position [68, 0]
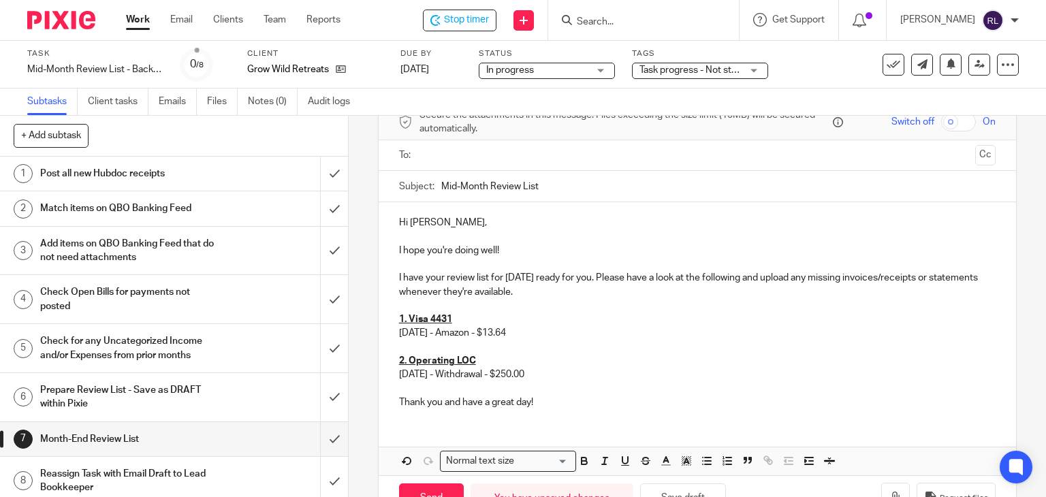
click at [501, 276] on p "I have your review list for [DATE] ready for you. Please have a look at the fol…" at bounding box center [697, 285] width 597 height 28
click at [504, 276] on p "I have your review list for [DATE] ready for you. Please have a look at the fol…" at bounding box center [697, 285] width 597 height 28
click at [511, 276] on p "I have your review list for [DATE] ready for you. Please have a look at the fol…" at bounding box center [697, 285] width 597 height 28
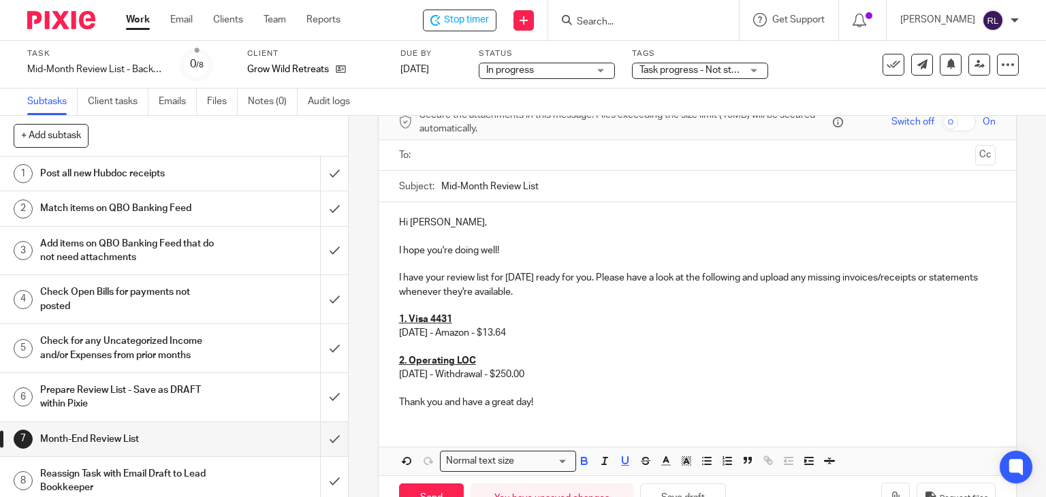
click at [571, 315] on p "1. Visa 4431" at bounding box center [697, 320] width 597 height 14
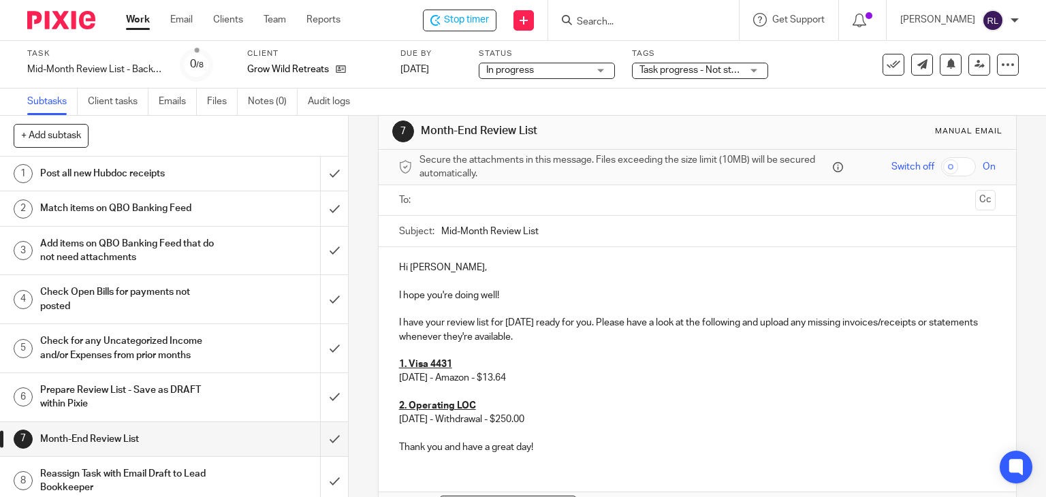
scroll to position [0, 0]
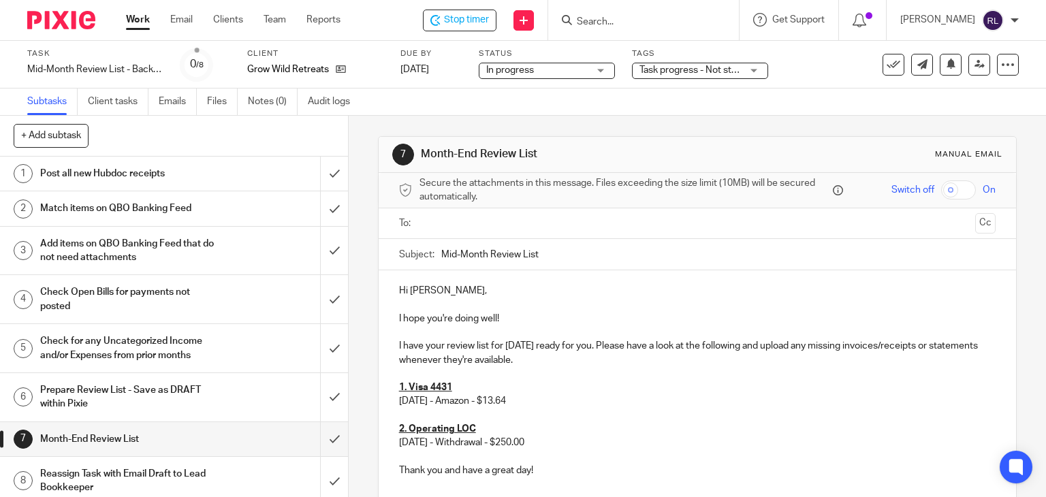
click at [559, 250] on input "Mid-Month Review List" at bounding box center [718, 254] width 555 height 31
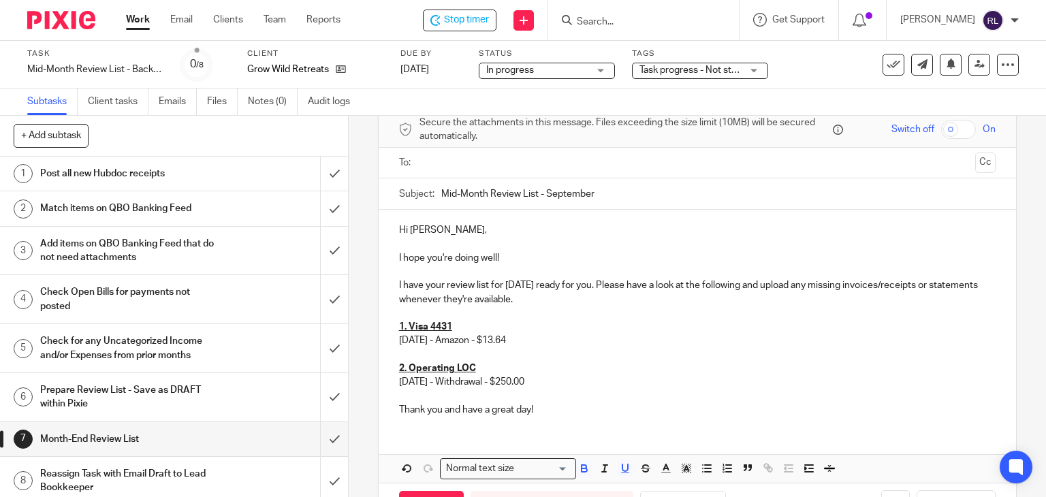
scroll to position [110, 0]
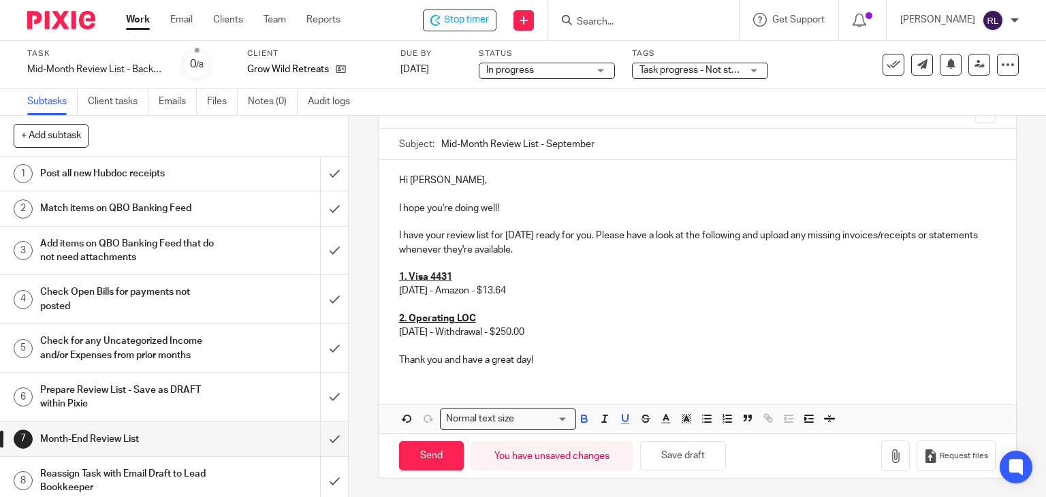
type input "Mid-Month Review List - September"
click at [520, 232] on p "I have your review list for August 2025 ready for you. Please have a look at th…" at bounding box center [697, 243] width 597 height 28
click at [652, 324] on div "Hi Adrienne, I hope you're doing well! I have your review list for September 20…" at bounding box center [698, 268] width 638 height 217
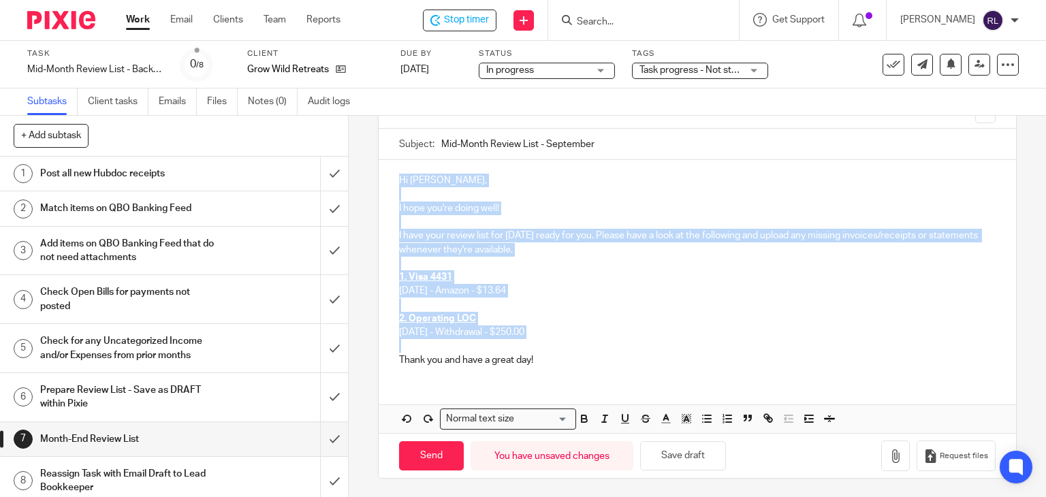
scroll to position [83, 0]
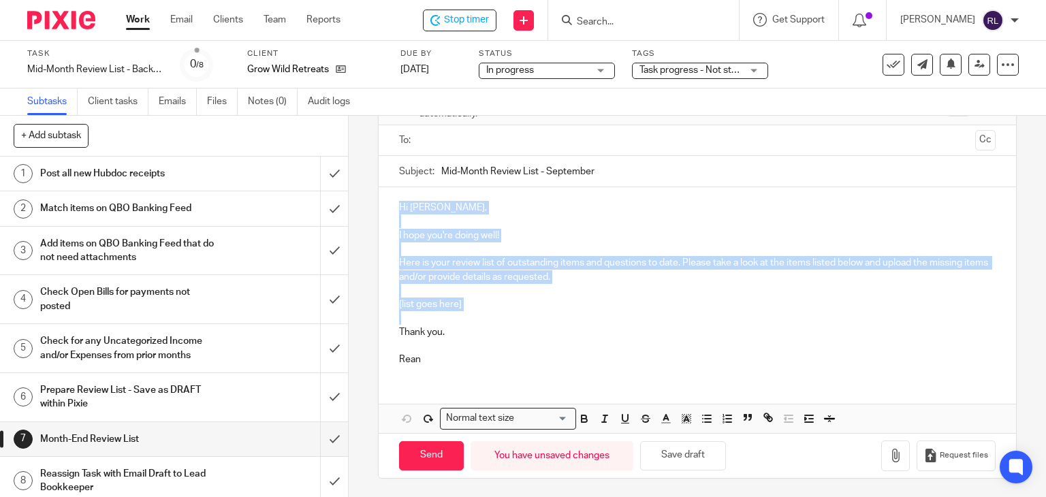
click at [581, 312] on p at bounding box center [697, 318] width 597 height 14
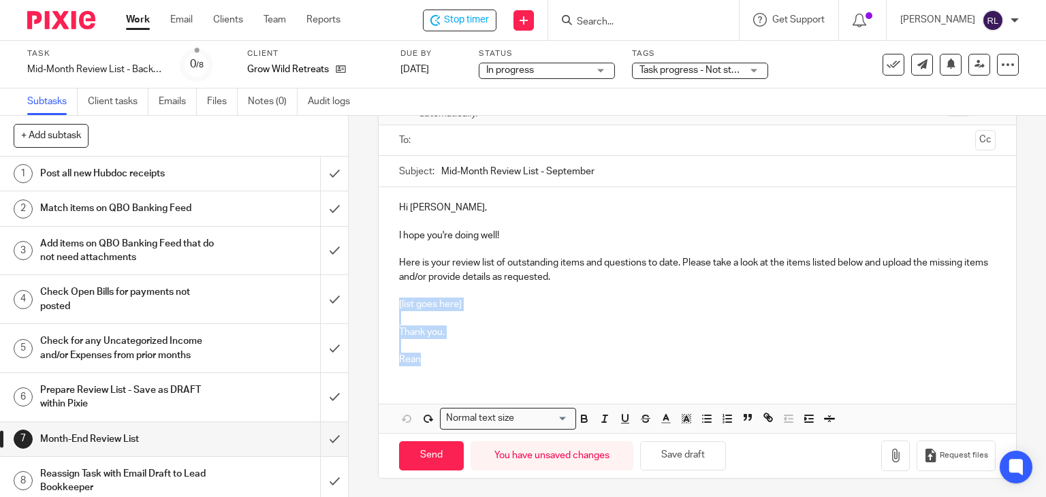
drag, startPoint x: 422, startPoint y: 364, endPoint x: 389, endPoint y: 297, distance: 75.2
click at [389, 297] on div "Hi Adrienne, I hope you're doing well! Here is your review list of outstanding …" at bounding box center [698, 281] width 638 height 189
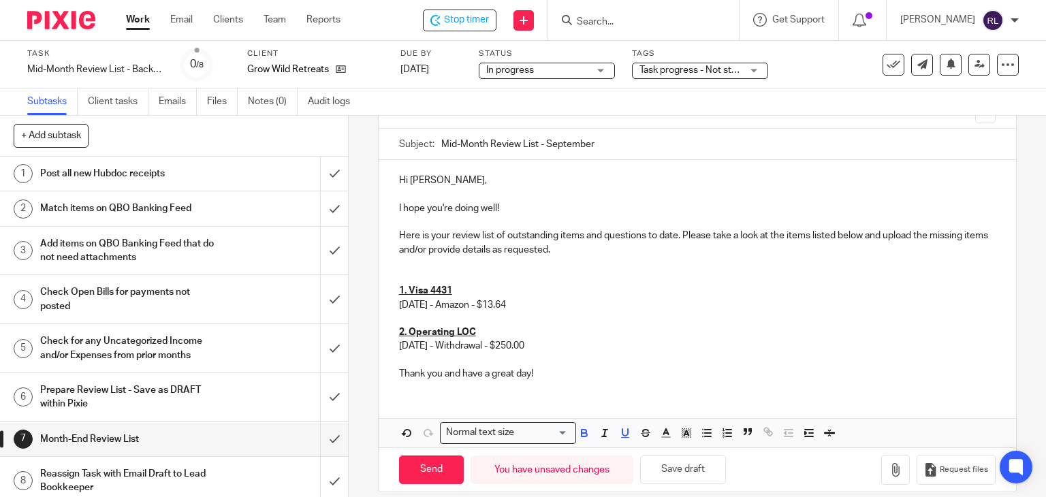
click at [410, 277] on p "1. Visa 4431" at bounding box center [697, 284] width 597 height 28
click at [411, 275] on p "1. Visa 4431" at bounding box center [697, 278] width 597 height 42
drag, startPoint x: 454, startPoint y: 290, endPoint x: 390, endPoint y: 295, distance: 64.2
click at [390, 295] on div "Hi Adrienne, I hope you're doing well! Here is your review list of outstanding …" at bounding box center [698, 275] width 638 height 231
copy u "1. Visa 4431"
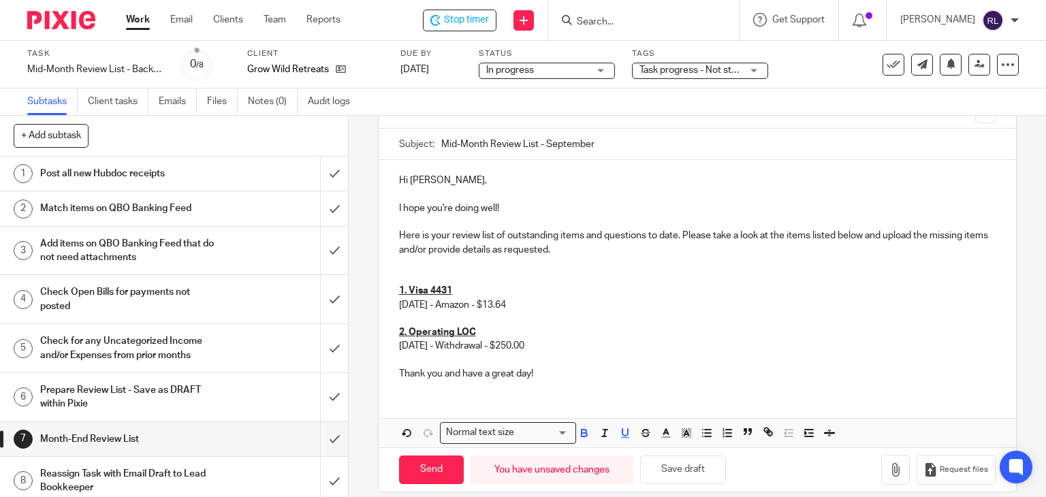
click at [702, 343] on p "09/02/2025 - Withdrawal - $250.00" at bounding box center [697, 346] width 597 height 14
drag, startPoint x: 534, startPoint y: 349, endPoint x: 396, endPoint y: 333, distance: 139.2
click at [396, 333] on div "Hi Adrienne, I hope you're doing well! Here is your review list of outstanding …" at bounding box center [698, 275] width 638 height 231
click at [429, 326] on p "2. Operating LOC" at bounding box center [697, 333] width 597 height 14
drag, startPoint x: 450, startPoint y: 287, endPoint x: 387, endPoint y: 292, distance: 62.8
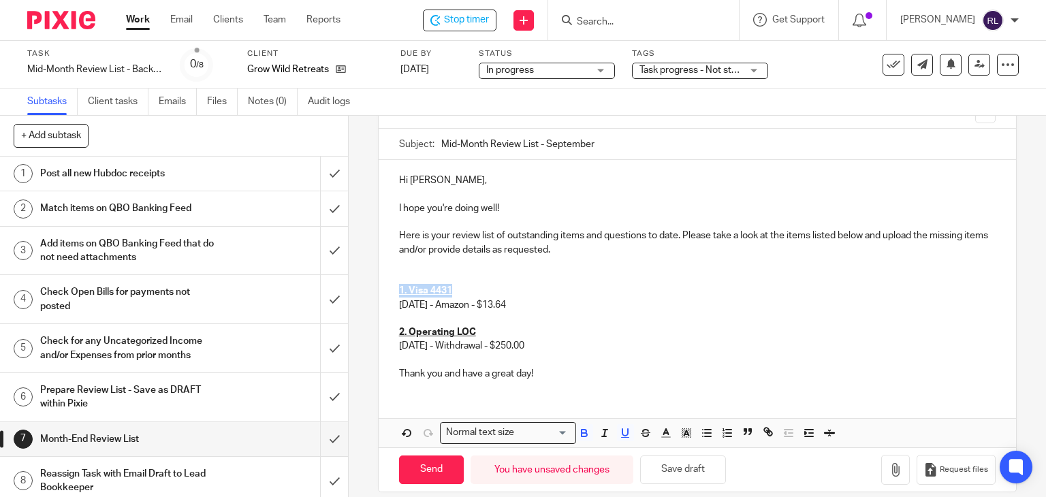
click at [387, 292] on div "Hi Adrienne, I hope you're doing well! Here is your review list of outstanding …" at bounding box center [698, 275] width 638 height 231
copy u "1. Visa 4431"
click at [399, 271] on p "1. Visa 4431" at bounding box center [697, 278] width 597 height 42
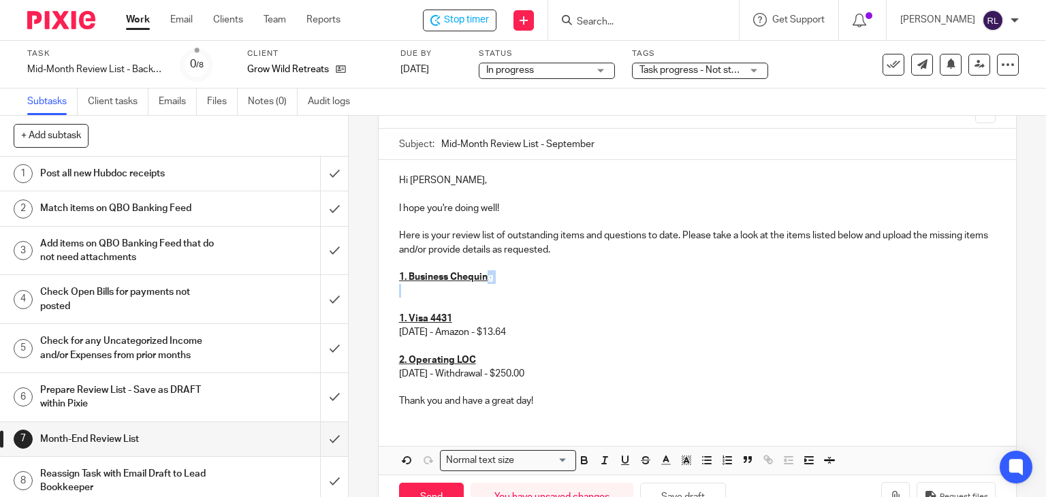
drag, startPoint x: 483, startPoint y: 284, endPoint x: 459, endPoint y: 289, distance: 24.5
click at [482, 283] on div "Hi Adrienne, I hope you're doing well! Here is your review list of outstanding …" at bounding box center [698, 289] width 638 height 259
click at [406, 293] on p at bounding box center [697, 291] width 597 height 14
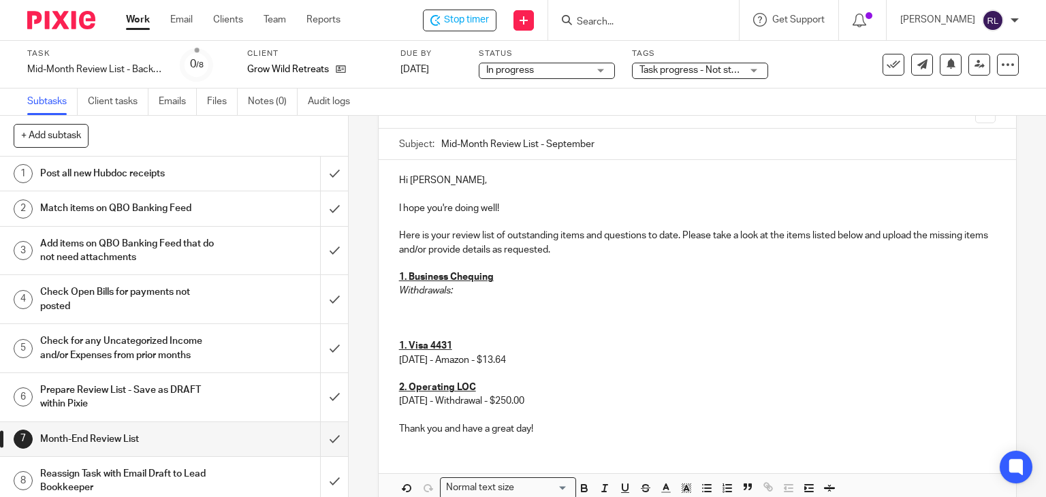
click at [403, 302] on p at bounding box center [697, 305] width 597 height 14
click at [469, 312] on p at bounding box center [697, 319] width 597 height 14
click at [469, 305] on p "9/5/2025" at bounding box center [697, 305] width 597 height 14
drag, startPoint x: 531, startPoint y: 304, endPoint x: 716, endPoint y: 307, distance: 184.6
click at [716, 307] on p "9/5/2025 ANNA-LEIGH WALKER C1AF4U2zmqnS e-Transfer - Autodeposit" at bounding box center [697, 305] width 597 height 14
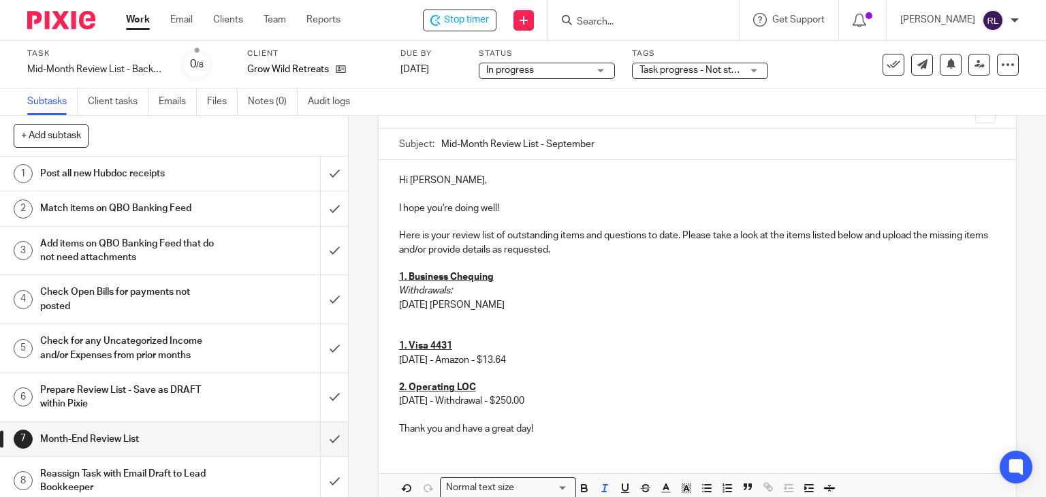
click at [558, 295] on p "Withdrawals:" at bounding box center [697, 291] width 597 height 14
click at [440, 303] on p "9/5/2025 ANNA-LEIGH WALKER" at bounding box center [697, 305] width 597 height 14
click at [438, 304] on p "9/5/2025 ANNA-LEIGH WALKER" at bounding box center [697, 305] width 597 height 14
click at [558, 303] on p "9/5/2025 - ANNA-LEIGH WALKER" at bounding box center [697, 305] width 597 height 14
click at [550, 302] on p "9/5/2025 - ANNA-LEIGH WALKER -" at bounding box center [697, 305] width 597 height 14
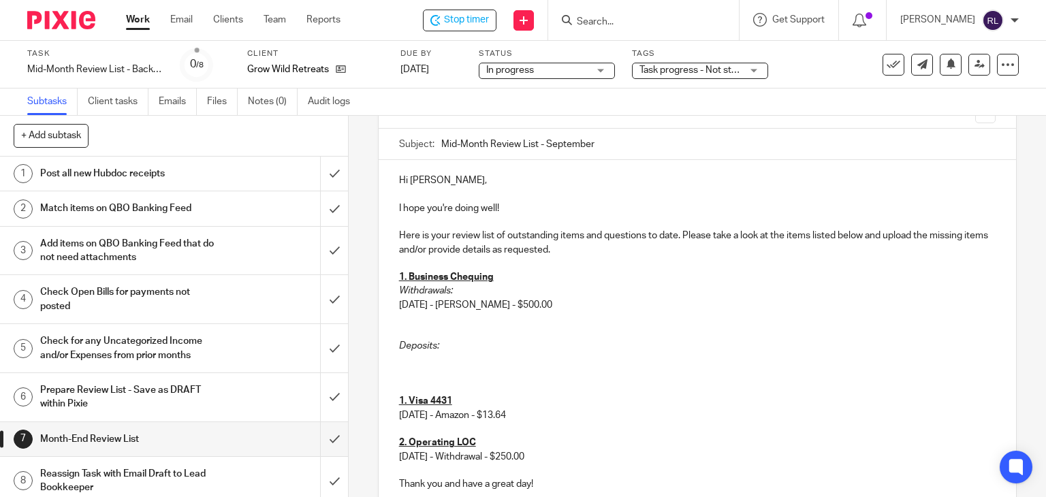
click at [411, 286] on em "Withdrawals:" at bounding box center [426, 291] width 54 height 10
click at [422, 301] on p "9/5/2025 - ANNA-LEIGH WALKER - $500.00" at bounding box center [697, 305] width 597 height 14
drag, startPoint x: 394, startPoint y: 300, endPoint x: 583, endPoint y: 298, distance: 189.4
click at [583, 298] on div "Hi Adrienne, I hope you're doing well! Here is your review list of outstanding …" at bounding box center [698, 330] width 638 height 341
click at [401, 356] on p at bounding box center [697, 361] width 597 height 14
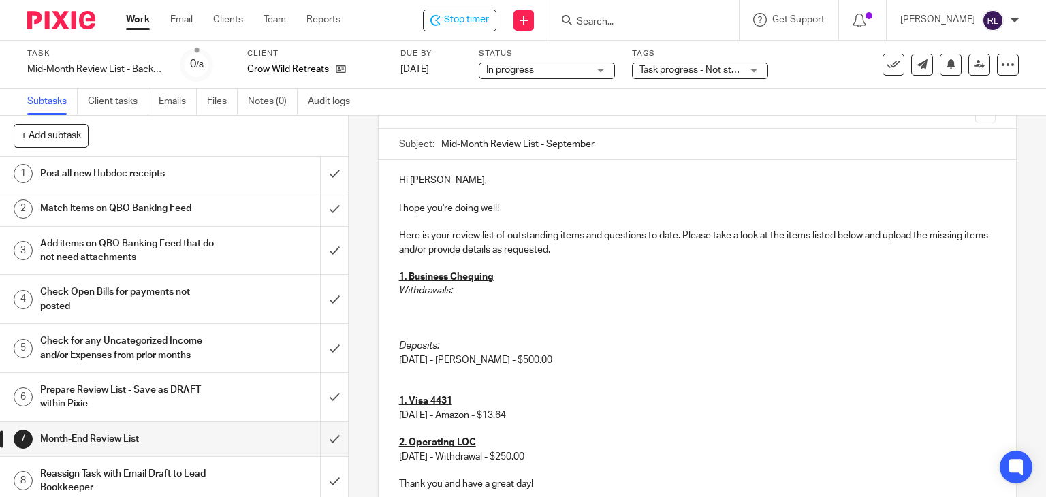
click at [400, 310] on p at bounding box center [697, 305] width 597 height 14
drag, startPoint x: 445, startPoint y: 360, endPoint x: 492, endPoint y: 355, distance: 47.2
click at [507, 354] on p "9/5/2025 - ANNA-LEIGH WALKER - $500.00" at bounding box center [697, 361] width 597 height 14
click at [452, 357] on p "9/5/2025 - ANNA-LEIGH WALKER - $500.00" at bounding box center [697, 361] width 597 height 14
drag, startPoint x: 440, startPoint y: 360, endPoint x: 537, endPoint y: 358, distance: 96.8
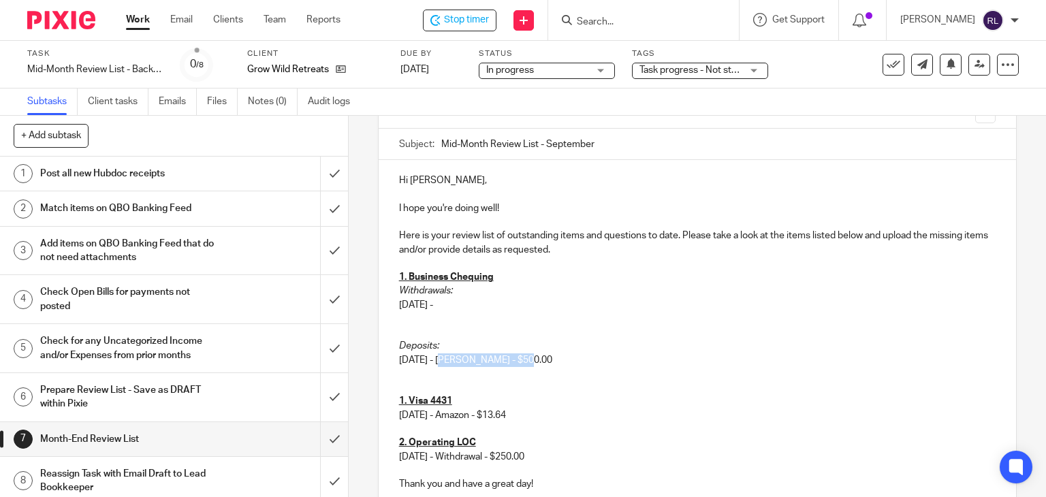
click at [537, 358] on p "9/5/2025 - ANNA-LEIGH WALKER - $500.00" at bounding box center [697, 361] width 597 height 14
copy p "ANNA-LEIGH WALKER"
click at [501, 373] on p at bounding box center [697, 374] width 597 height 14
drag, startPoint x: 437, startPoint y: 358, endPoint x: 589, endPoint y: 356, distance: 152.6
click at [589, 356] on p "9/5/2025 - ANNA-LEIGH WALKER - $500.00" at bounding box center [697, 361] width 597 height 14
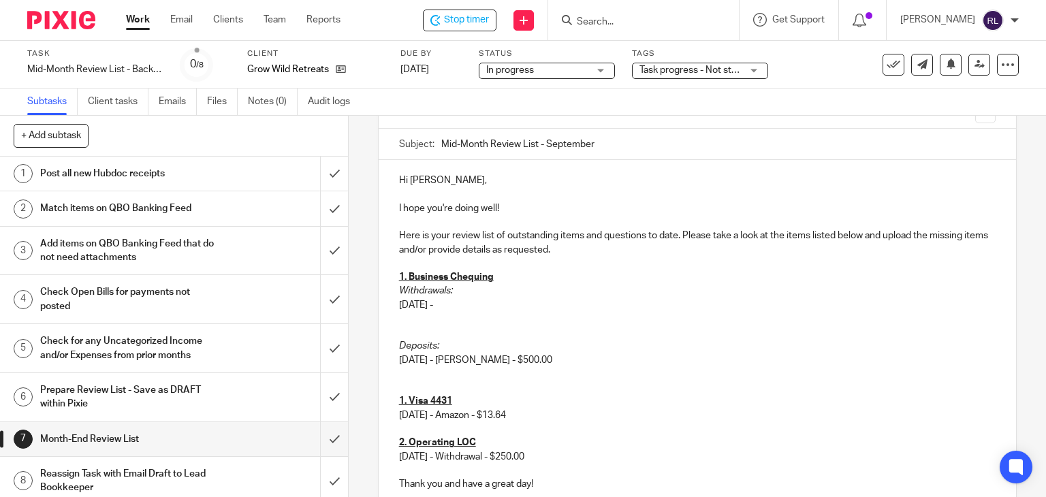
copy p "- ANNA-LEIGH WALKER - $500.00"
click at [460, 303] on p "9/11/2025 -" at bounding box center [697, 305] width 597 height 14
click at [454, 306] on p "9/11/2025 - - ANNA-LEIGH WALKER - $500.00" at bounding box center [697, 305] width 597 height 14
click at [401, 368] on p at bounding box center [697, 374] width 597 height 14
click at [710, 336] on div "Hi Adrienne, I hope you're doing well! Here is your review list of outstanding …" at bounding box center [698, 330] width 638 height 341
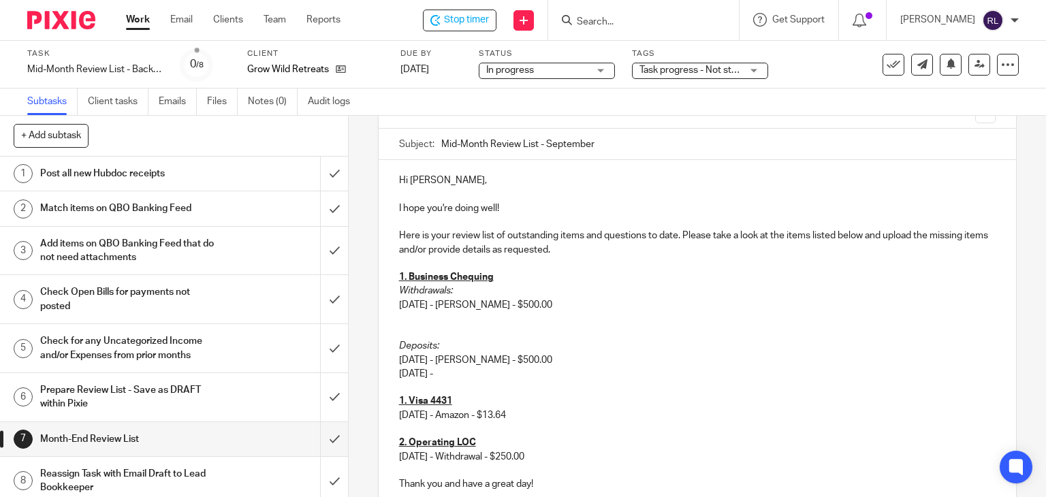
click at [466, 372] on p "9/16/2025 -" at bounding box center [697, 374] width 597 height 14
click at [540, 375] on p "9/16/2025 - Misc Payment -" at bounding box center [697, 374] width 597 height 14
click at [406, 334] on p at bounding box center [697, 333] width 597 height 14
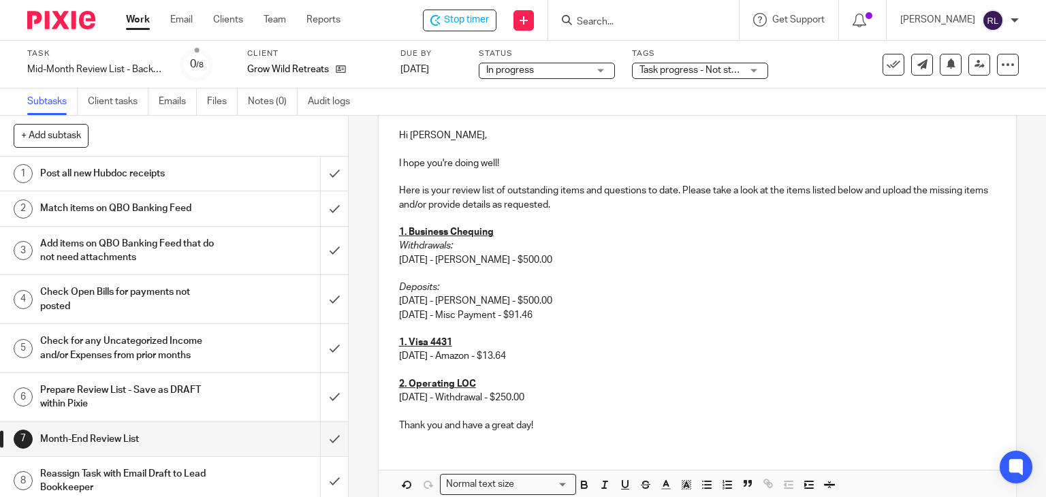
scroll to position [178, 0]
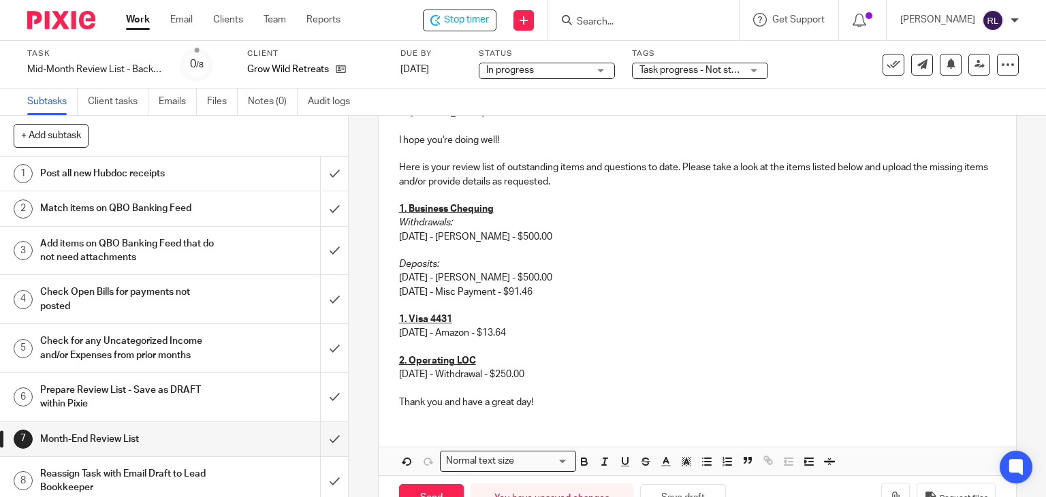
click at [399, 320] on u "1. Visa 4431" at bounding box center [425, 320] width 53 height 10
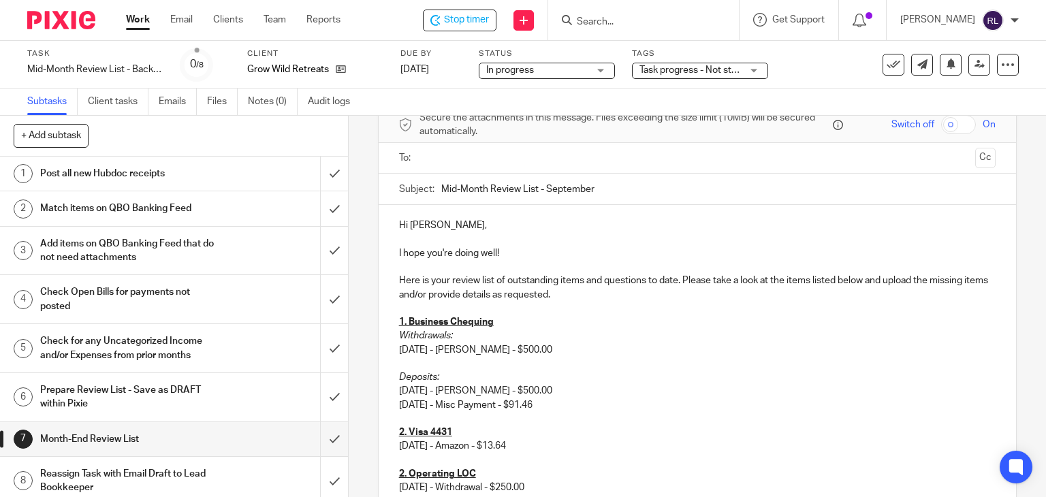
scroll to position [42, 0]
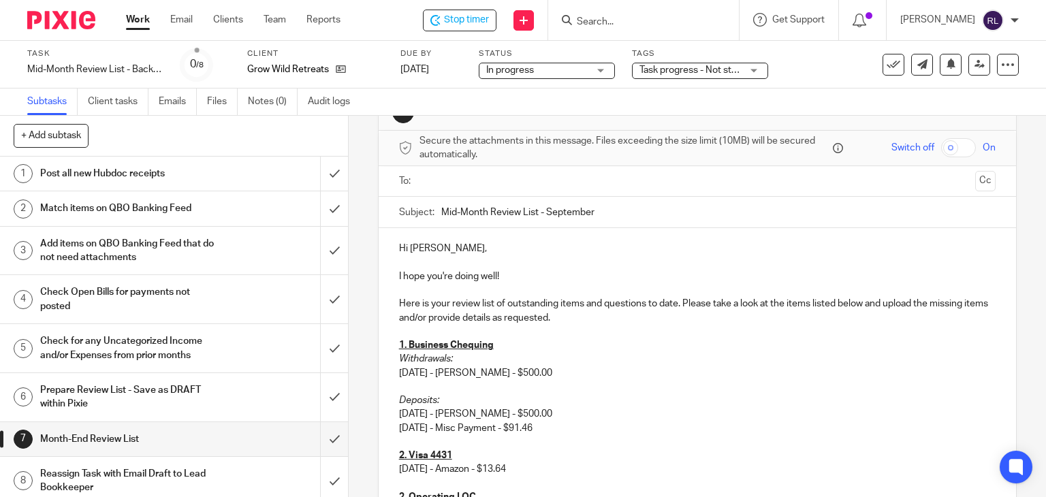
click at [449, 304] on p "Here is your review list of outstanding items and questions to date. Please tak…" at bounding box center [697, 311] width 597 height 28
click at [564, 322] on p "Here is your review list of outstanding items and questions to date. Please tak…" at bounding box center [697, 311] width 597 height 28
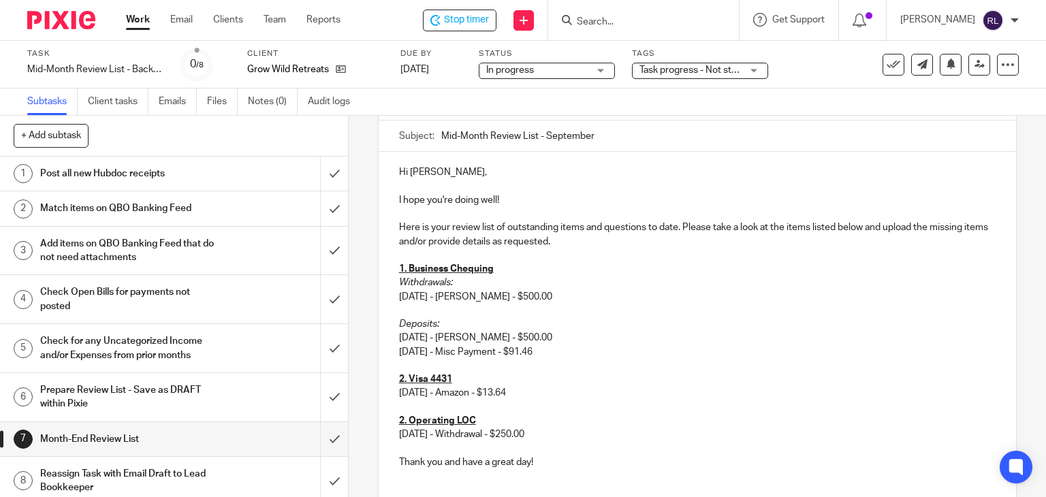
scroll to position [221, 0]
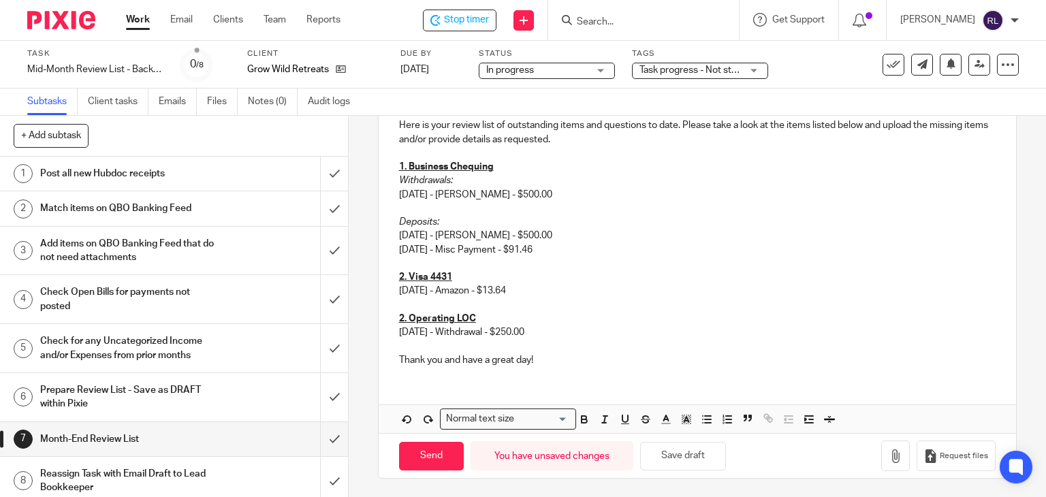
drag, startPoint x: 749, startPoint y: 349, endPoint x: 734, endPoint y: 351, distance: 14.4
click at [749, 349] on p at bounding box center [697, 347] width 597 height 14
click at [399, 234] on p "9/5/2025 - ANNA-LEIGH WALKER - $500.00" at bounding box center [697, 236] width 597 height 14
click at [399, 192] on p "9/11/2025 - ANNA-LEIGH WALKER - $500.00" at bounding box center [697, 195] width 597 height 14
click at [399, 232] on p "9/5/2025 - ANNA-LEIGH WALKER - $500.00" at bounding box center [697, 236] width 597 height 14
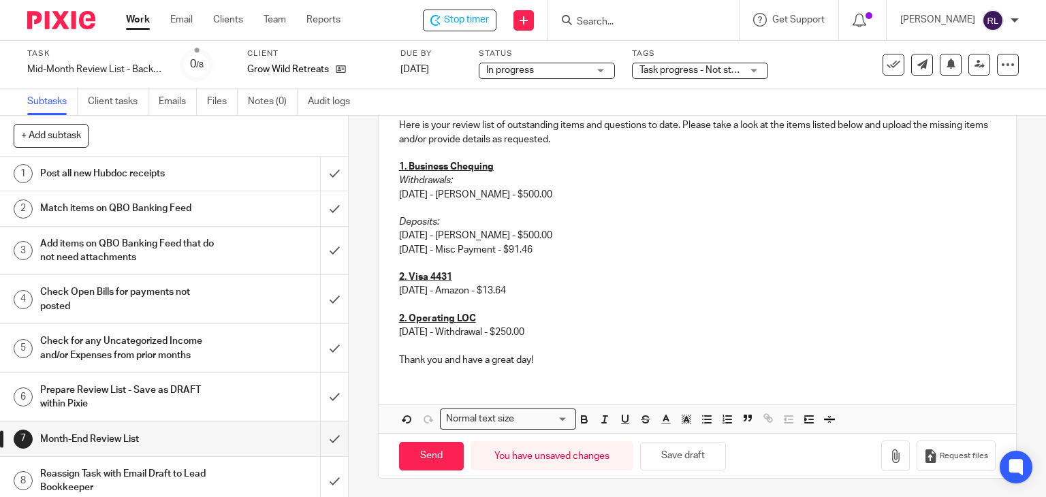
click at [408, 236] on p "09/5/2025 - ANNA-LEIGH WALKER - $500.00" at bounding box center [697, 236] width 597 height 14
click at [399, 249] on p "9/16/2025 - Misc Payment - $91.46" at bounding box center [697, 250] width 597 height 14
click at [399, 251] on p "9/16/2025 - Misc Payment - $91.46" at bounding box center [697, 250] width 597 height 14
click at [546, 291] on p "[DATE] - Amazon - $13.64" at bounding box center [697, 291] width 597 height 14
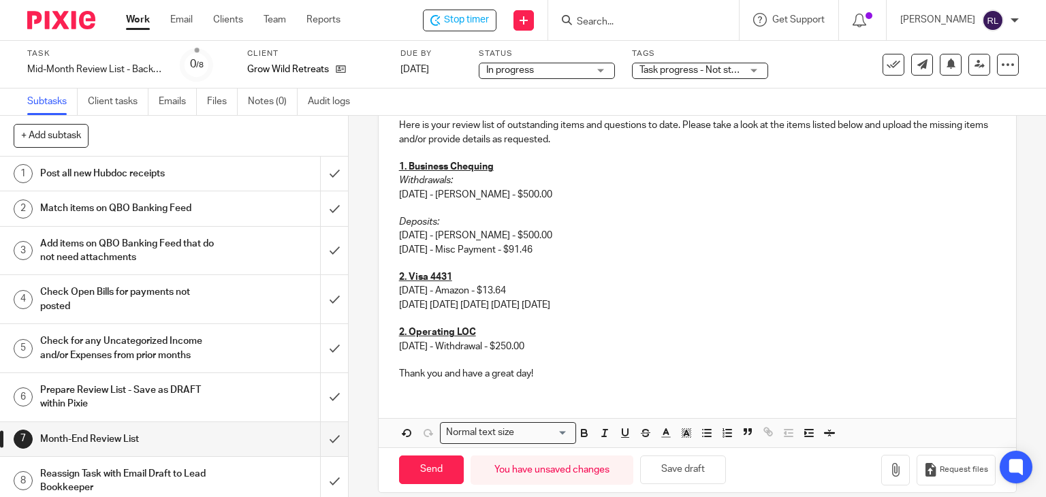
click at [437, 307] on p "9/5/2025 9/5/2025 9/8/2025 9/10/2025 9/14/2025" at bounding box center [697, 305] width 597 height 14
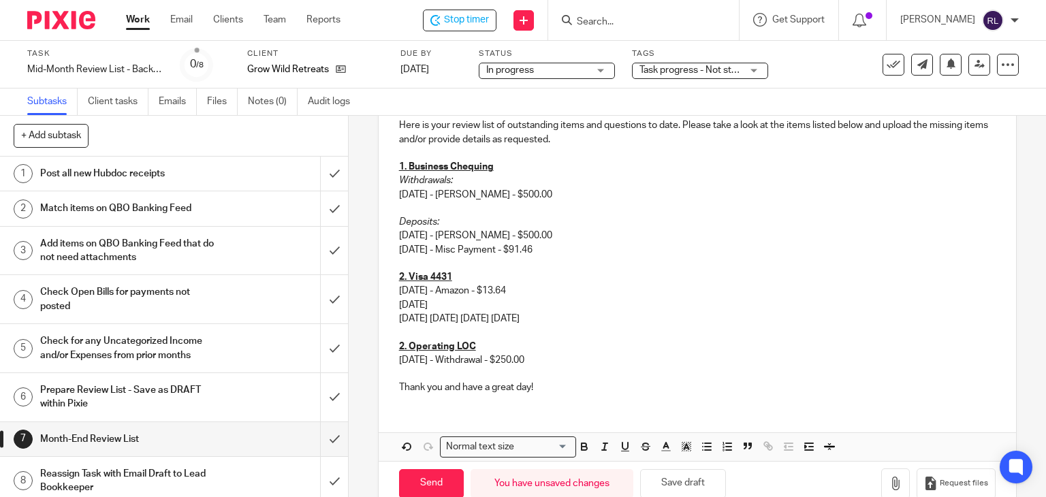
click at [438, 317] on p "9/5/2025 9/8/2025 9/10/2025 9/14/2025" at bounding box center [697, 319] width 597 height 14
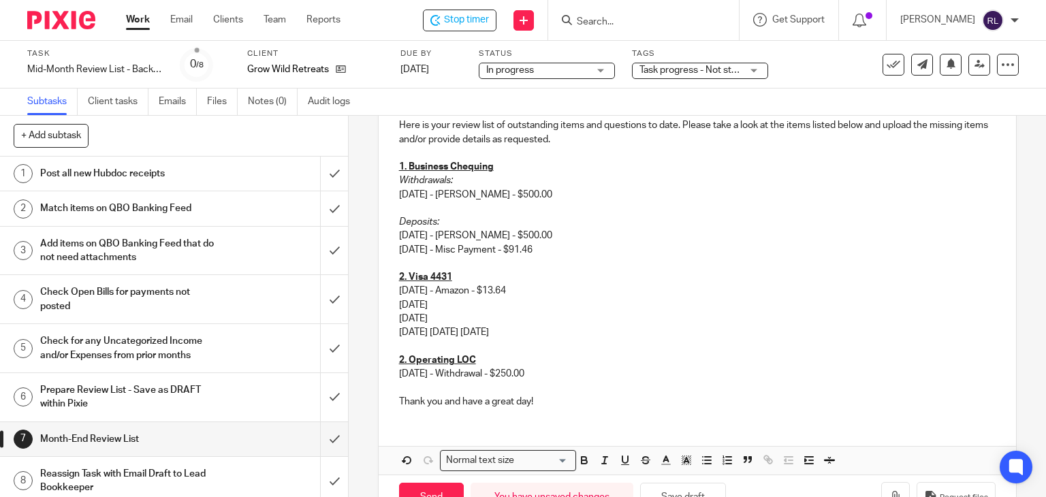
click at [437, 332] on p "9/8/2025 9/10/2025 9/14/2025" at bounding box center [697, 333] width 597 height 14
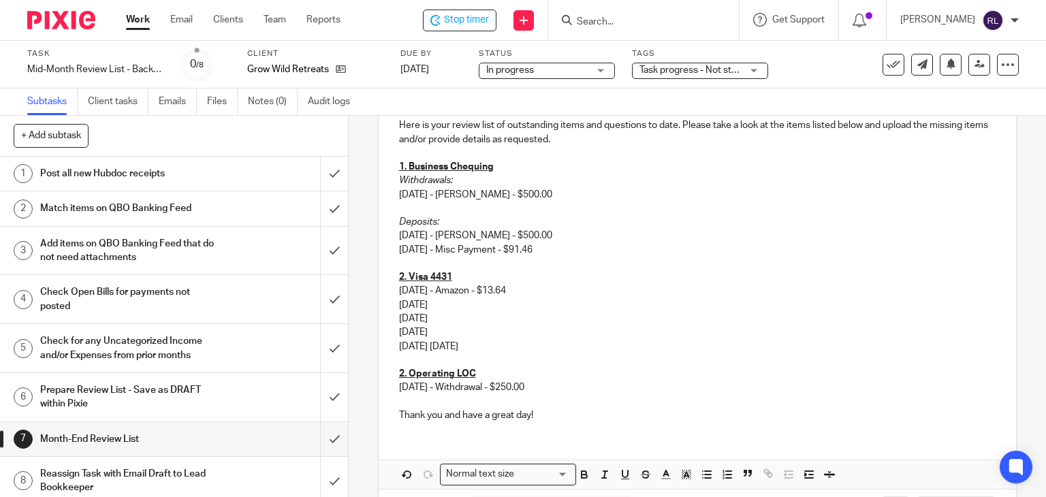
click at [445, 344] on p "9/10/2025 9/14/2025" at bounding box center [697, 347] width 597 height 14
click at [441, 346] on p "9/10/2025 9/14/2025" at bounding box center [697, 347] width 597 height 14
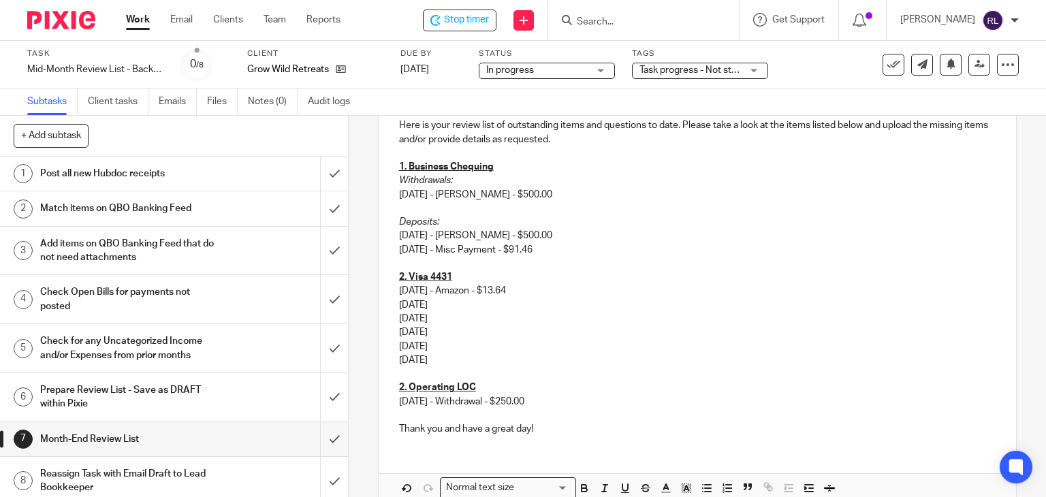
click at [392, 306] on div "Hi Adrienne, I hope you're doing well! Here is your review list of outstanding …" at bounding box center [698, 248] width 638 height 396
click at [408, 307] on p "09/5/2025" at bounding box center [697, 305] width 597 height 14
click at [399, 321] on p "9/5/2025" at bounding box center [697, 319] width 597 height 14
click at [407, 317] on p "09/5/2025" at bounding box center [697, 319] width 597 height 14
click at [411, 317] on p "09/5/2025" at bounding box center [697, 319] width 597 height 14
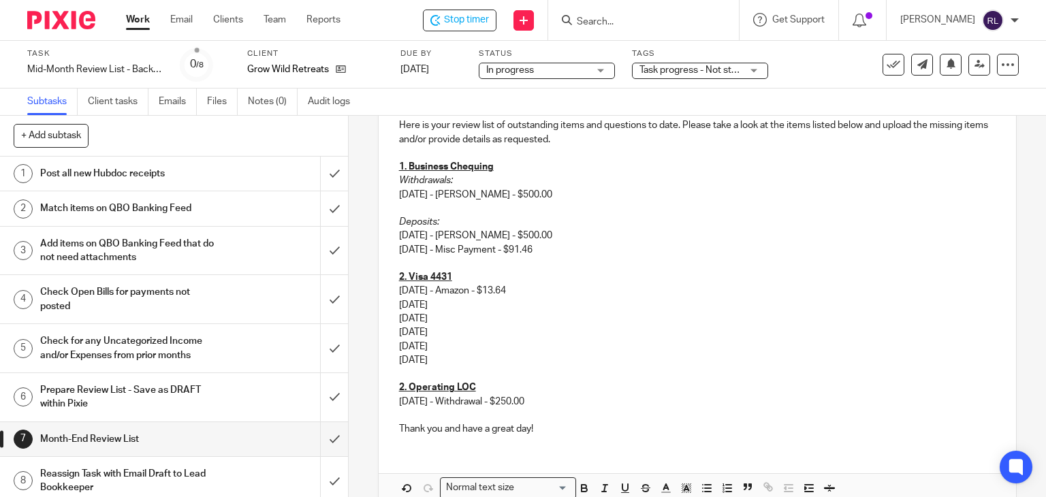
click at [399, 334] on p "9/8/2025" at bounding box center [697, 333] width 597 height 14
click at [411, 334] on p "09/8/2025" at bounding box center [697, 333] width 597 height 14
click at [399, 345] on p "9/10/2025" at bounding box center [697, 347] width 597 height 14
click at [399, 348] on p "9/10/2025" at bounding box center [697, 347] width 597 height 14
click at [399, 357] on p "9/14/2025" at bounding box center [697, 361] width 597 height 14
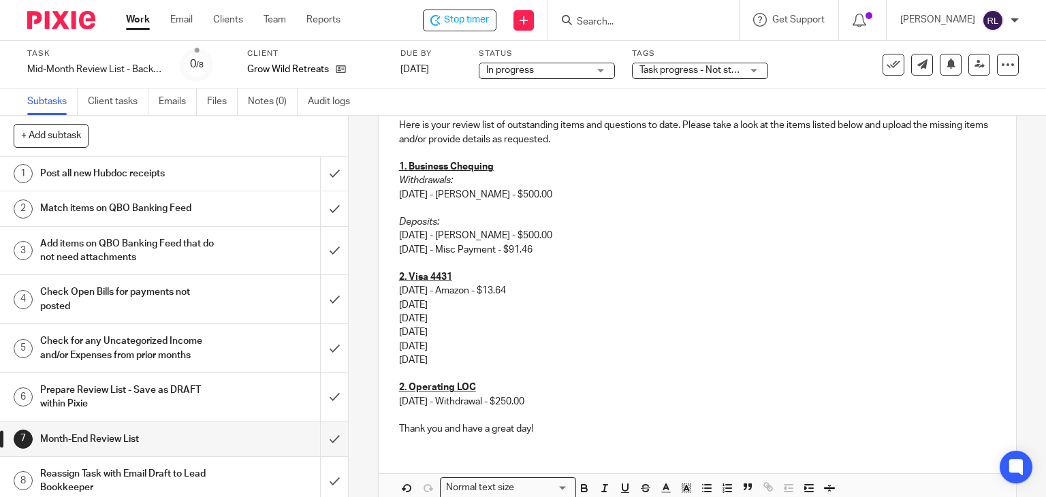
click at [457, 296] on p "[DATE] - Amazon - $13.64" at bounding box center [697, 291] width 597 height 14
click at [454, 300] on p "09/05/2025" at bounding box center [697, 305] width 597 height 14
click at [455, 317] on p "09/05/2025" at bounding box center [697, 319] width 597 height 14
click at [456, 336] on p "09/08/2025" at bounding box center [697, 333] width 597 height 14
click at [456, 347] on p "09/10/2025" at bounding box center [697, 347] width 597 height 14
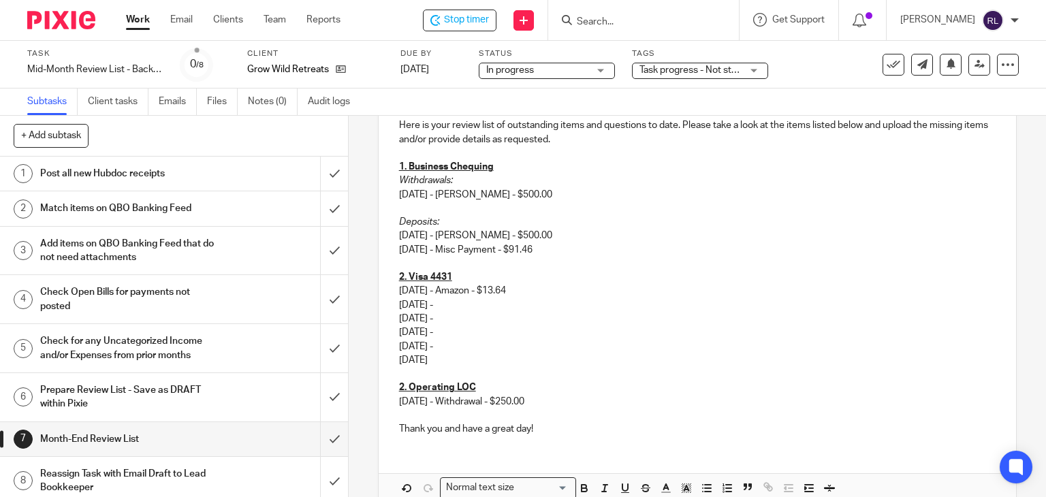
click at [454, 360] on p "09/14/2025" at bounding box center [697, 361] width 597 height 14
drag, startPoint x: 597, startPoint y: 326, endPoint x: 506, endPoint y: 330, distance: 91.4
click at [597, 326] on p "09/08/2025 -" at bounding box center [697, 333] width 597 height 14
click at [481, 303] on p "09/05/2025 -" at bounding box center [697, 305] width 597 height 14
click at [509, 322] on p "09/05/2025 -" at bounding box center [697, 319] width 597 height 14
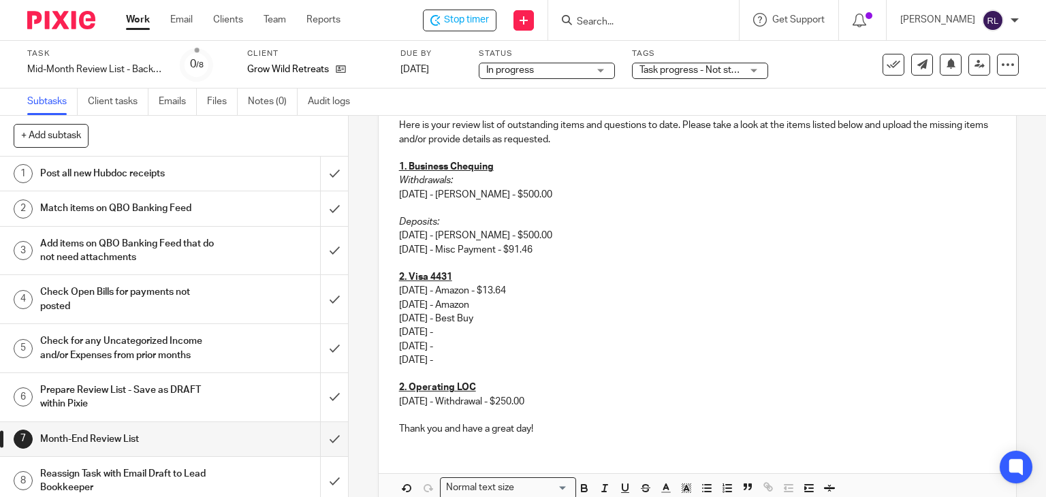
drag, startPoint x: 529, startPoint y: 349, endPoint x: 513, endPoint y: 339, distance: 18.7
click at [535, 341] on p "09/10/2025 -" at bounding box center [697, 347] width 597 height 14
click at [464, 328] on p "09/08/2025 -" at bounding box center [697, 333] width 597 height 14
drag, startPoint x: 594, startPoint y: 366, endPoint x: 544, endPoint y: 359, distance: 50.9
click at [594, 367] on p at bounding box center [697, 374] width 597 height 14
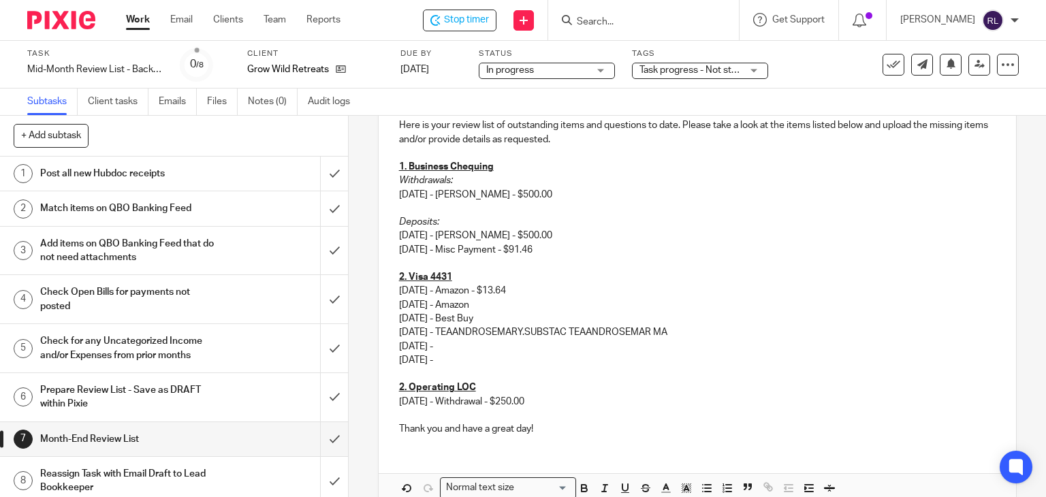
click at [477, 340] on p "09/10/2025 -" at bounding box center [697, 347] width 597 height 14
click at [492, 333] on p "09/08/2025 - TEAANDROSEMARY.SUBSTAC TEAANDROSEMAR MA" at bounding box center [697, 333] width 597 height 14
click at [479, 334] on p "09/08/2025 - TEAANDROSEMARY.SUBSTAC TEAANDROSEMAR MA" at bounding box center [697, 333] width 597 height 14
click at [475, 329] on p "09/08/2025 - TEAANDROSEMARY.SUBSTAC TEAANDROSEMAR MA" at bounding box center [697, 333] width 597 height 14
click at [473, 332] on p "09/08/2025 - TEAANDROSEMARY.SUBSTAC TEAANDROSEMAR MA" at bounding box center [697, 333] width 597 height 14
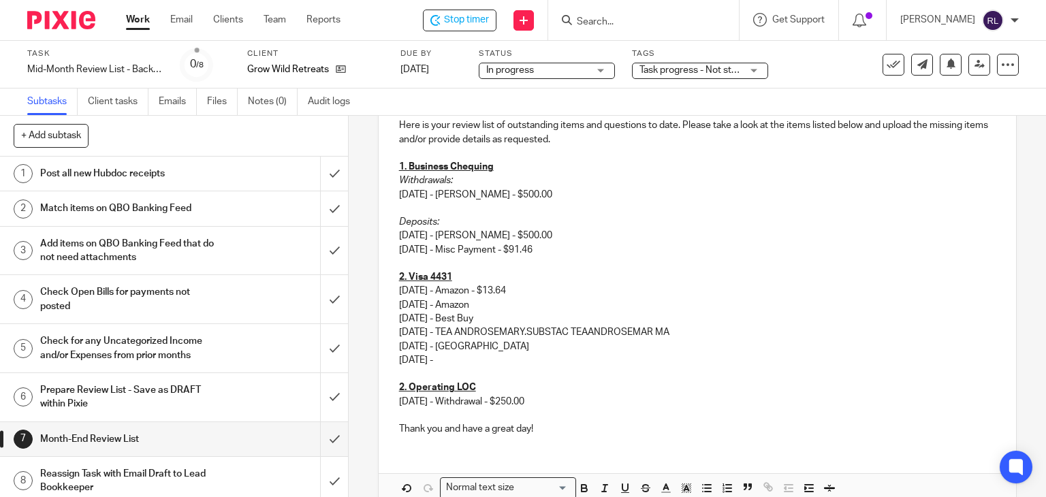
click at [493, 332] on p "09/08/2025 - TEA ANDROSEMARY.SUBSTAC TEAANDROSEMAR MA" at bounding box center [697, 333] width 597 height 14
drag, startPoint x: 544, startPoint y: 332, endPoint x: 700, endPoint y: 332, distance: 156.0
click at [700, 332] on p "09/08/2025 - TEA AND ROSEMARY.SUBSTAC TEAANDROSEMAR MA" at bounding box center [697, 333] width 597 height 14
click at [711, 341] on p "09/10/2025 - Peninsula Op Mill" at bounding box center [697, 347] width 597 height 14
click at [485, 358] on p "09/14/2025 -" at bounding box center [697, 361] width 597 height 14
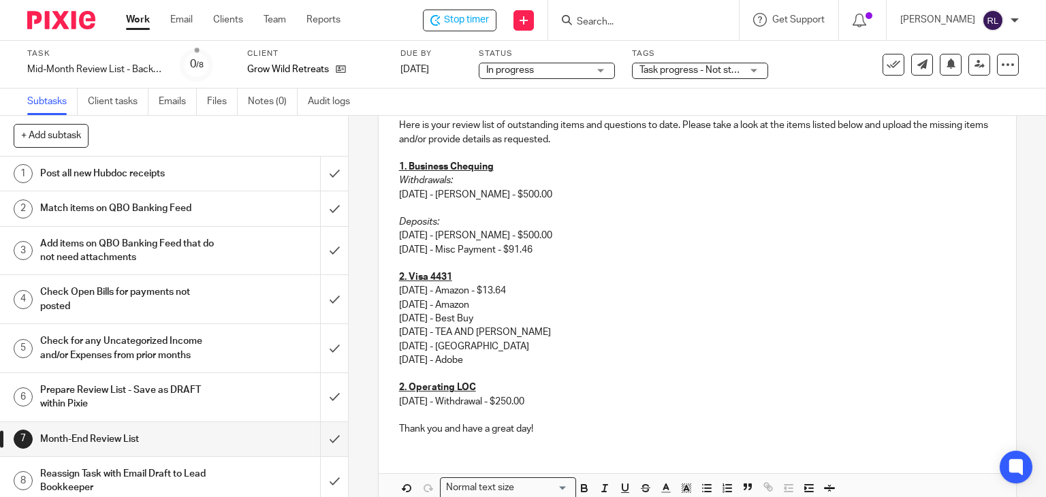
click at [509, 304] on p "09/05/2025 - Amazon" at bounding box center [697, 305] width 597 height 14
click at [505, 317] on p "09/05/2025 - Best Buy" at bounding box center [697, 319] width 597 height 14
click at [574, 326] on p "09/08/2025 - TEA AND ROSEMARY" at bounding box center [697, 333] width 597 height 14
click at [565, 335] on p "09/08/2025 - TEA AND ROSEMARY -" at bounding box center [697, 333] width 597 height 14
click at [556, 342] on p "09/10/2025 - Peninsula Op Mill" at bounding box center [697, 347] width 597 height 14
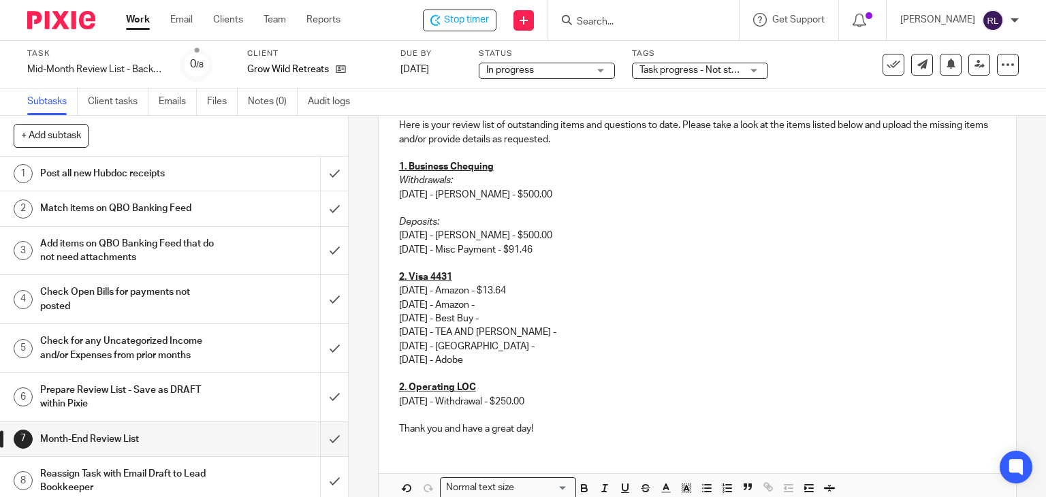
click at [495, 358] on p "09/14/2025 - Adobe" at bounding box center [697, 361] width 597 height 14
click at [526, 294] on p "[DATE] - Amazon - $13.64" at bounding box center [697, 291] width 597 height 14
click at [514, 300] on p "09/05/2025 - Amazon -" at bounding box center [697, 305] width 597 height 14
click at [523, 318] on p "09/05/2025 - Best Buy -" at bounding box center [697, 319] width 597 height 14
click at [582, 326] on p "09/08/2025 - TEA AND ROSEMARY -" at bounding box center [697, 333] width 597 height 14
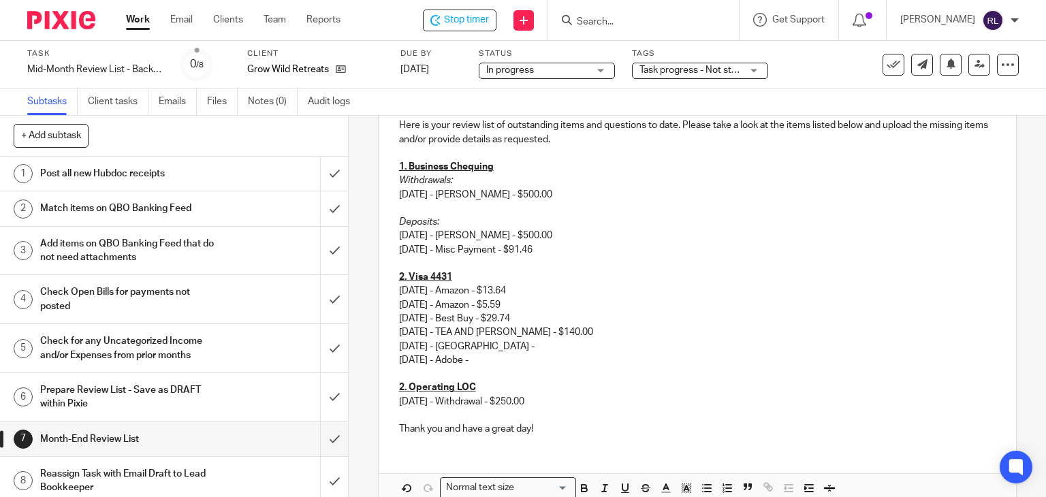
click at [569, 349] on p "09/10/2025 - Peninsula Op Mill -" at bounding box center [697, 347] width 597 height 14
click at [527, 363] on p "09/14/2025 - Adobe -" at bounding box center [697, 361] width 597 height 14
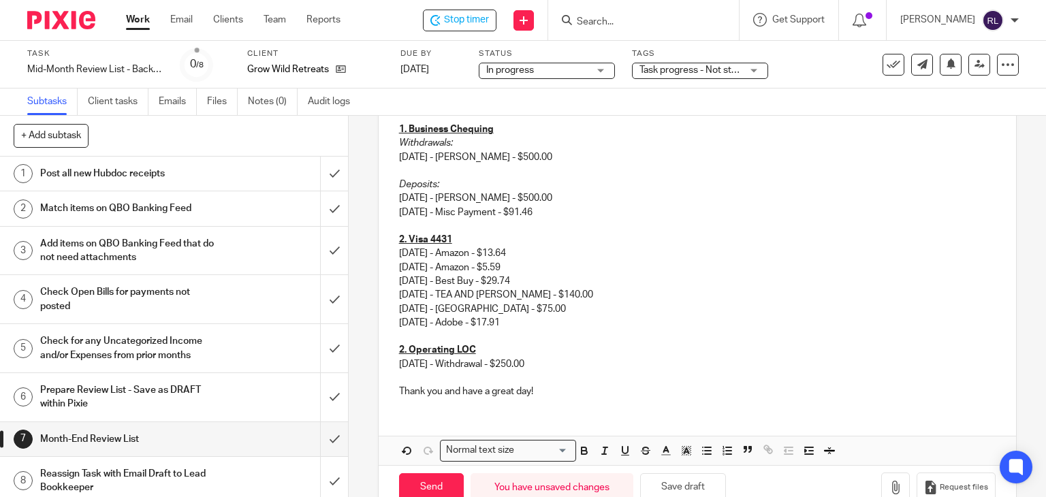
scroll to position [290, 0]
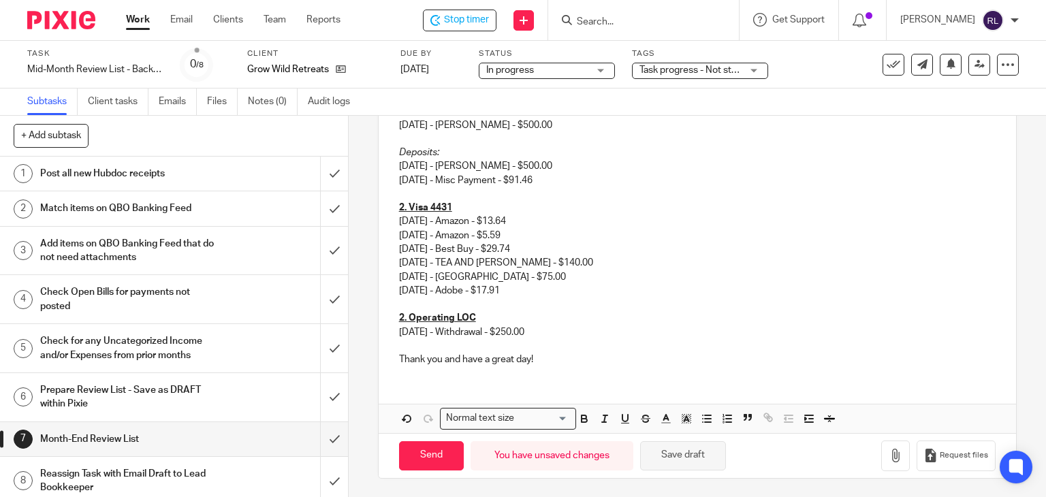
click at [672, 445] on button "Save draft" at bounding box center [683, 455] width 86 height 29
drag, startPoint x: 550, startPoint y: 333, endPoint x: 392, endPoint y: 320, distance: 158.6
click at [392, 320] on div "Hi Adrienne, I hope you're doing well! Here is your review list of outstanding …" at bounding box center [698, 178] width 638 height 396
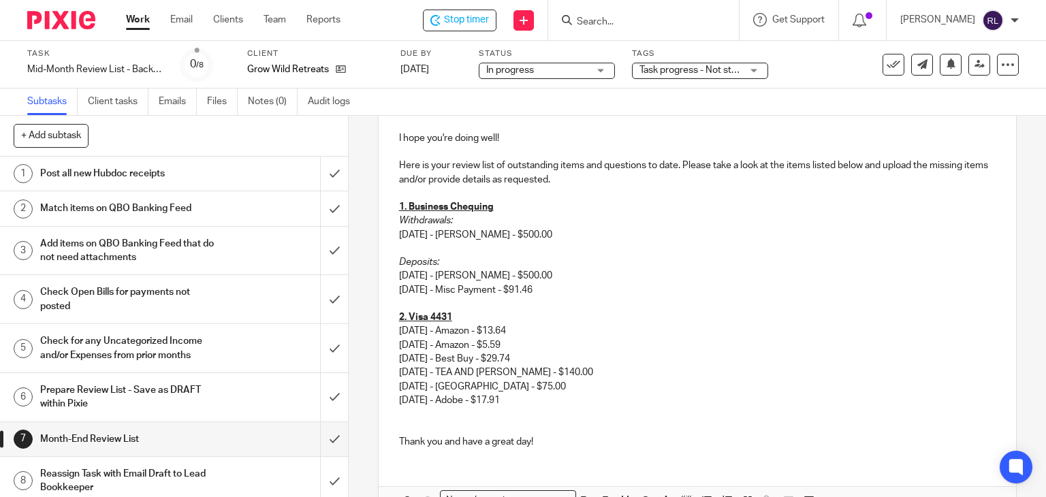
scroll to position [211, 0]
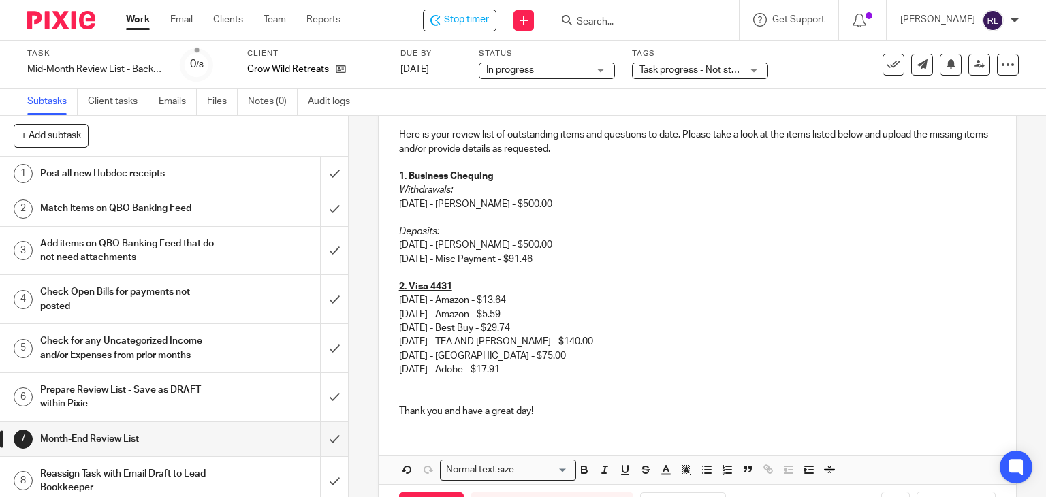
click at [399, 401] on p at bounding box center [697, 397] width 597 height 14
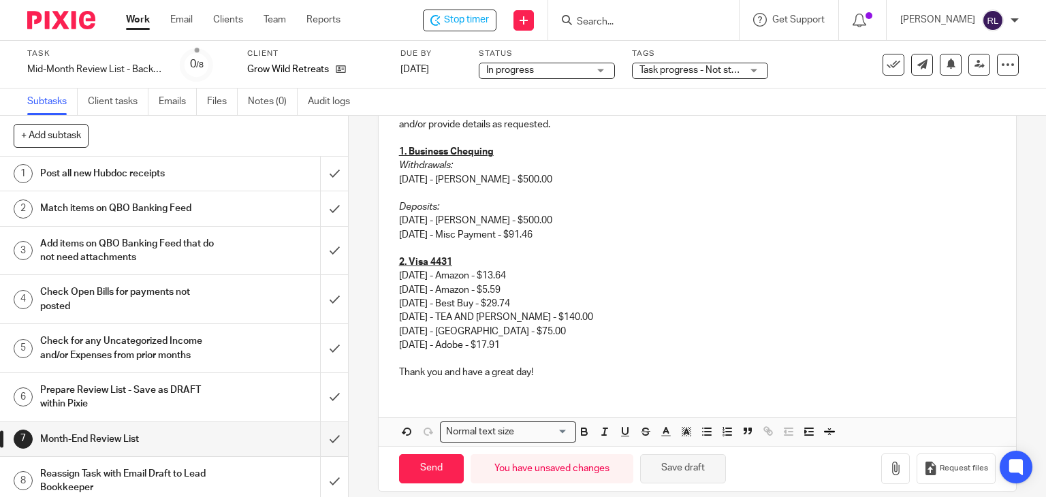
scroll to position [249, 0]
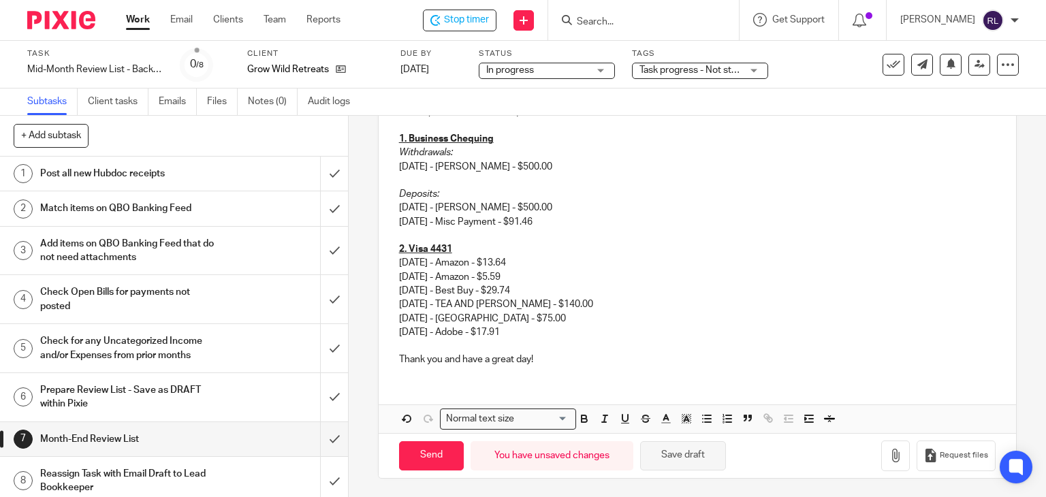
click at [668, 453] on button "Save draft" at bounding box center [683, 455] width 86 height 29
click at [683, 456] on button "Save draft" at bounding box center [683, 455] width 86 height 29
click at [674, 458] on button "Save draft" at bounding box center [683, 455] width 86 height 29
click at [668, 450] on button "Save draft" at bounding box center [683, 455] width 86 height 29
click at [322, 179] on input "submit" at bounding box center [174, 174] width 348 height 34
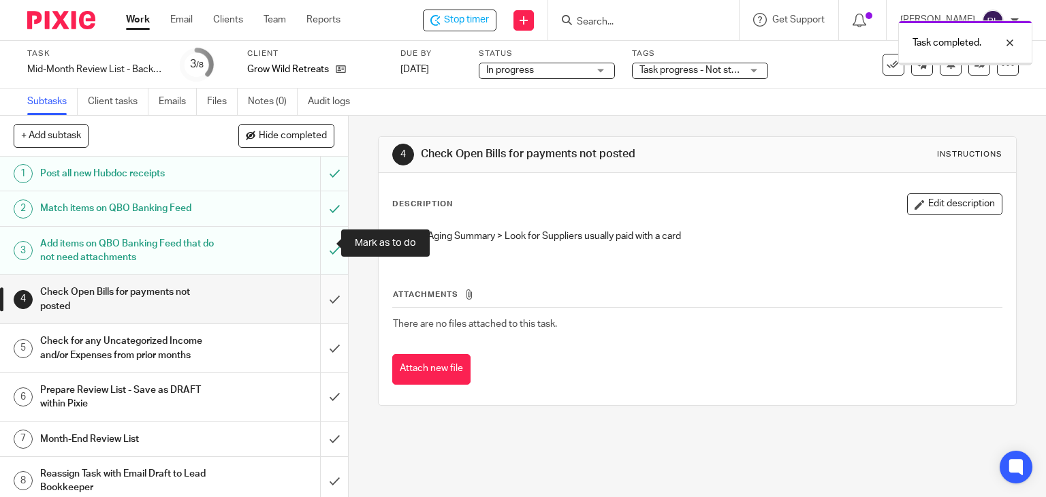
scroll to position [7, 0]
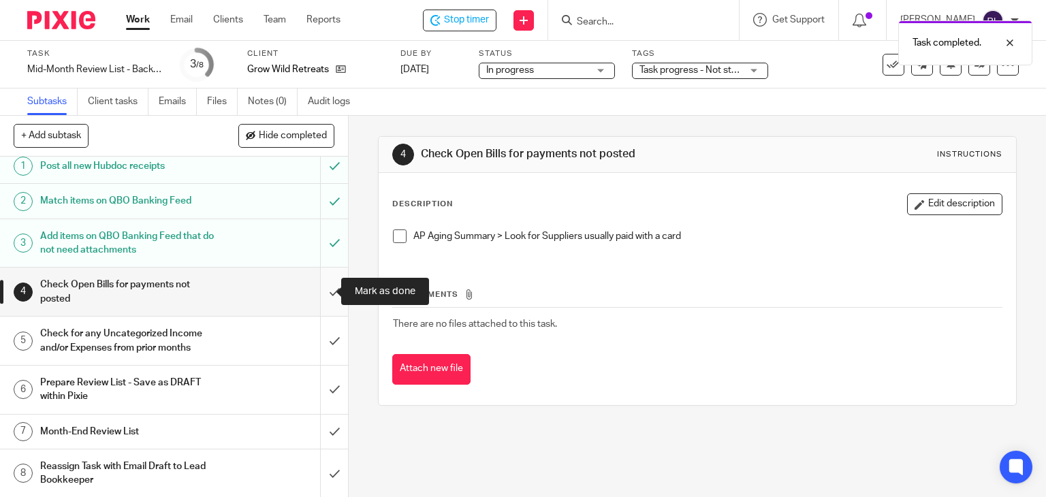
click at [320, 292] on input "submit" at bounding box center [174, 292] width 348 height 48
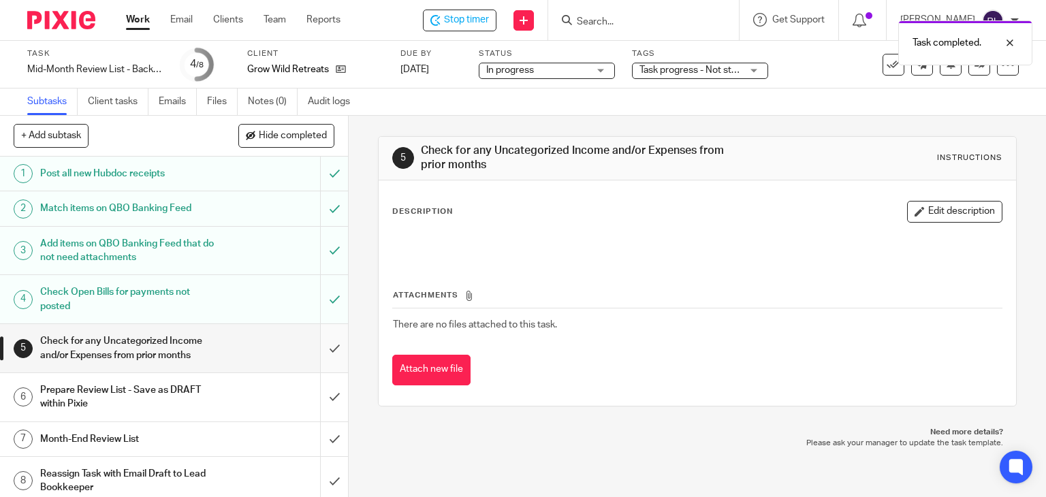
click at [324, 347] on input "submit" at bounding box center [174, 348] width 348 height 48
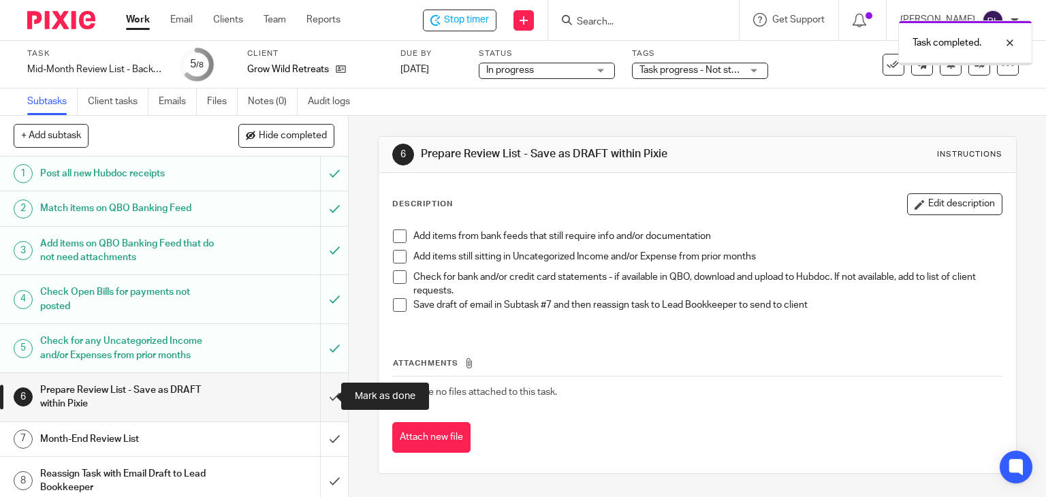
click at [317, 401] on input "submit" at bounding box center [174, 397] width 348 height 48
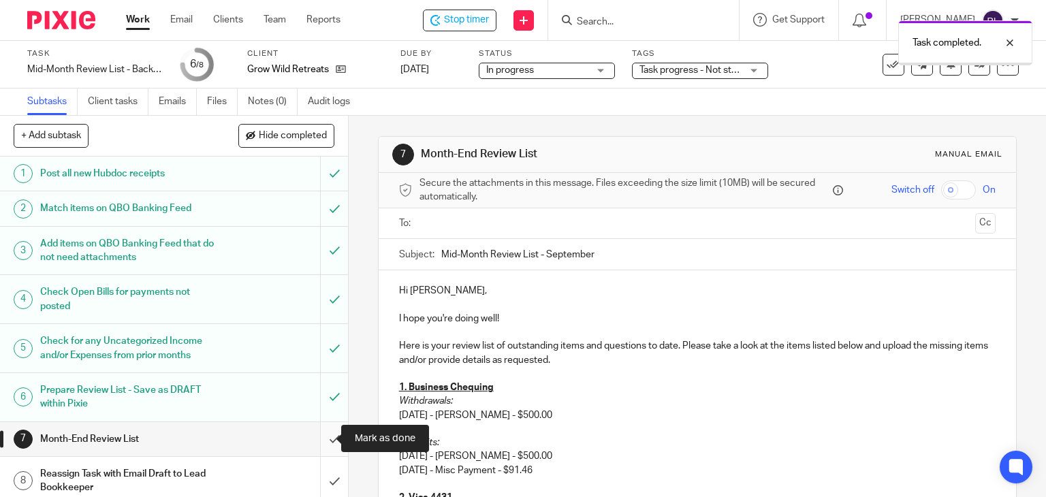
scroll to position [7, 0]
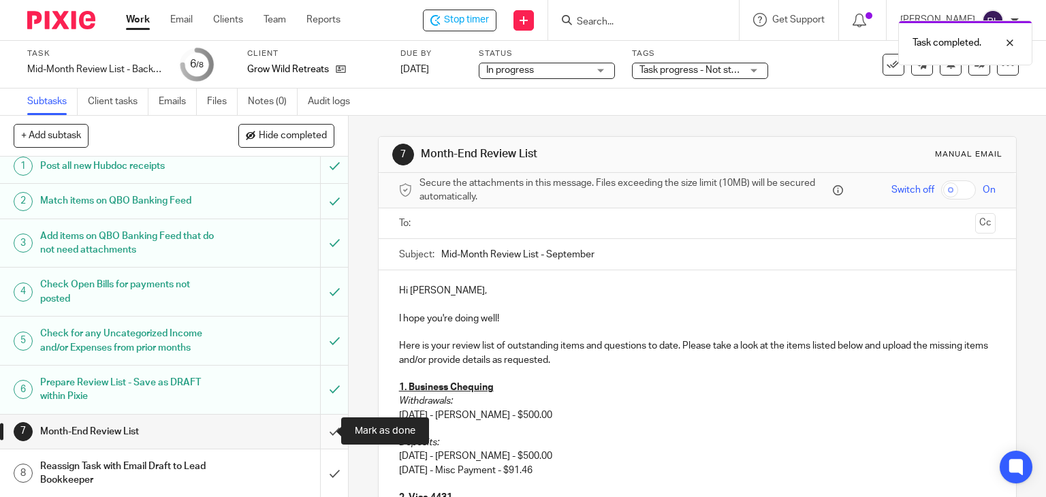
click at [319, 428] on input "submit" at bounding box center [174, 432] width 348 height 34
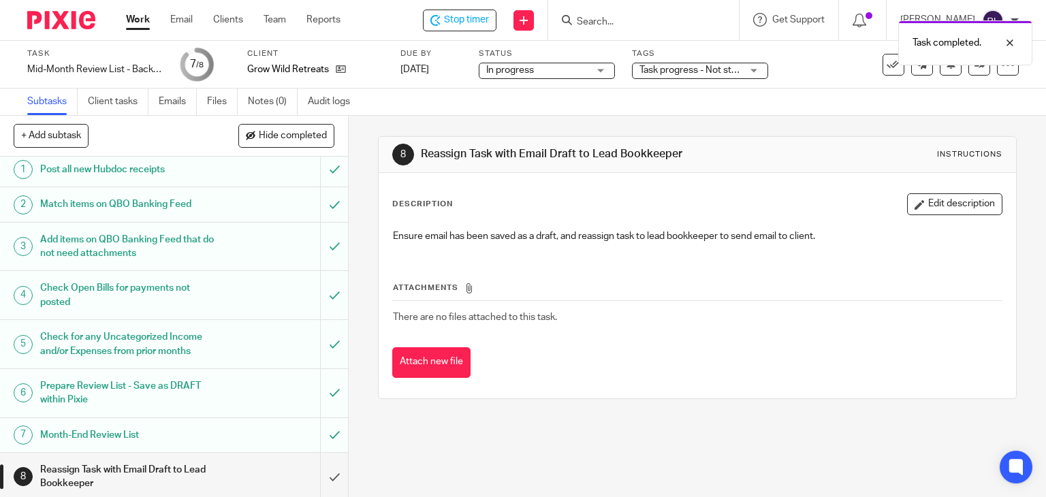
scroll to position [7, 0]
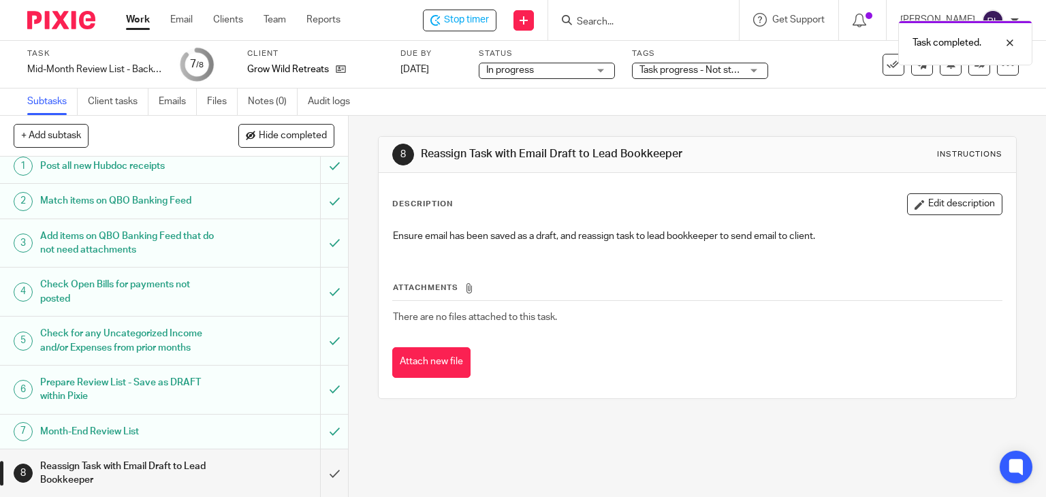
click at [151, 428] on h1 "Month-End Review List" at bounding box center [129, 432] width 178 height 20
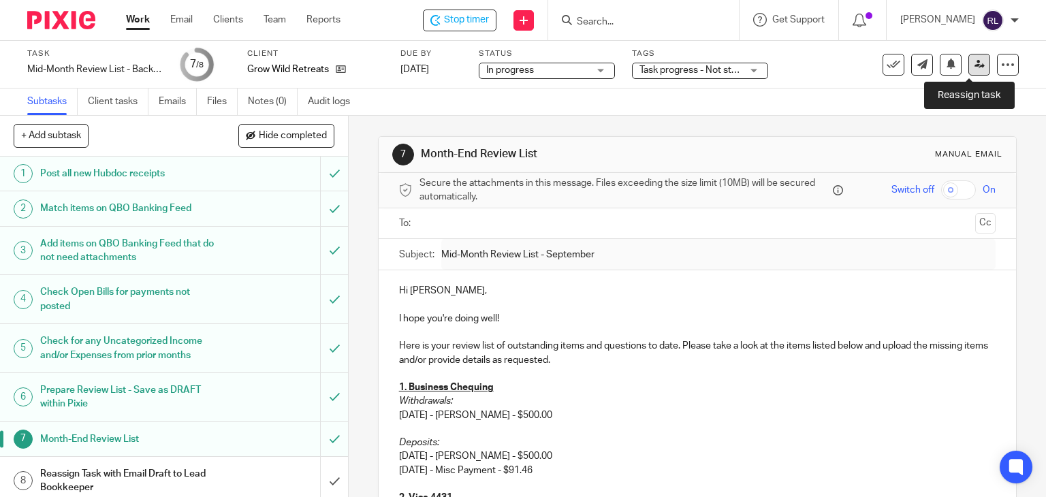
click at [975, 63] on icon at bounding box center [980, 64] width 10 height 10
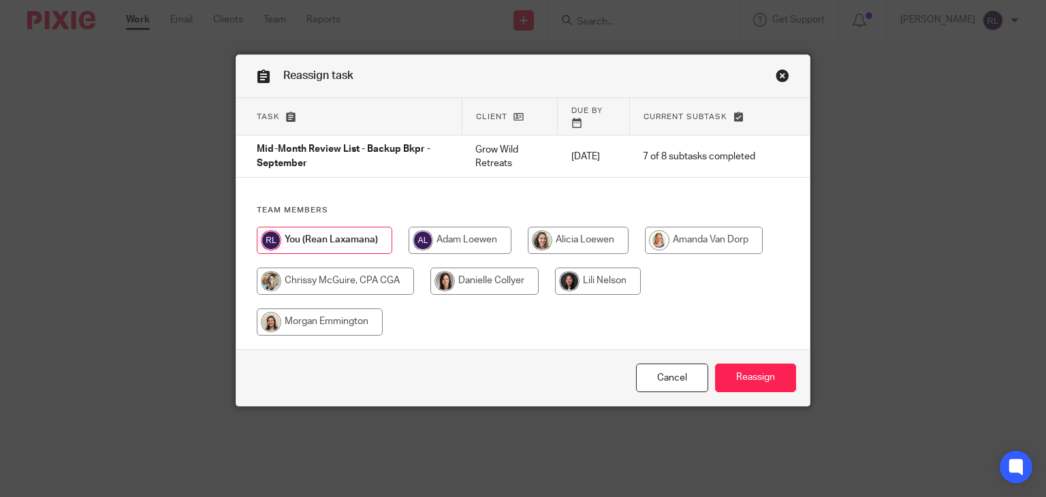
click at [674, 232] on input "radio" at bounding box center [704, 240] width 118 height 27
radio input "true"
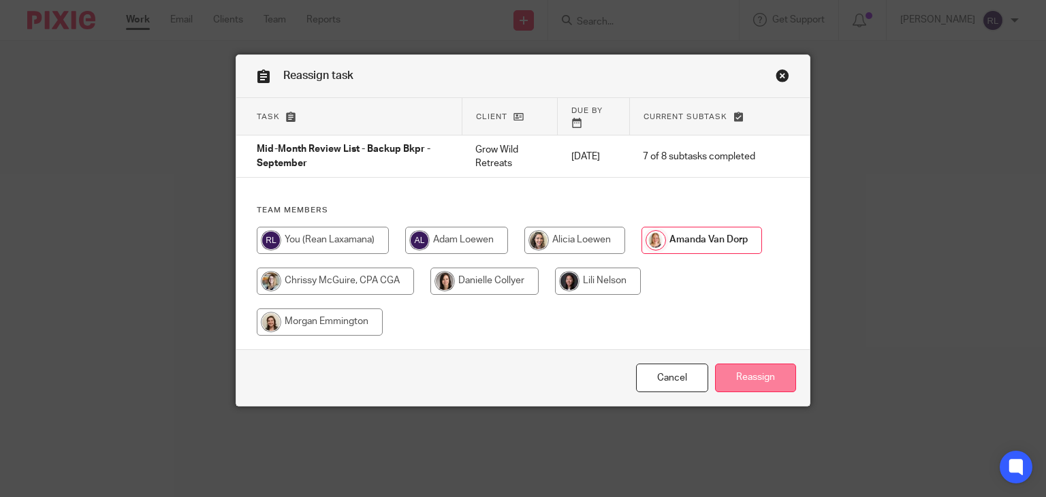
click at [732, 364] on input "Reassign" at bounding box center [755, 378] width 81 height 29
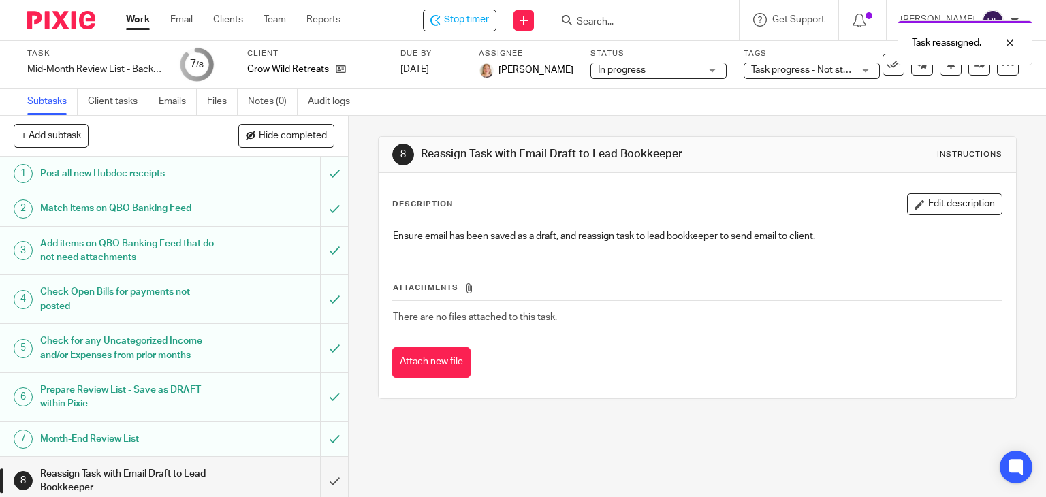
click at [131, 25] on link "Work" at bounding box center [138, 20] width 24 height 14
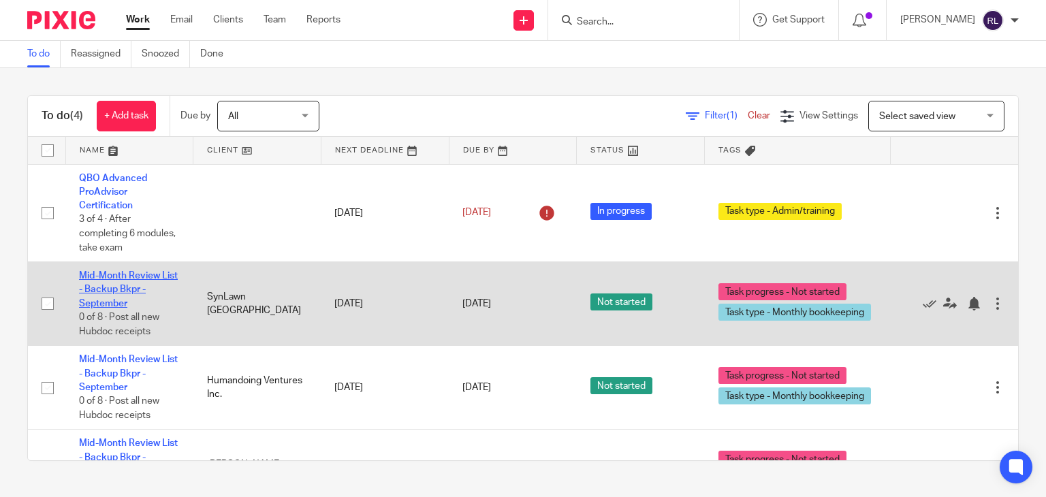
click at [113, 295] on link "Mid-Month Review List - Backup Bkpr - September" at bounding box center [128, 289] width 99 height 37
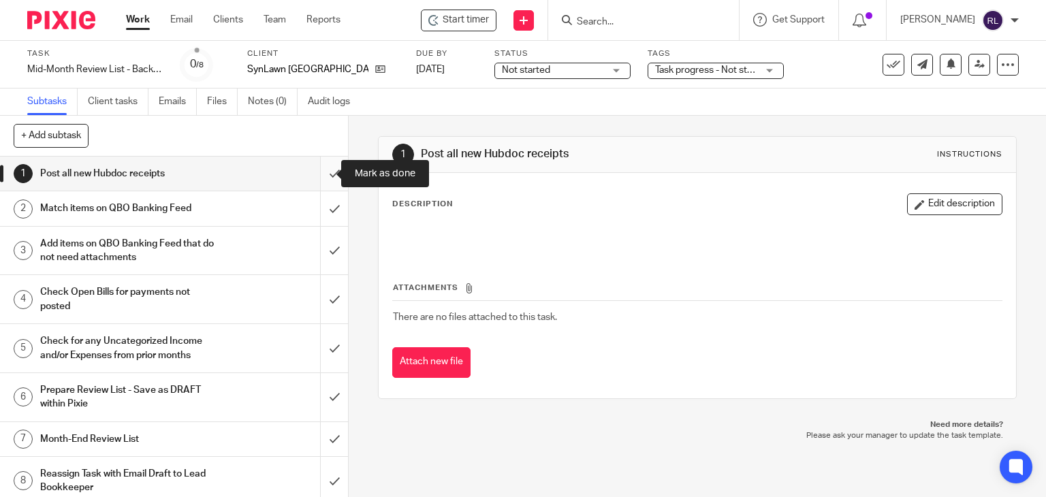
click at [323, 170] on input "submit" at bounding box center [174, 174] width 348 height 34
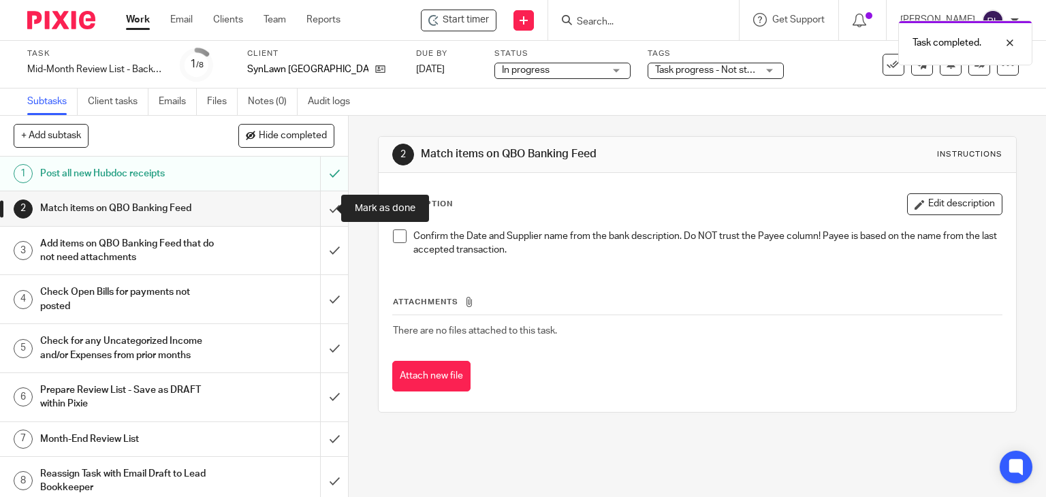
click at [316, 210] on input "submit" at bounding box center [174, 208] width 348 height 34
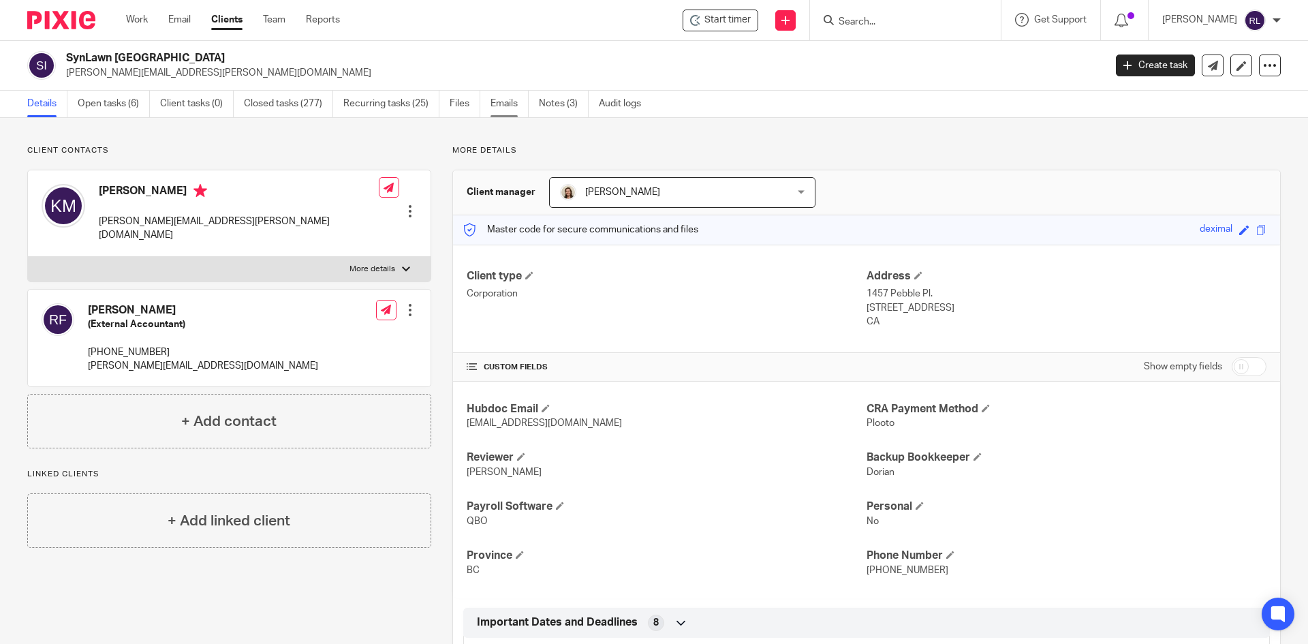
click at [511, 105] on link "Emails" at bounding box center [509, 104] width 38 height 27
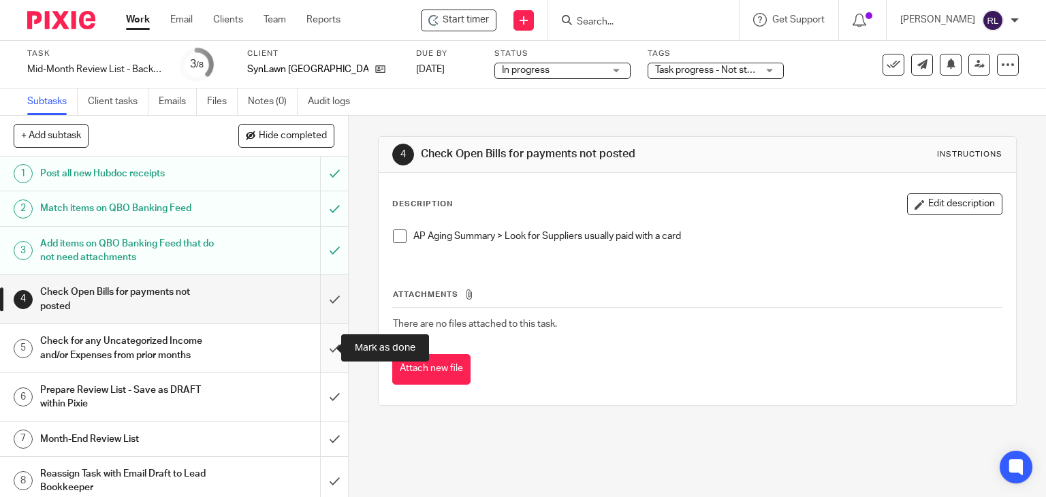
click at [315, 348] on input "submit" at bounding box center [174, 348] width 348 height 48
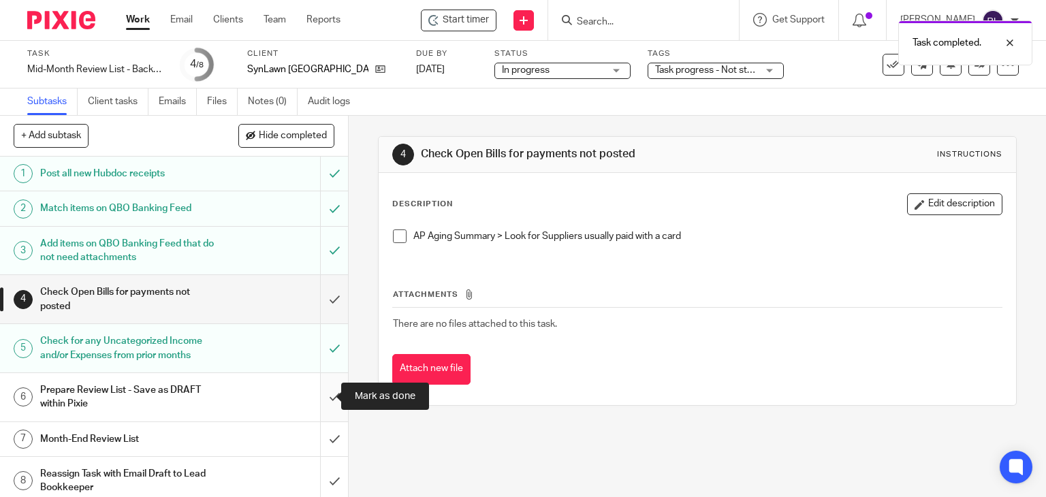
click at [313, 399] on input "submit" at bounding box center [174, 397] width 348 height 48
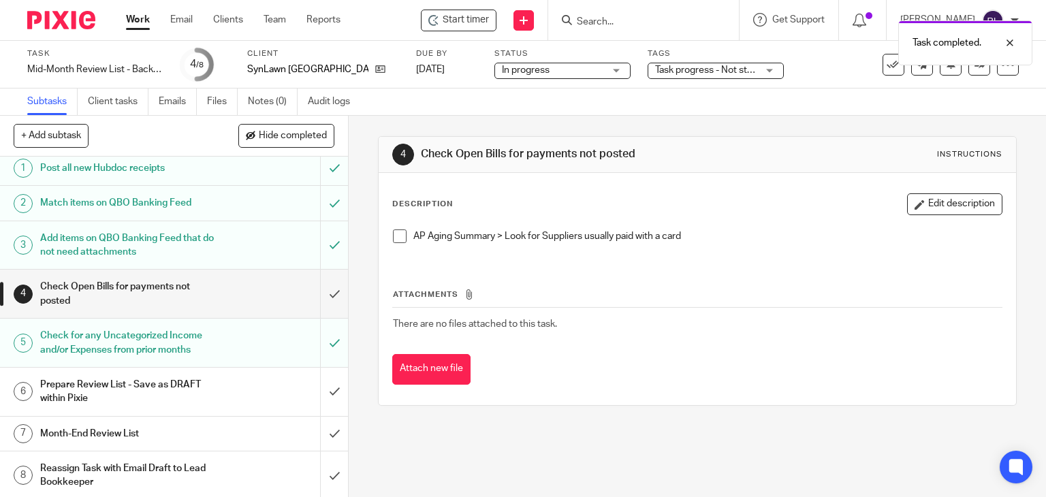
scroll to position [7, 0]
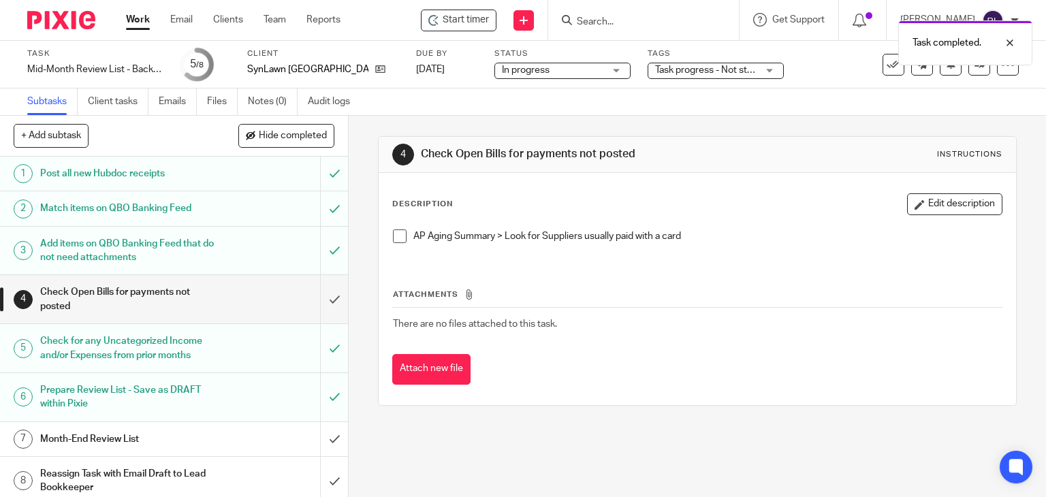
click at [242, 435] on div "Month-End Review List" at bounding box center [173, 439] width 266 height 20
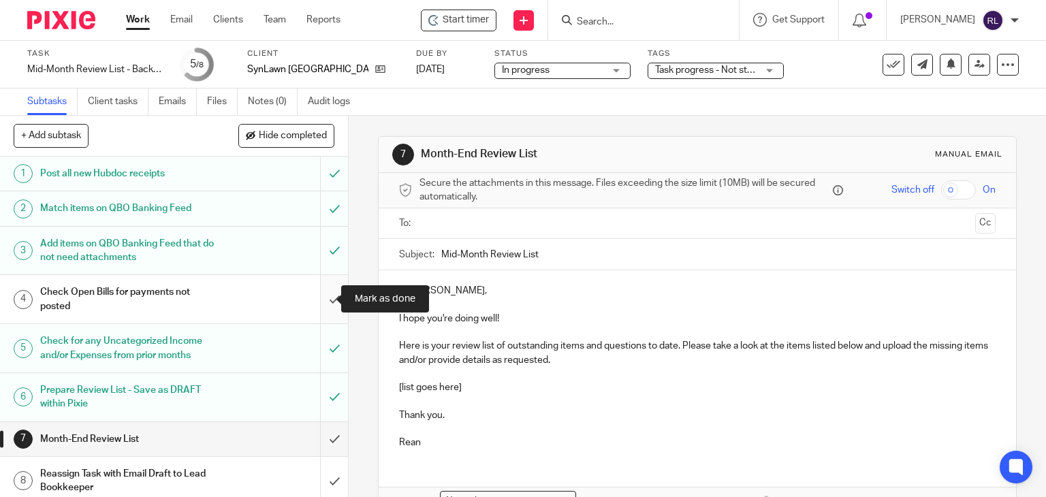
click at [325, 299] on input "submit" at bounding box center [174, 299] width 348 height 48
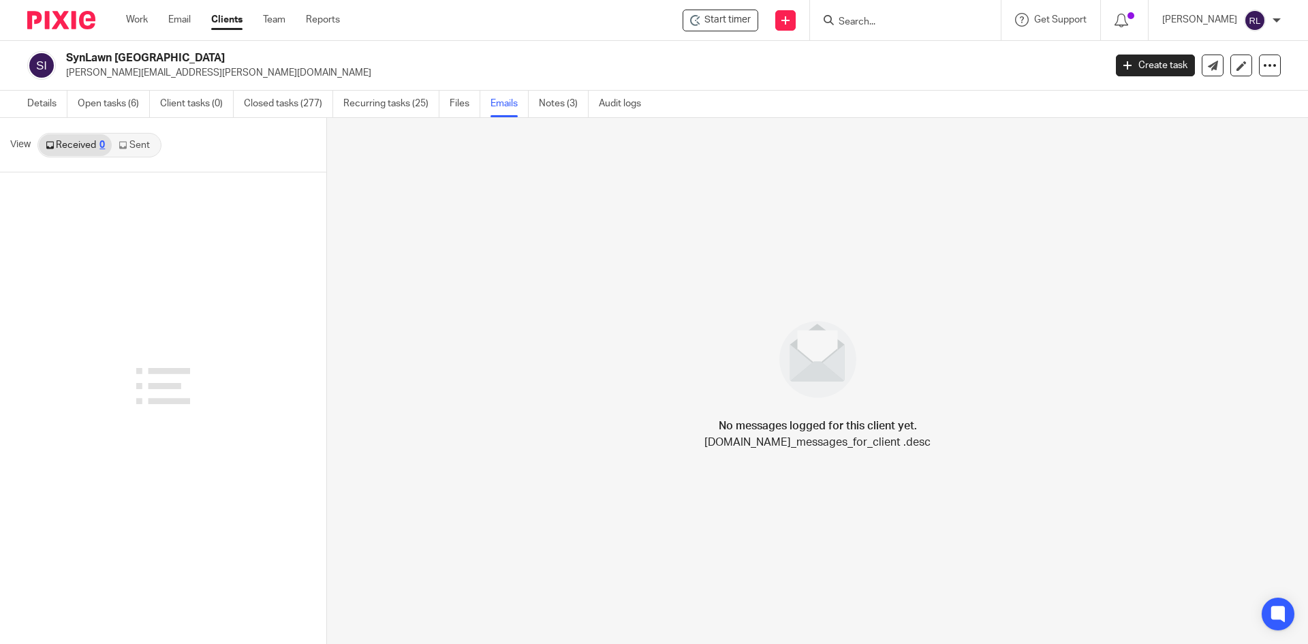
click at [142, 151] on link "Sent" at bounding box center [136, 145] width 48 height 22
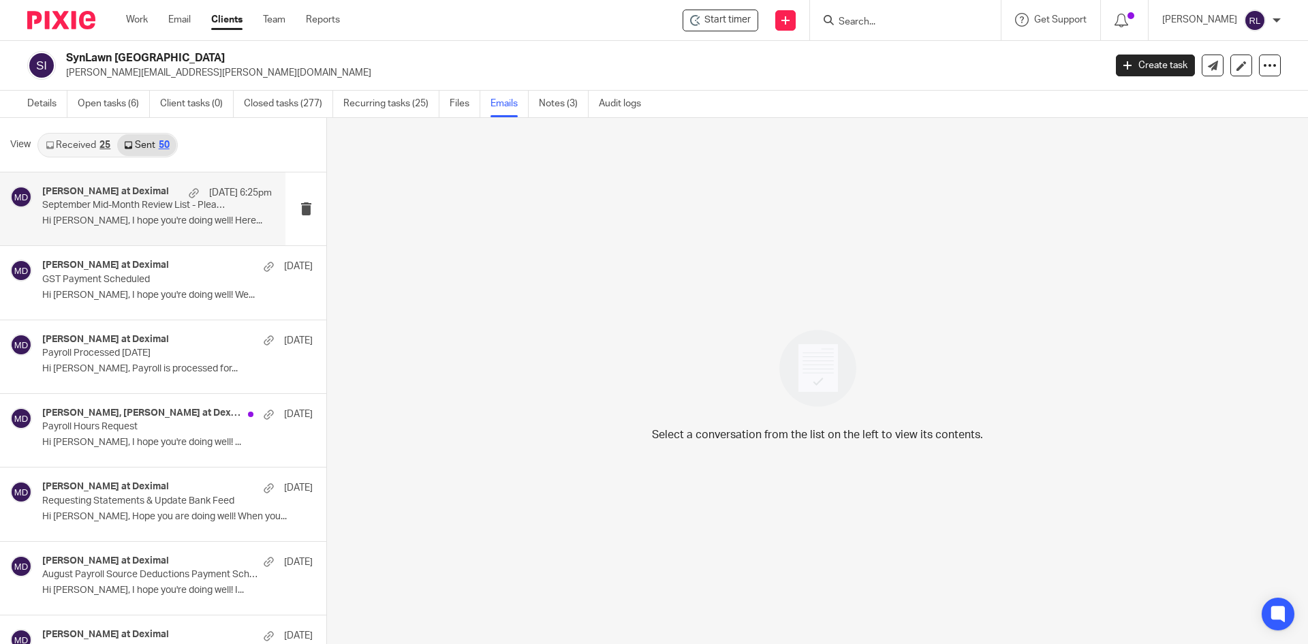
click at [121, 208] on p "September Mid-Month Review List - Please Login to QBO to Update Bank Feed" at bounding box center [134, 206] width 184 height 12
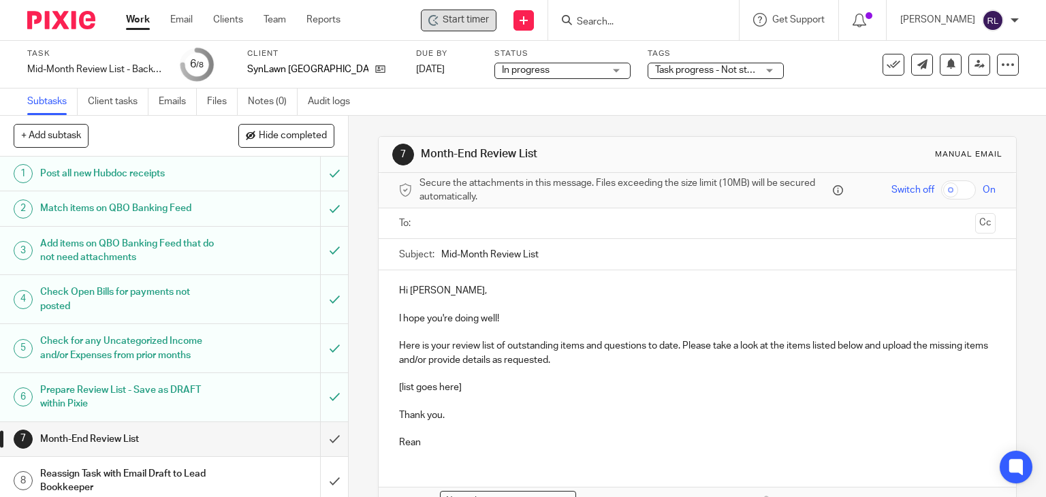
click at [452, 20] on span "Start timer" at bounding box center [466, 20] width 46 height 14
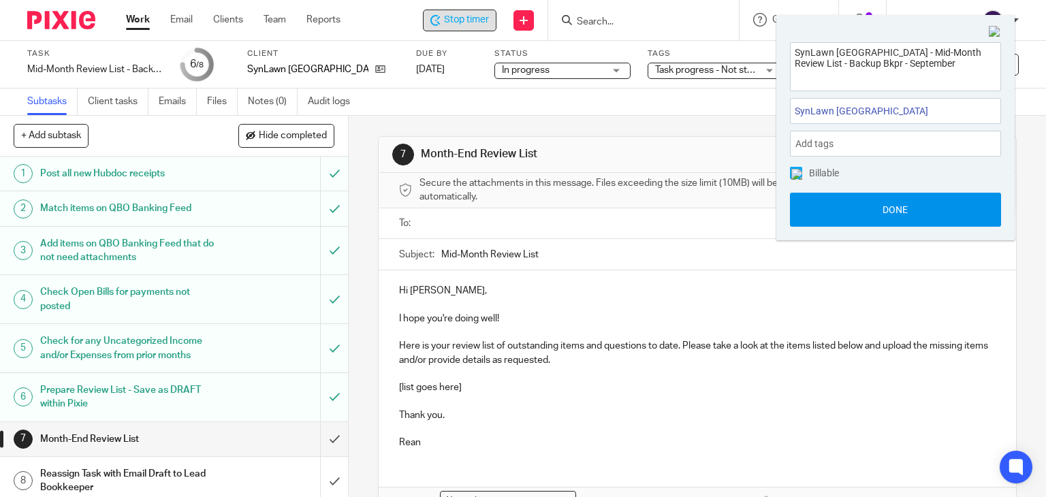
click at [877, 209] on button "Done" at bounding box center [895, 210] width 211 height 34
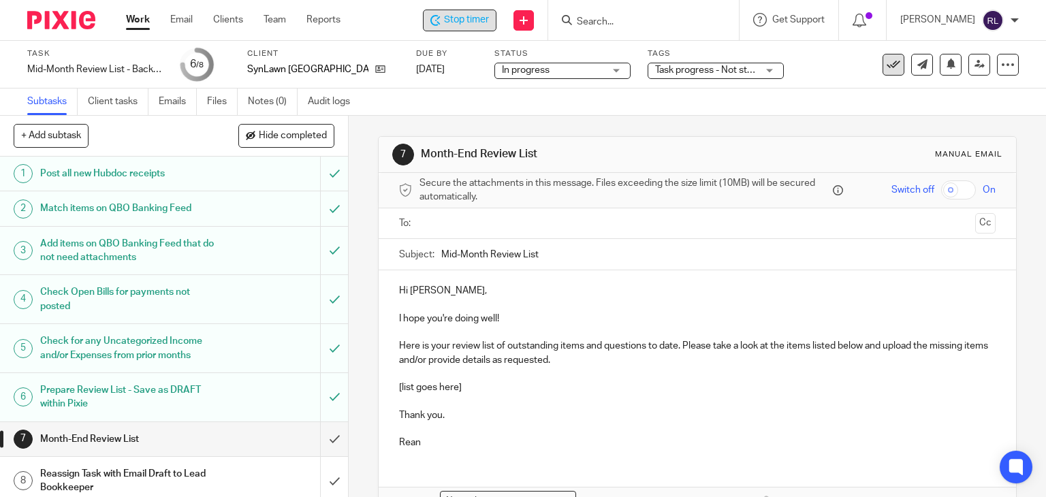
click at [887, 69] on icon at bounding box center [894, 65] width 14 height 14
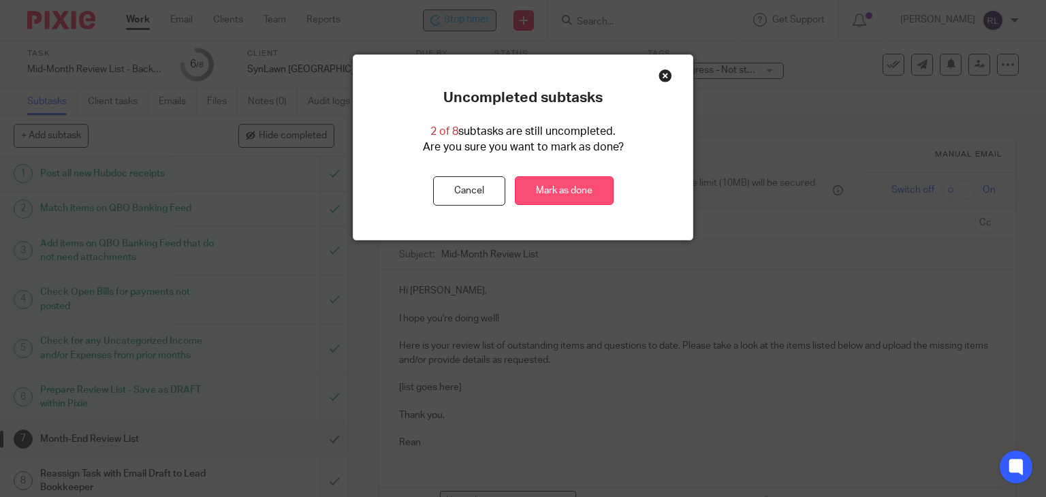
click at [548, 191] on link "Mark as done" at bounding box center [564, 190] width 99 height 29
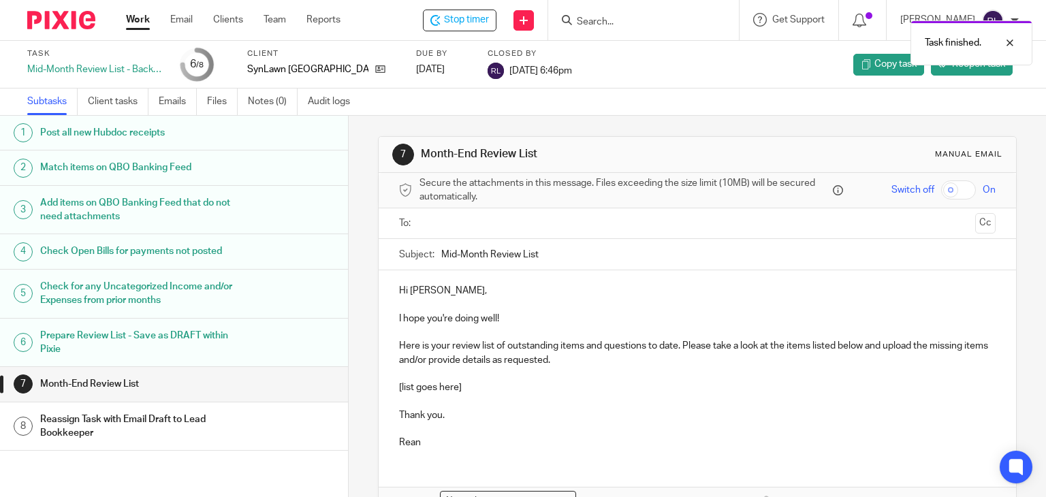
click at [133, 23] on link "Work" at bounding box center [138, 20] width 24 height 14
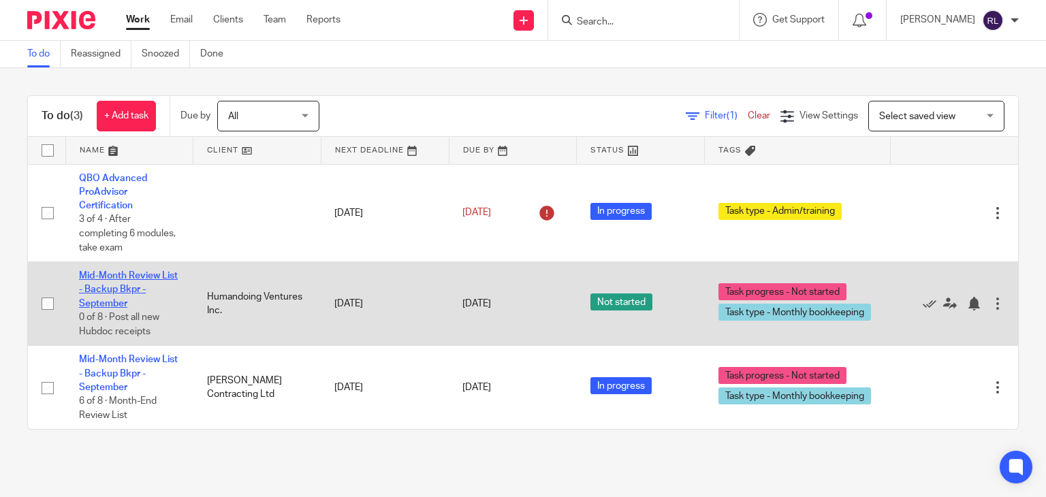
click at [106, 291] on link "Mid-Month Review List - Backup Bkpr - September" at bounding box center [128, 289] width 99 height 37
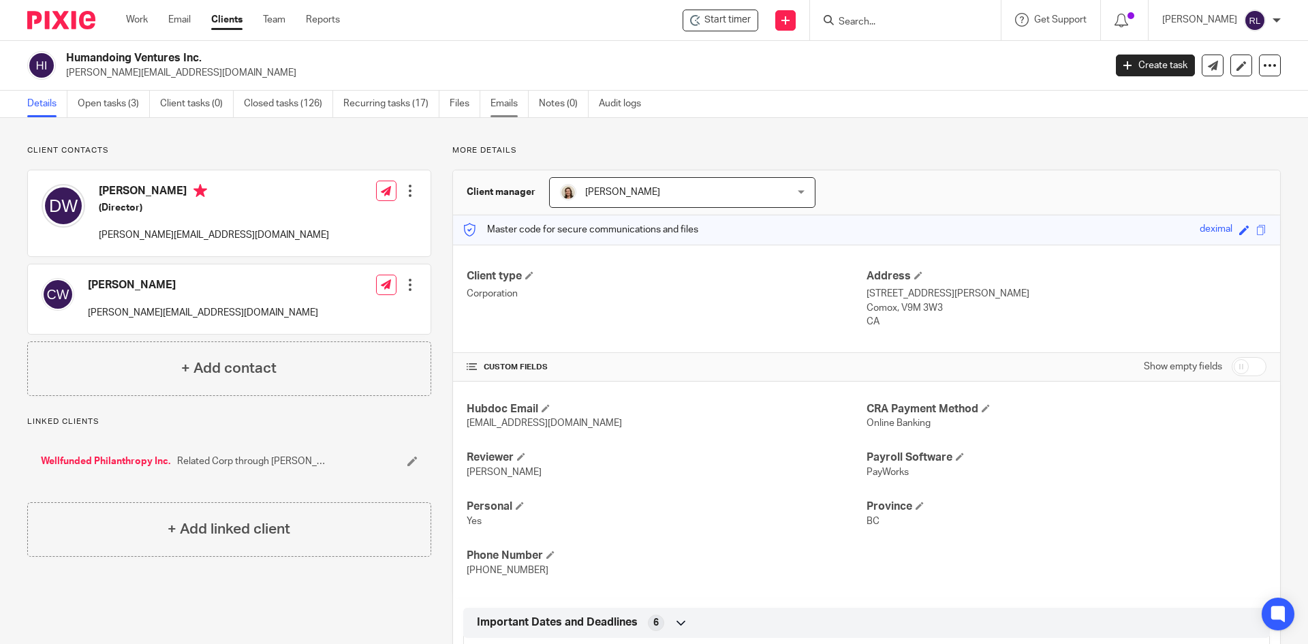
click at [511, 101] on link "Emails" at bounding box center [509, 104] width 38 height 27
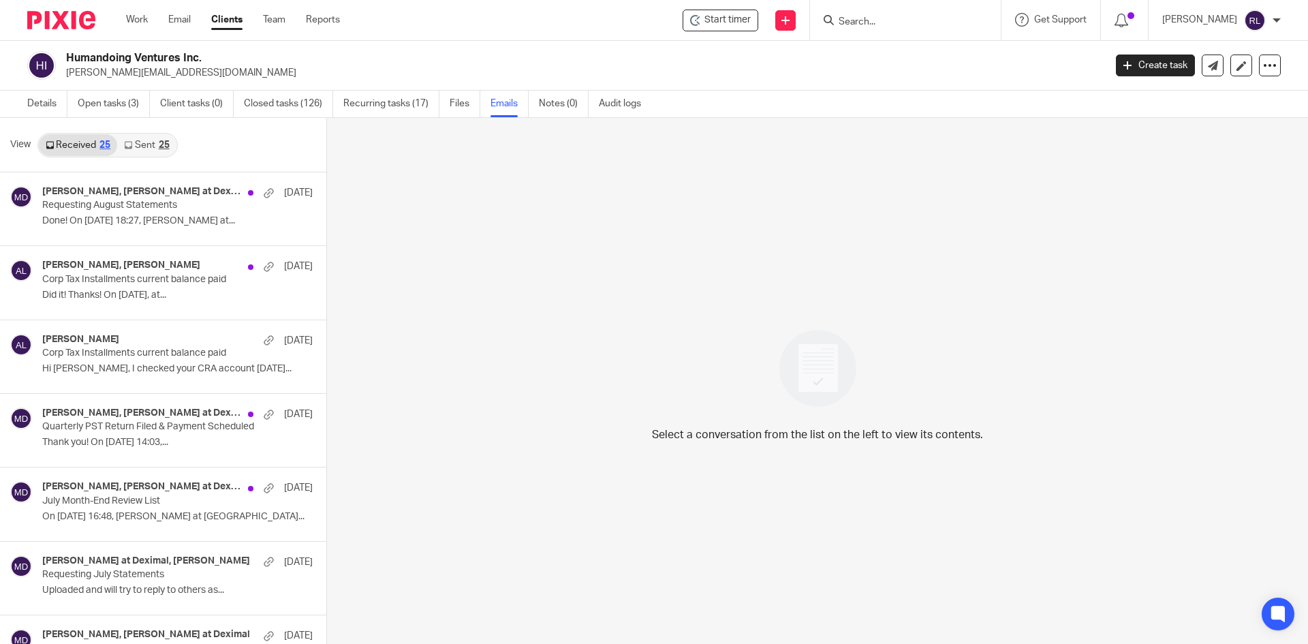
click at [137, 147] on link "Sent 25" at bounding box center [146, 145] width 59 height 22
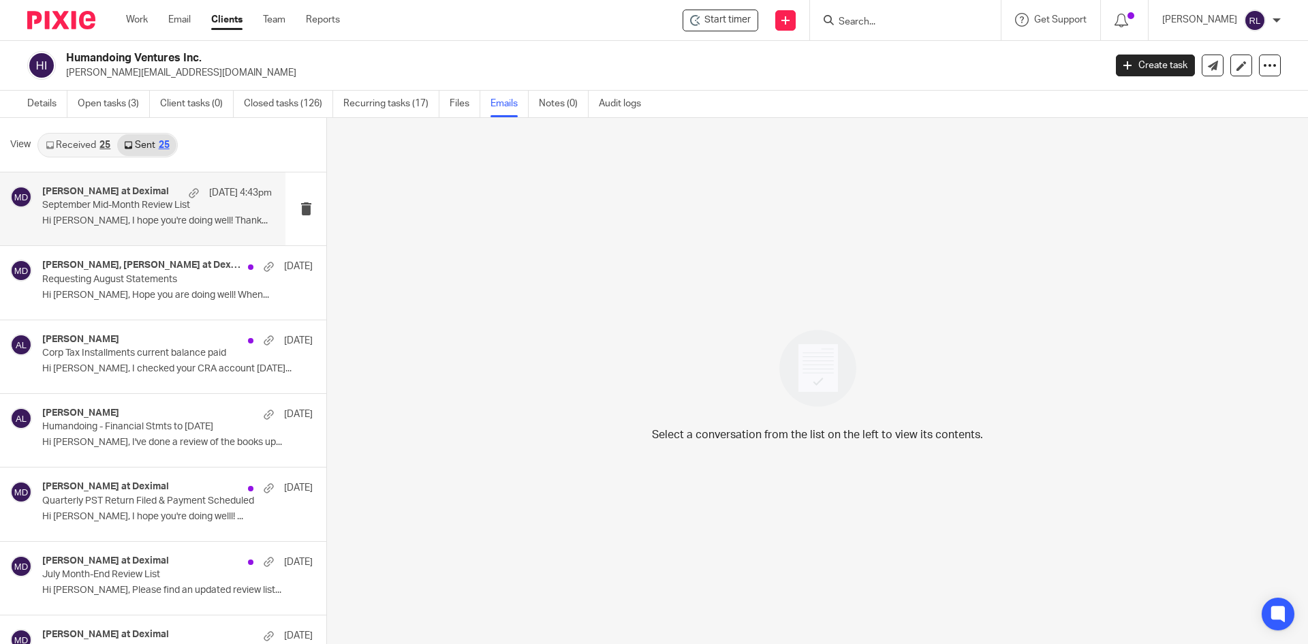
click at [66, 219] on p "Hi [PERSON_NAME], I hope you're doing well! Thank..." at bounding box center [157, 221] width 230 height 12
